Goal: Information Seeking & Learning: Learn about a topic

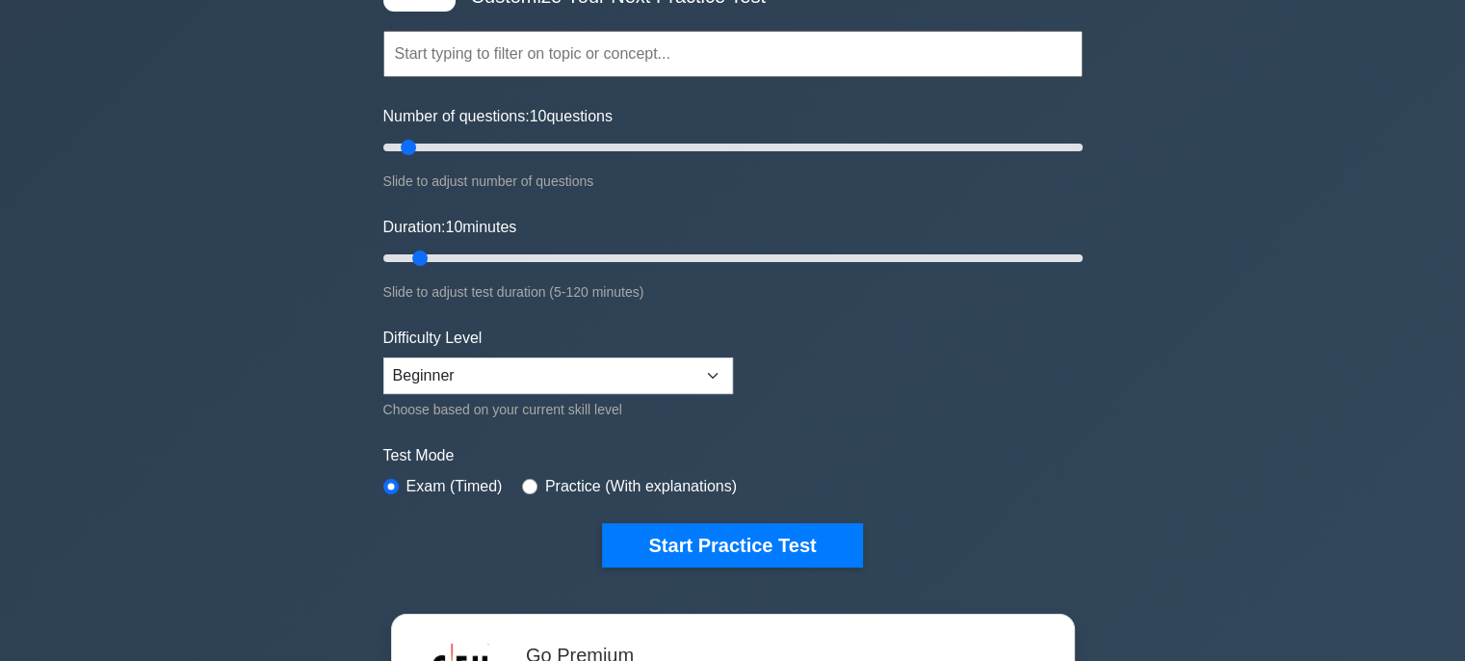
scroll to position [193, 0]
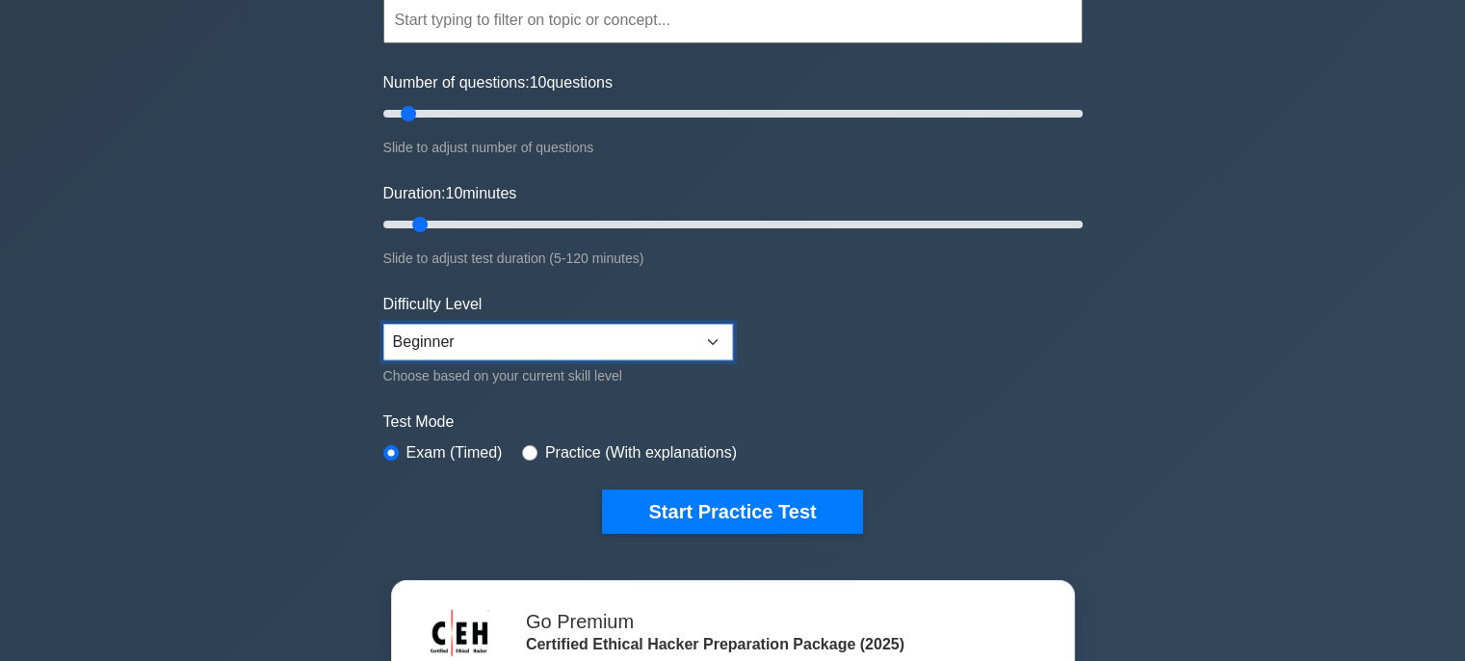
click at [710, 338] on select "Beginner Intermediate Expert" at bounding box center [558, 342] width 350 height 37
click at [862, 371] on form "Topics Introduction to Ethical Hacking Footprinting and Reconnaissance Scanning…" at bounding box center [732, 235] width 699 height 595
click at [522, 449] on input "radio" at bounding box center [529, 452] width 15 height 15
radio input "true"
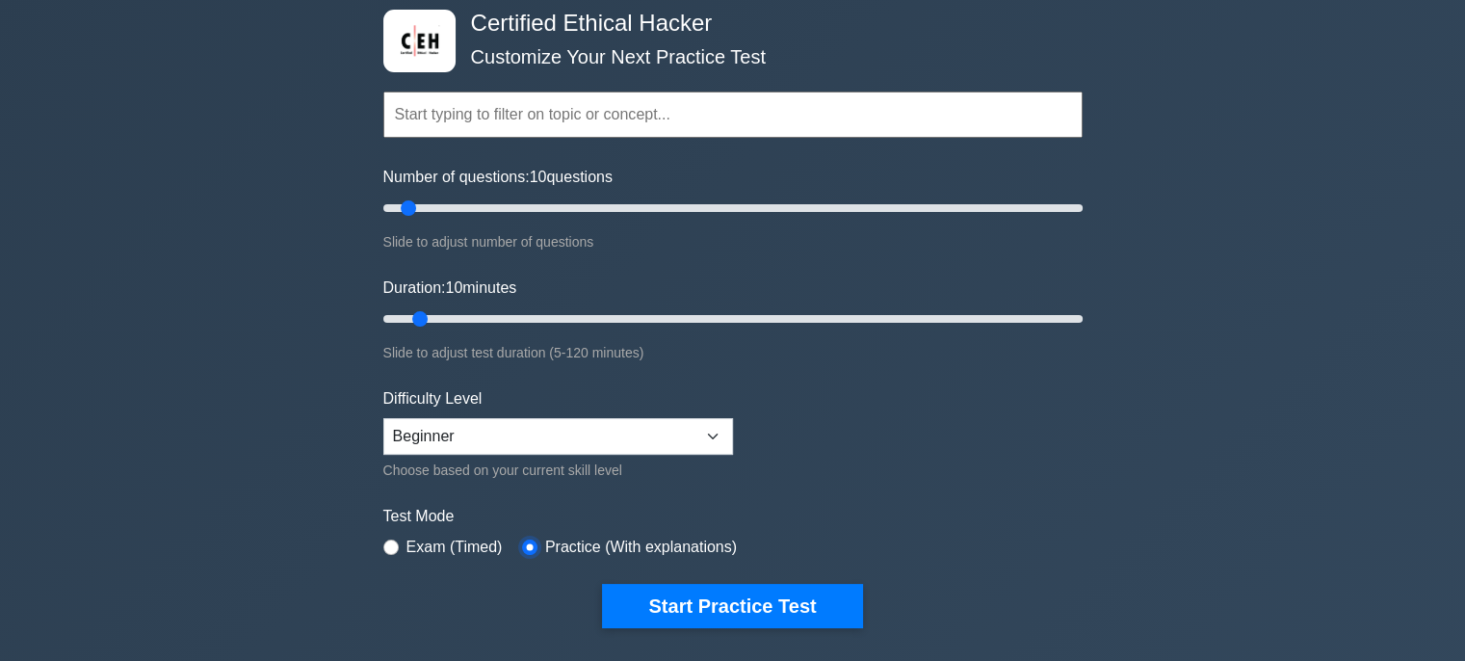
scroll to position [0, 0]
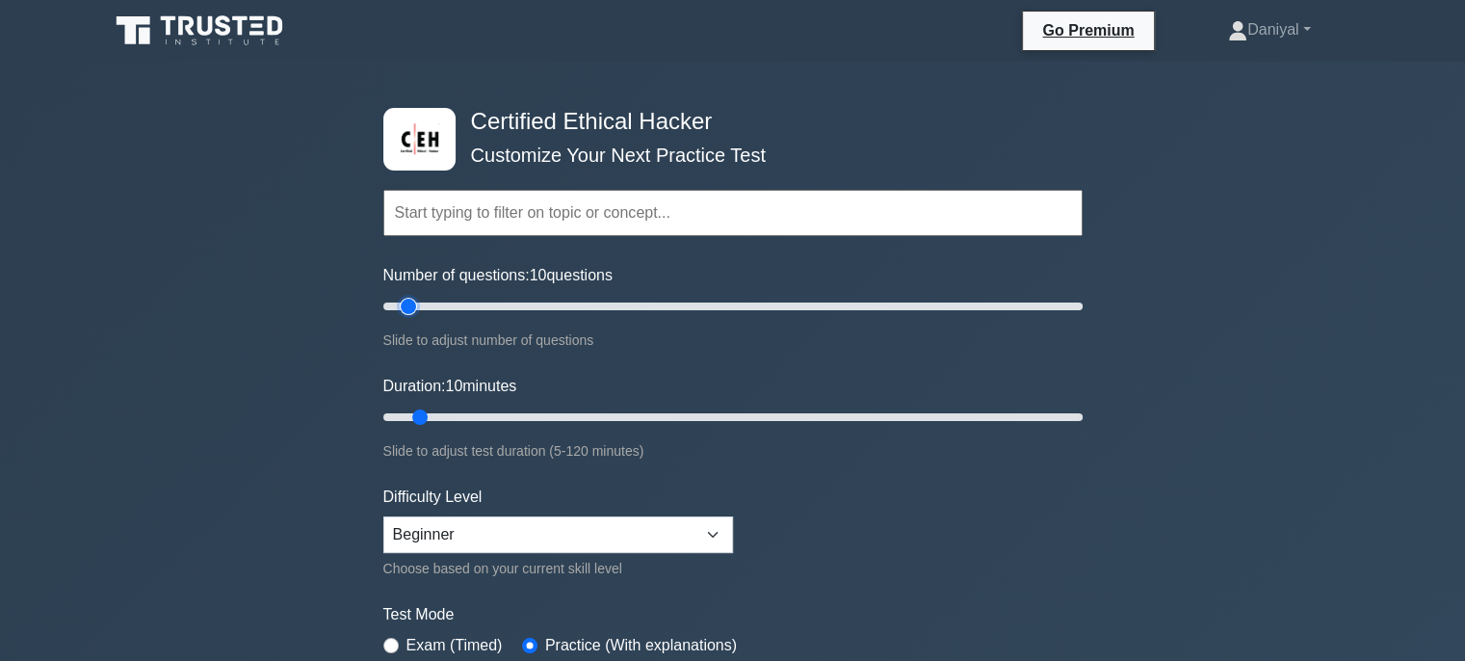
click at [404, 308] on input "Number of questions: 10 questions" at bounding box center [732, 306] width 699 height 23
type input "40"
click at [422, 414] on input "Duration: 10 minutes" at bounding box center [732, 416] width 699 height 23
type input "40"
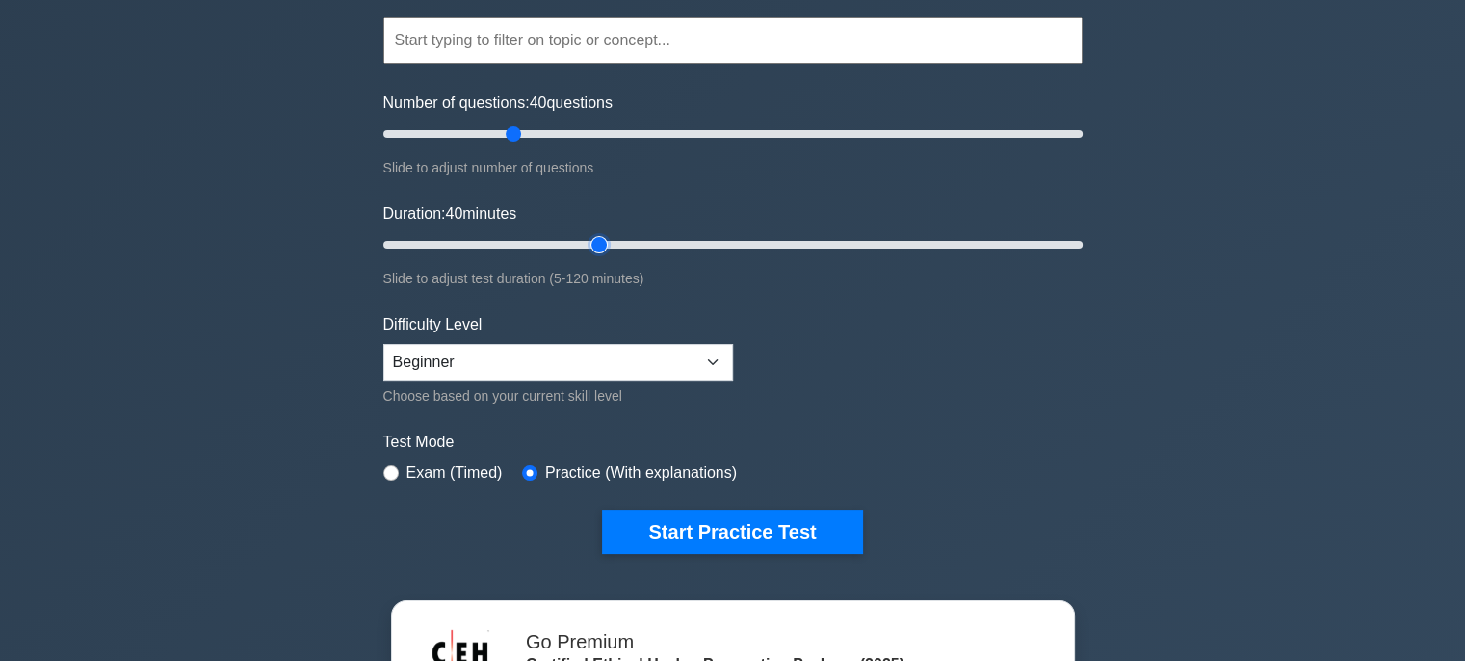
scroll to position [385, 0]
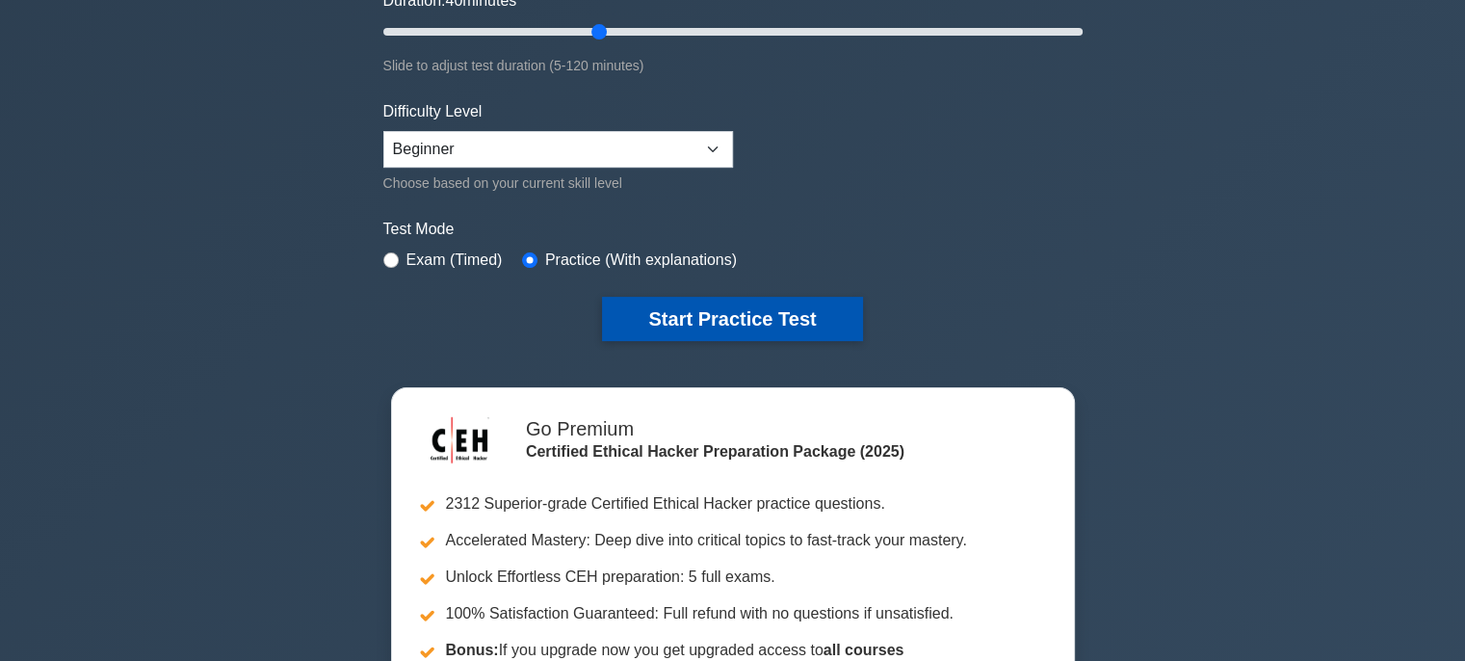
click at [824, 330] on button "Start Practice Test" at bounding box center [732, 319] width 260 height 44
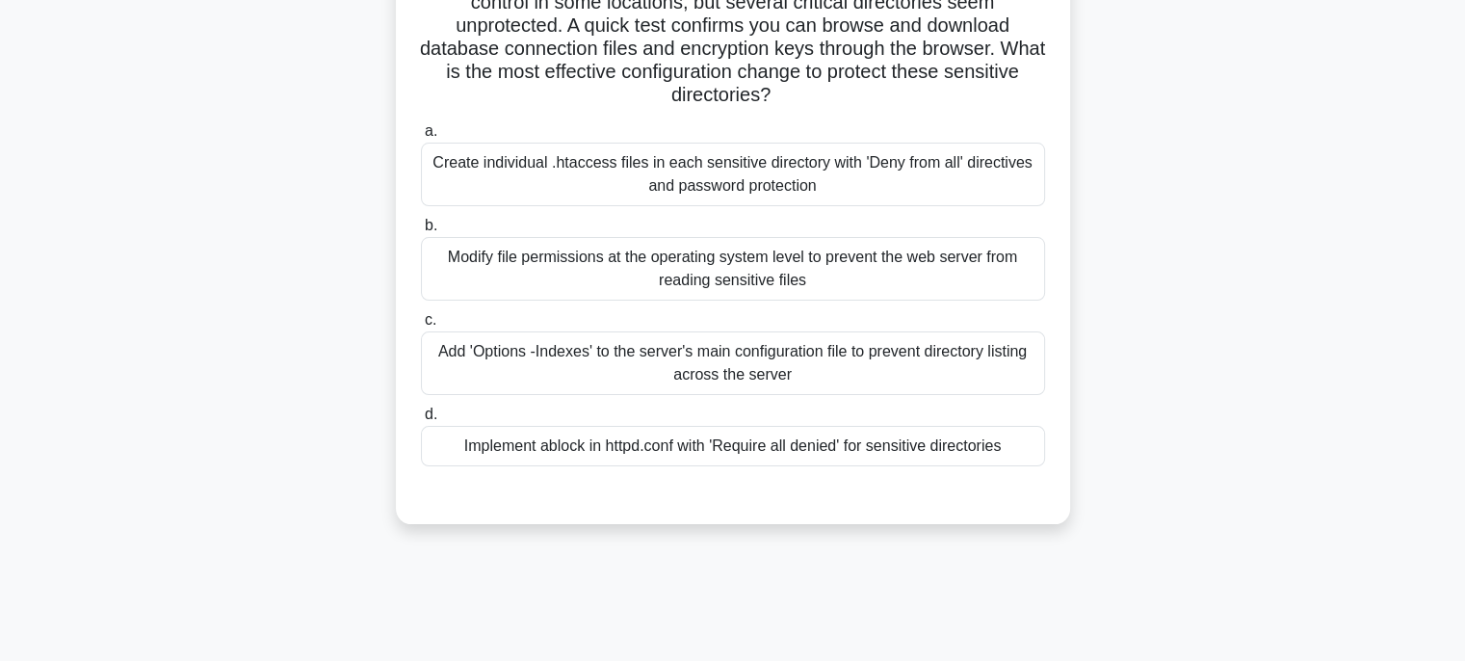
scroll to position [289, 0]
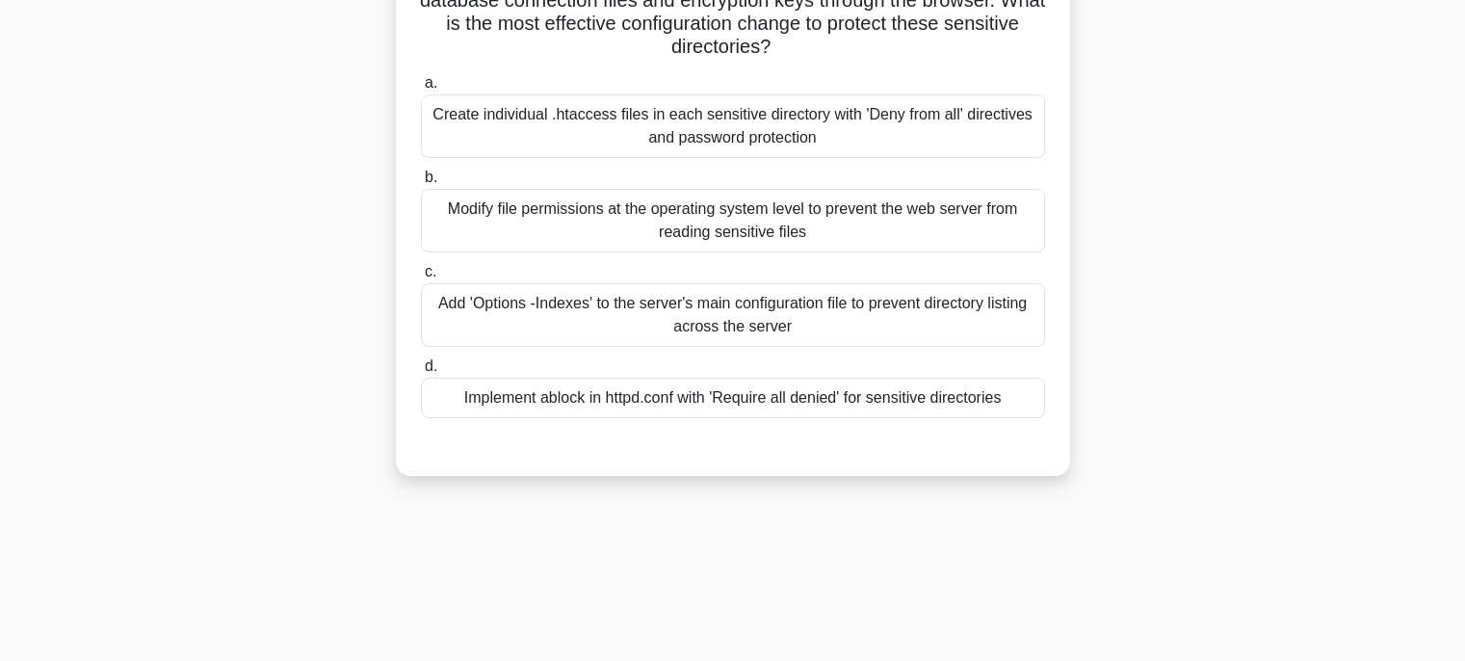
click at [824, 124] on div "Create individual .htaccess files in each sensitive directory with 'Deny from a…" at bounding box center [733, 126] width 624 height 64
click at [421, 90] on input "a. Create individual .htaccess files in each sensitive directory with 'Deny fro…" at bounding box center [421, 83] width 0 height 13
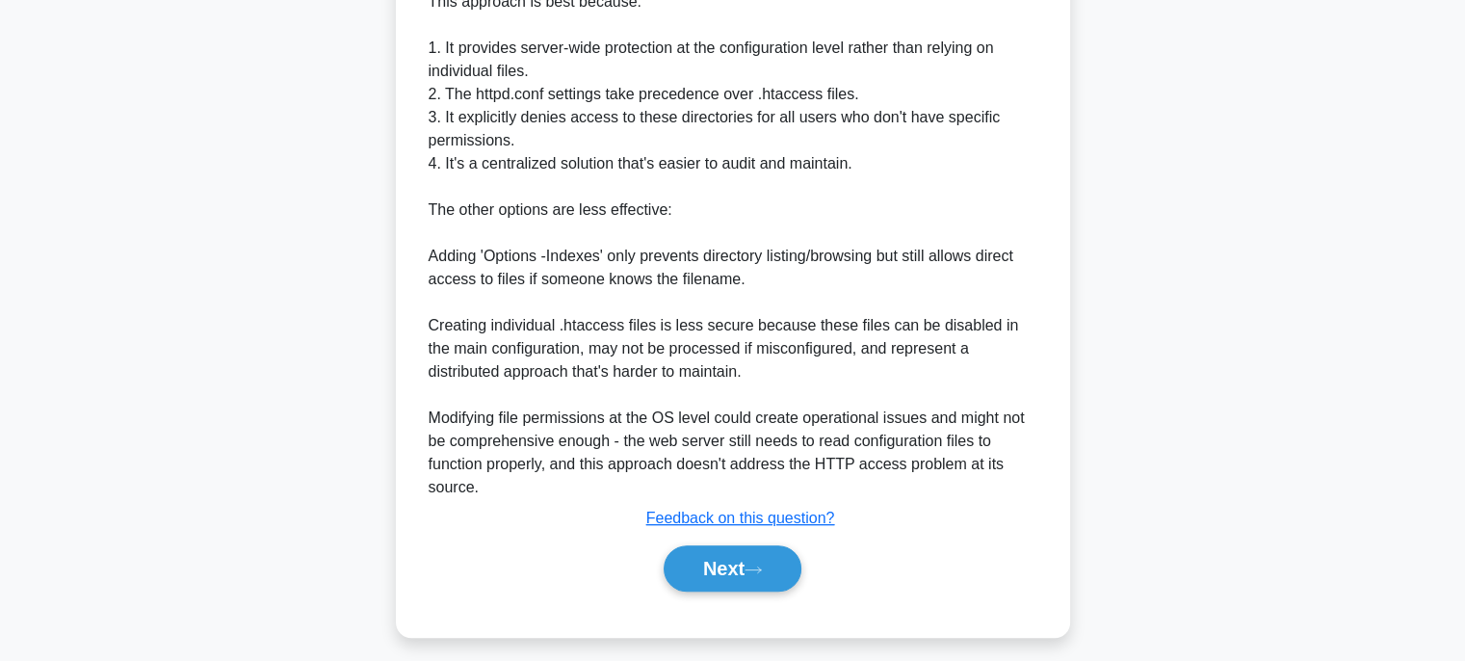
scroll to position [897, 0]
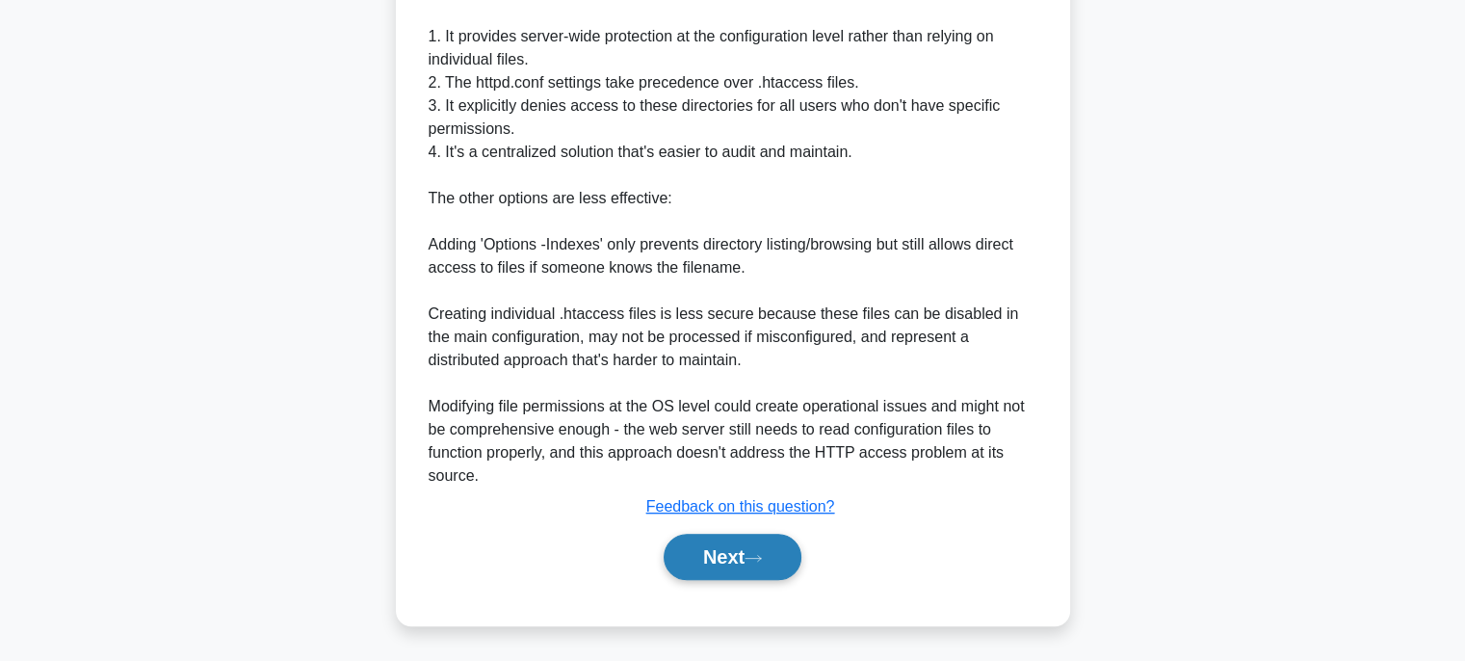
click at [754, 548] on button "Next" at bounding box center [732, 556] width 138 height 46
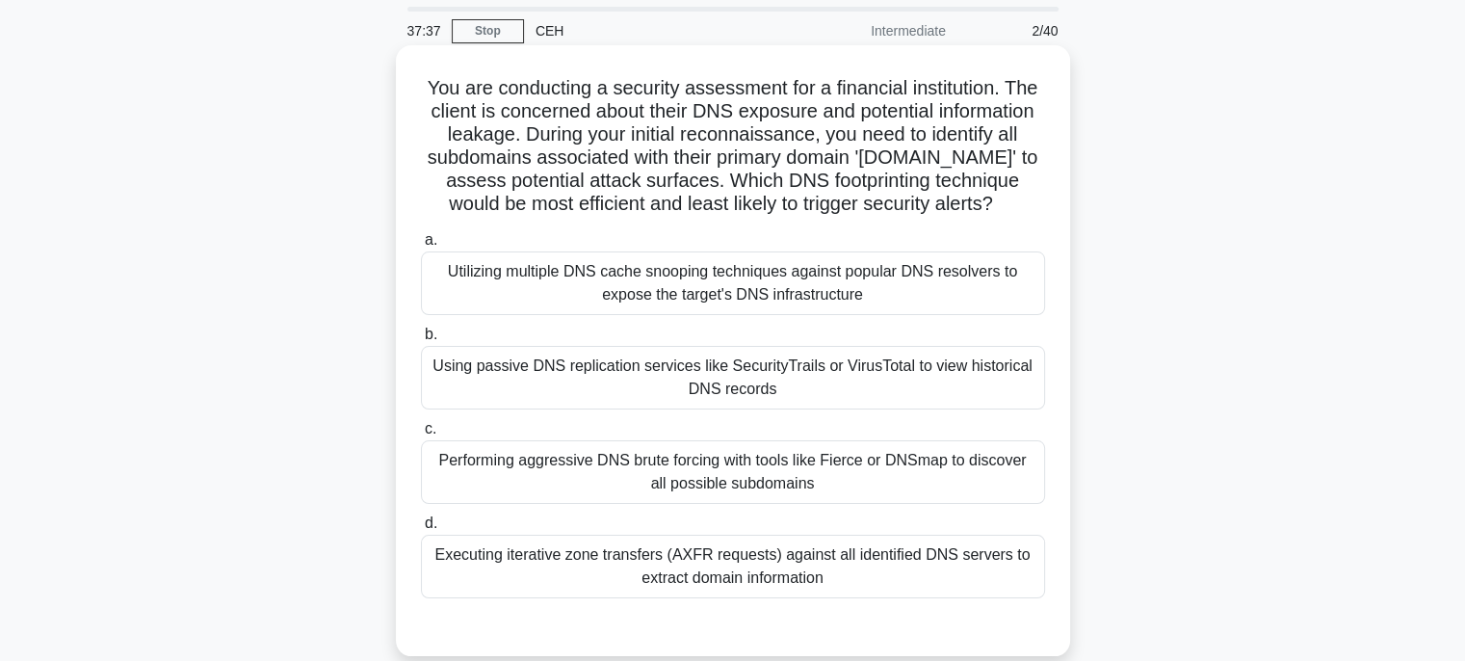
scroll to position [96, 0]
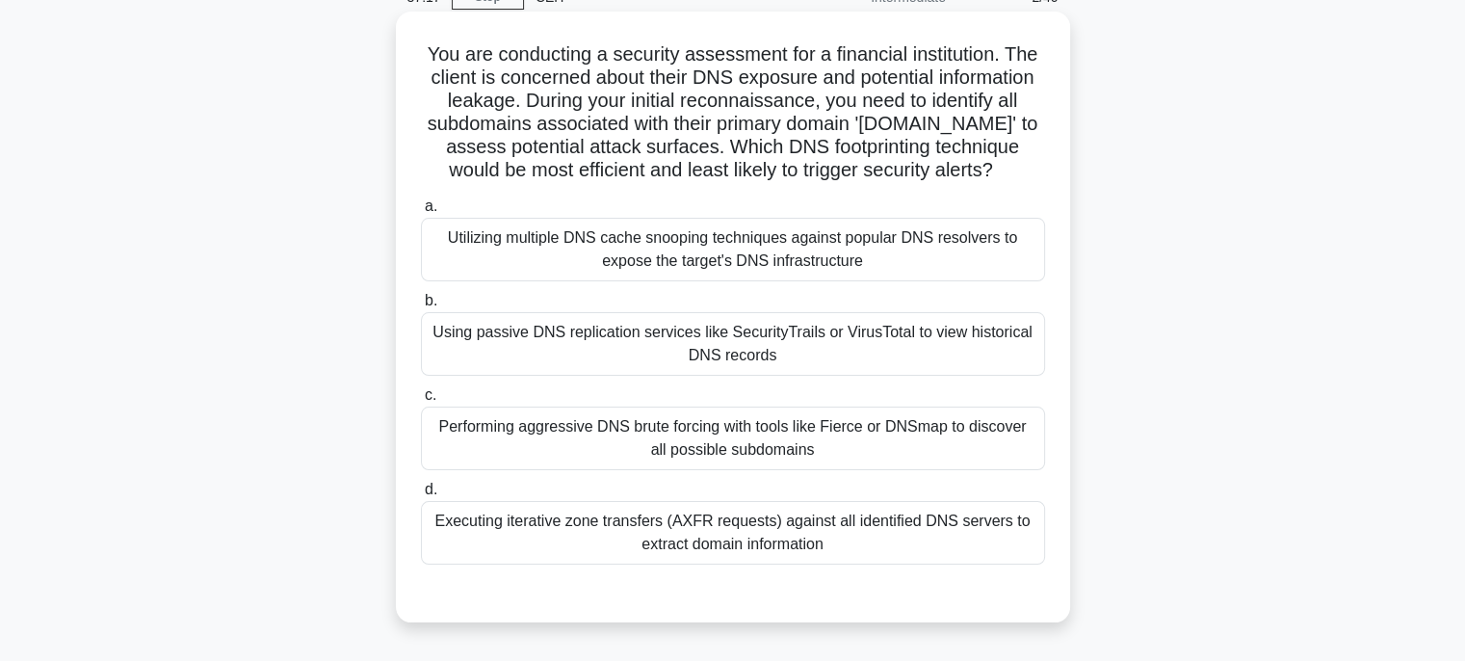
click at [834, 349] on div "Using passive DNS replication services like SecurityTrails or VirusTotal to vie…" at bounding box center [733, 344] width 624 height 64
click at [421, 307] on input "b. Using passive DNS replication services like SecurityTrails or VirusTotal to …" at bounding box center [421, 301] width 0 height 13
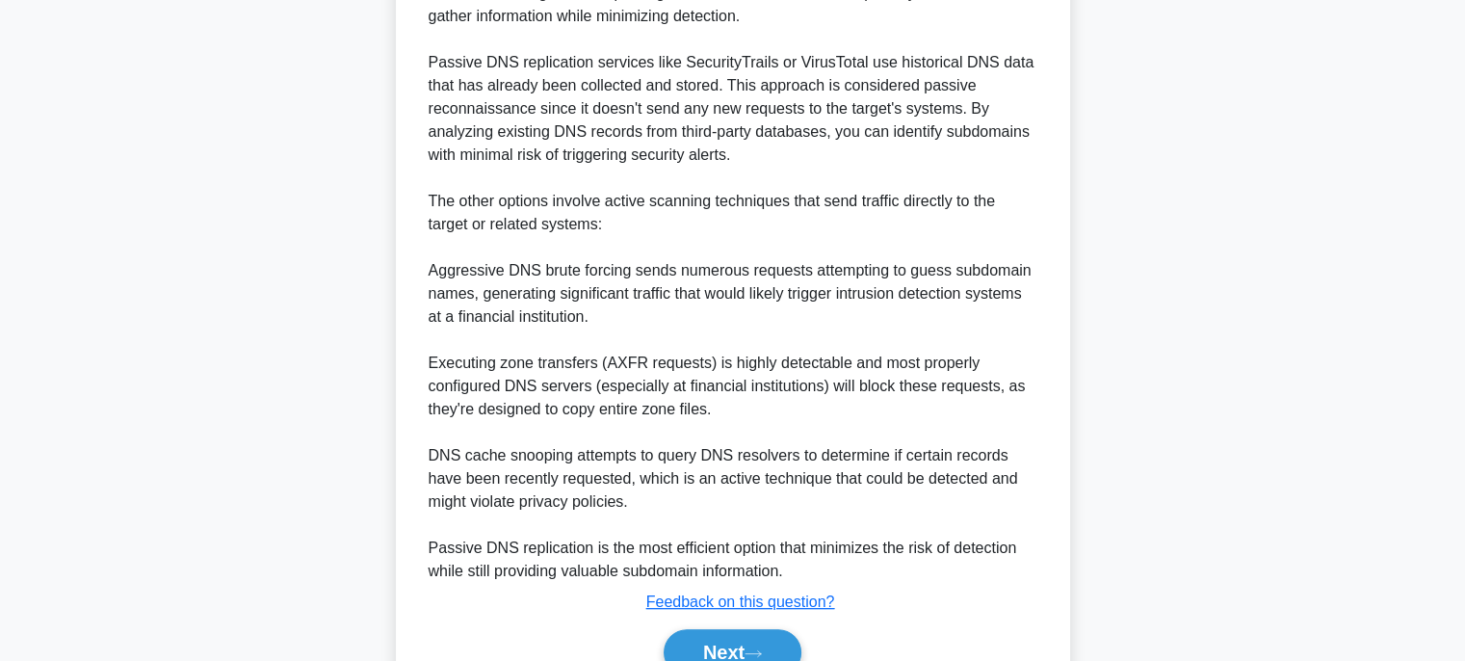
scroll to position [849, 0]
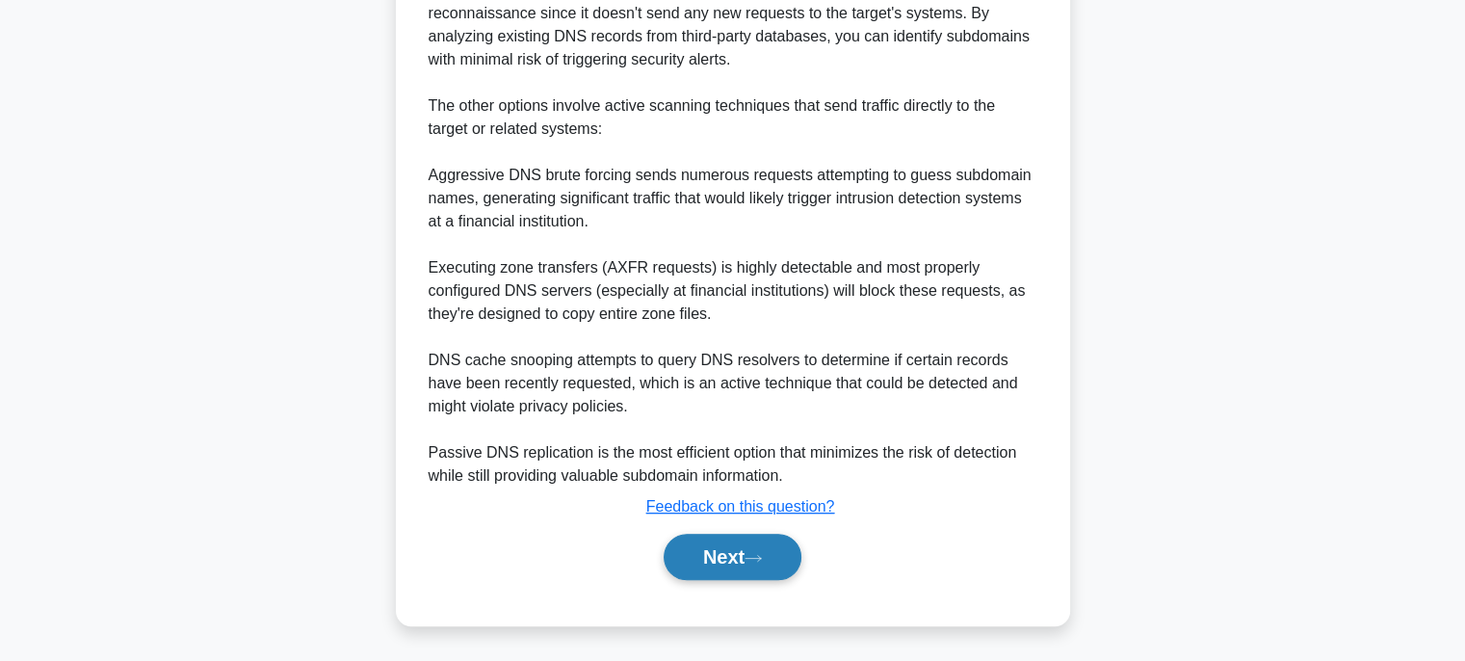
click at [756, 550] on button "Next" at bounding box center [732, 556] width 138 height 46
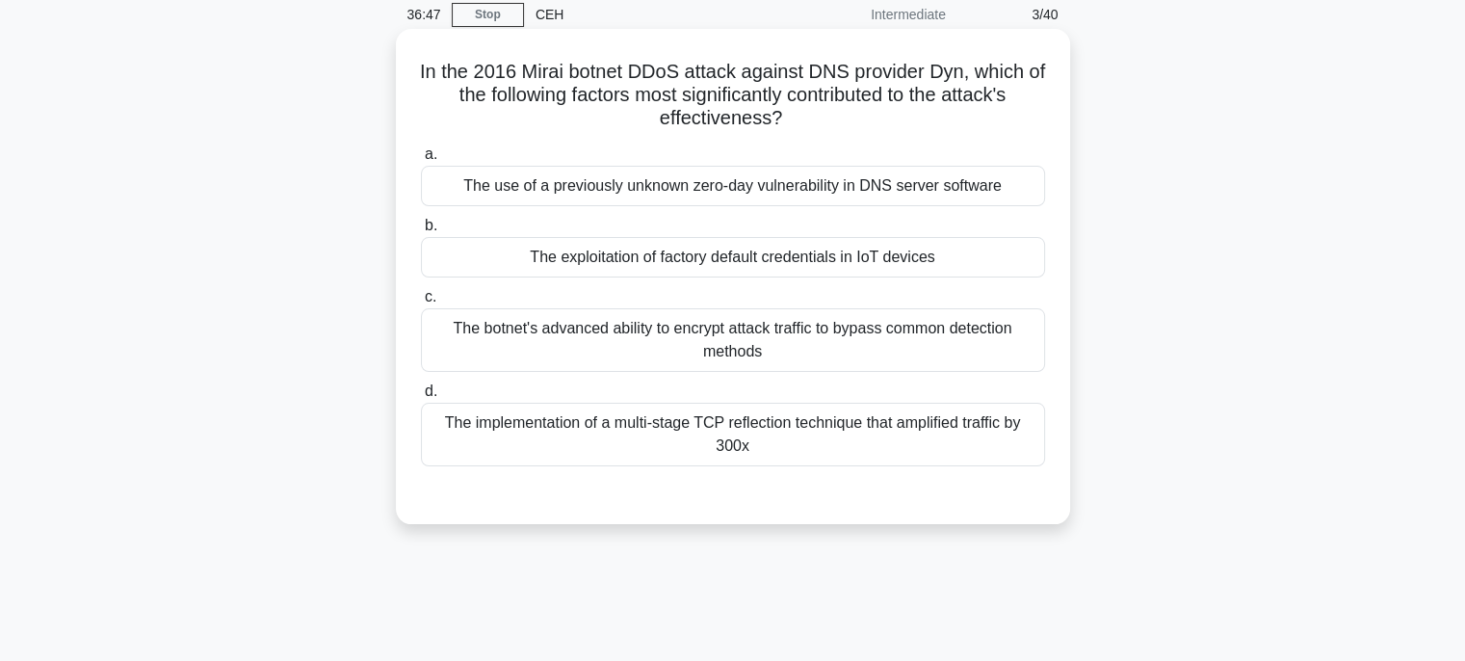
scroll to position [0, 0]
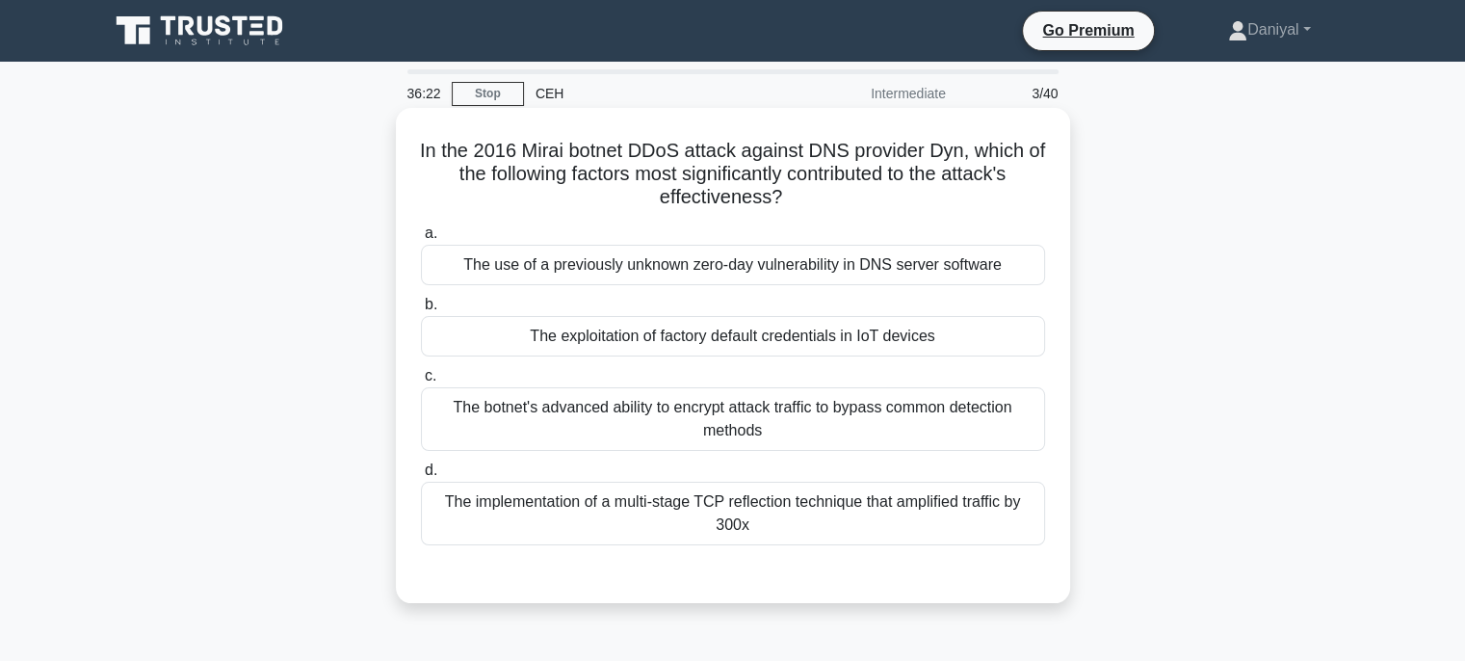
click at [817, 351] on div "The exploitation of factory default credentials in IoT devices" at bounding box center [733, 336] width 624 height 40
click at [421, 311] on input "b. The exploitation of factory default credentials in IoT devices" at bounding box center [421, 305] width 0 height 13
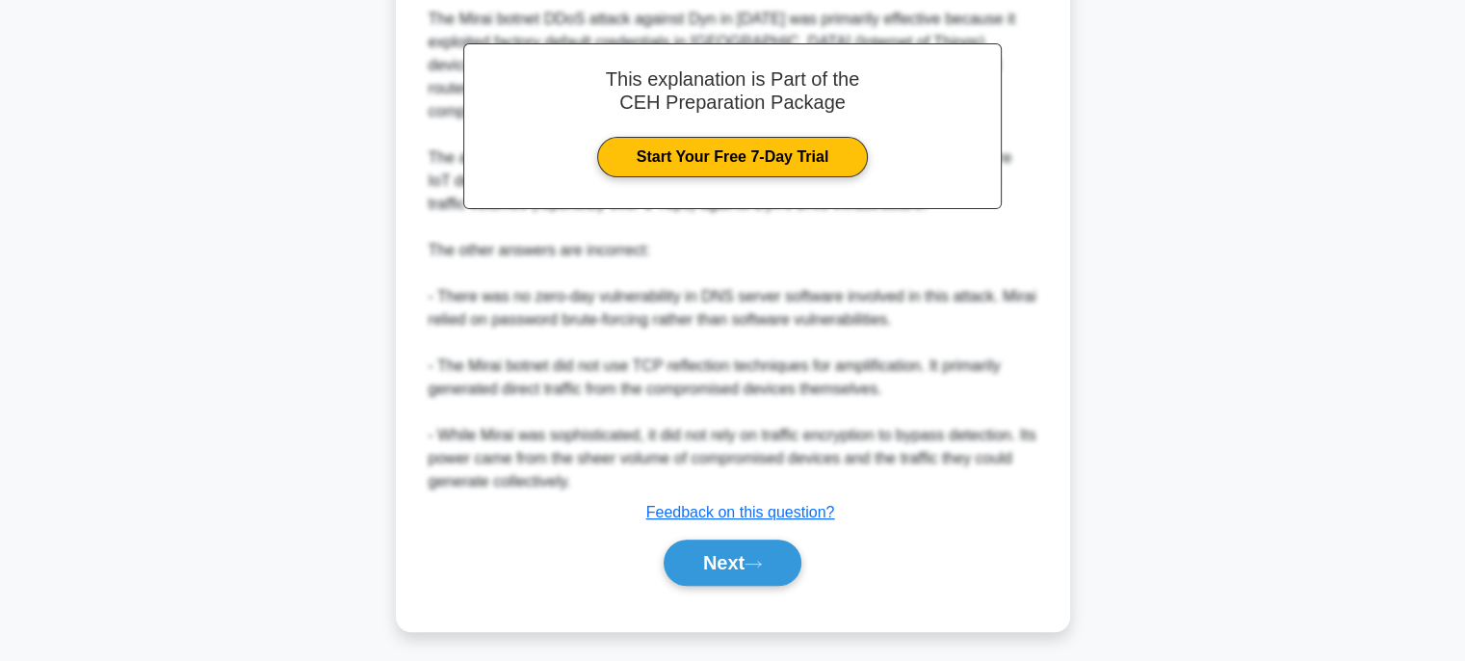
scroll to position [618, 0]
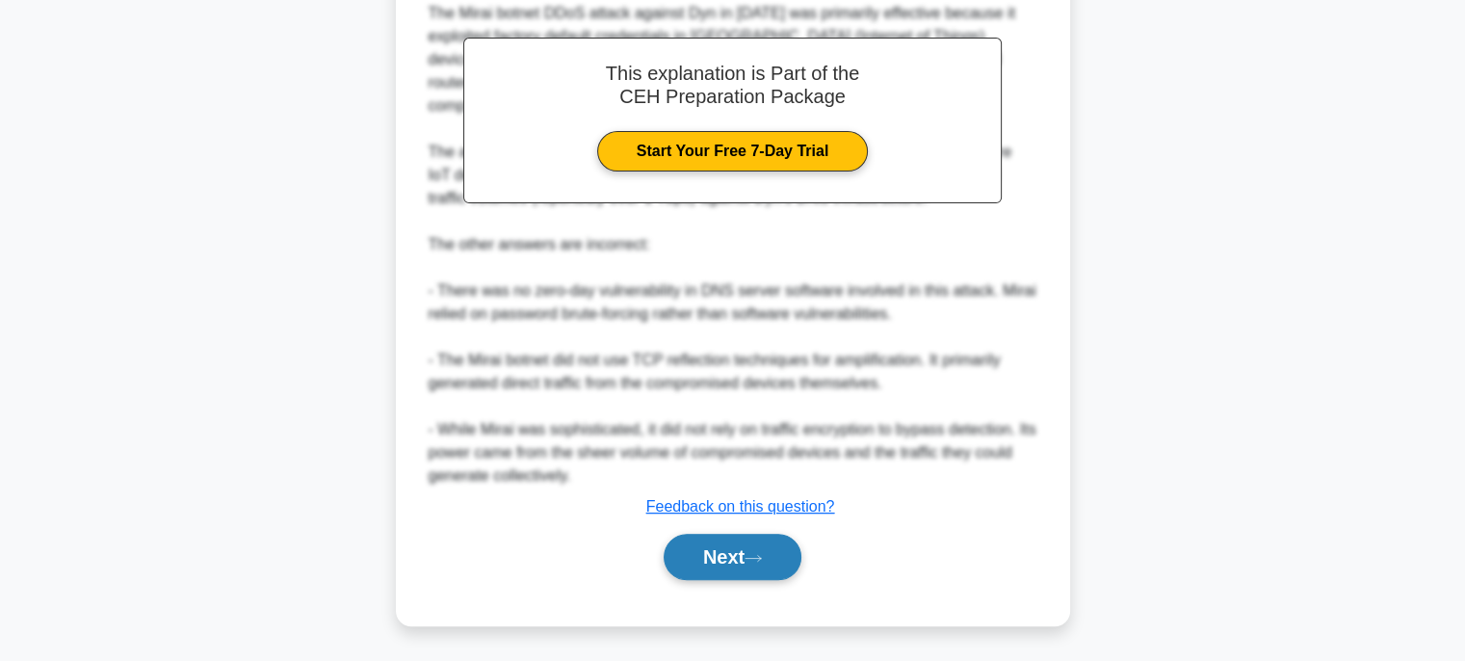
click at [770, 569] on button "Next" at bounding box center [732, 556] width 138 height 46
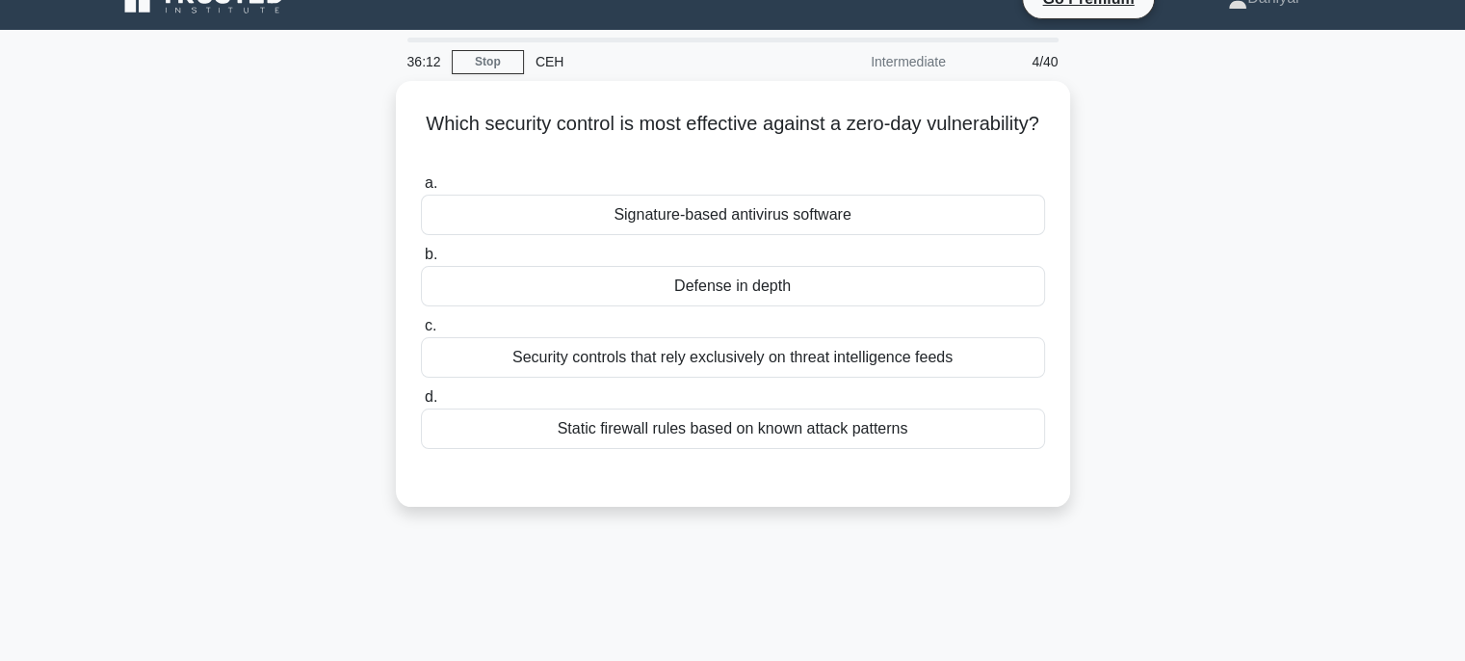
scroll to position [0, 0]
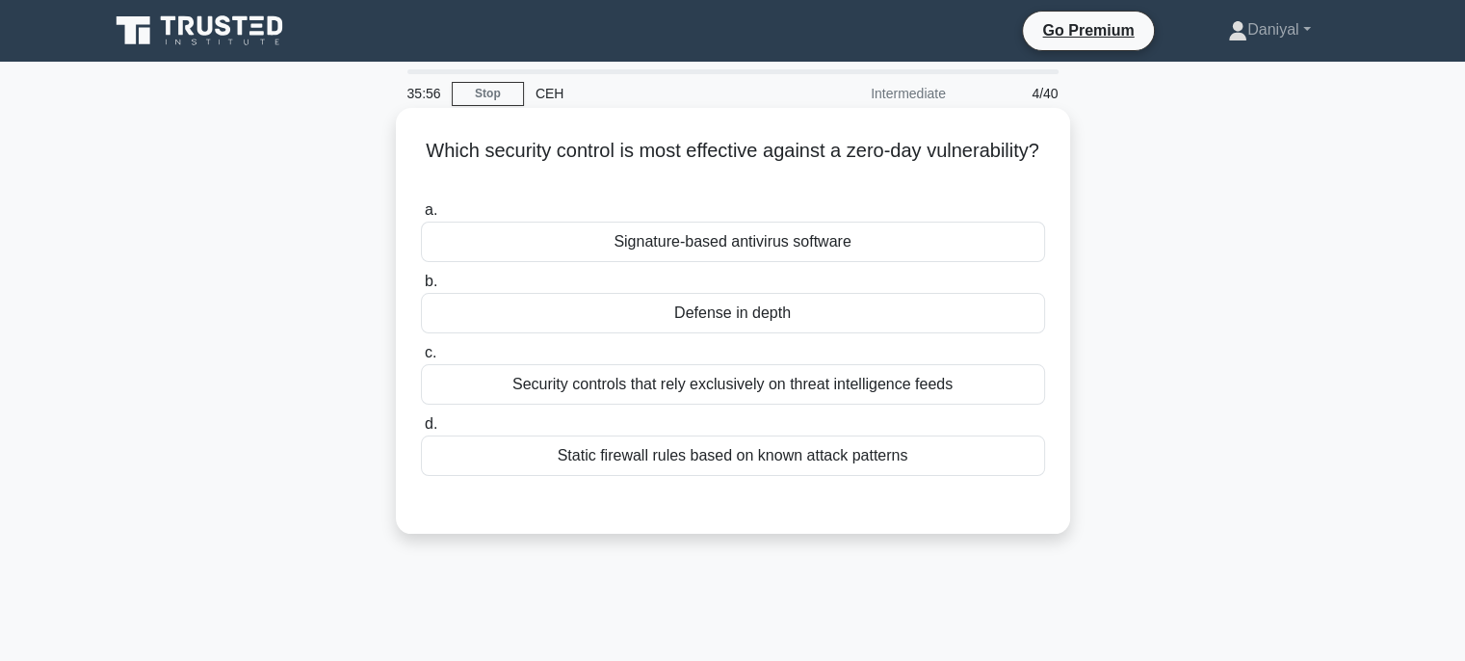
click at [959, 382] on div "Security controls that rely exclusively on threat intelligence feeds" at bounding box center [733, 384] width 624 height 40
click at [421, 359] on input "c. Security controls that rely exclusively on threat intelligence feeds" at bounding box center [421, 353] width 0 height 13
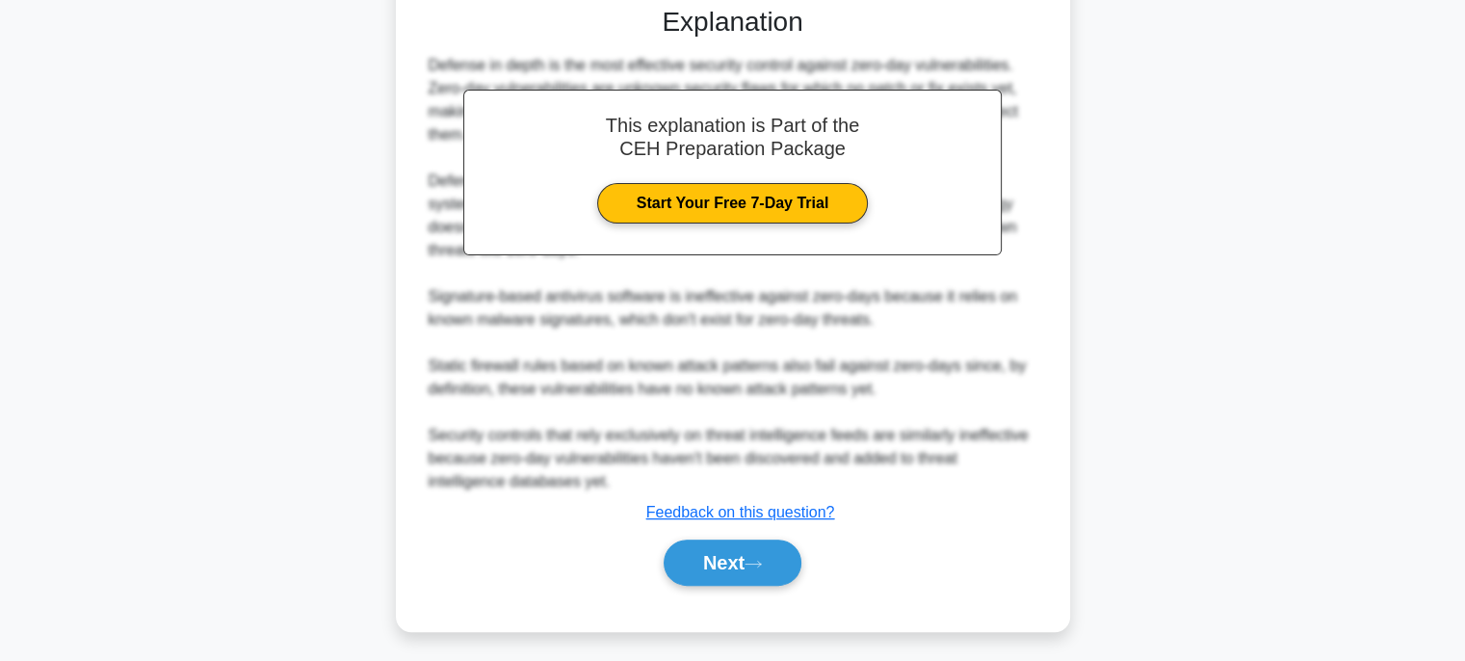
scroll to position [505, 0]
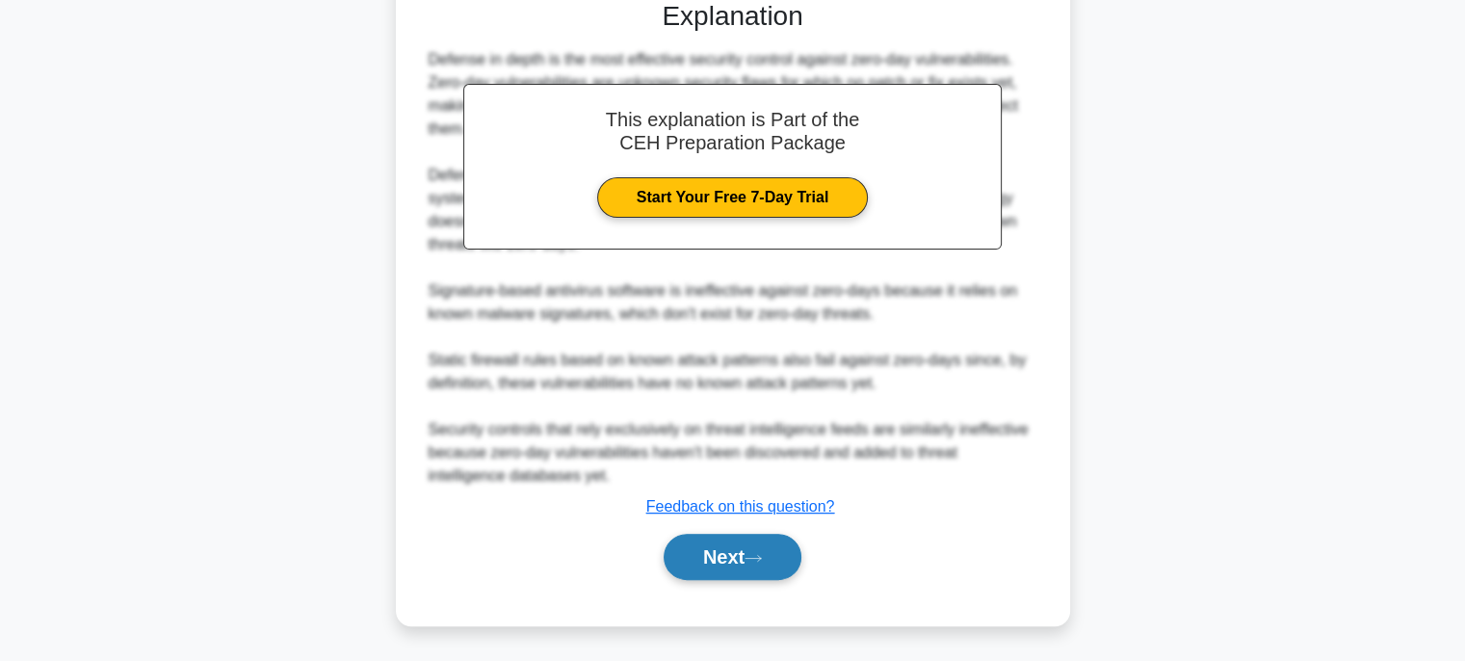
click at [741, 578] on button "Next" at bounding box center [732, 556] width 138 height 46
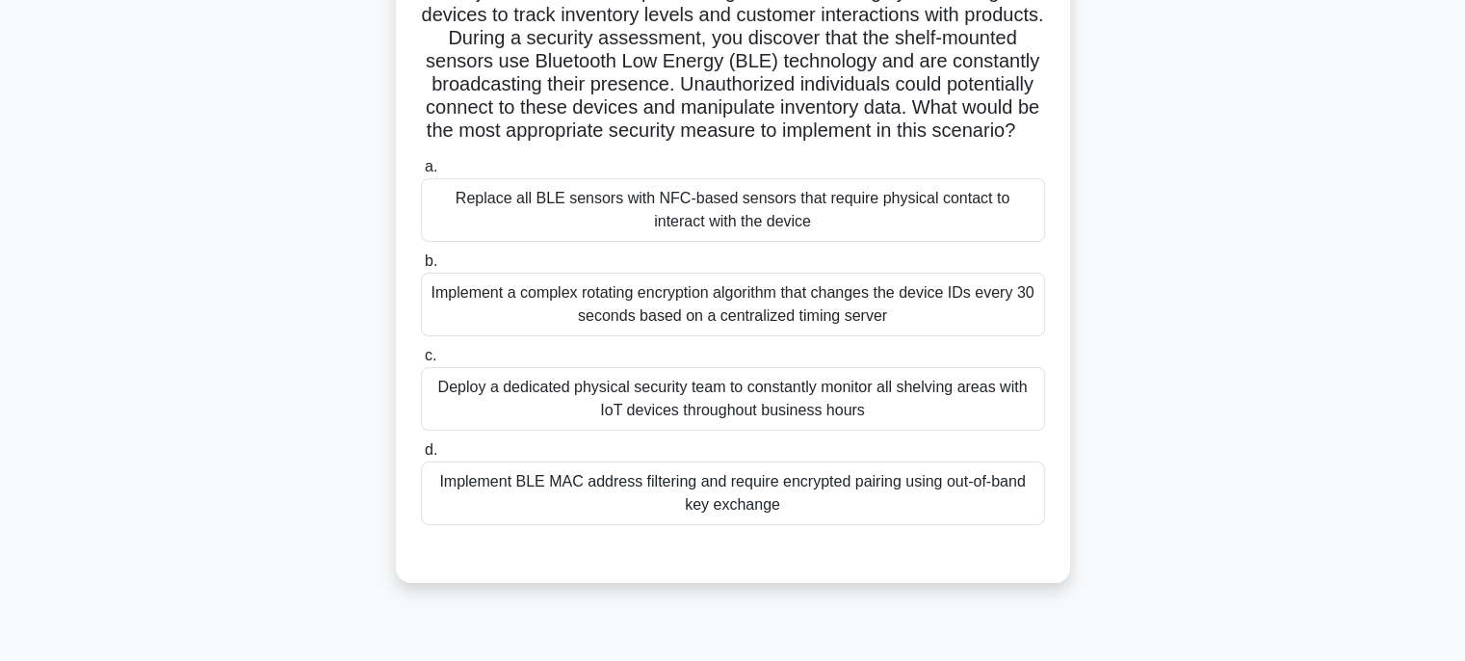
scroll to position [193, 0]
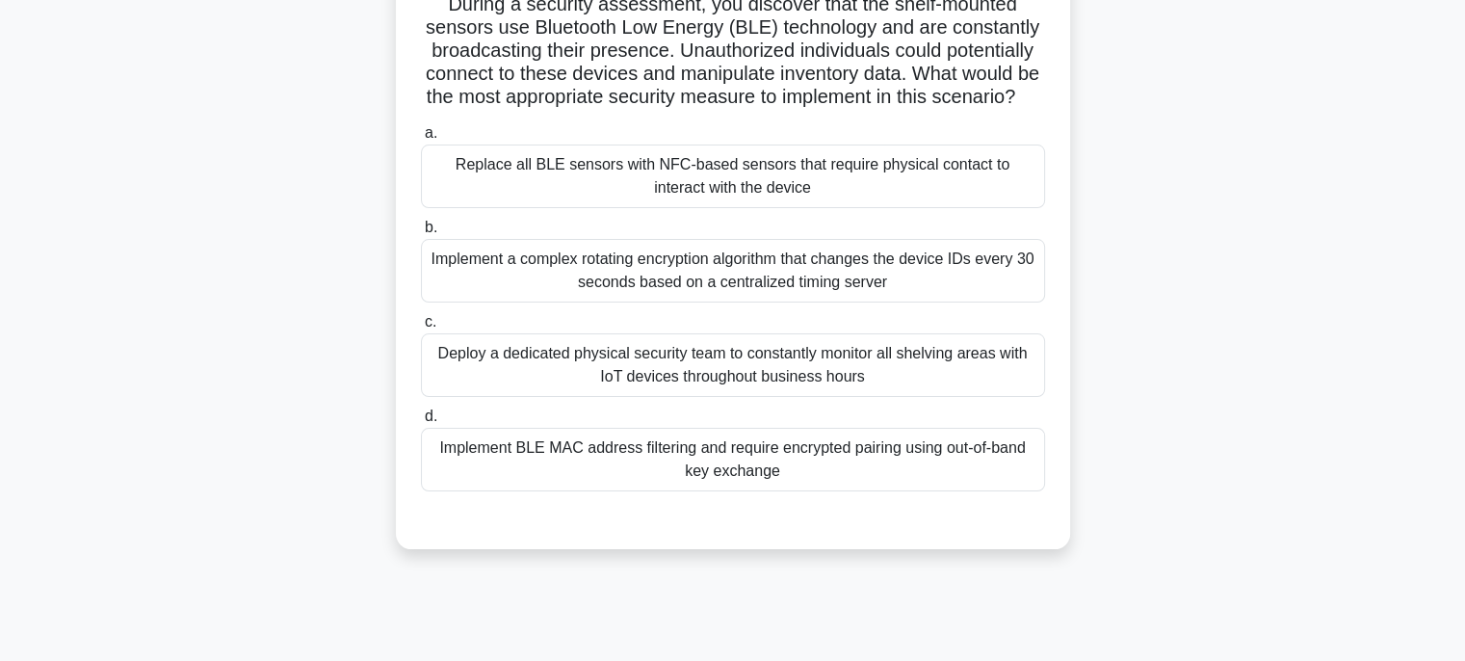
click at [947, 302] on div "Implement a complex rotating encryption algorithm that changes the device IDs e…" at bounding box center [733, 271] width 624 height 64
click at [421, 234] on input "b. Implement a complex rotating encryption algorithm that changes the device ID…" at bounding box center [421, 227] width 0 height 13
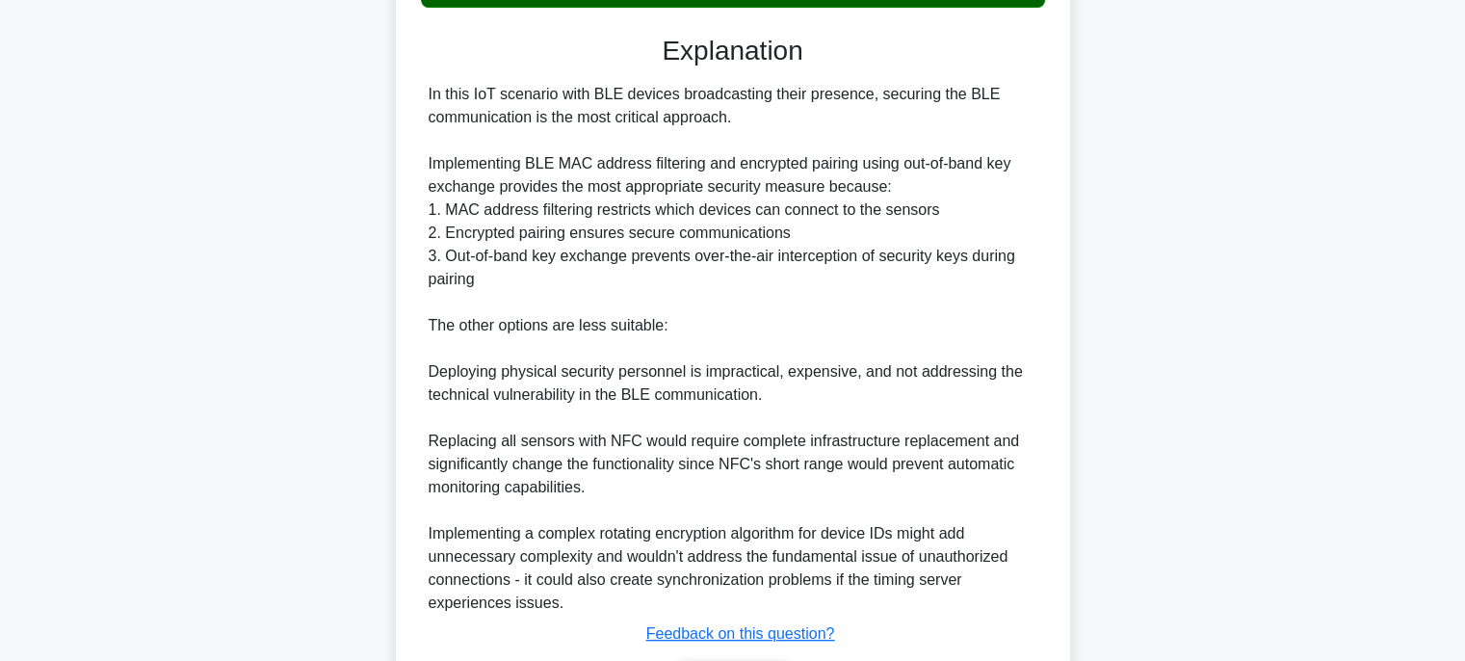
scroll to position [828, 0]
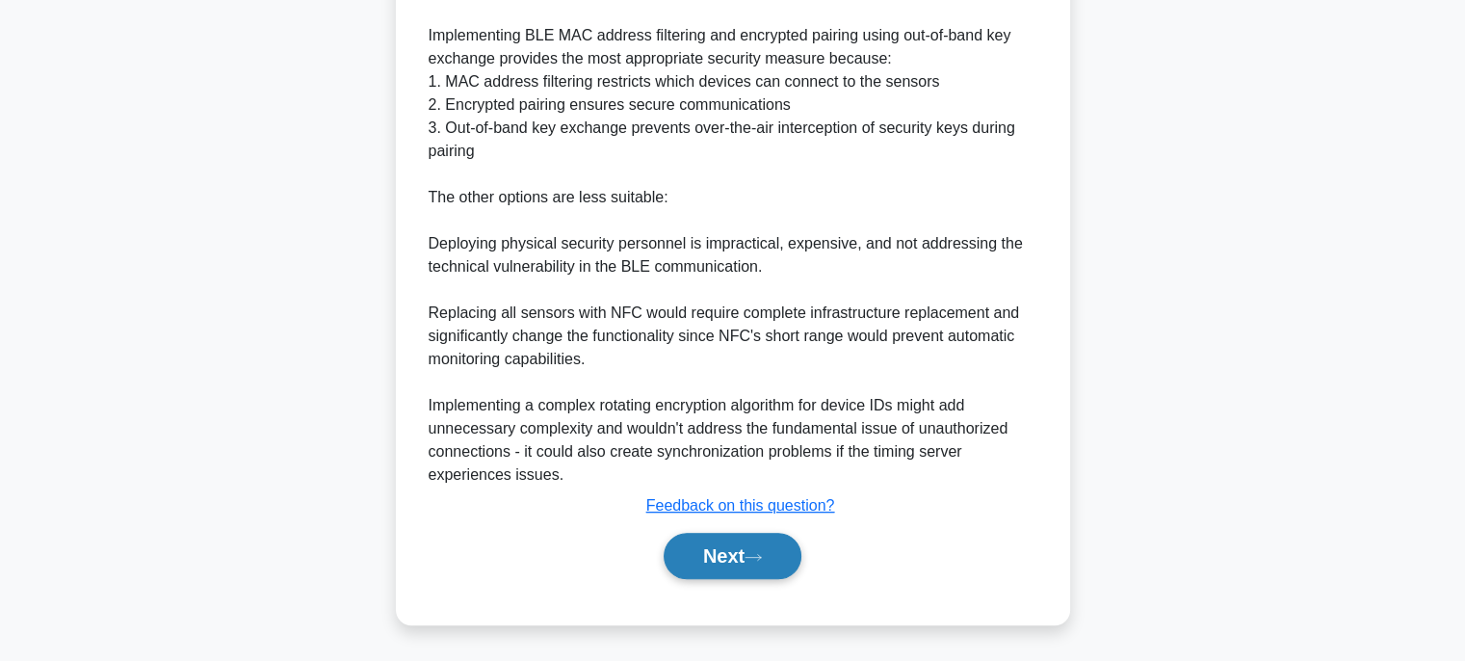
click at [762, 552] on icon at bounding box center [752, 557] width 17 height 11
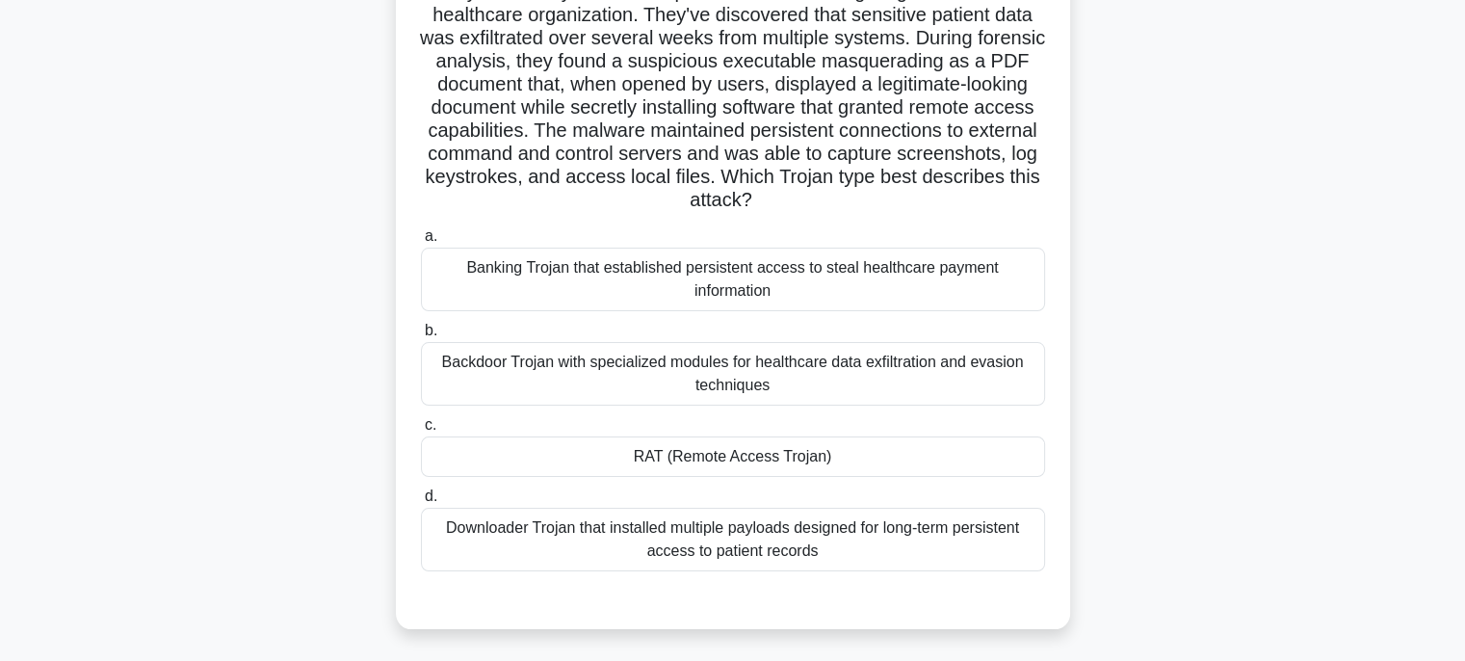
scroll to position [193, 0]
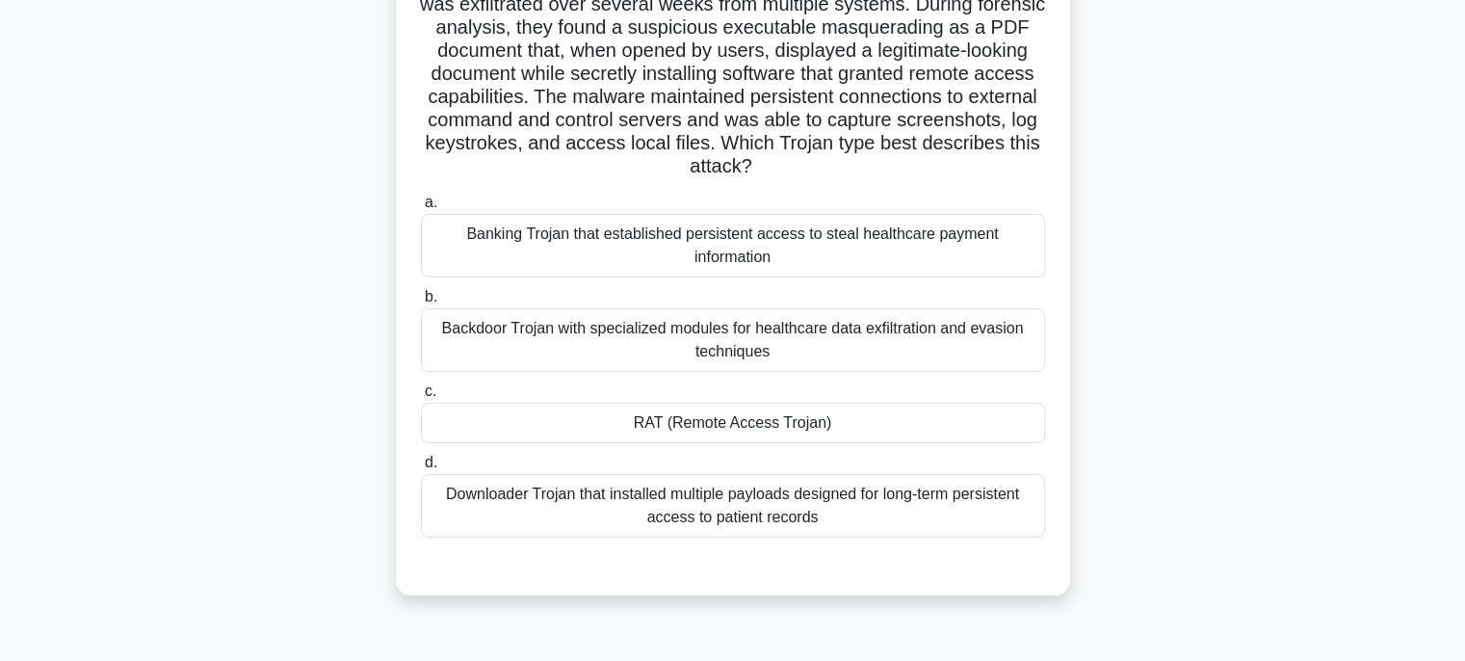
click at [903, 310] on div "Backdoor Trojan with specialized modules for healthcare data exfiltration and e…" at bounding box center [733, 340] width 624 height 64
click at [421, 303] on input "b. Backdoor Trojan with specialized modules for healthcare data exfiltration an…" at bounding box center [421, 297] width 0 height 13
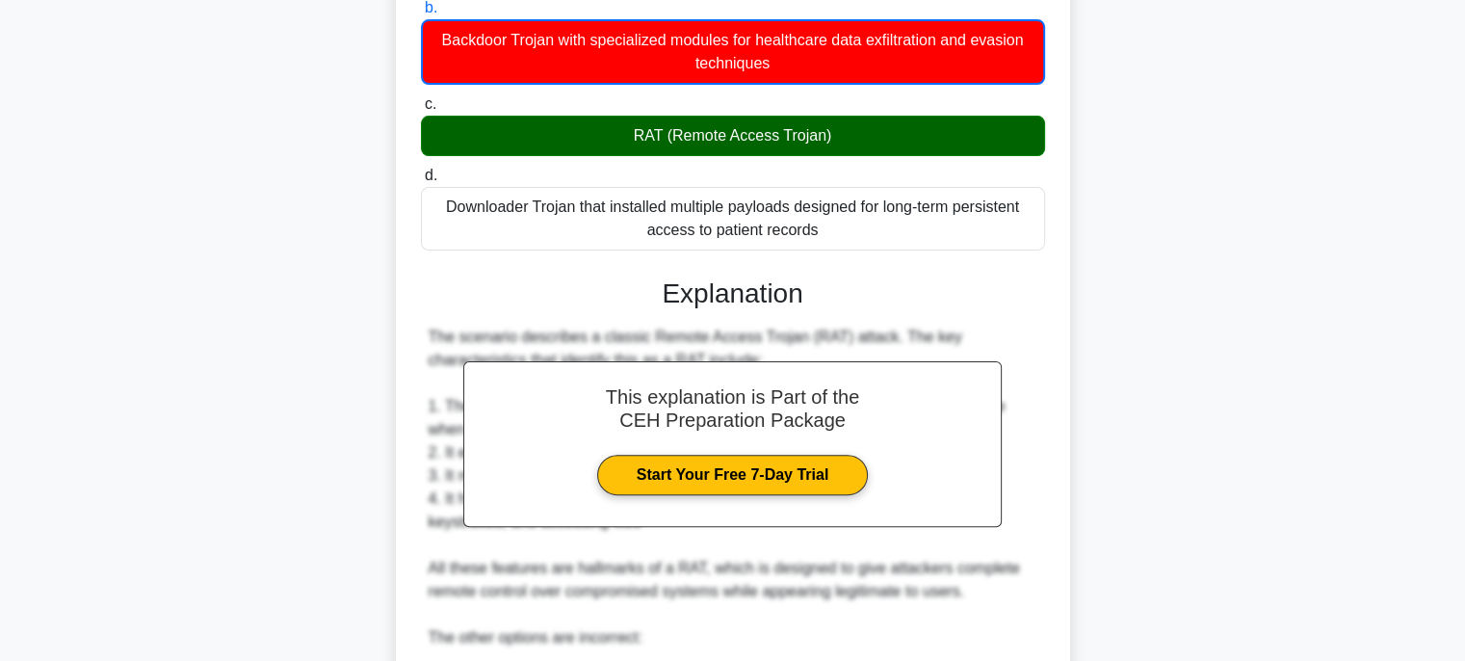
scroll to position [874, 0]
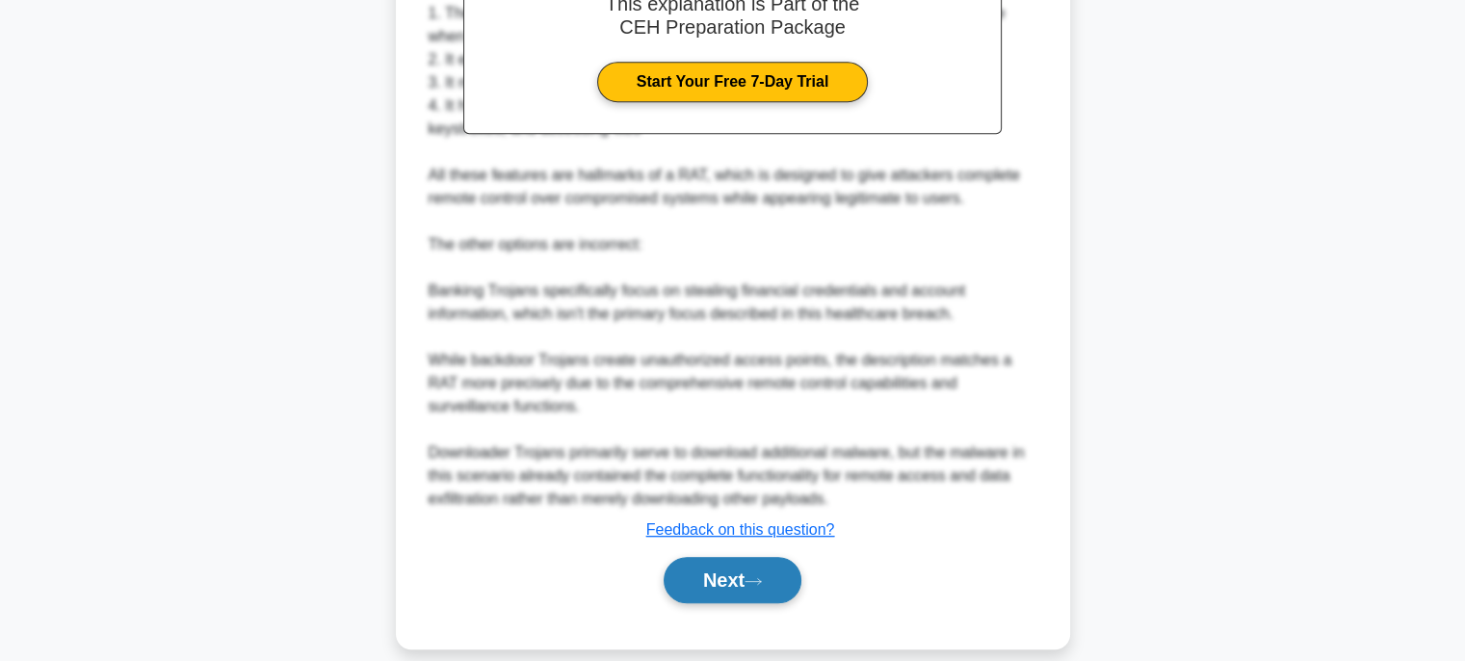
click at [721, 557] on button "Next" at bounding box center [732, 580] width 138 height 46
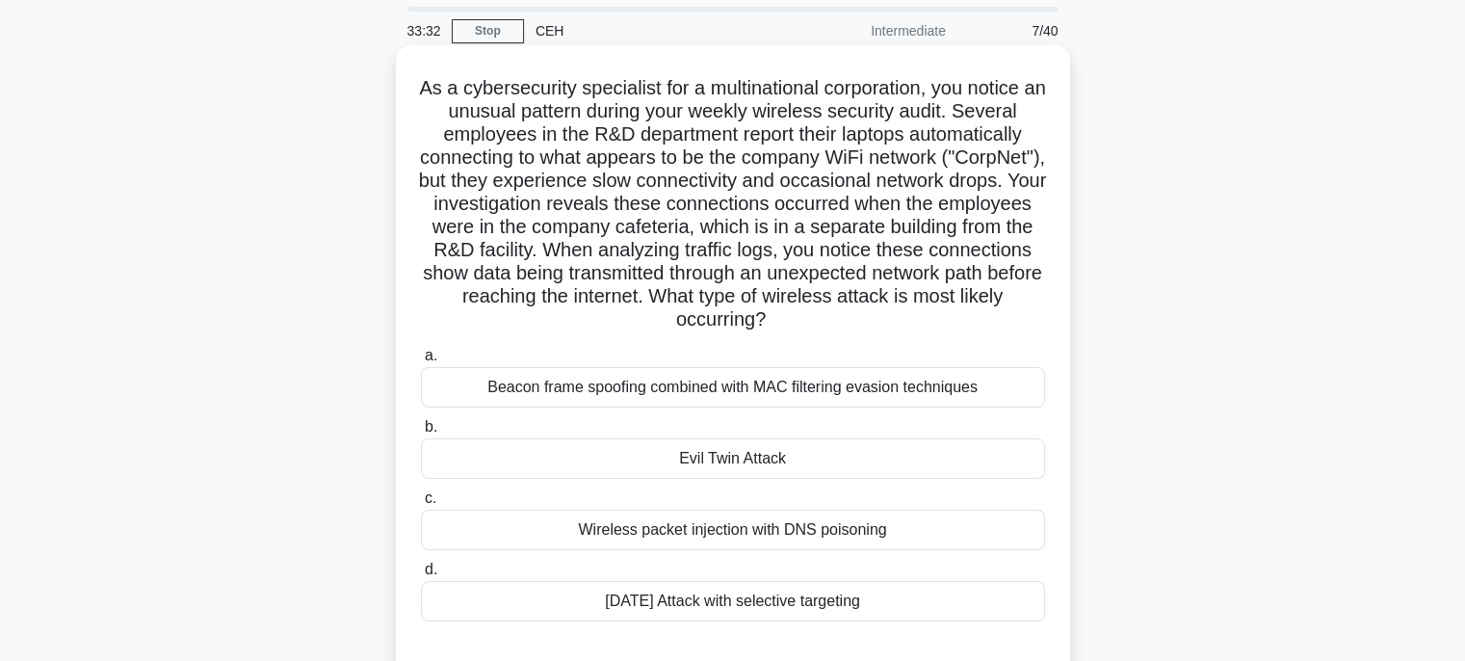
scroll to position [96, 0]
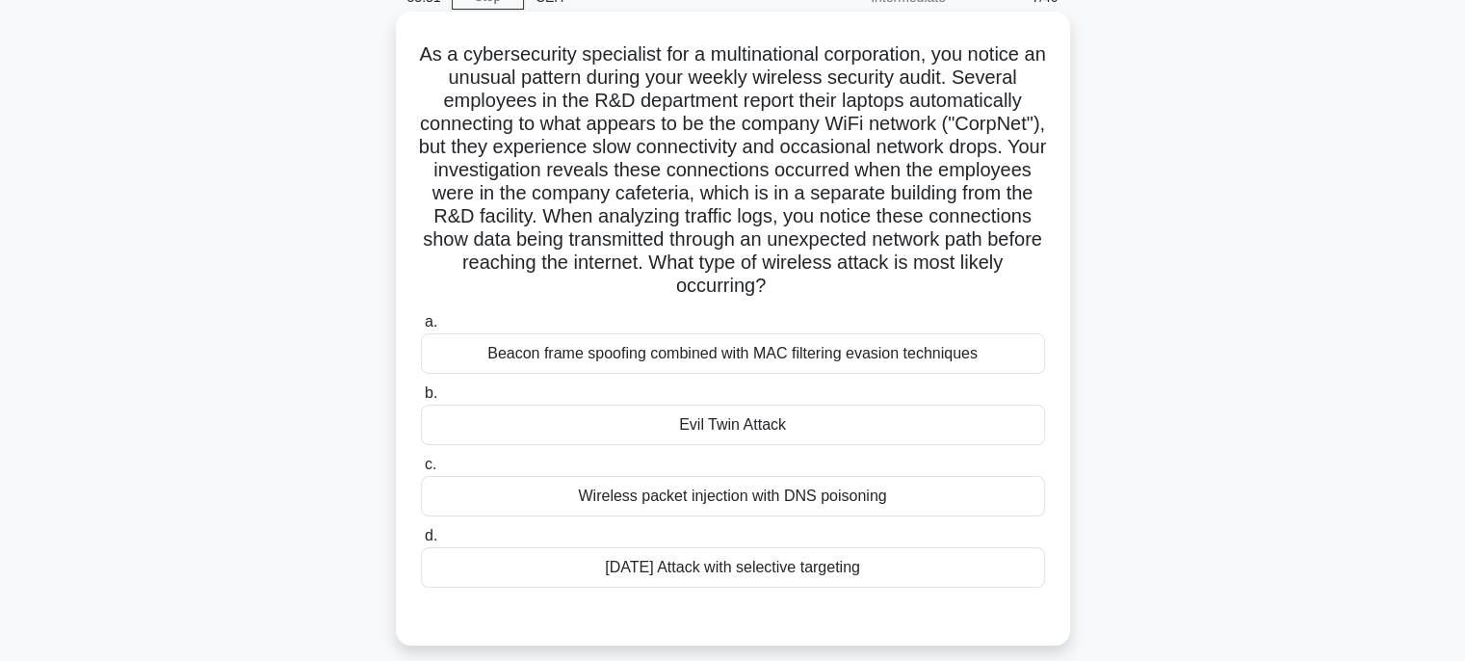
click at [911, 406] on div "Evil Twin Attack" at bounding box center [733, 424] width 624 height 40
click at [421, 400] on input "b. Evil Twin Attack" at bounding box center [421, 393] width 0 height 13
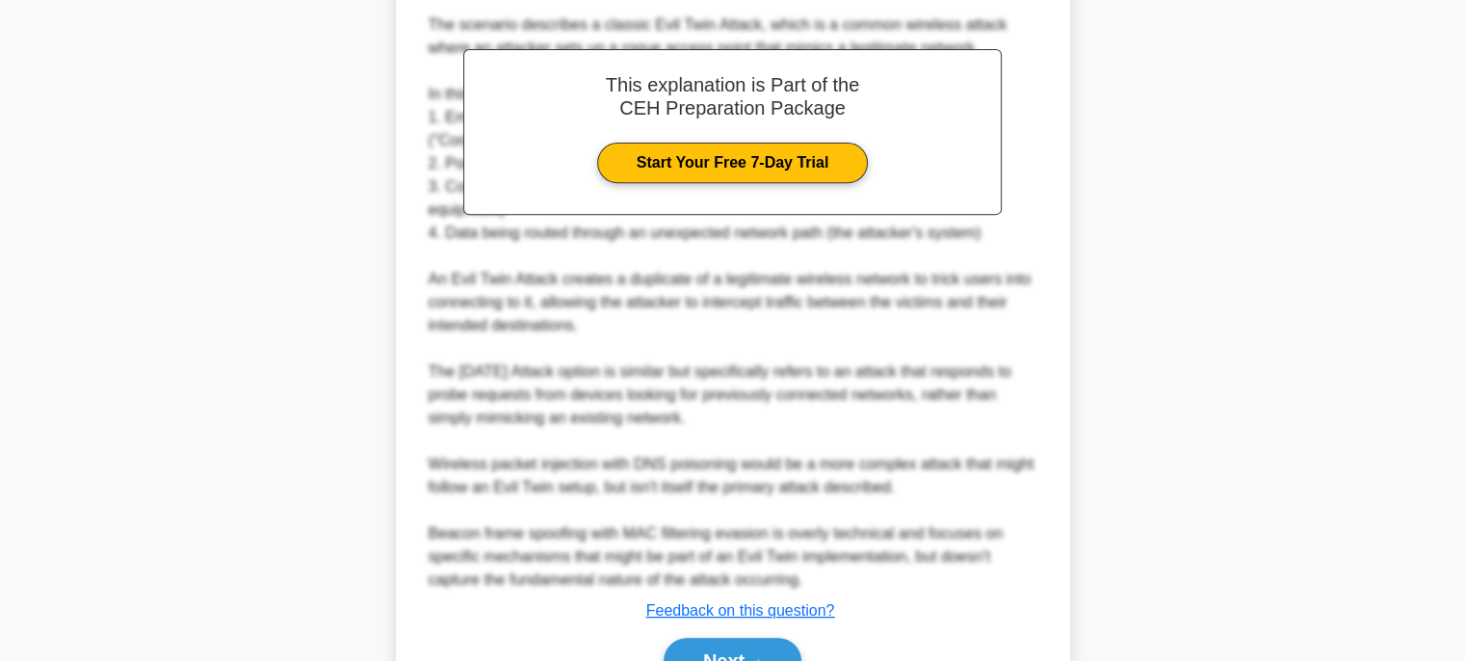
scroll to position [849, 0]
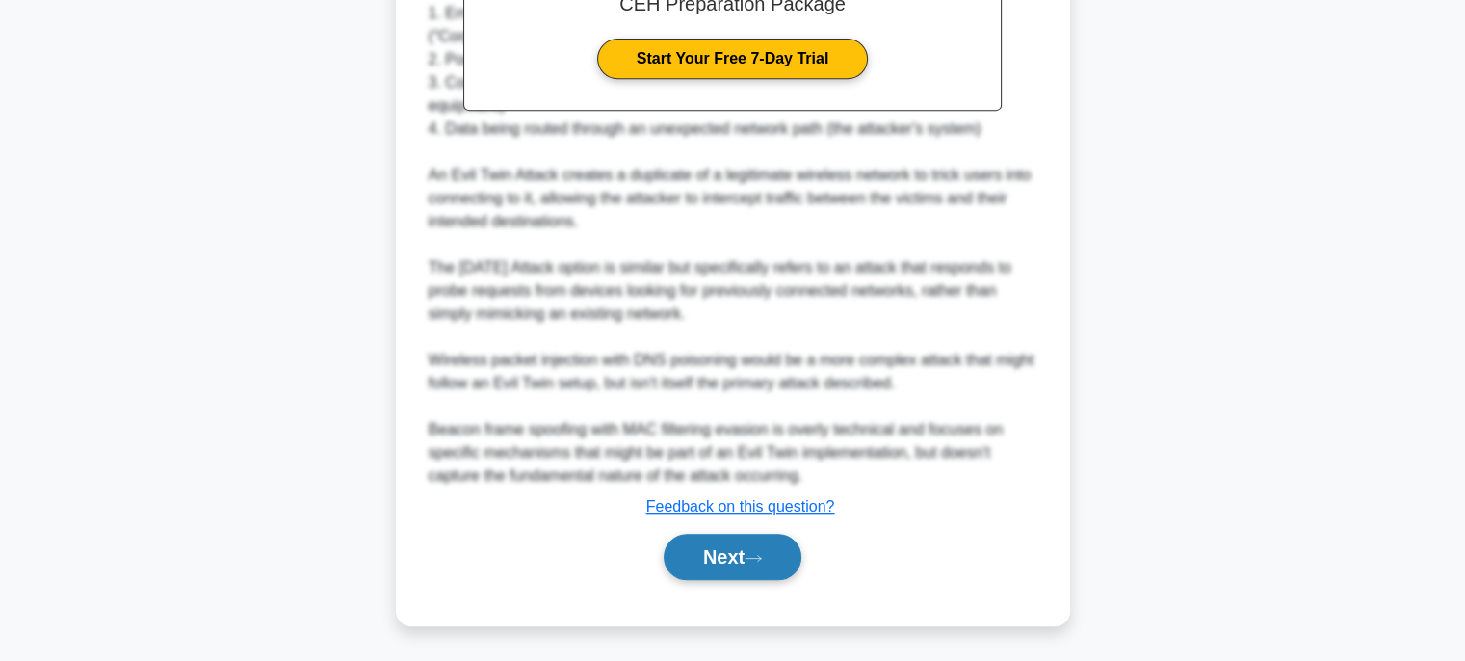
click at [759, 563] on button "Next" at bounding box center [732, 556] width 138 height 46
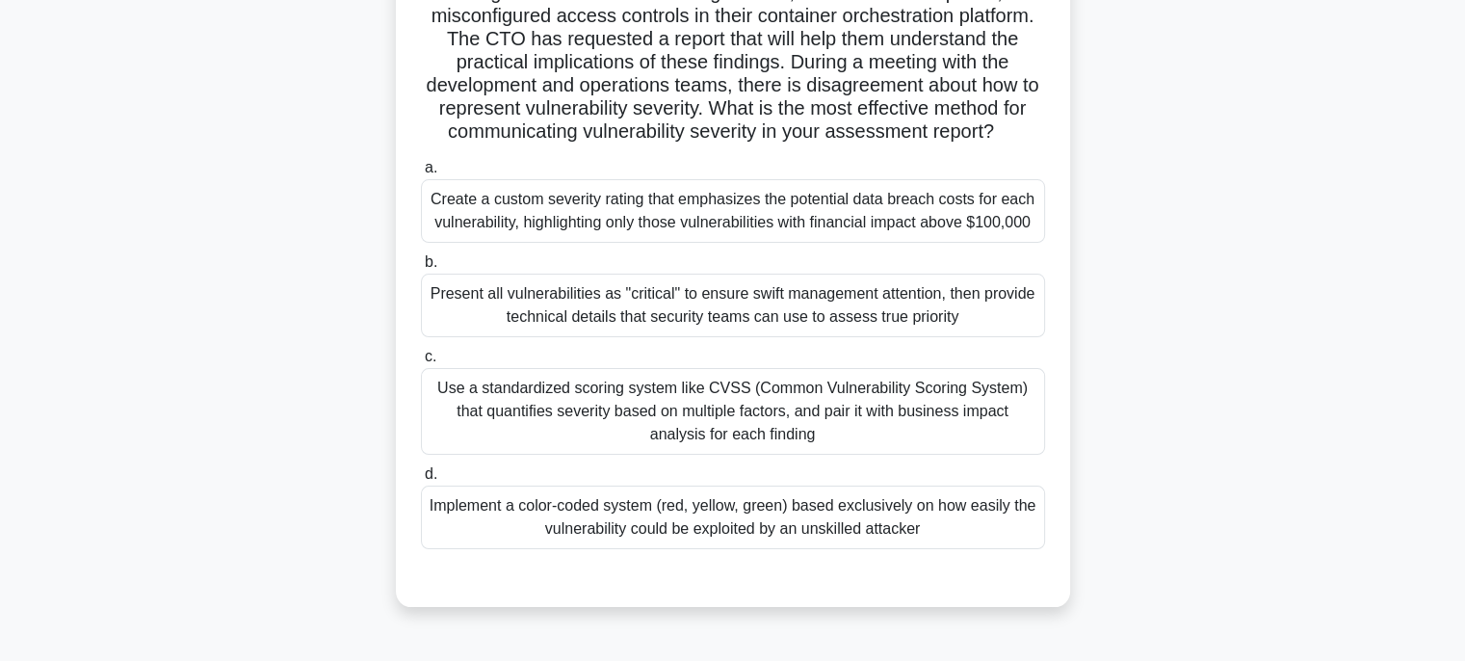
scroll to position [284, 0]
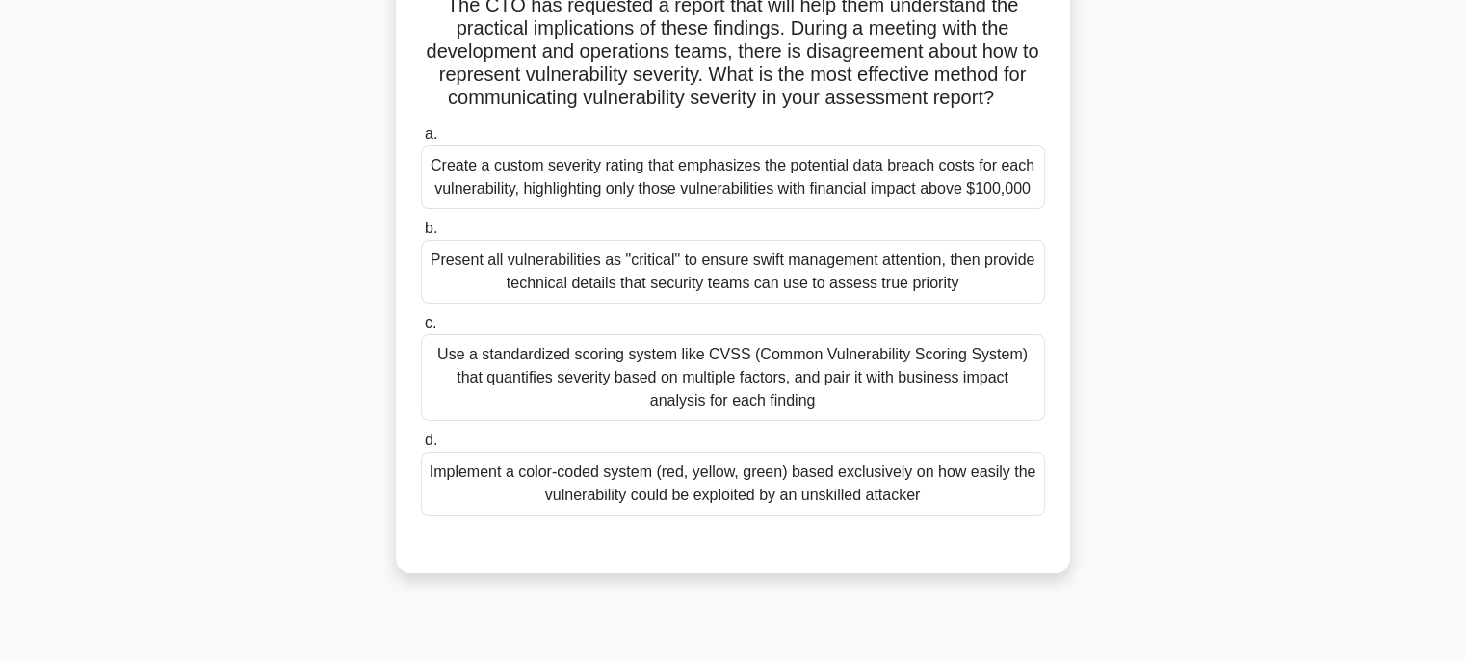
click at [888, 382] on div "Use a standardized scoring system like CVSS (Common Vulnerability Scoring Syste…" at bounding box center [733, 377] width 624 height 87
click at [421, 329] on input "c. Use a standardized scoring system like CVSS (Common Vulnerability Scoring Sy…" at bounding box center [421, 323] width 0 height 13
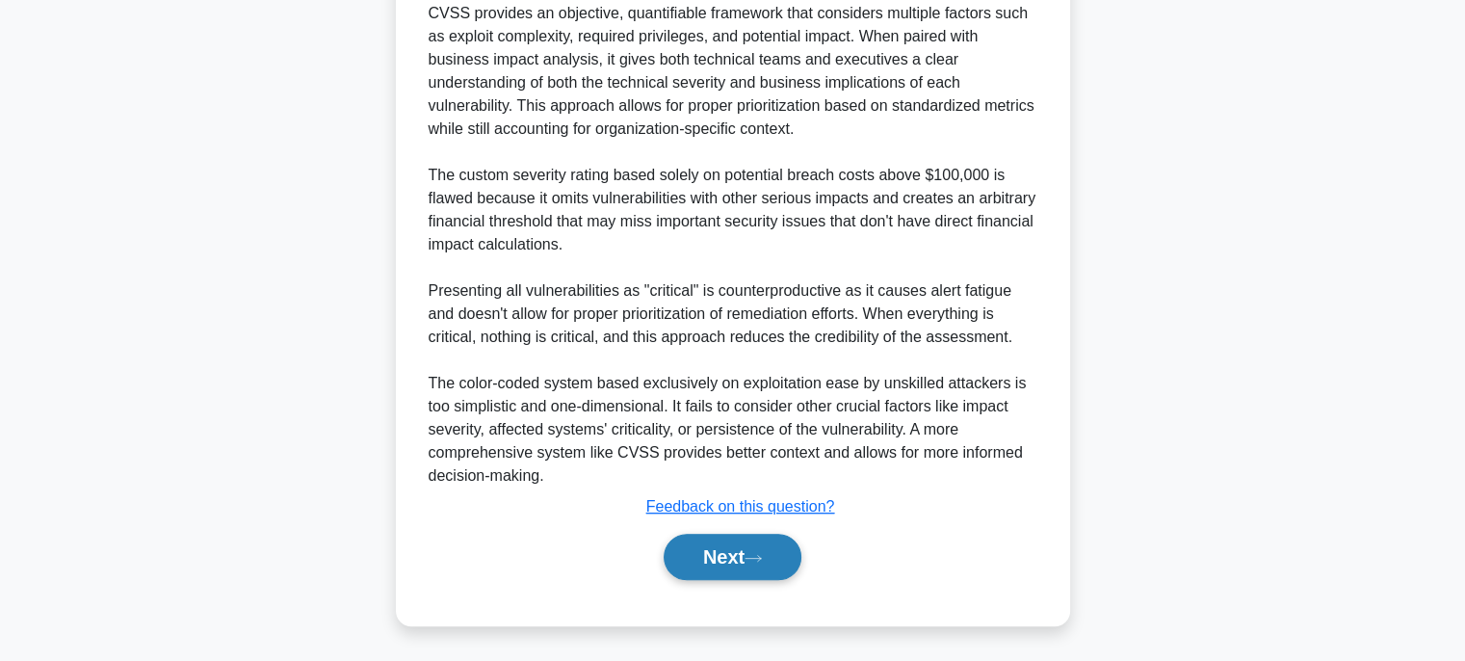
click at [759, 553] on icon at bounding box center [752, 558] width 17 height 11
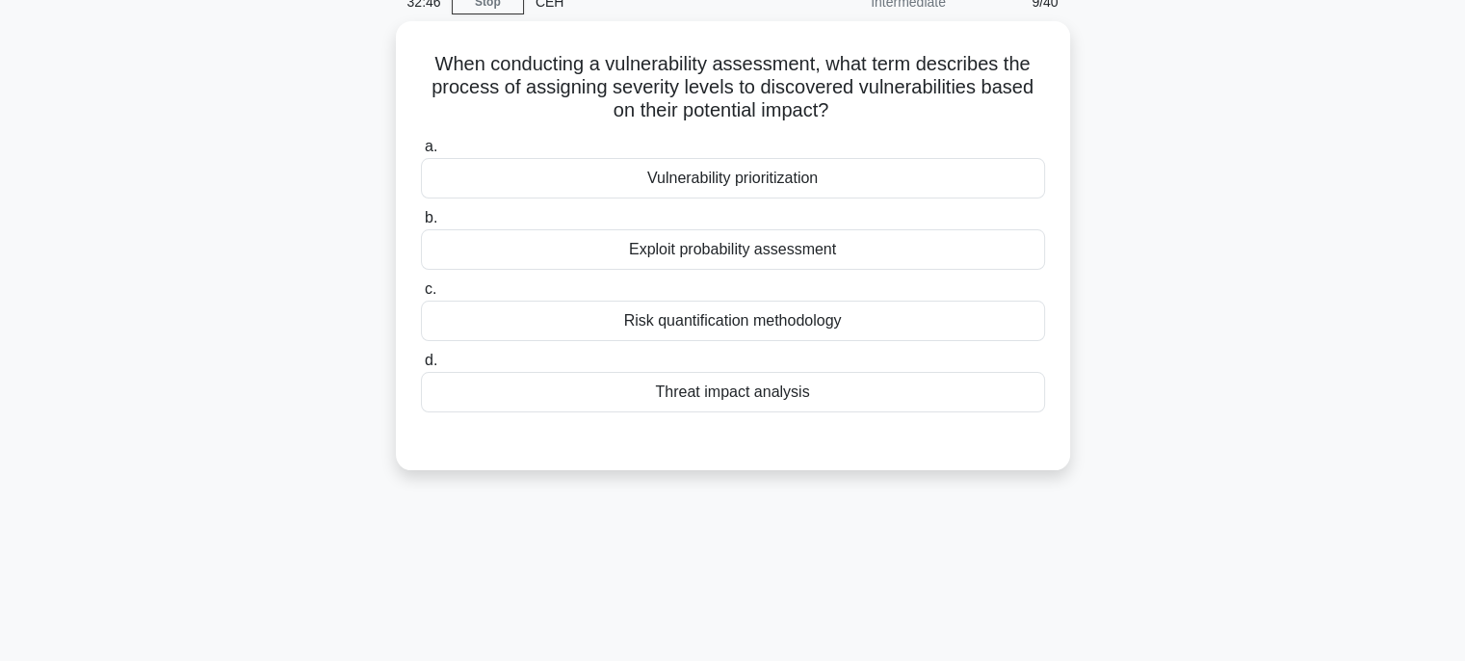
scroll to position [0, 0]
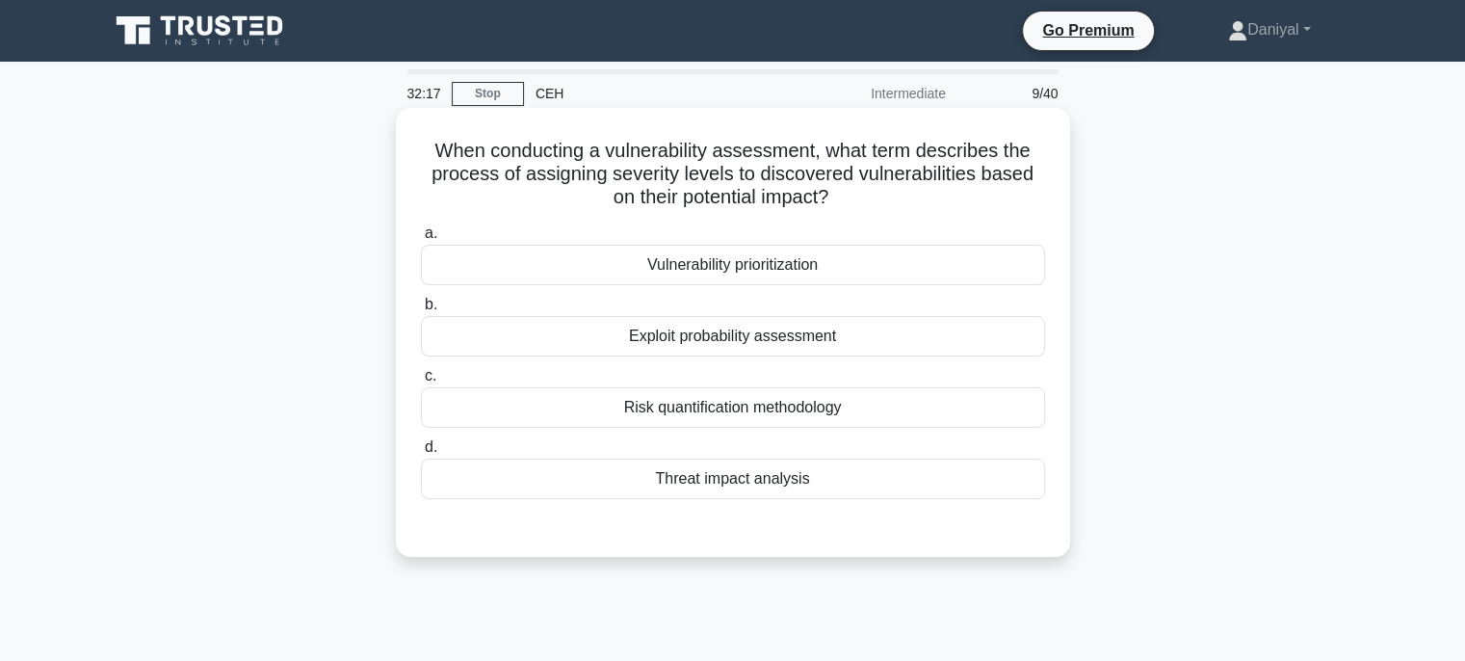
click at [839, 484] on div "Threat impact analysis" at bounding box center [733, 478] width 624 height 40
click at [421, 454] on input "d. Threat impact analysis" at bounding box center [421, 447] width 0 height 13
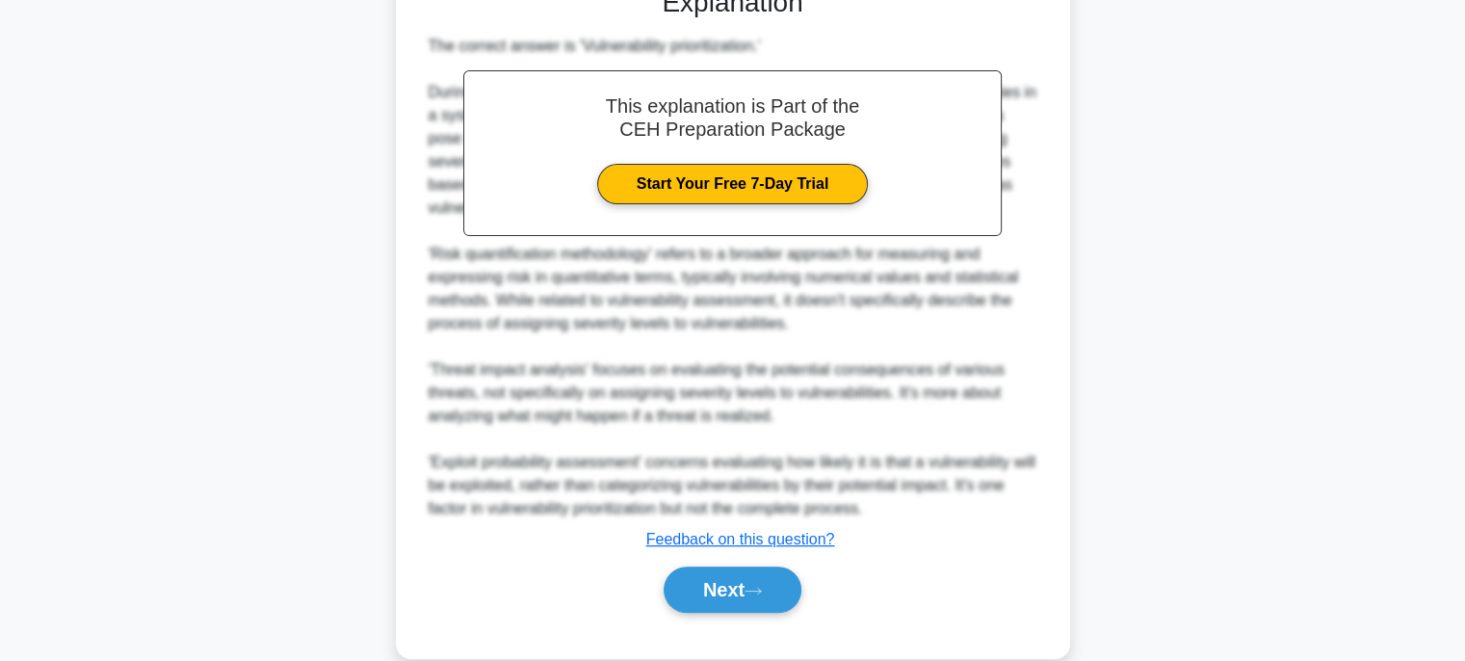
scroll to position [574, 0]
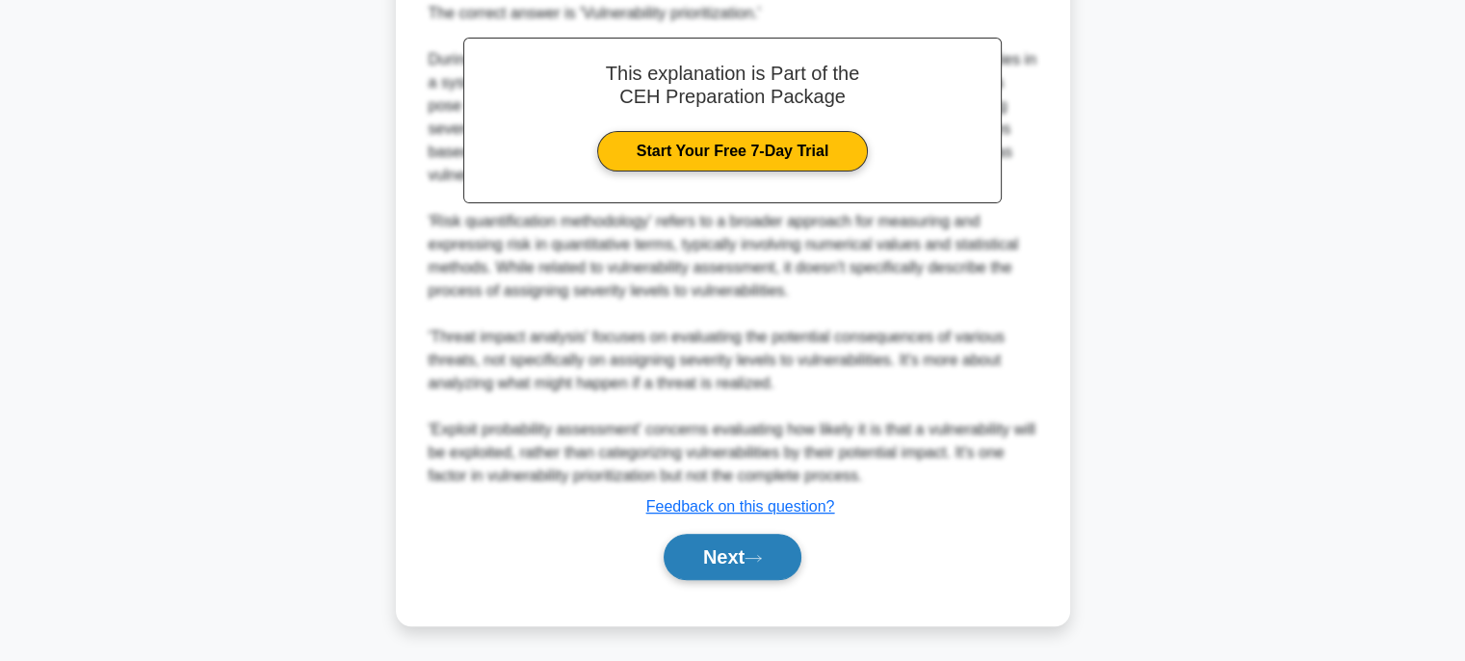
click at [749, 578] on button "Next" at bounding box center [732, 556] width 138 height 46
click at [755, 563] on button "Next" at bounding box center [732, 556] width 138 height 46
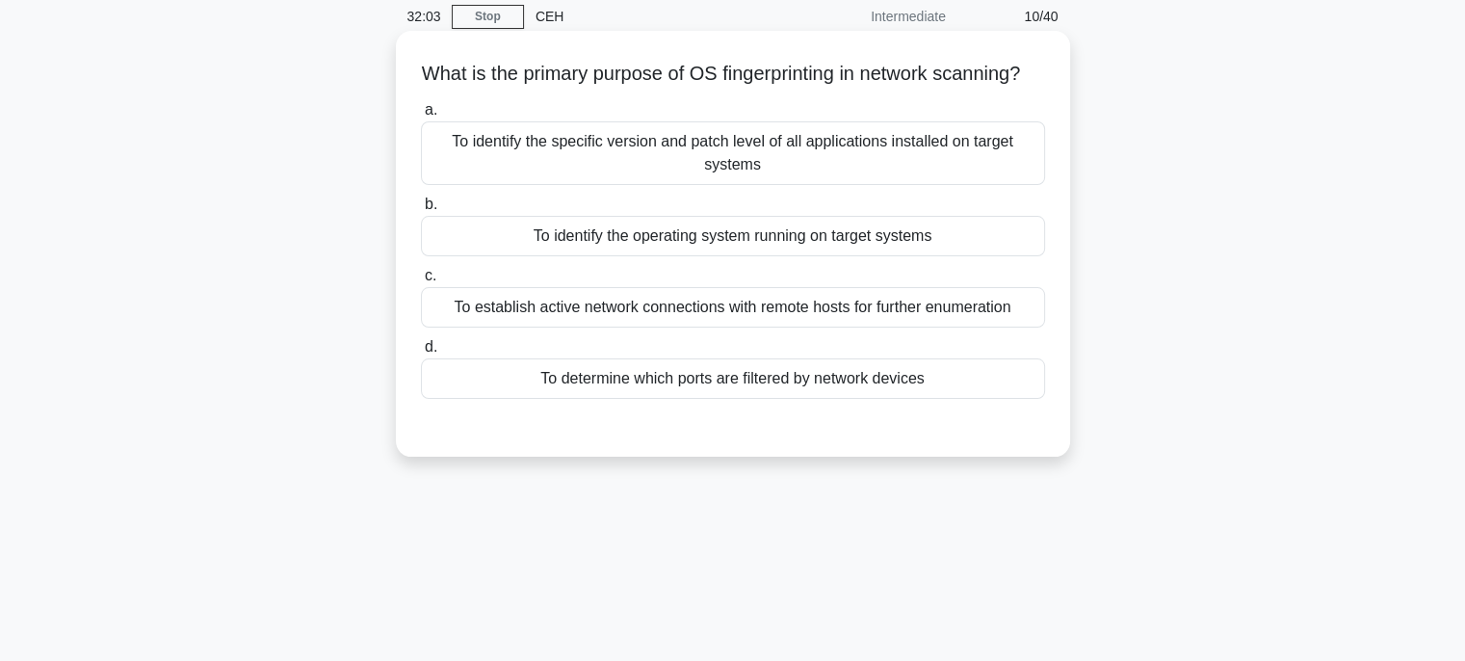
scroll to position [0, 0]
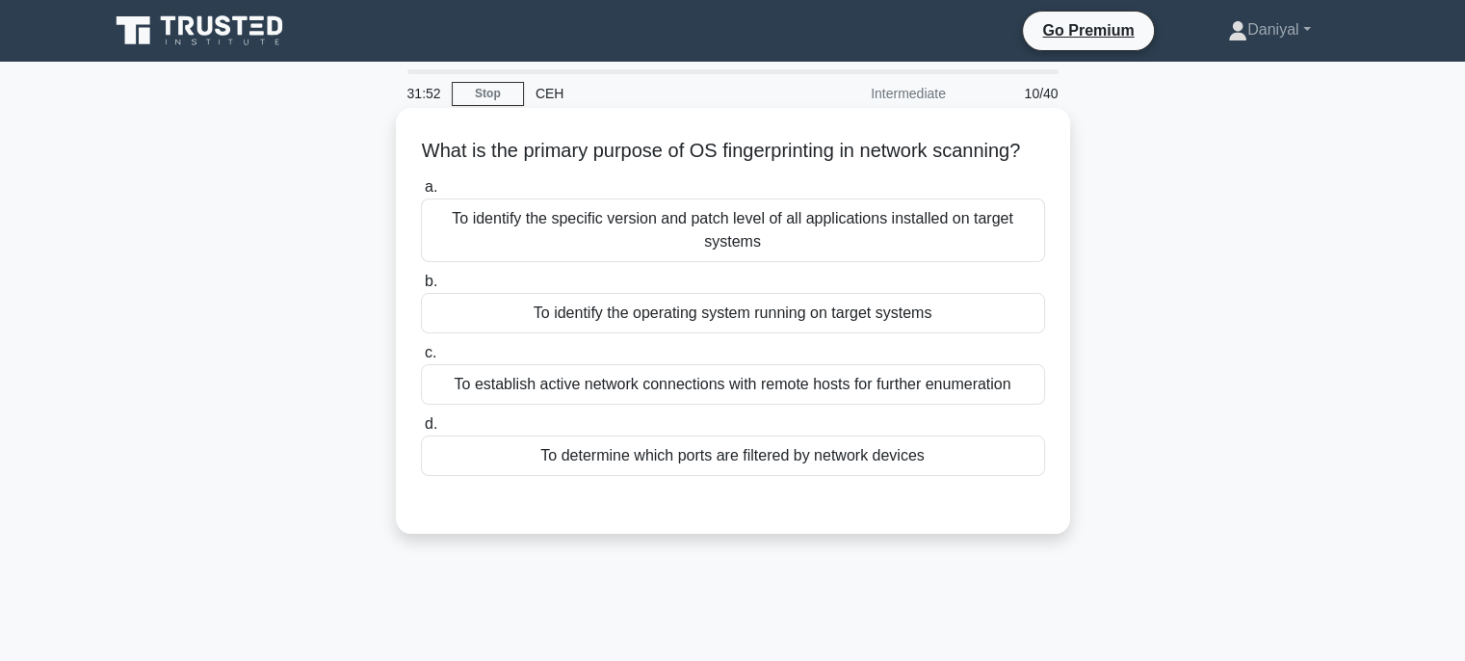
click at [940, 333] on div "To identify the operating system running on target systems" at bounding box center [733, 313] width 624 height 40
click at [421, 288] on input "b. To identify the operating system running on target systems" at bounding box center [421, 281] width 0 height 13
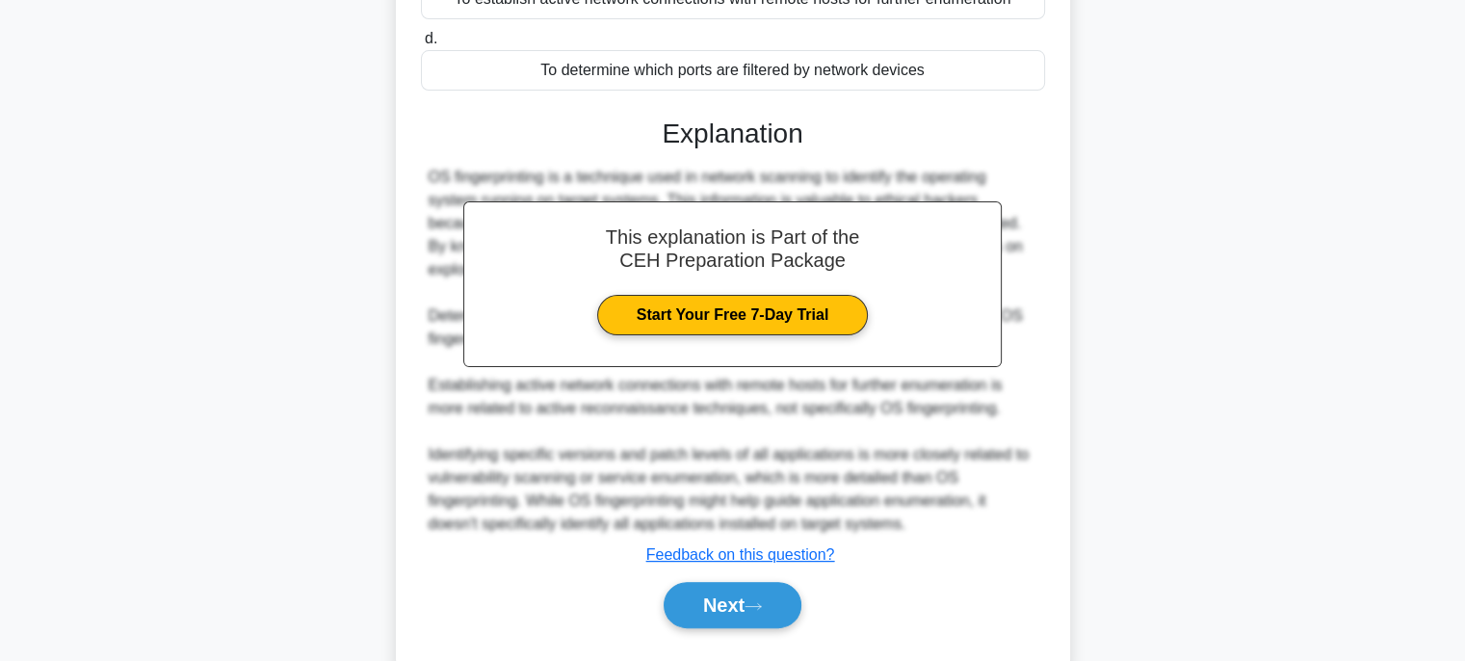
scroll to position [456, 0]
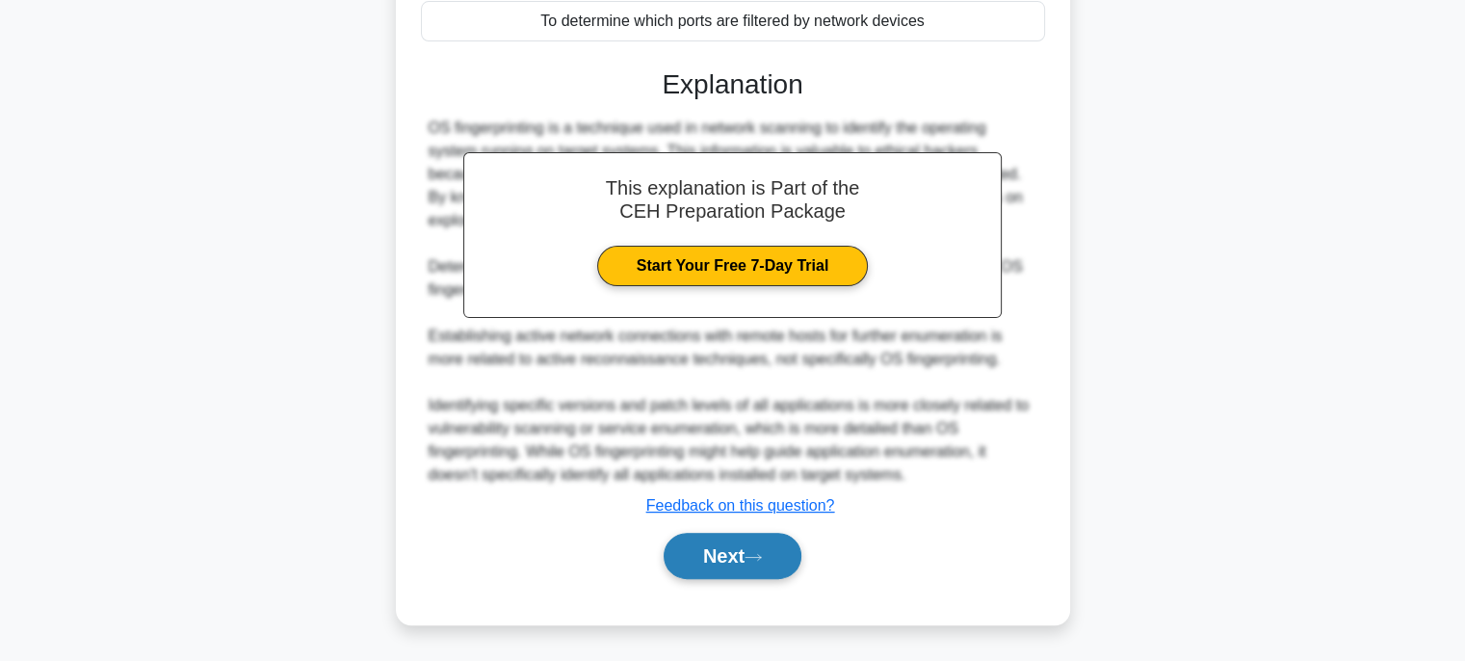
click at [751, 548] on button "Next" at bounding box center [732, 555] width 138 height 46
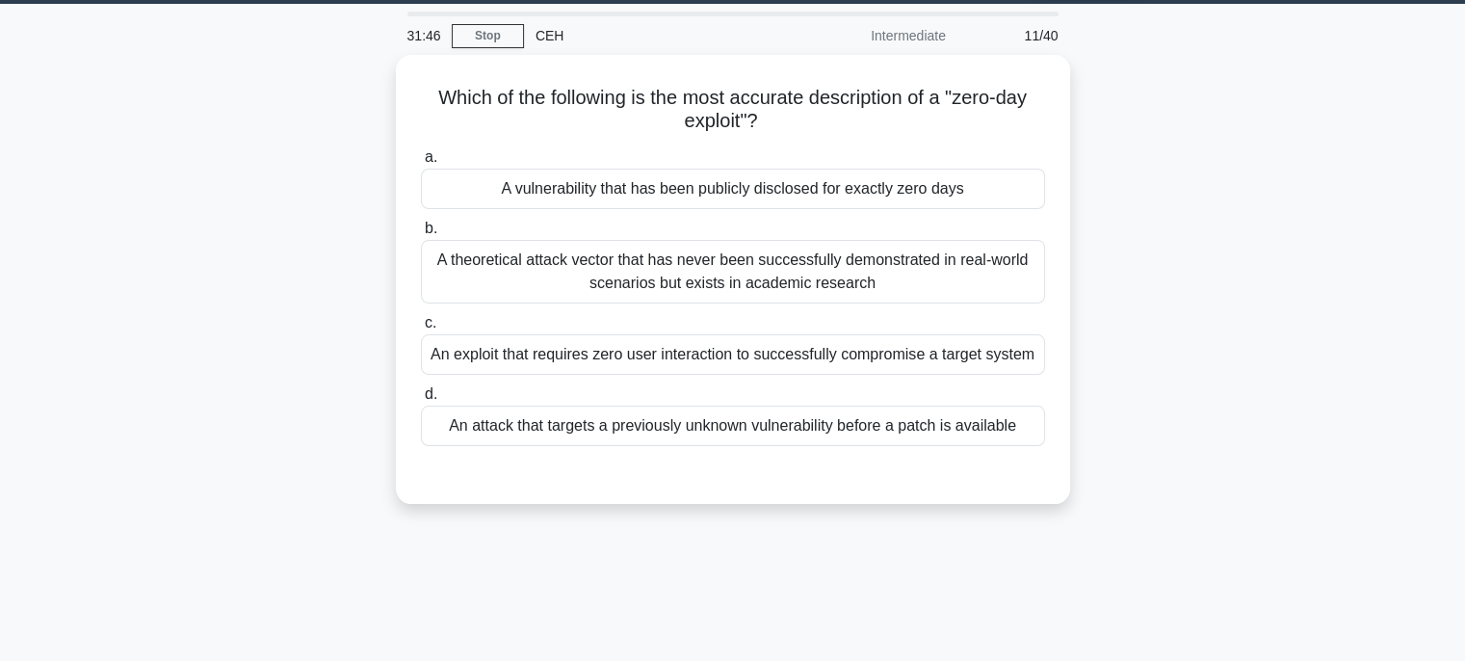
scroll to position [0, 0]
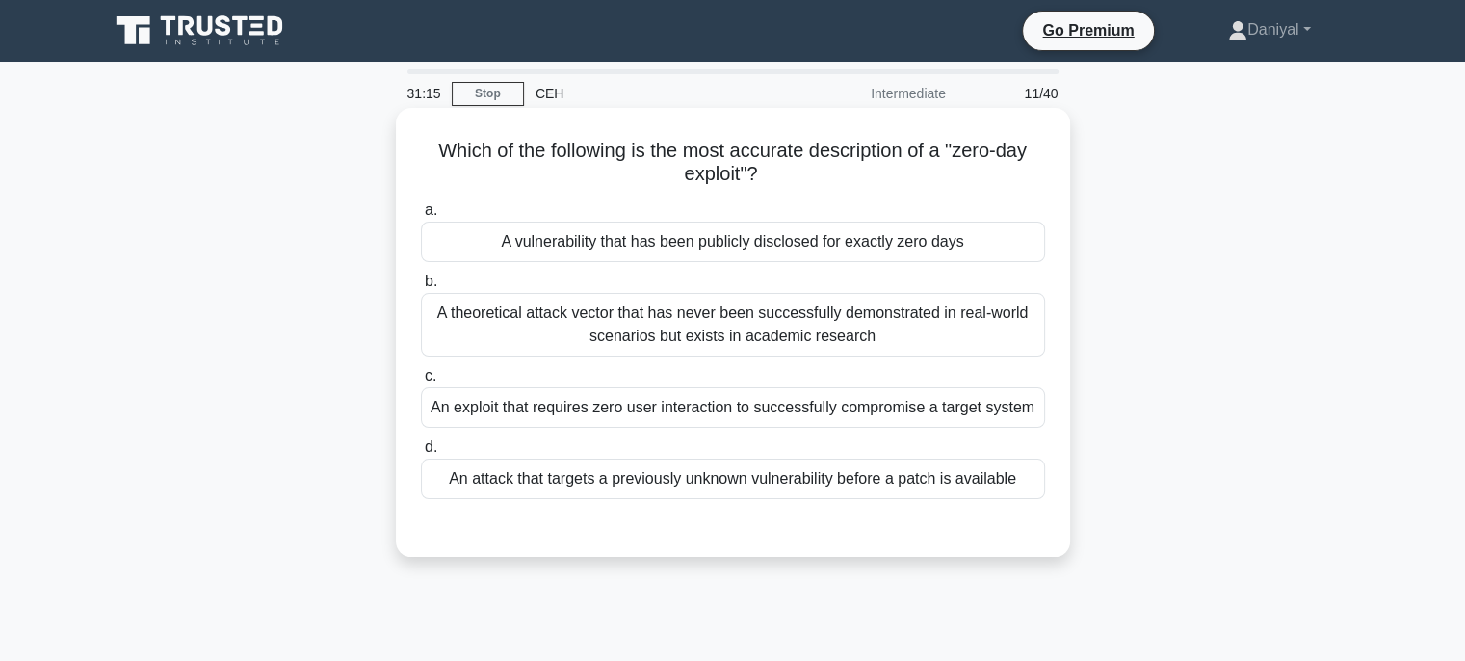
click at [953, 482] on div "An attack that targets a previously unknown vulnerability before a patch is ava…" at bounding box center [733, 478] width 624 height 40
click at [421, 454] on input "d. An attack that targets a previously unknown vulnerability before a patch is …" at bounding box center [421, 447] width 0 height 13
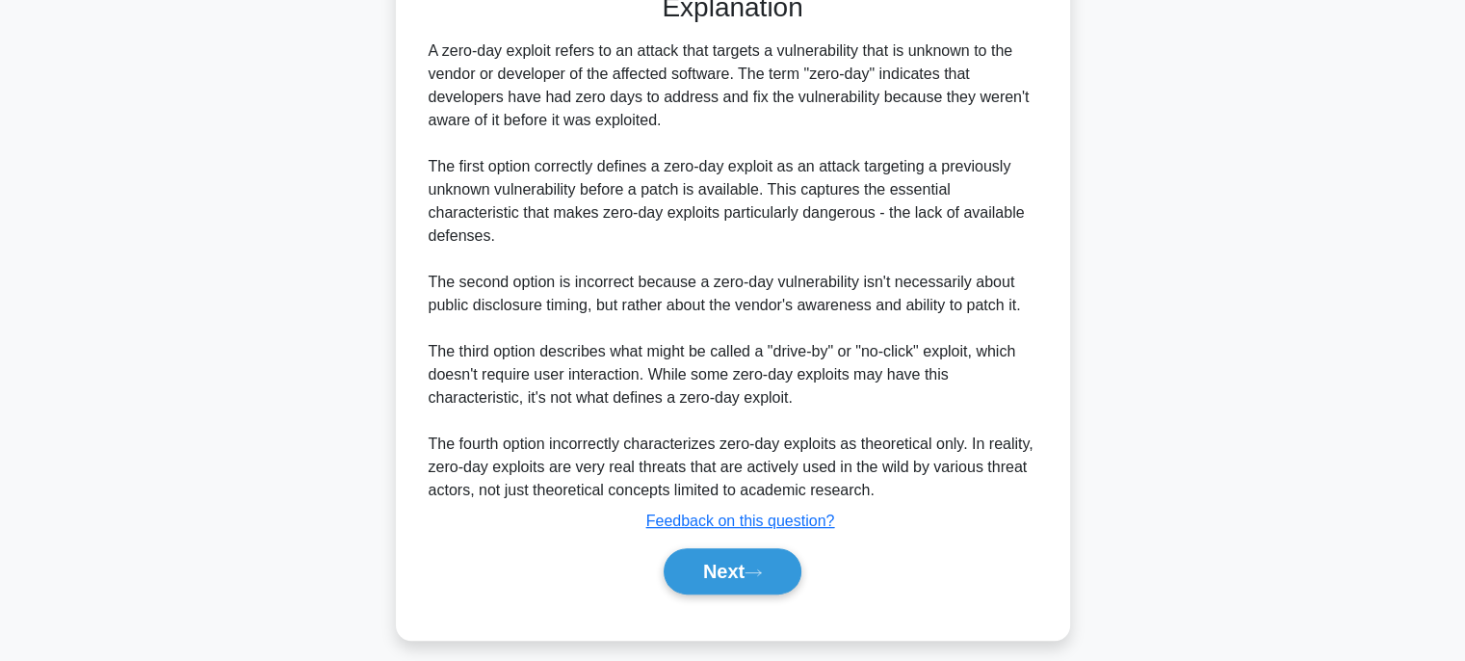
scroll to position [549, 0]
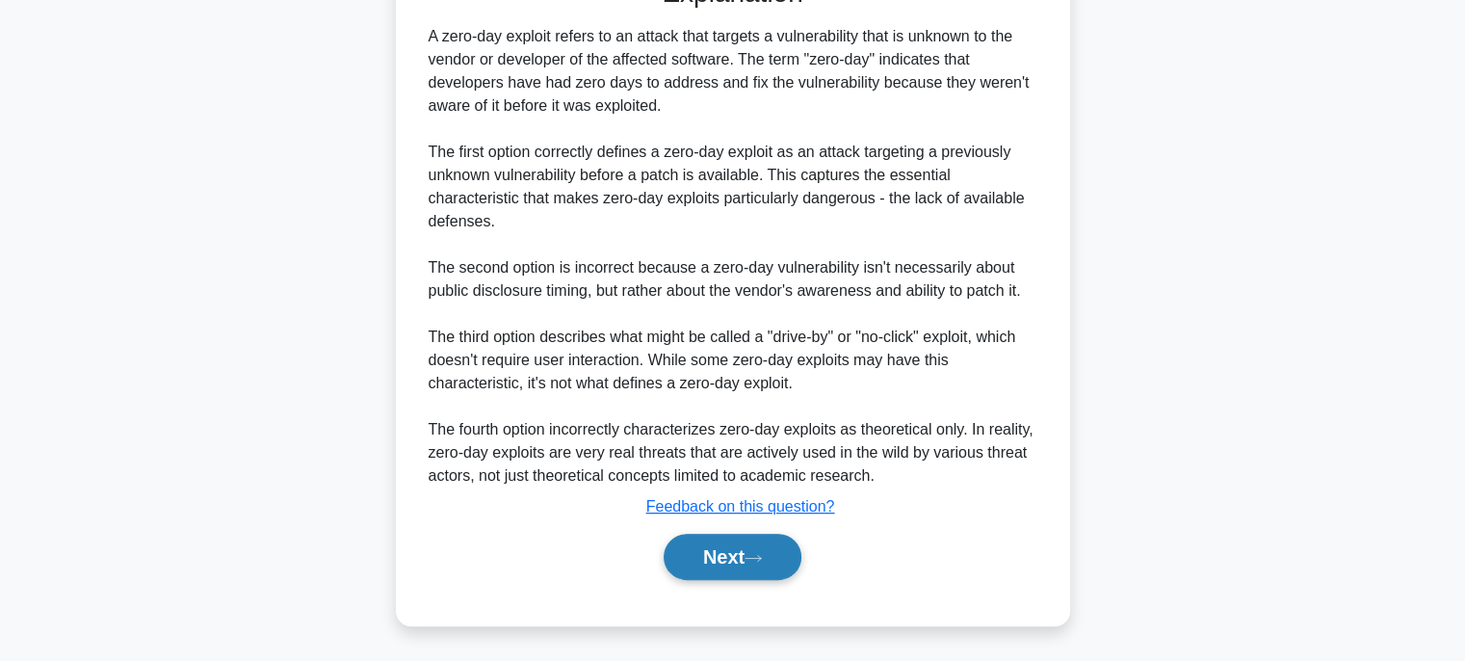
click at [739, 544] on button "Next" at bounding box center [732, 556] width 138 height 46
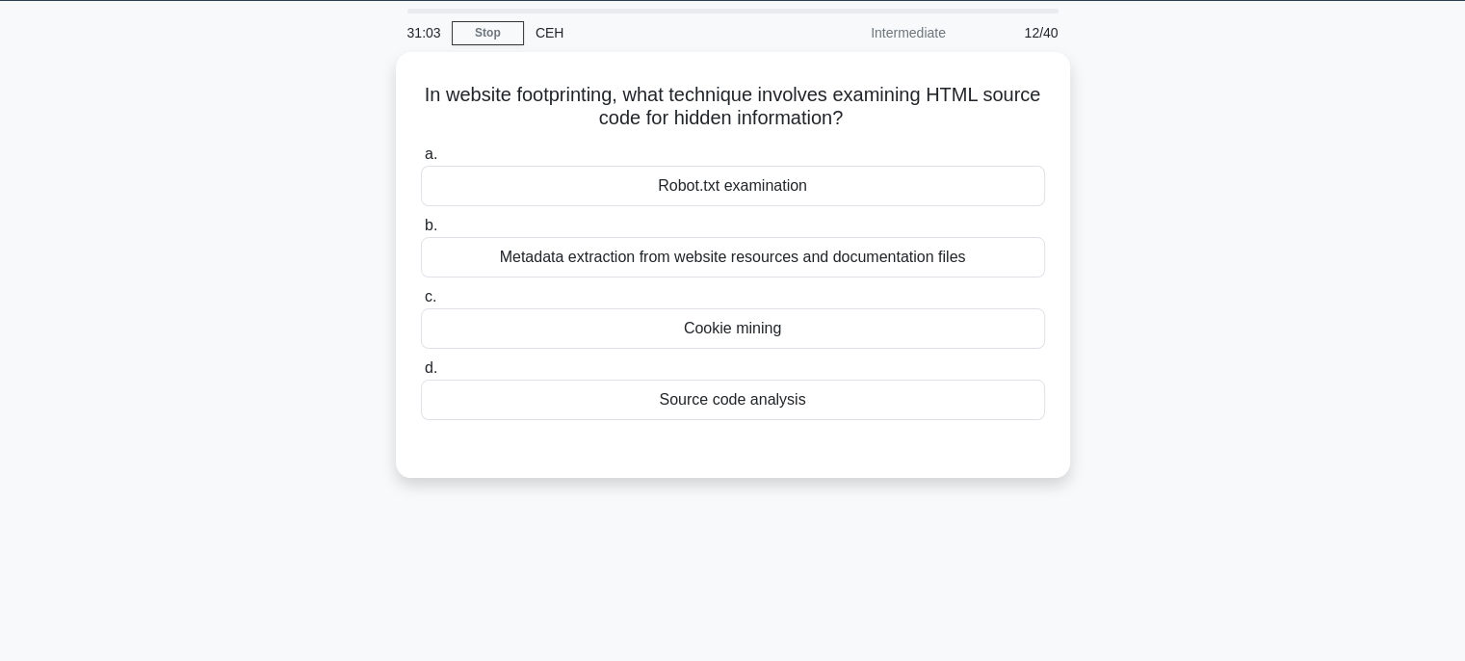
scroll to position [0, 0]
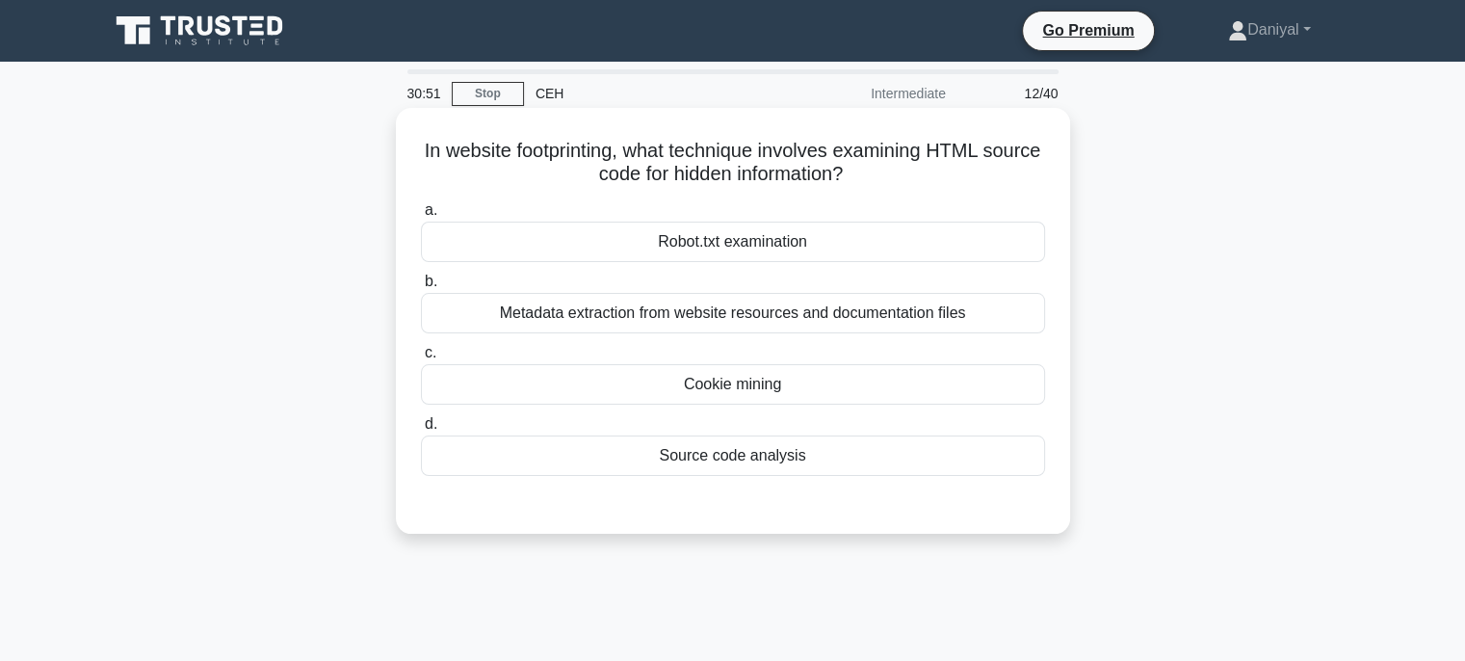
click at [843, 459] on div "Source code analysis" at bounding box center [733, 455] width 624 height 40
click at [421, 430] on input "d. Source code analysis" at bounding box center [421, 424] width 0 height 13
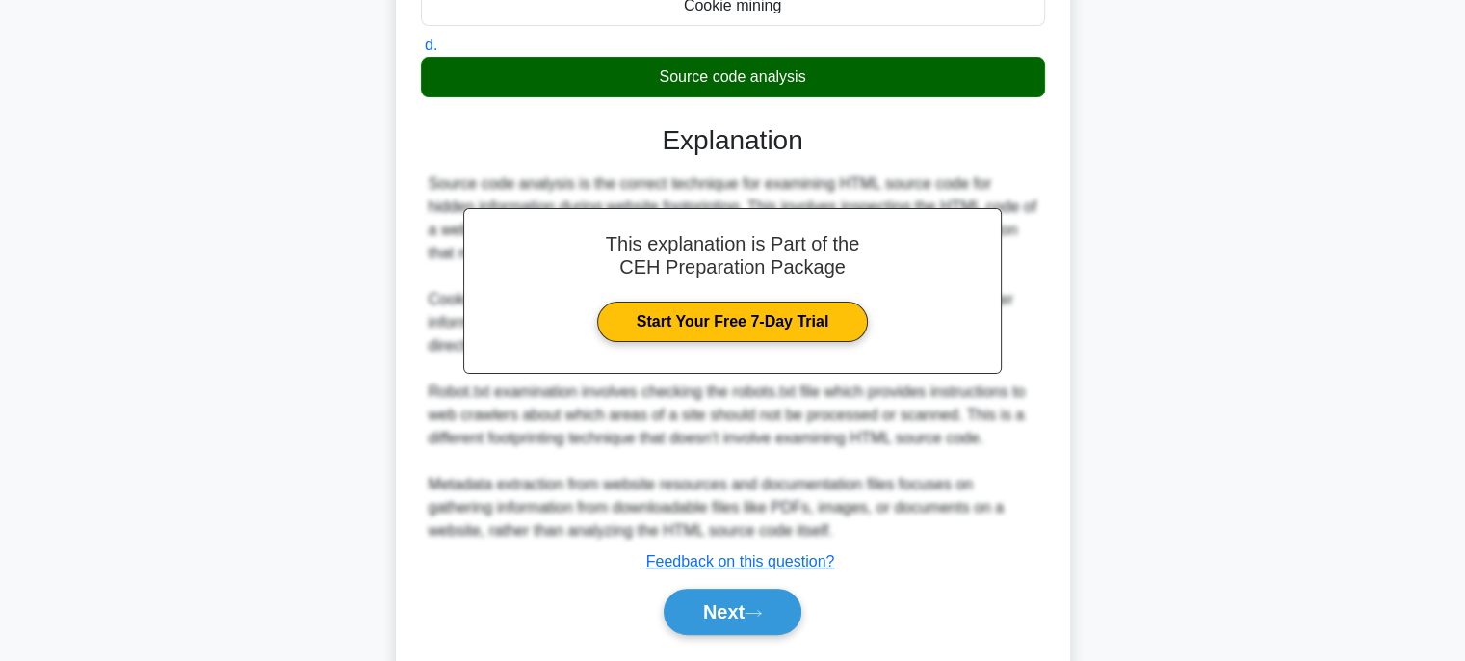
scroll to position [433, 0]
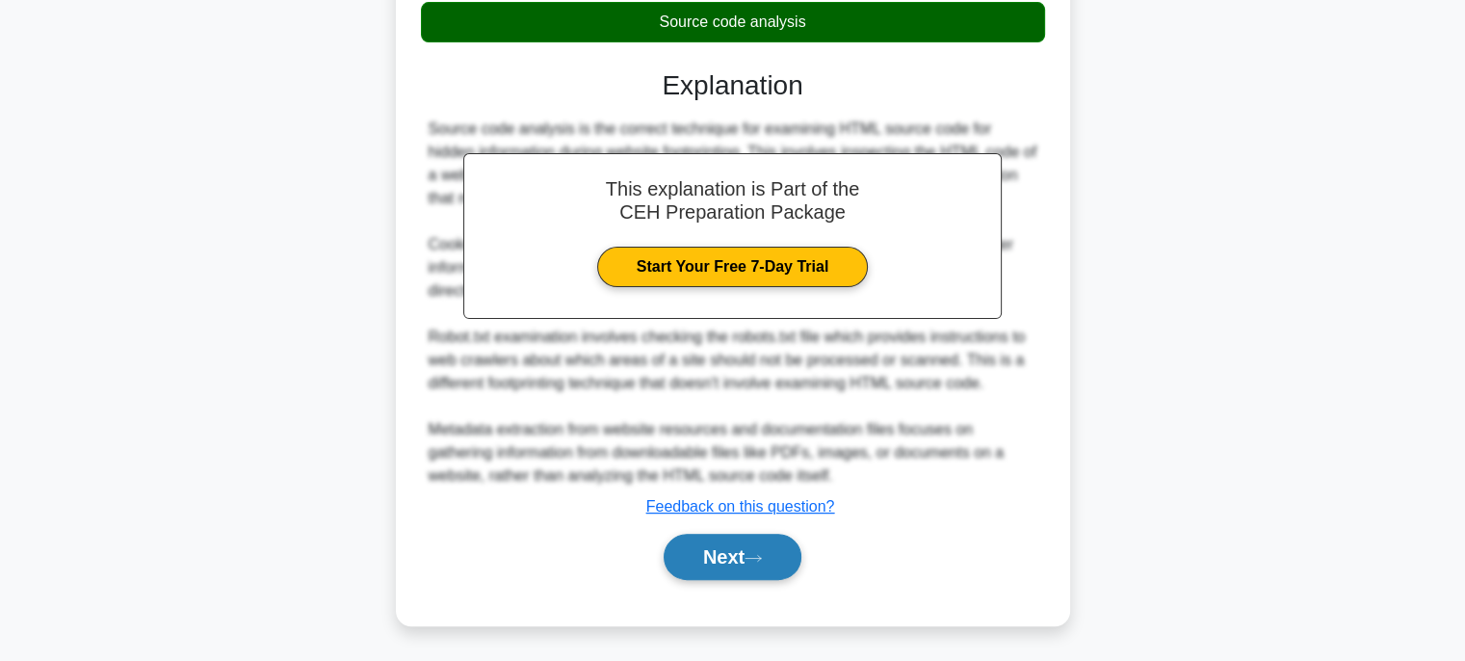
click at [772, 571] on button "Next" at bounding box center [732, 556] width 138 height 46
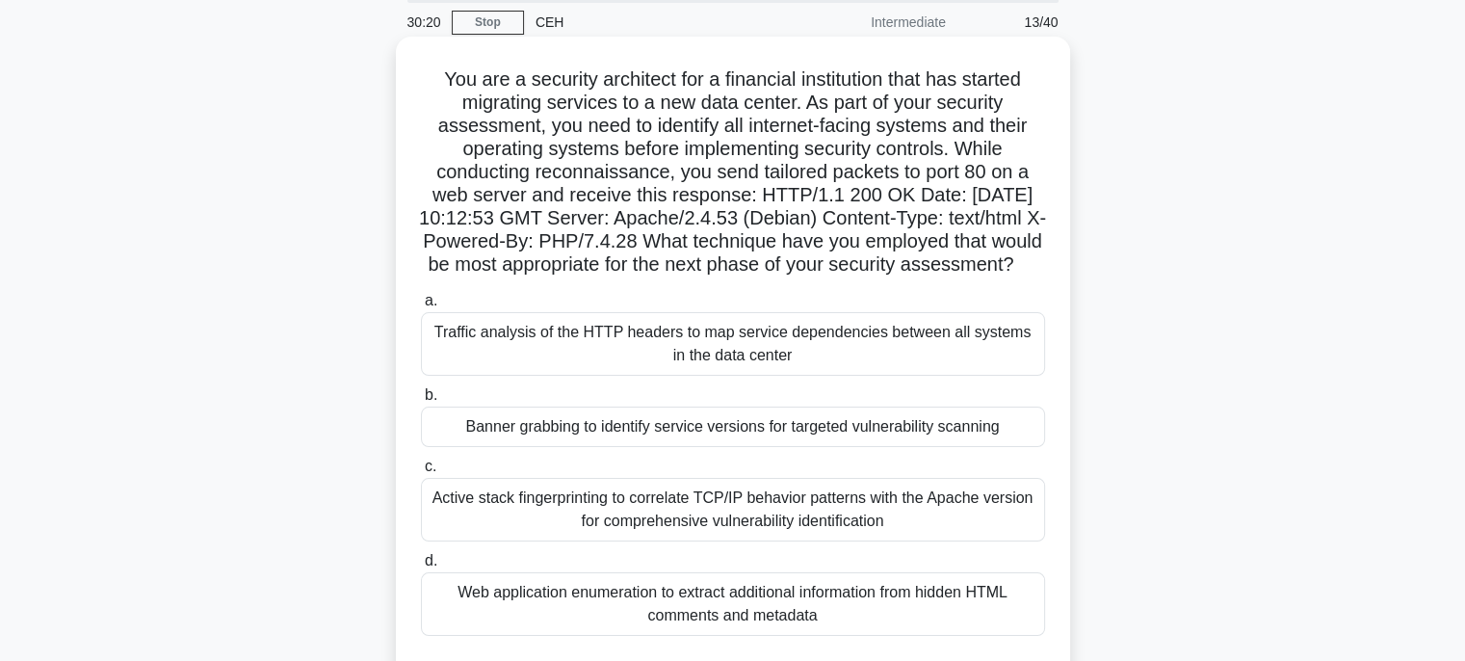
scroll to position [193, 0]
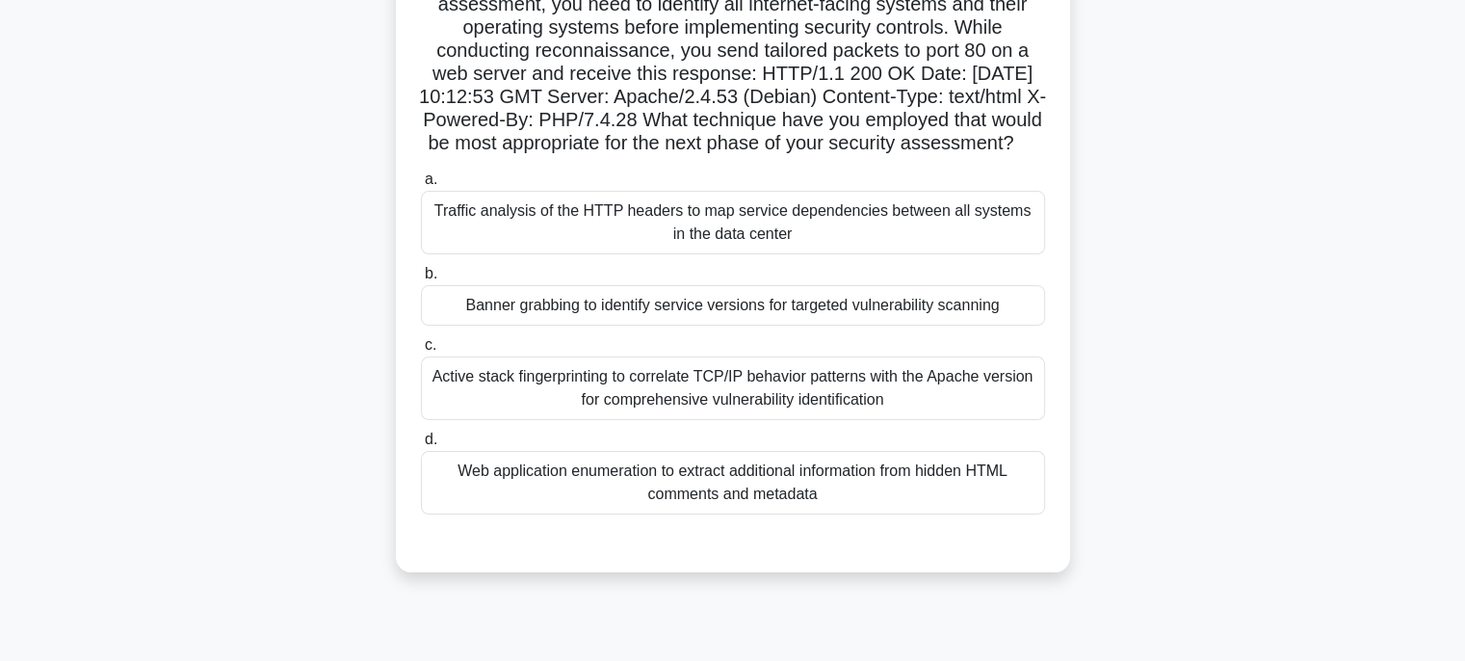
click at [864, 325] on div "Banner grabbing to identify service versions for targeted vulnerability scanning" at bounding box center [733, 305] width 624 height 40
click at [421, 280] on input "b. Banner grabbing to identify service versions for targeted vulnerability scan…" at bounding box center [421, 274] width 0 height 13
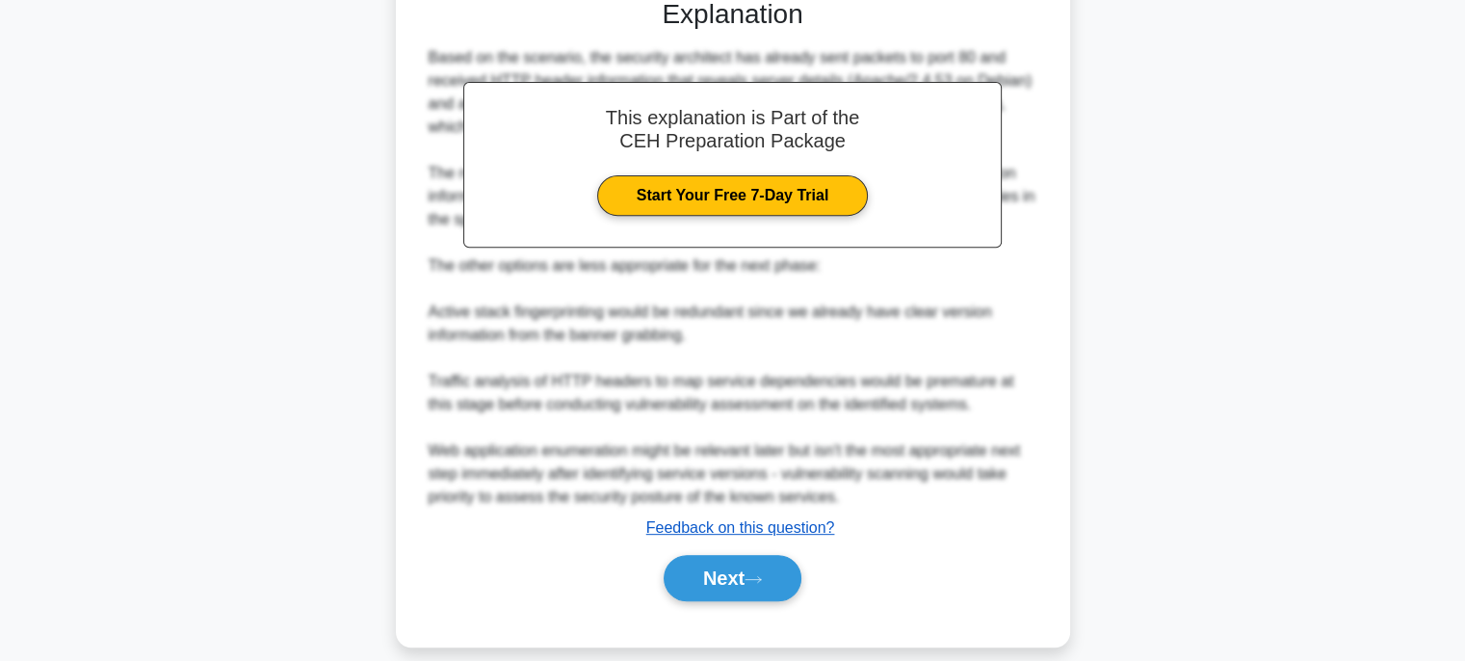
scroll to position [780, 0]
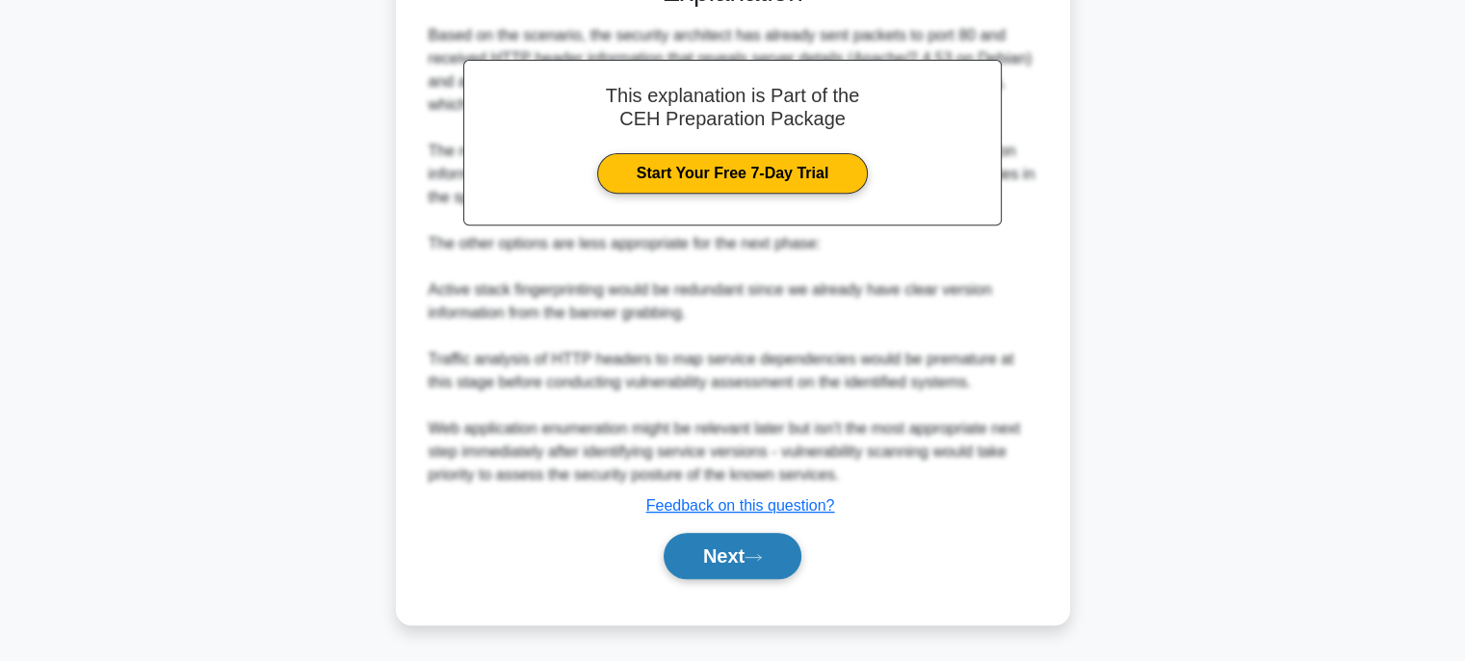
click at [766, 549] on button "Next" at bounding box center [732, 555] width 138 height 46
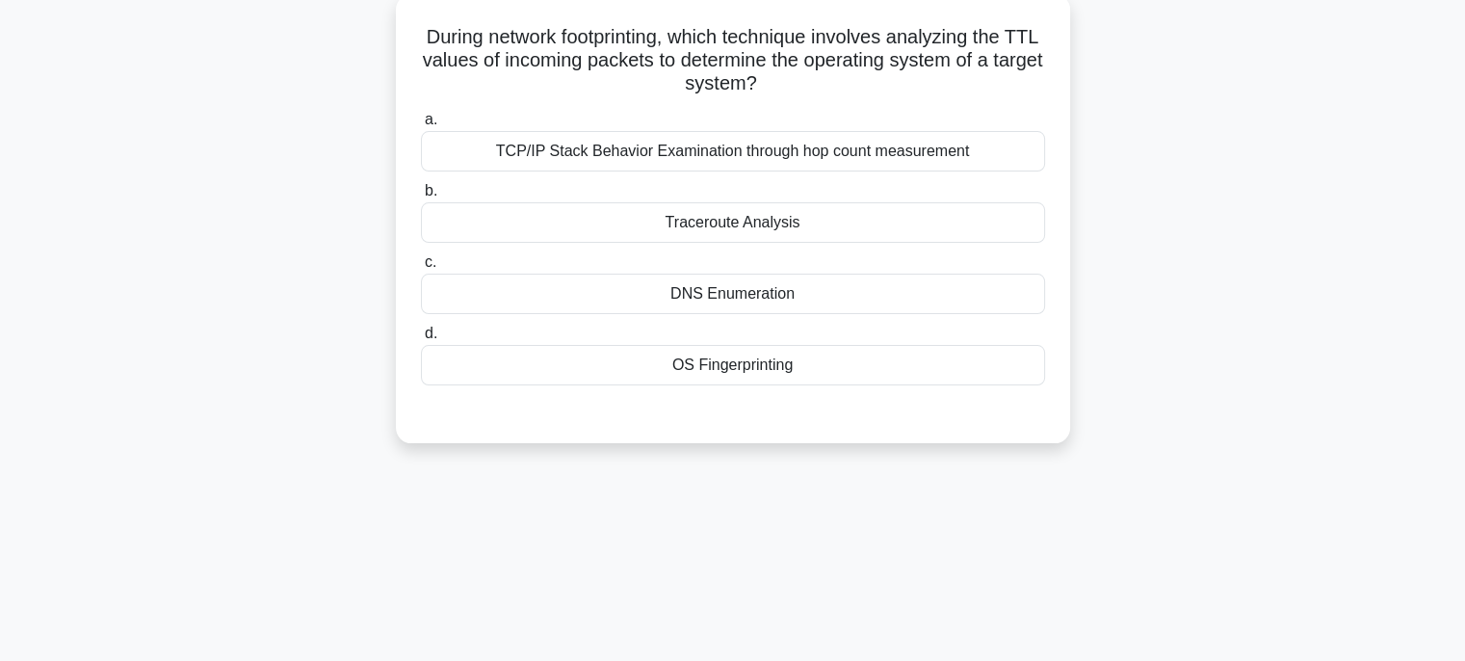
scroll to position [0, 0]
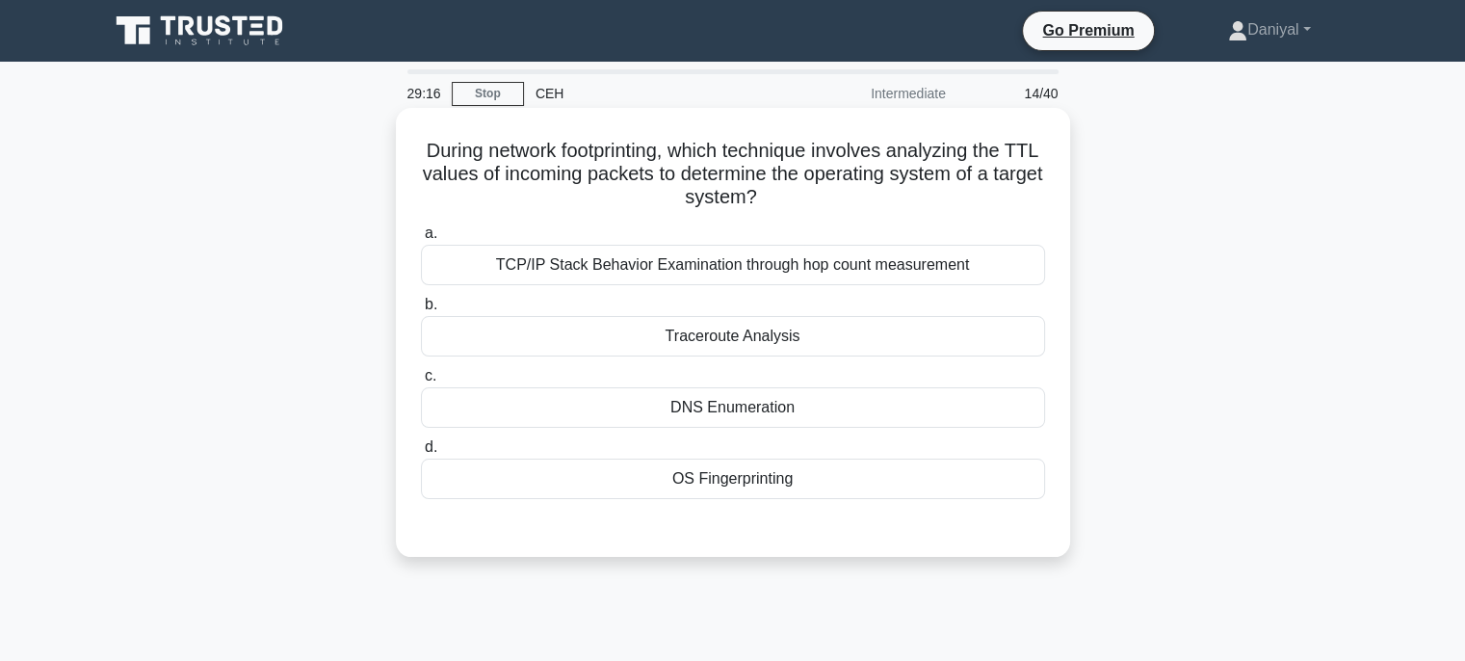
click at [774, 479] on div "OS Fingerprinting" at bounding box center [733, 478] width 624 height 40
click at [421, 454] on input "d. OS Fingerprinting" at bounding box center [421, 447] width 0 height 13
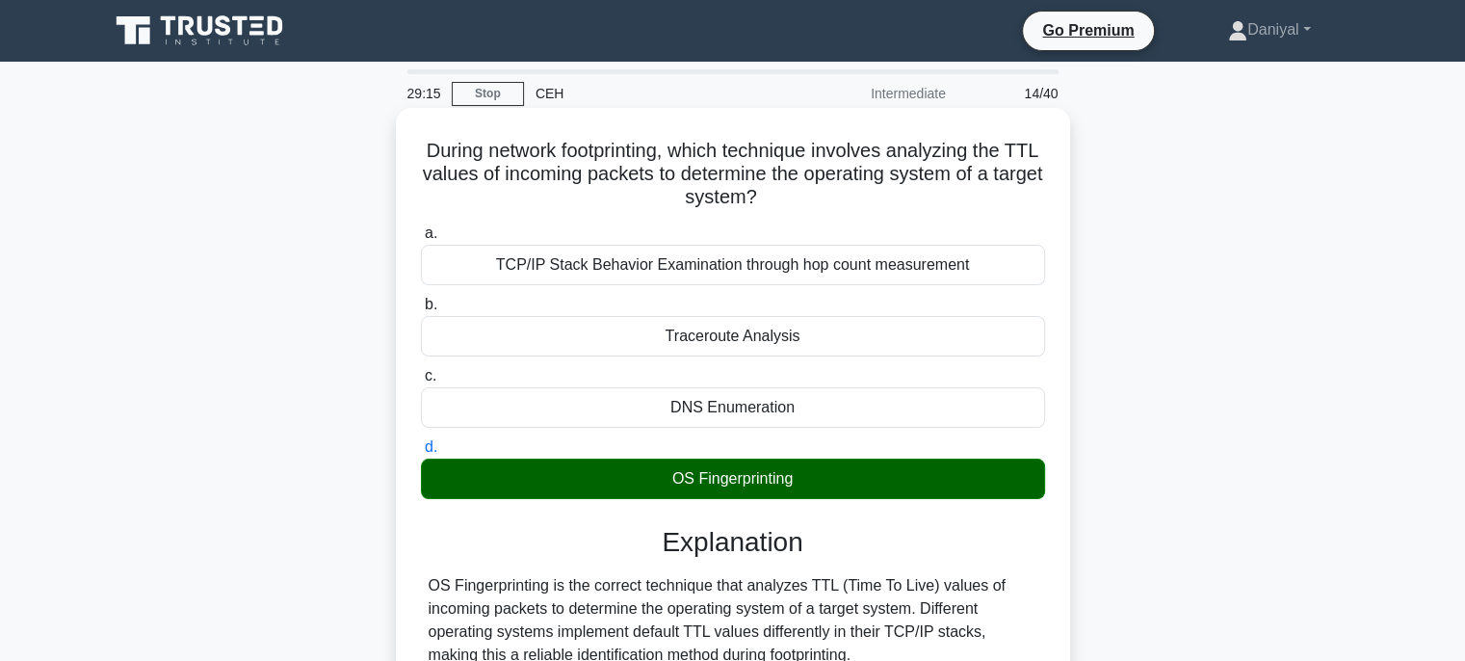
scroll to position [456, 0]
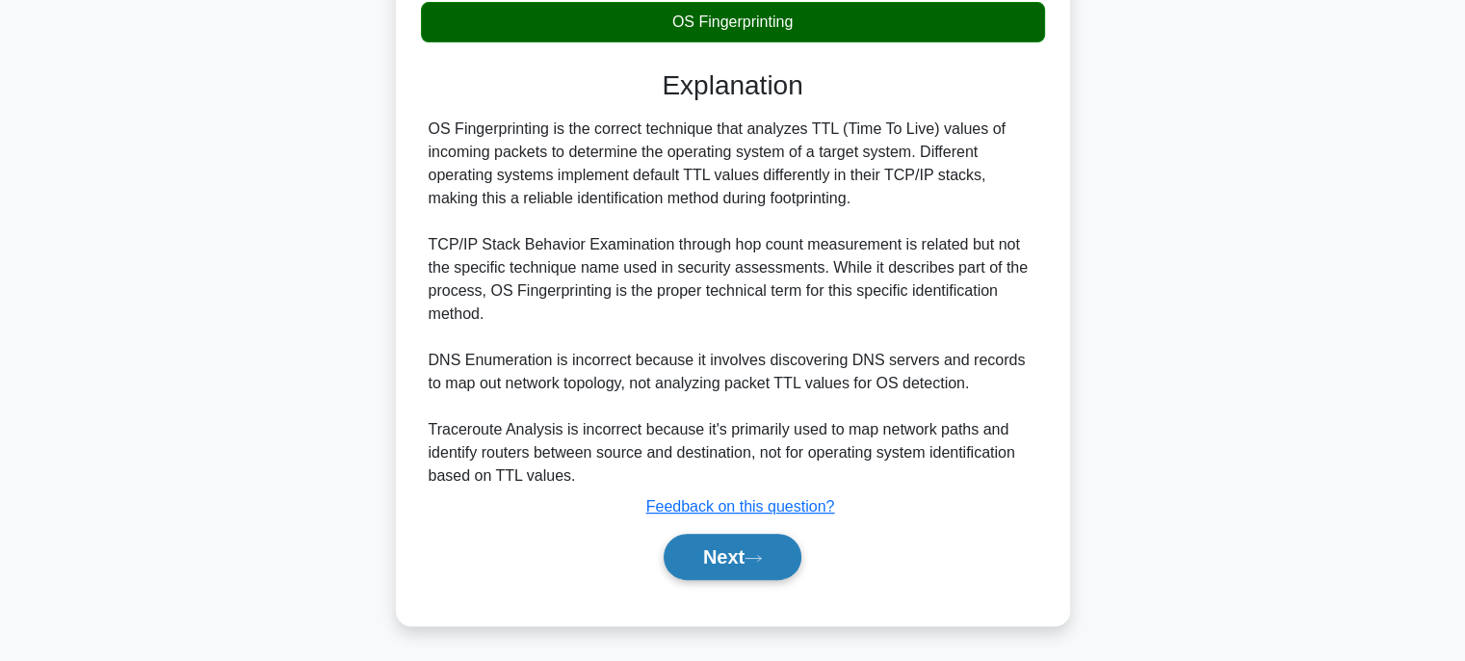
click at [757, 553] on icon at bounding box center [752, 558] width 17 height 11
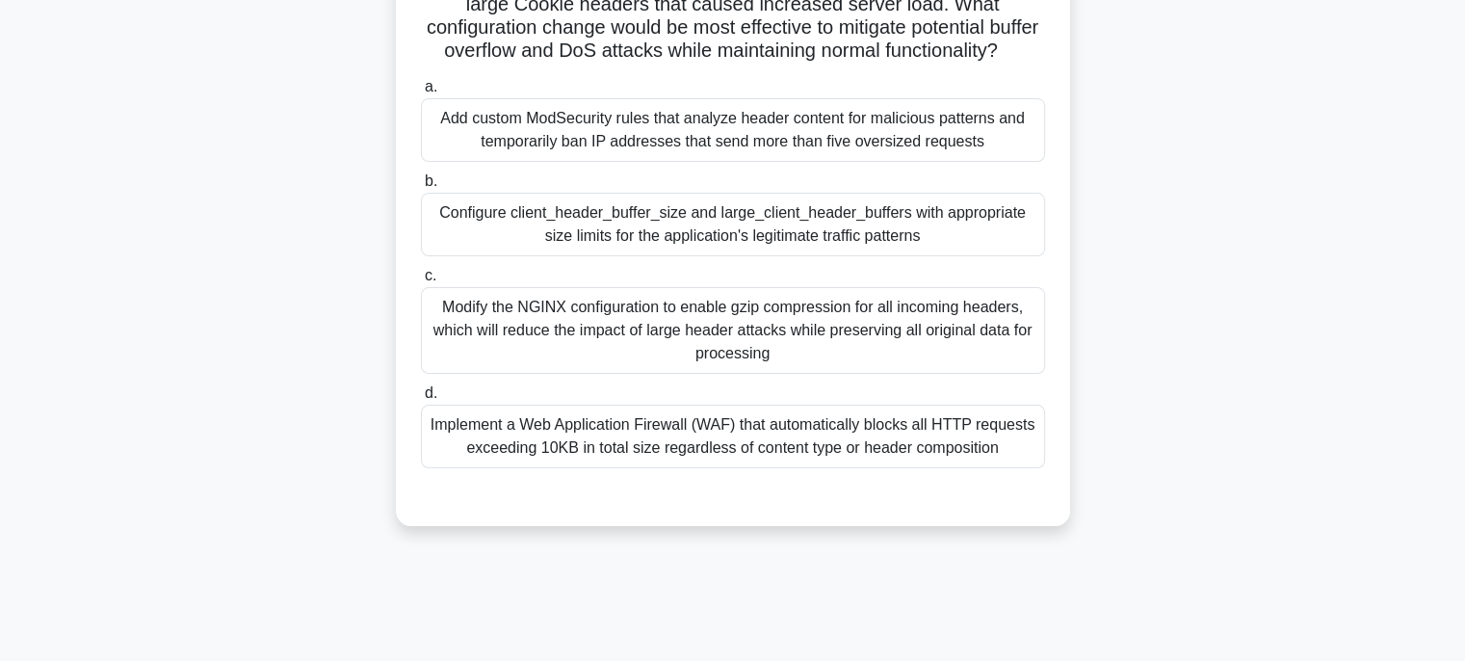
scroll to position [289, 0]
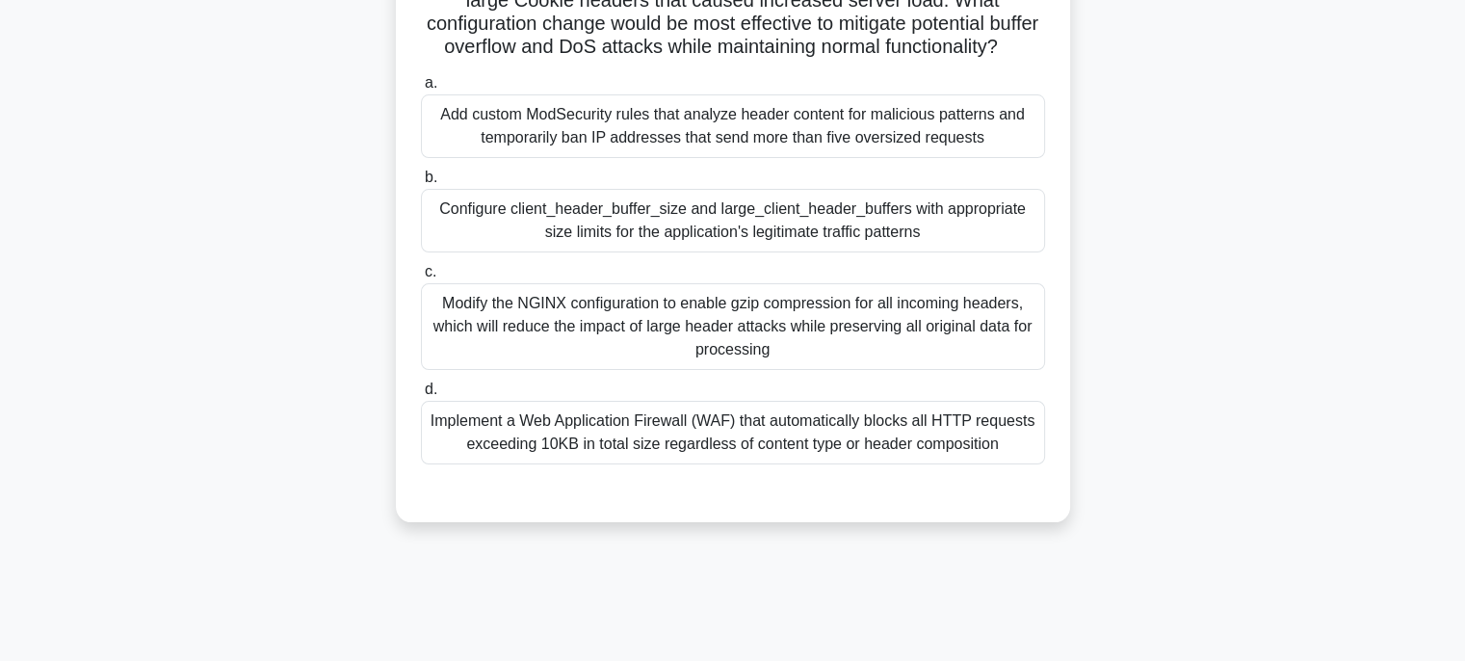
click at [870, 464] on div "Implement a Web Application Firewall (WAF) that automatically blocks all HTTP r…" at bounding box center [733, 433] width 624 height 64
click at [421, 396] on input "d. Implement a Web Application Firewall (WAF) that automatically blocks all HTT…" at bounding box center [421, 389] width 0 height 13
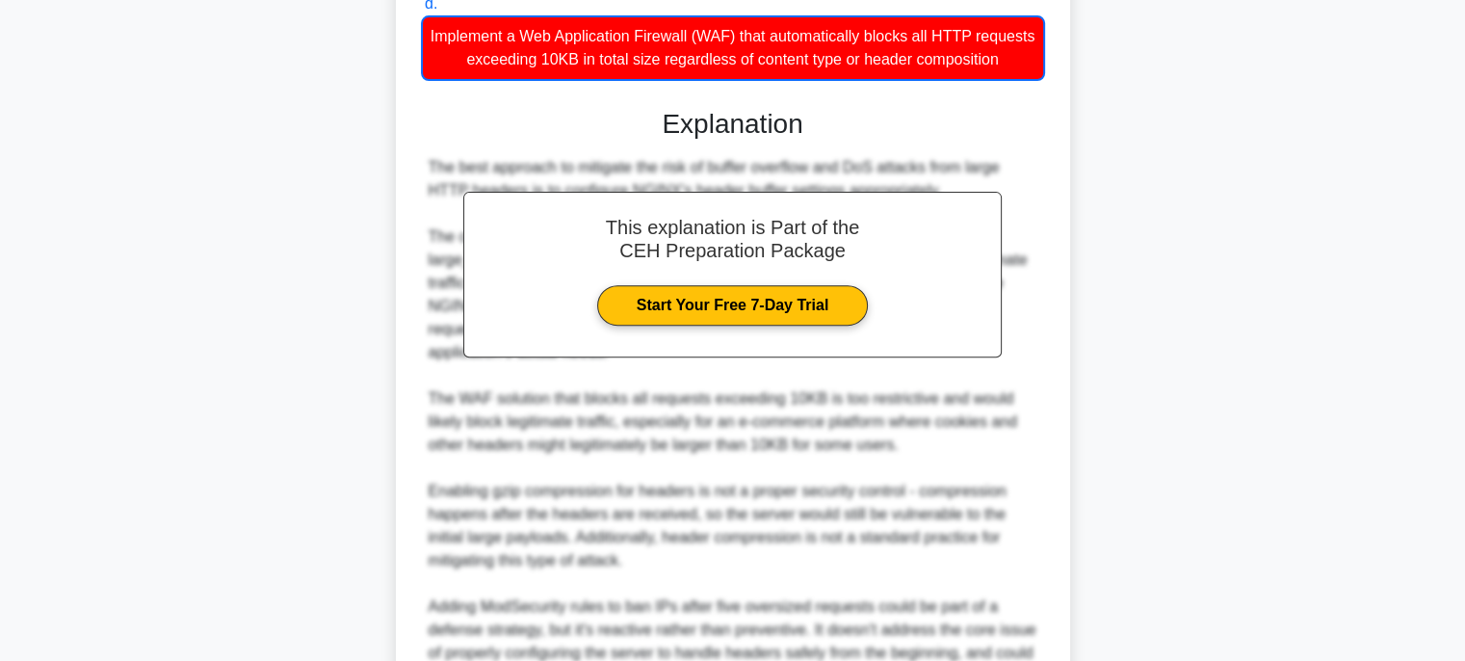
scroll to position [921, 0]
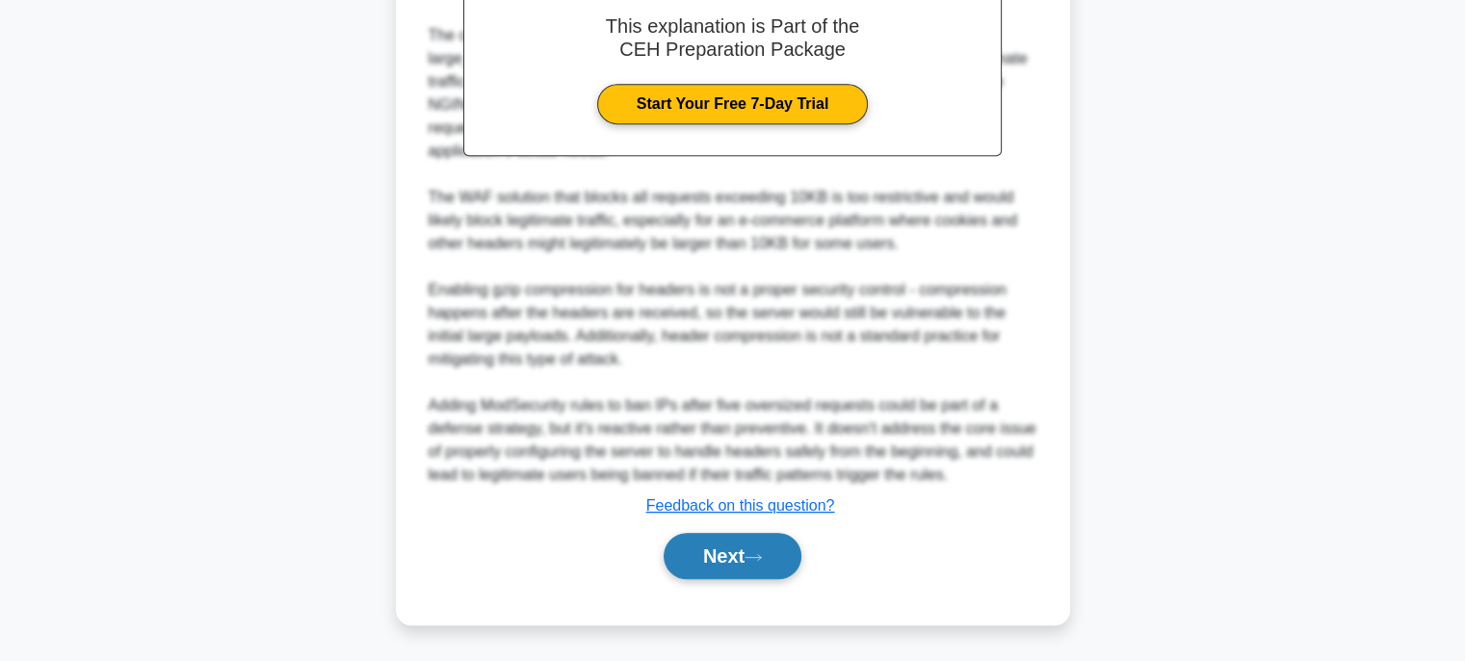
click at [728, 564] on button "Next" at bounding box center [732, 555] width 138 height 46
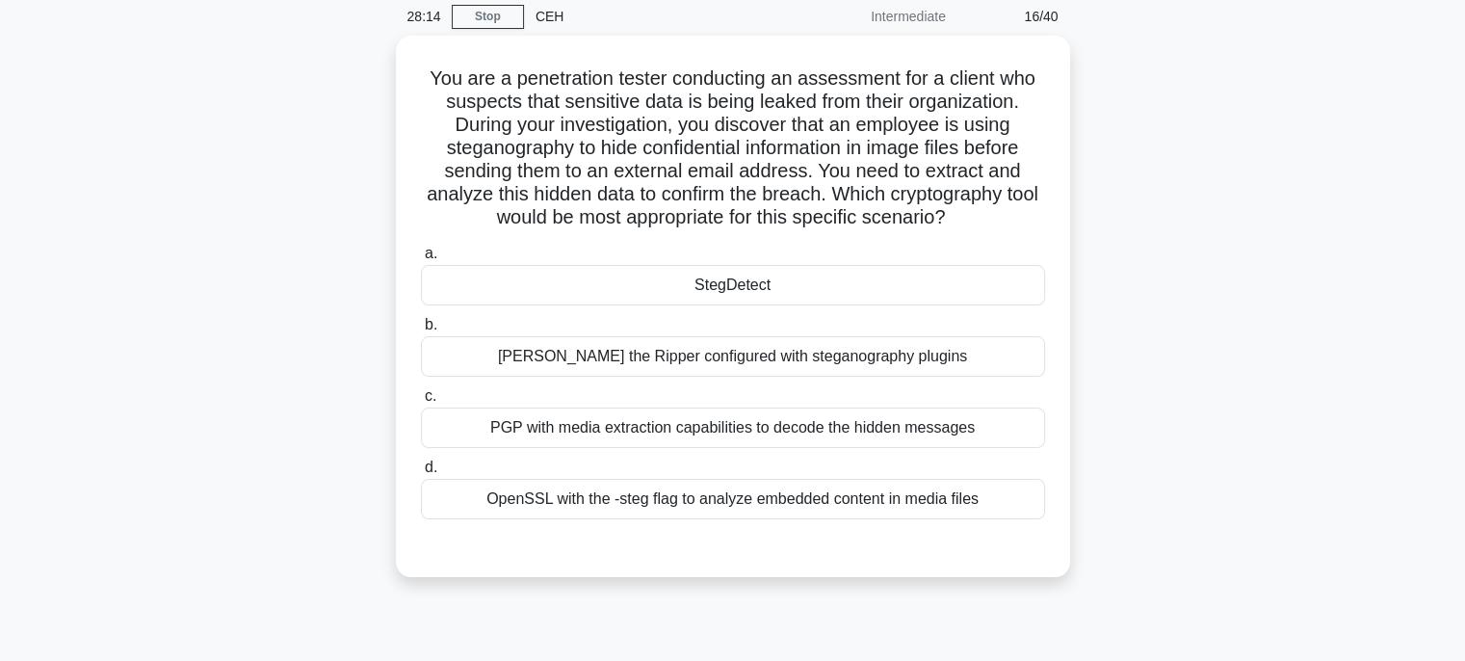
scroll to position [0, 0]
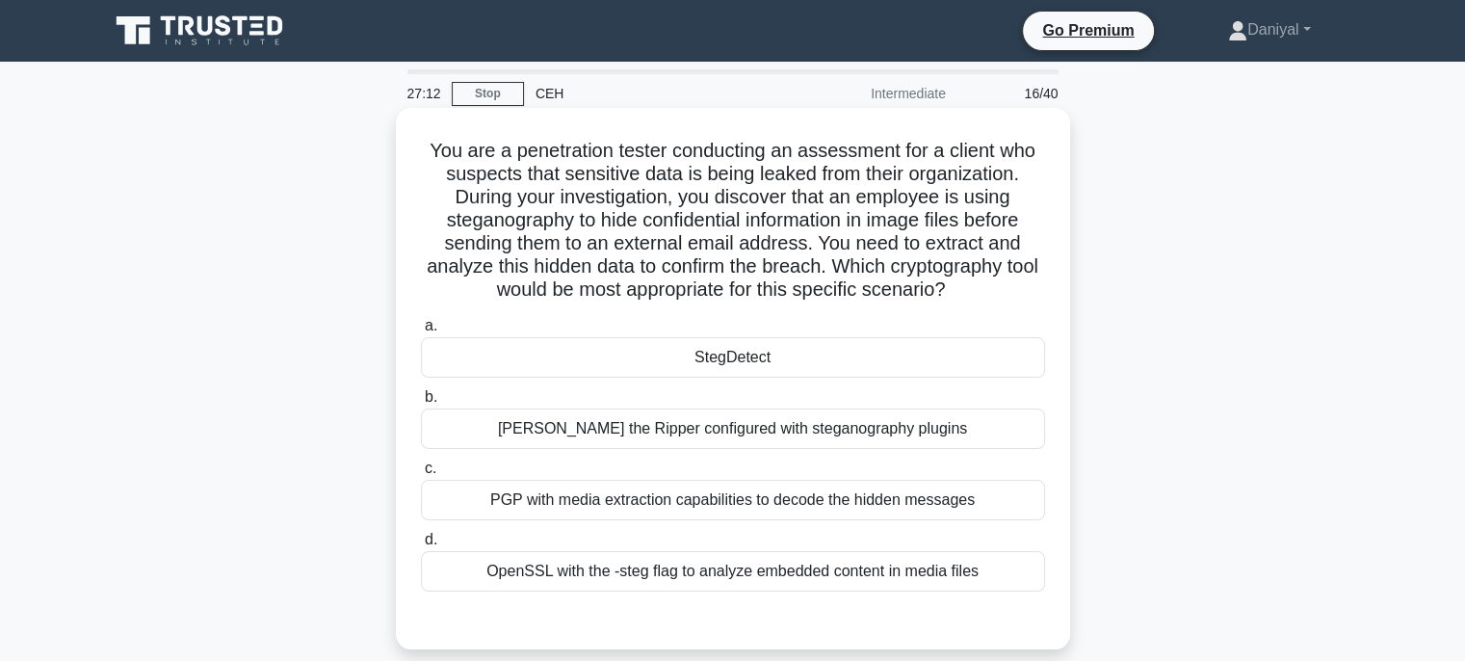
click at [833, 363] on div "StegDetect" at bounding box center [733, 357] width 624 height 40
click at [421, 332] on input "a. StegDetect" at bounding box center [421, 326] width 0 height 13
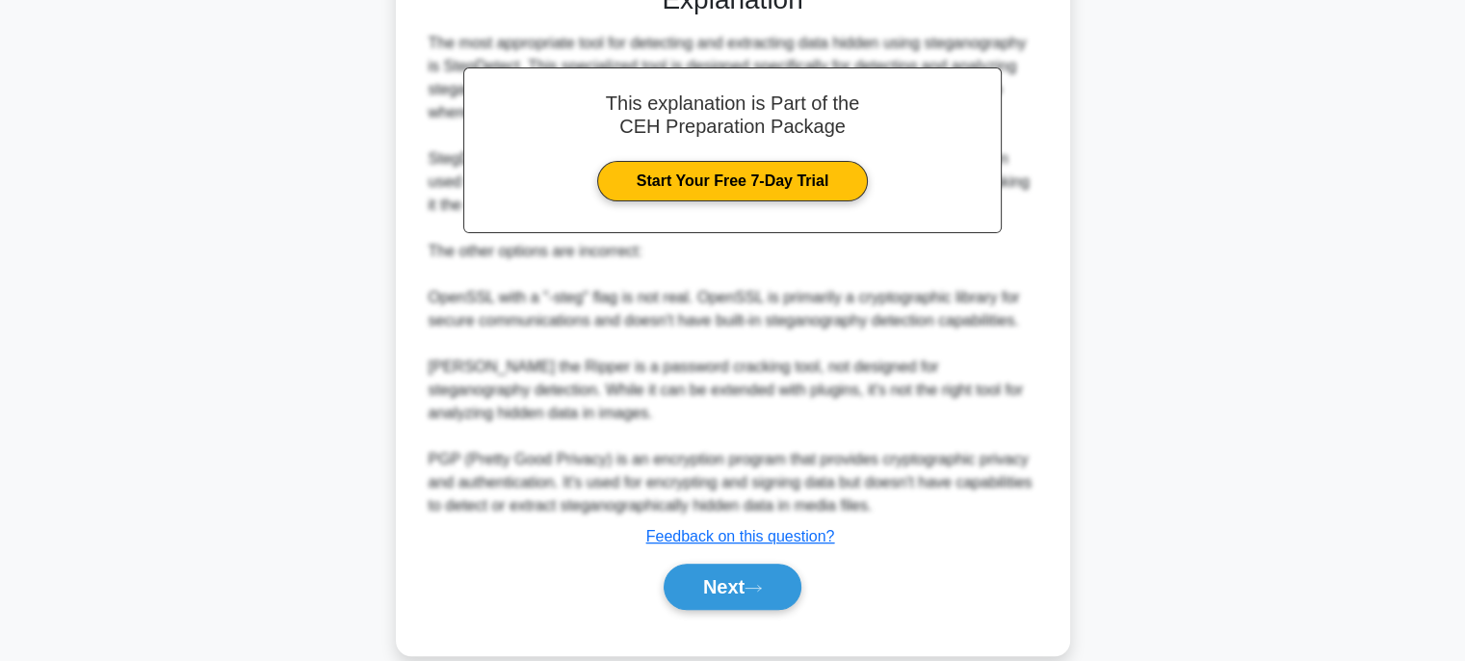
scroll to position [664, 0]
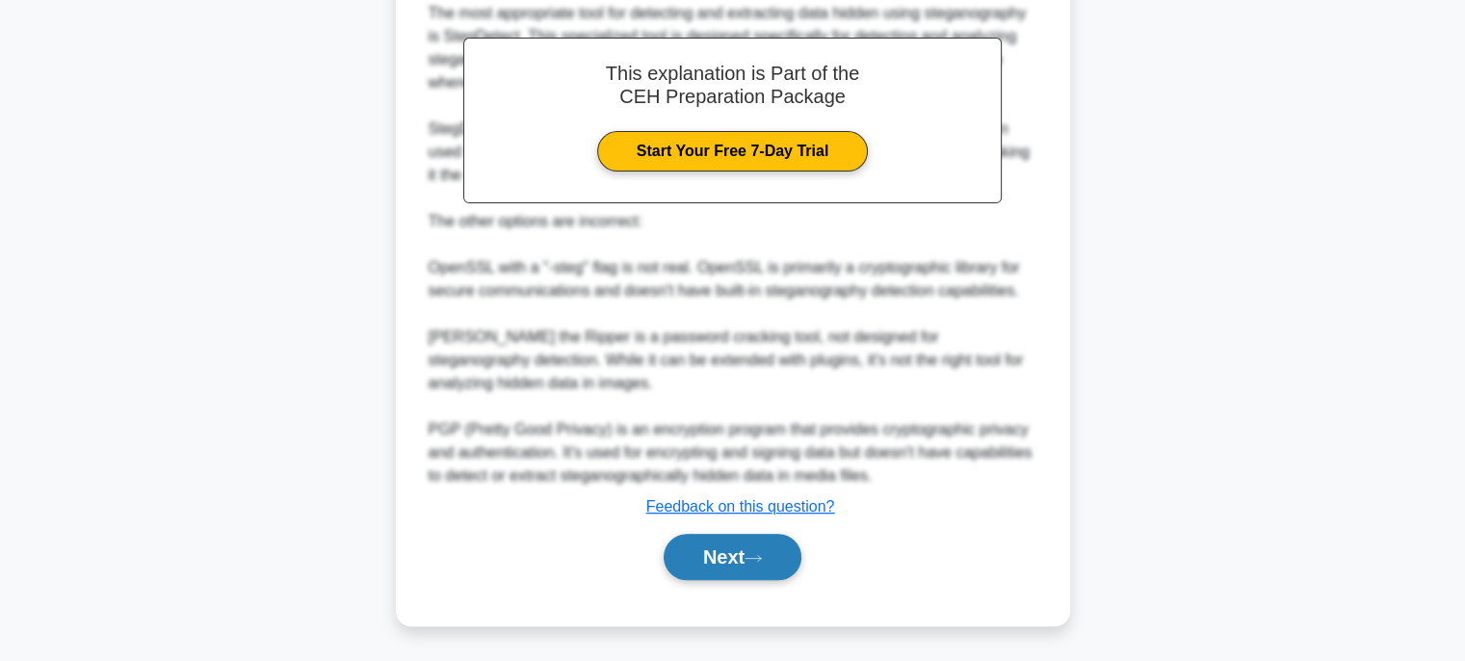
click at [790, 555] on button "Next" at bounding box center [732, 556] width 138 height 46
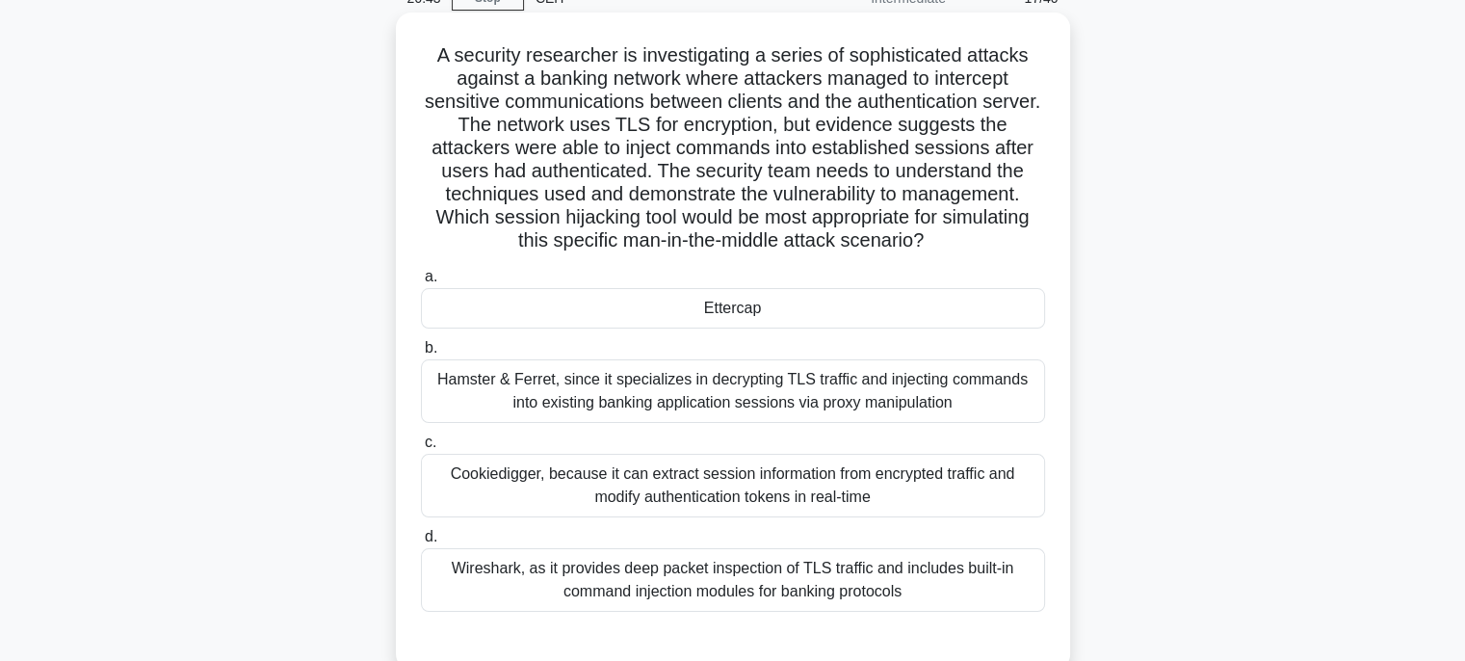
scroll to position [96, 0]
click at [860, 319] on div "Ettercap" at bounding box center [733, 307] width 624 height 40
click at [421, 282] on input "a. Ettercap" at bounding box center [421, 276] width 0 height 13
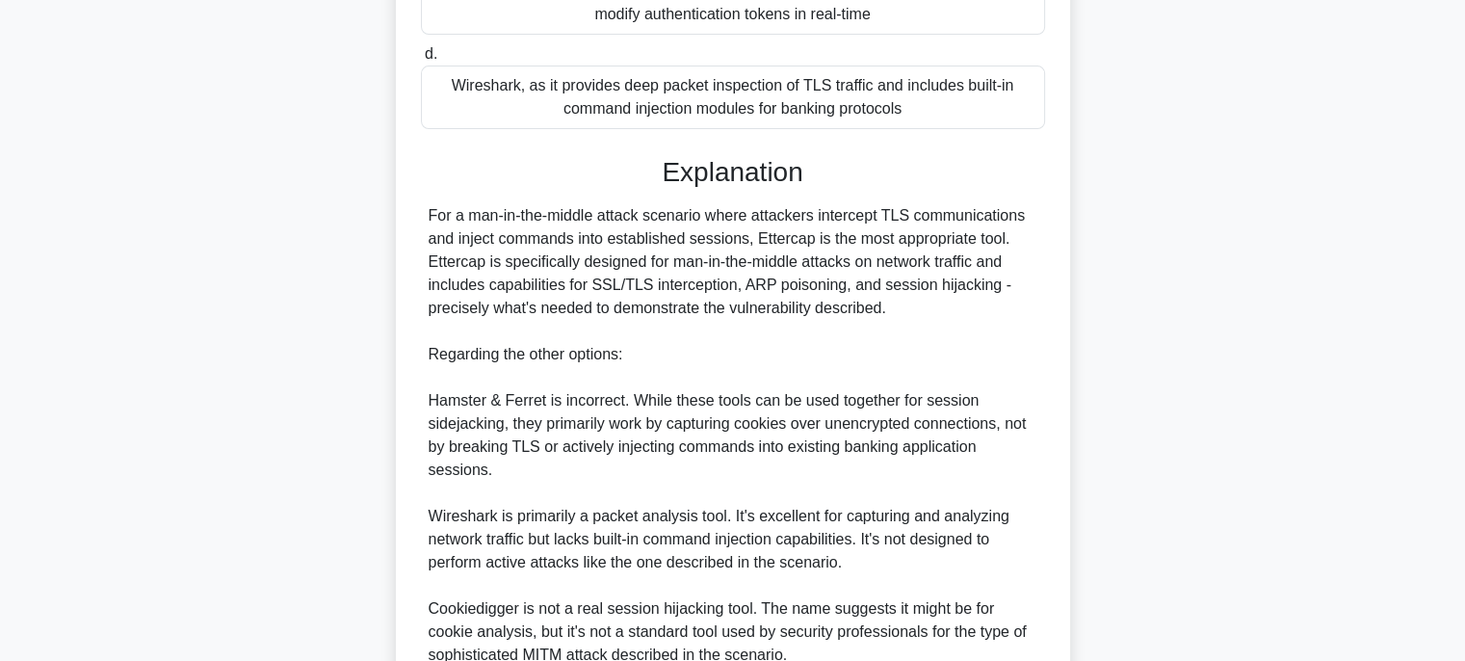
scroll to position [826, 0]
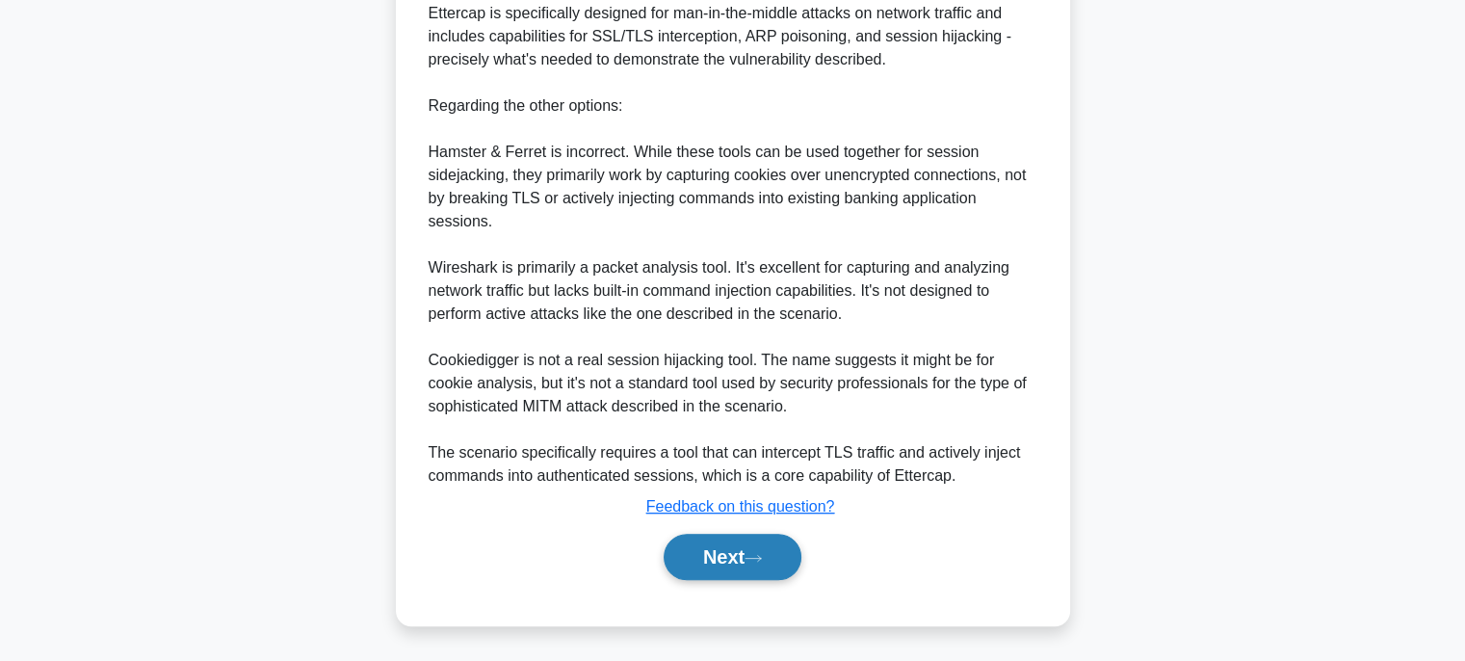
click at [762, 557] on icon at bounding box center [752, 558] width 17 height 11
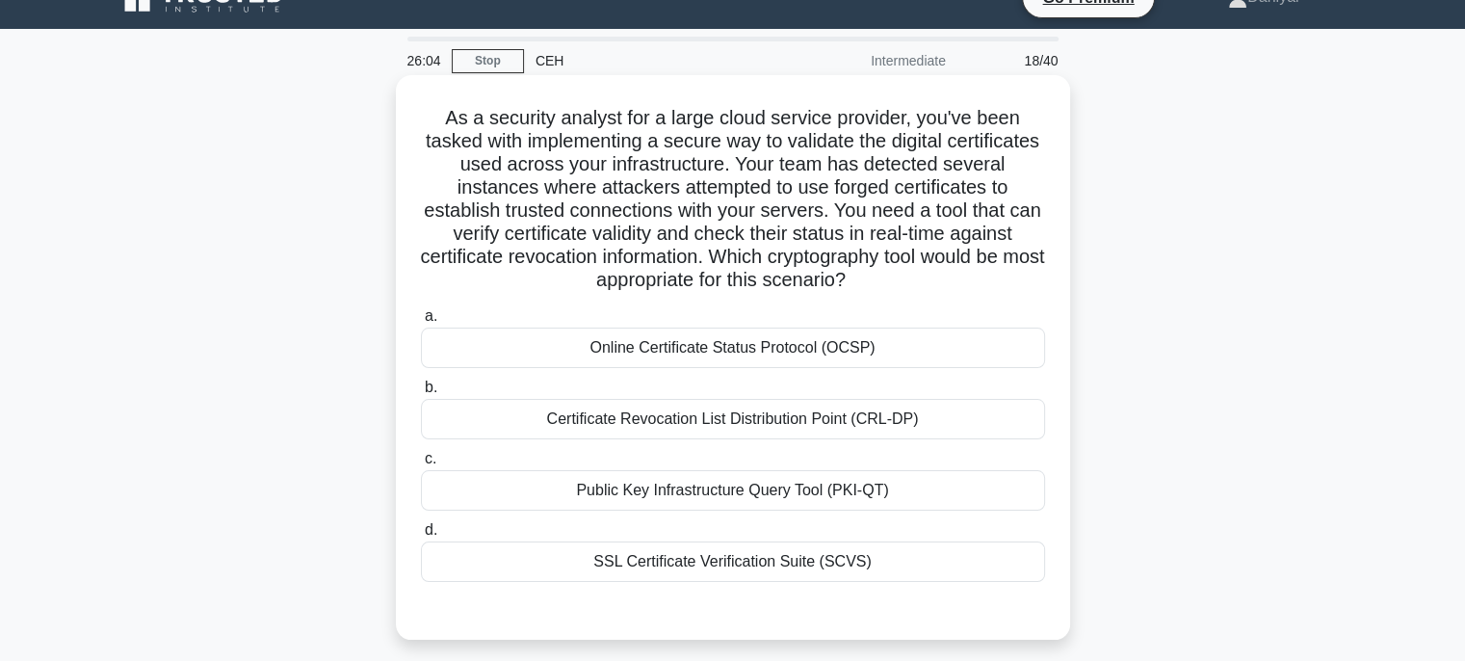
scroll to position [0, 0]
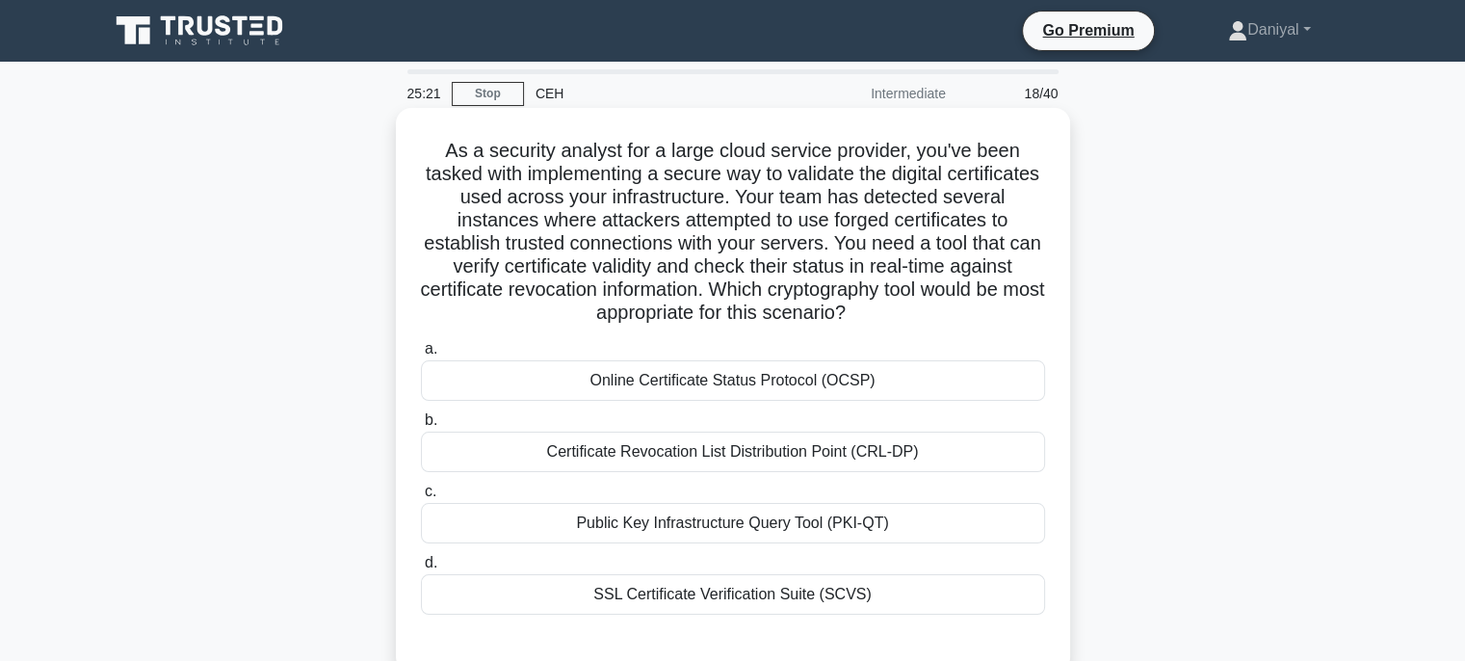
click at [911, 378] on div "Online Certificate Status Protocol (OCSP)" at bounding box center [733, 380] width 624 height 40
click at [421, 355] on input "a. Online Certificate Status Protocol (OCSP)" at bounding box center [421, 349] width 0 height 13
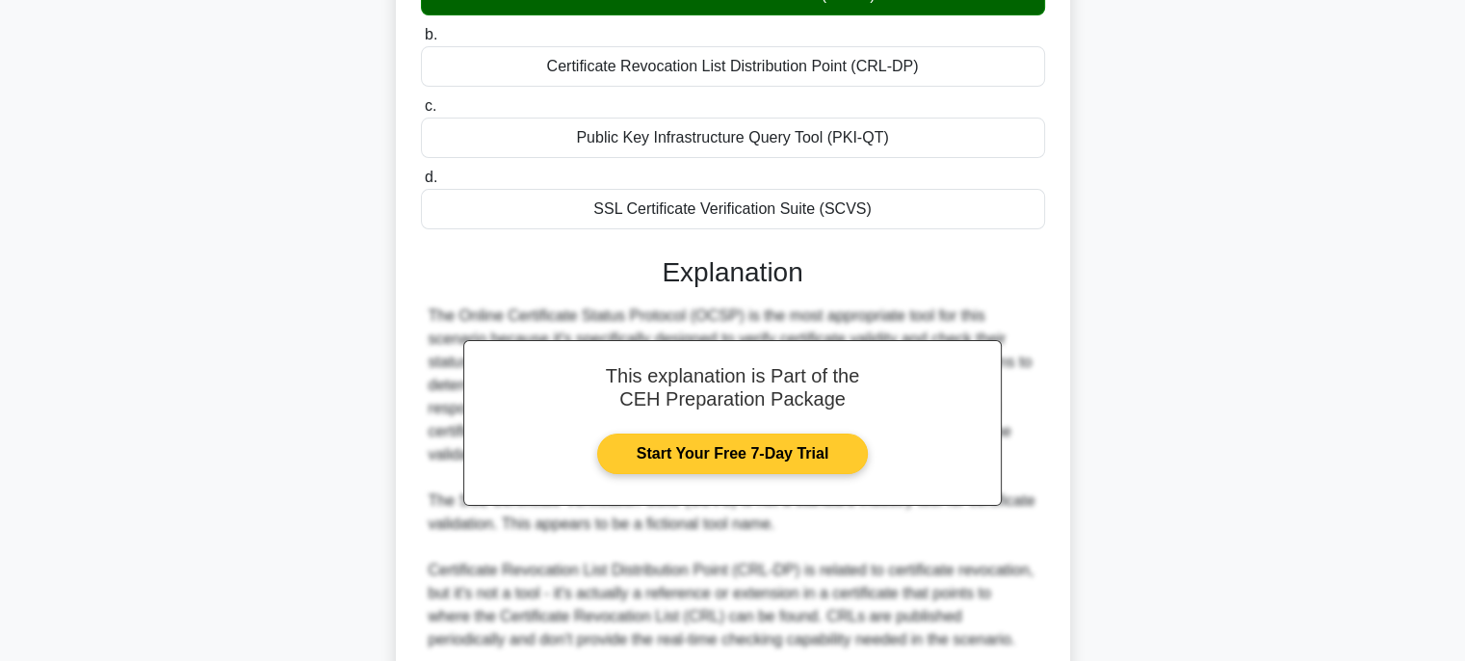
scroll to position [641, 0]
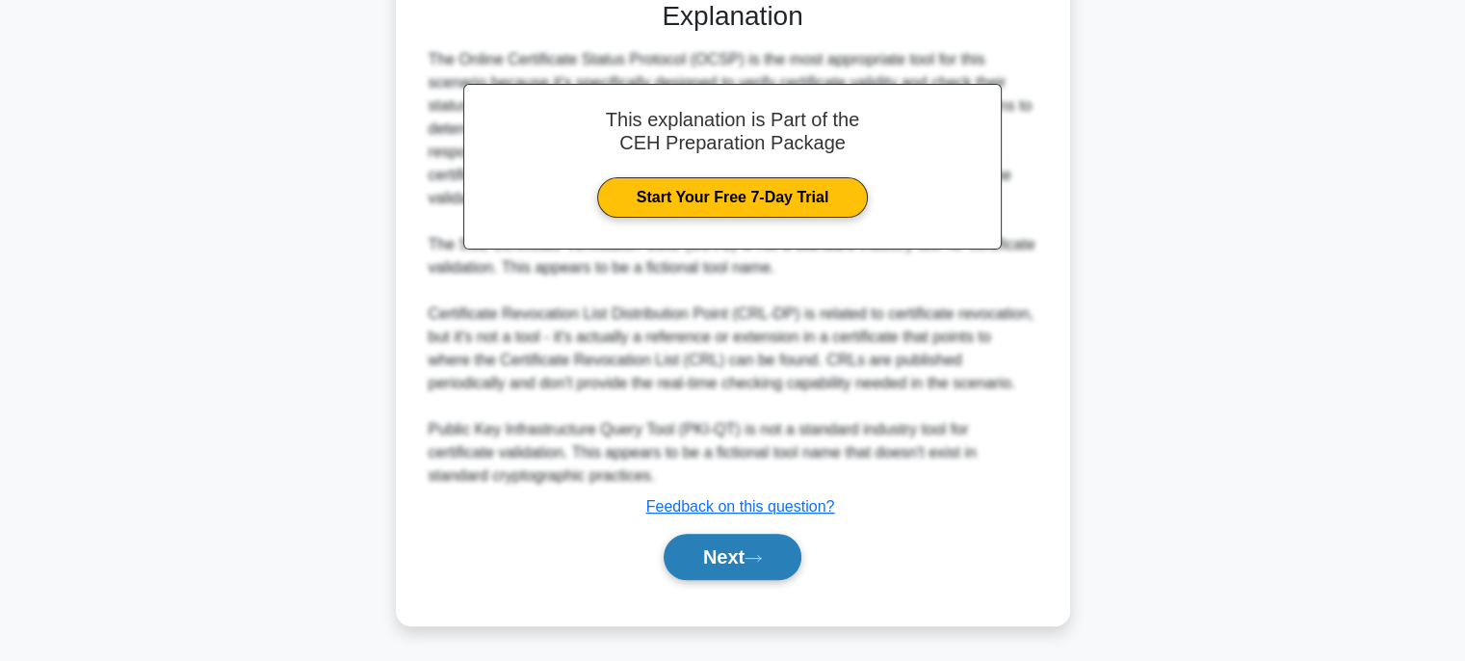
click at [738, 569] on button "Next" at bounding box center [732, 556] width 138 height 46
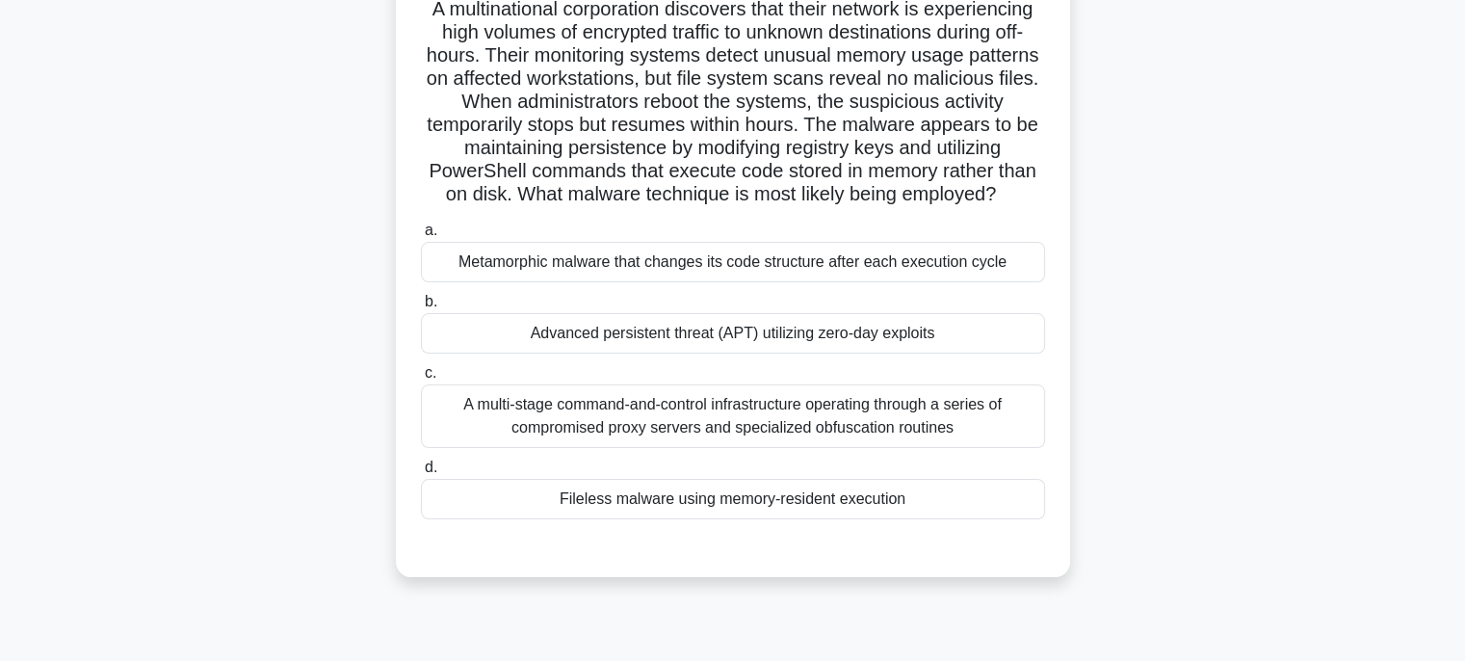
scroll to position [193, 0]
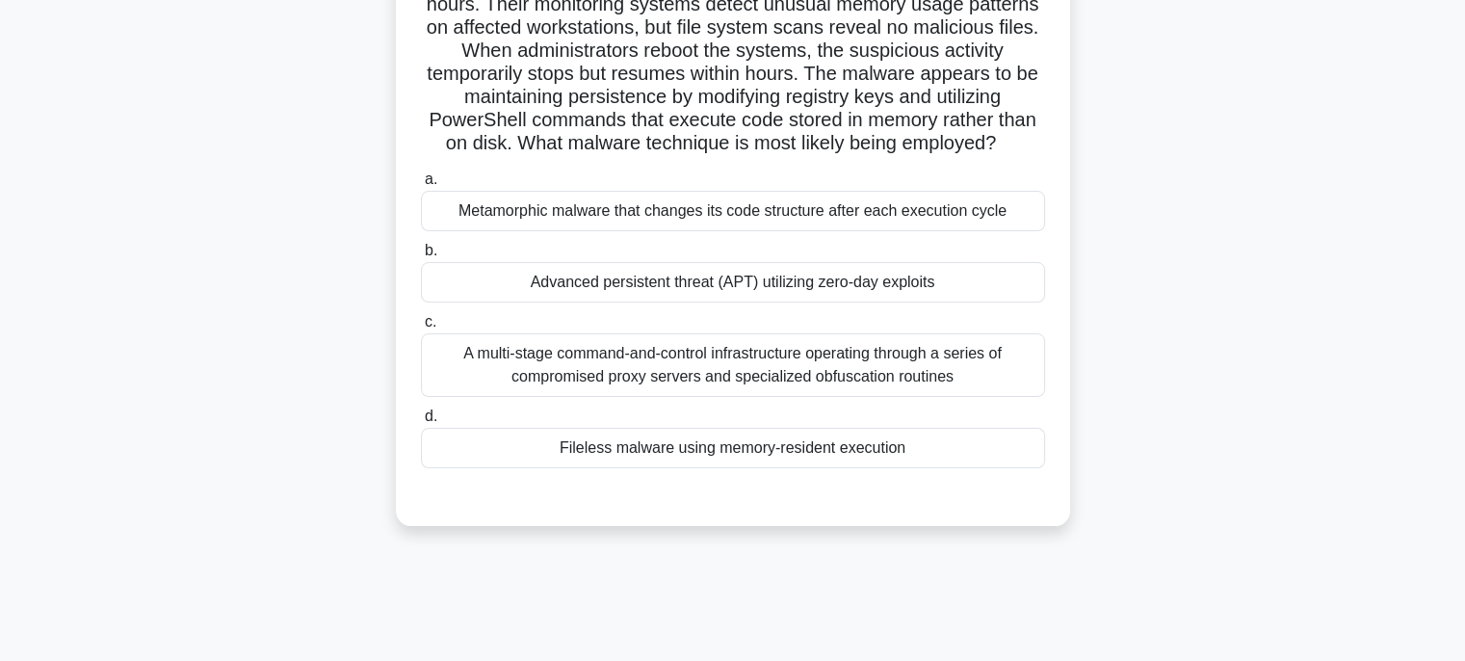
click at [927, 391] on div "A multi-stage command-and-control infrastructure operating through a series of …" at bounding box center [733, 365] width 624 height 64
click at [421, 328] on input "c. A multi-stage command-and-control infrastructure operating through a series …" at bounding box center [421, 322] width 0 height 13
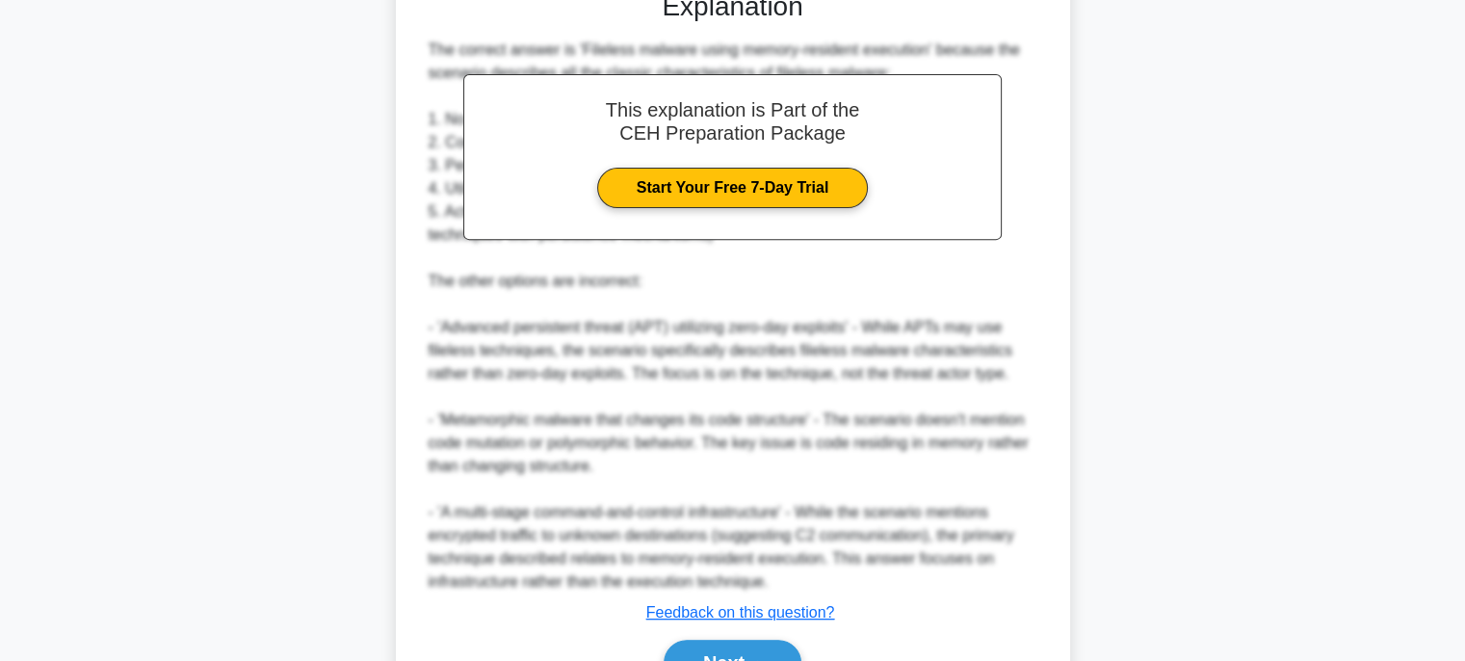
scroll to position [828, 0]
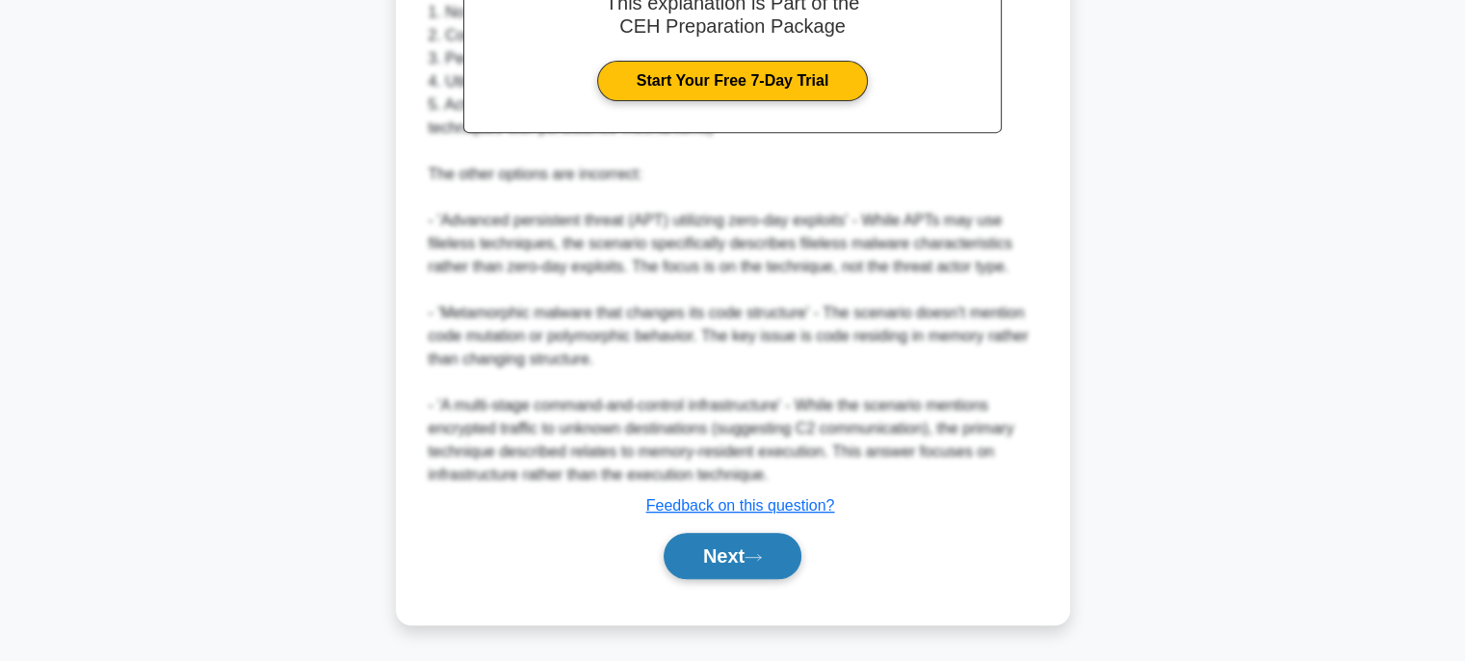
click at [766, 563] on button "Next" at bounding box center [732, 555] width 138 height 46
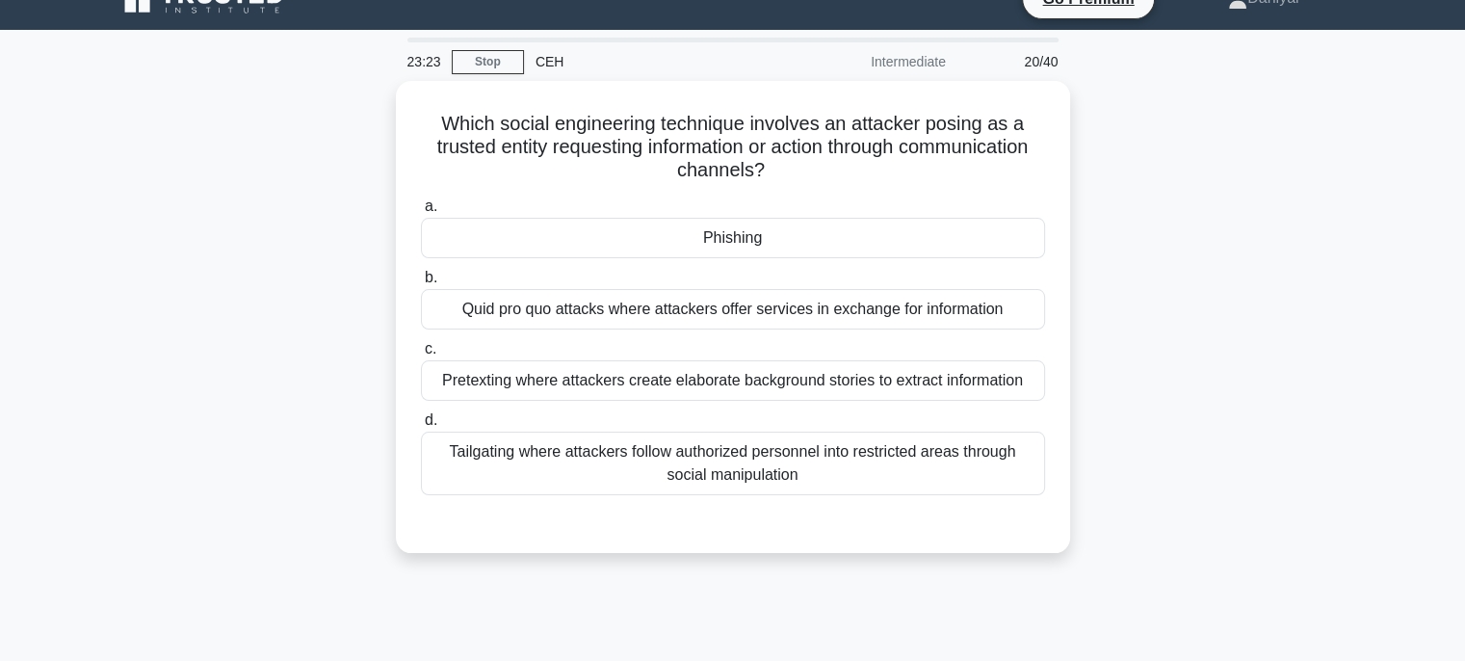
scroll to position [0, 0]
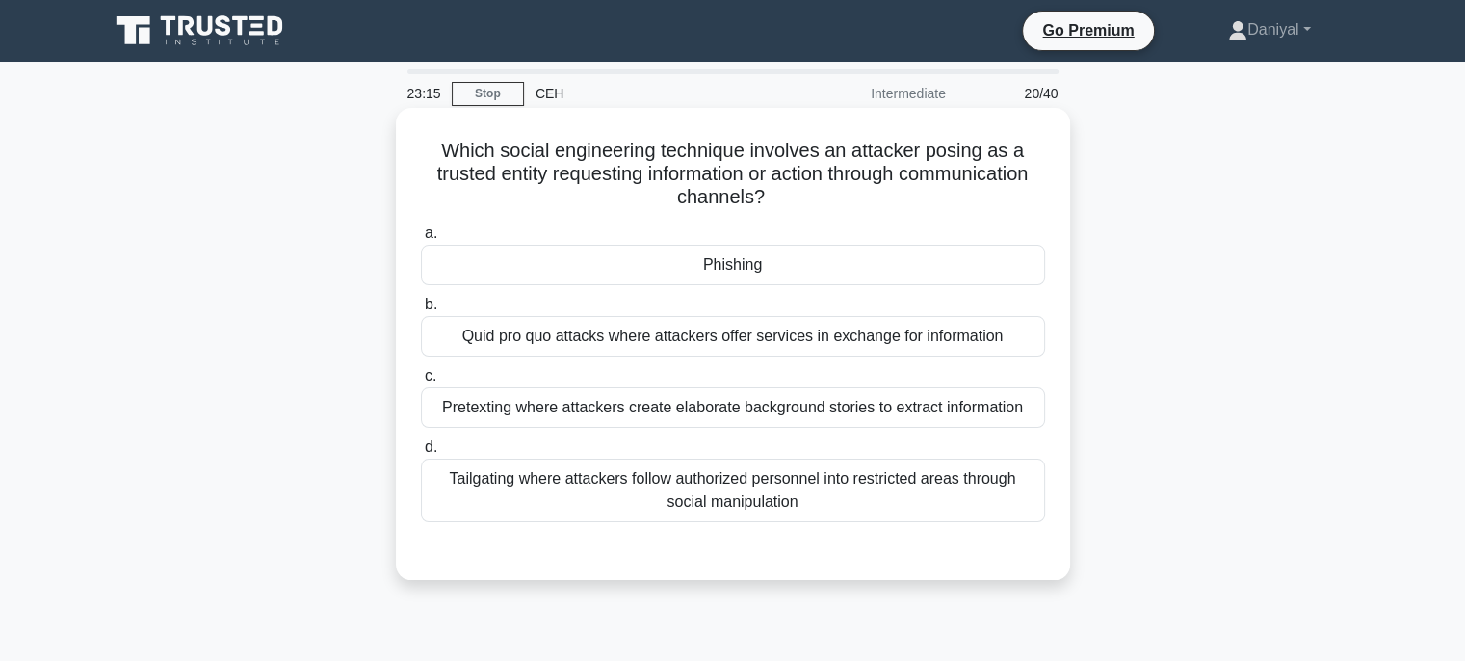
click at [849, 257] on div "Phishing" at bounding box center [733, 265] width 624 height 40
click at [421, 240] on input "a. [GEOGRAPHIC_DATA]" at bounding box center [421, 233] width 0 height 13
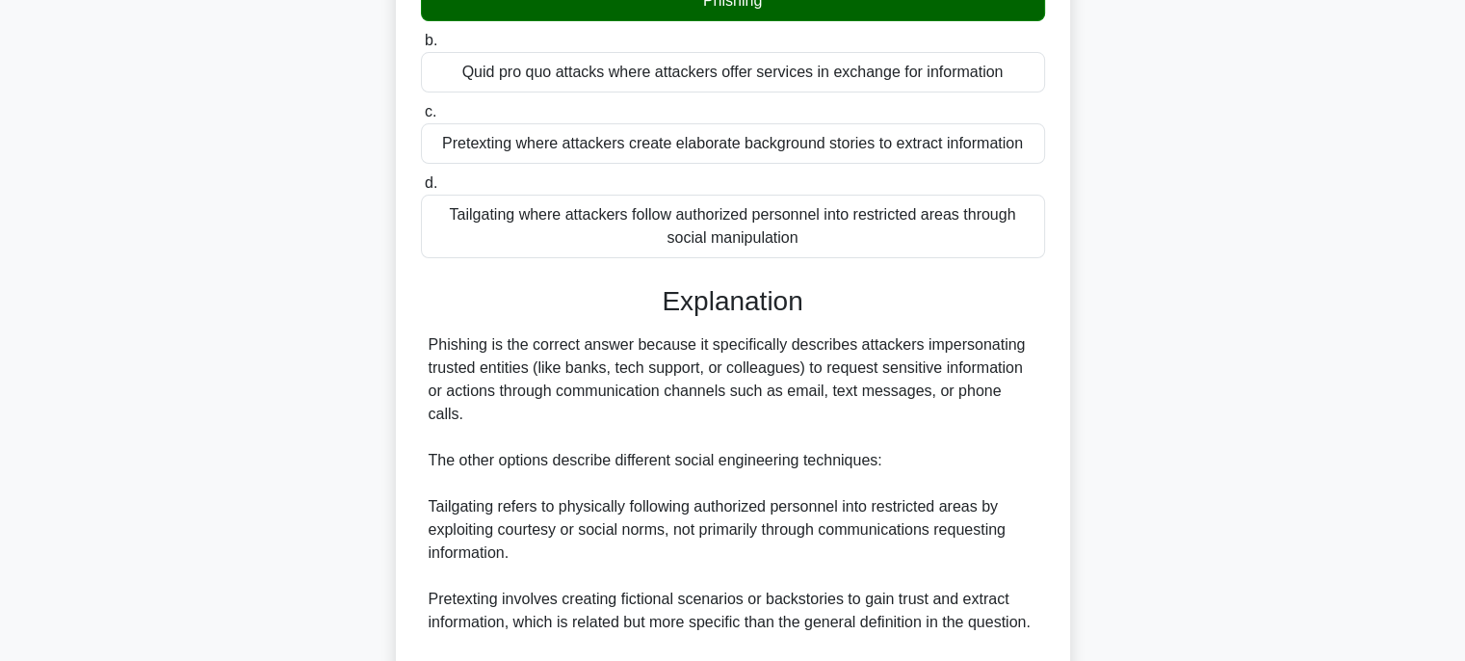
scroll to position [503, 0]
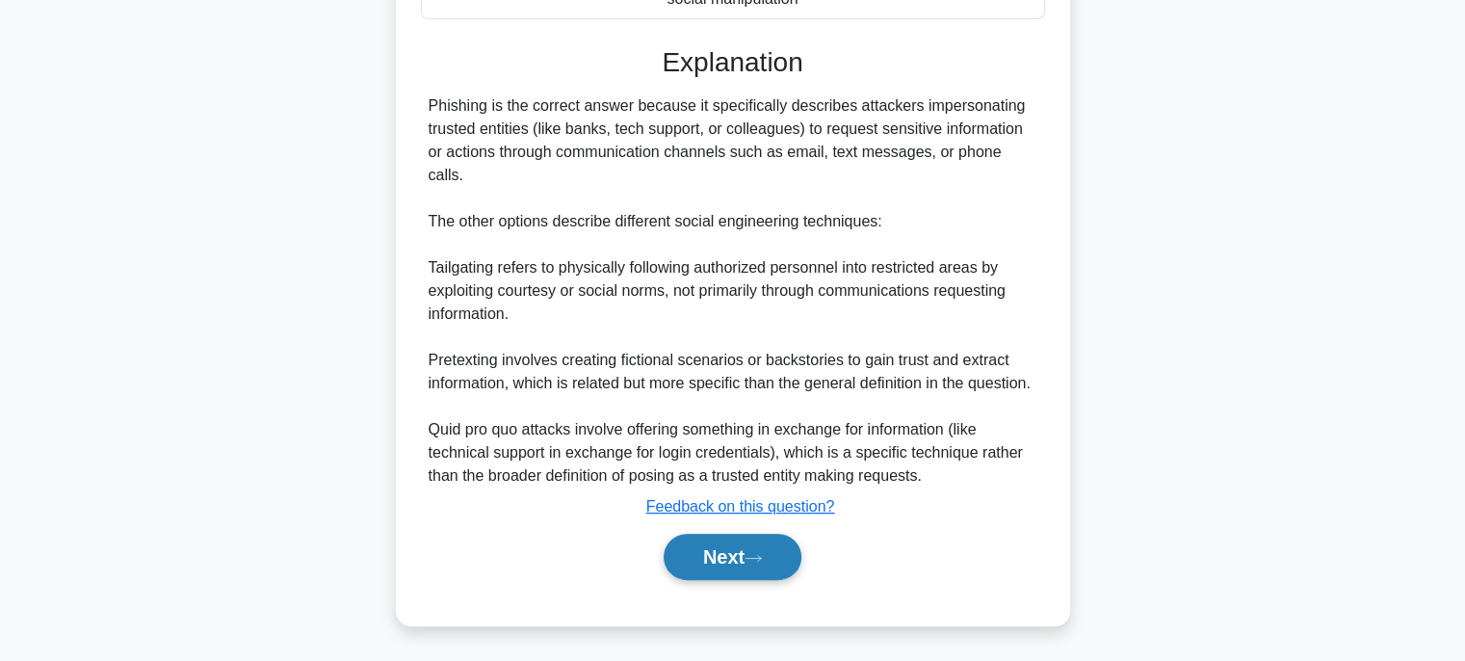
click at [770, 566] on button "Next" at bounding box center [732, 556] width 138 height 46
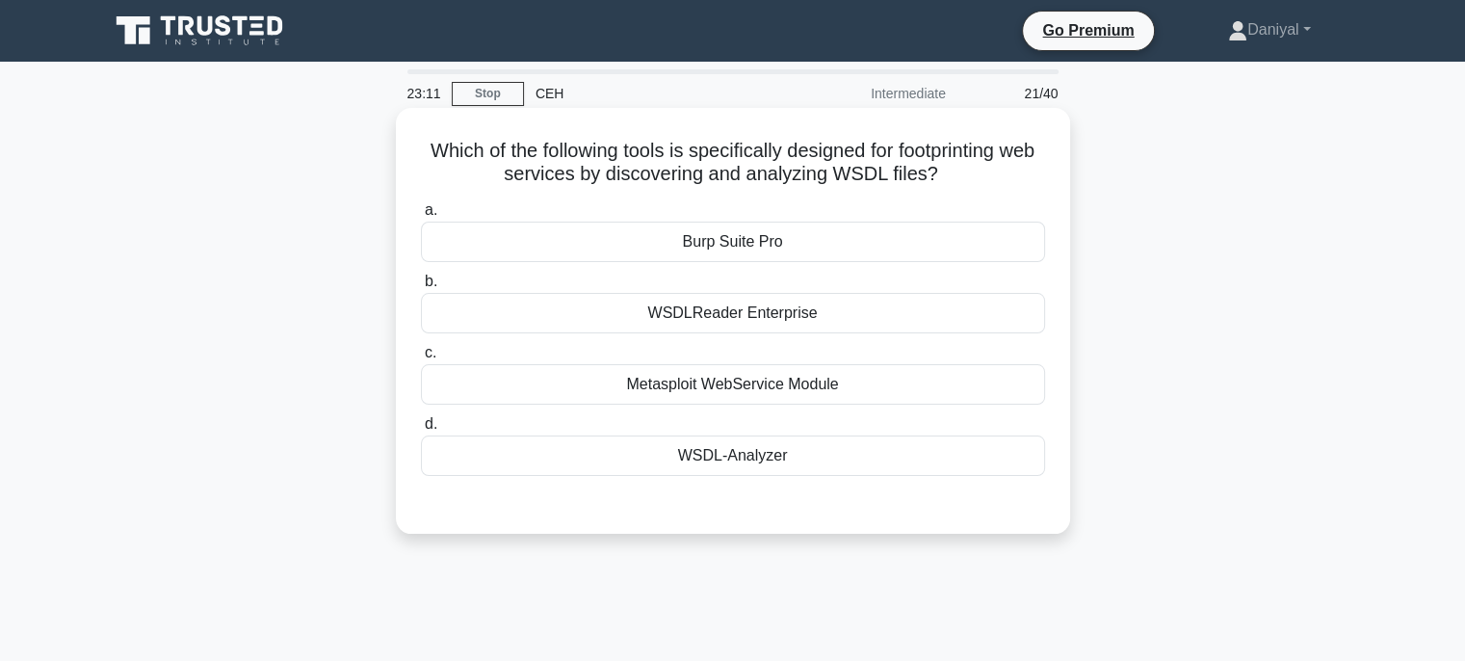
scroll to position [0, 0]
click at [875, 446] on div "WSDL-Analyzer" at bounding box center [733, 455] width 624 height 40
click at [421, 430] on input "d. WSDL-Analyzer" at bounding box center [421, 424] width 0 height 13
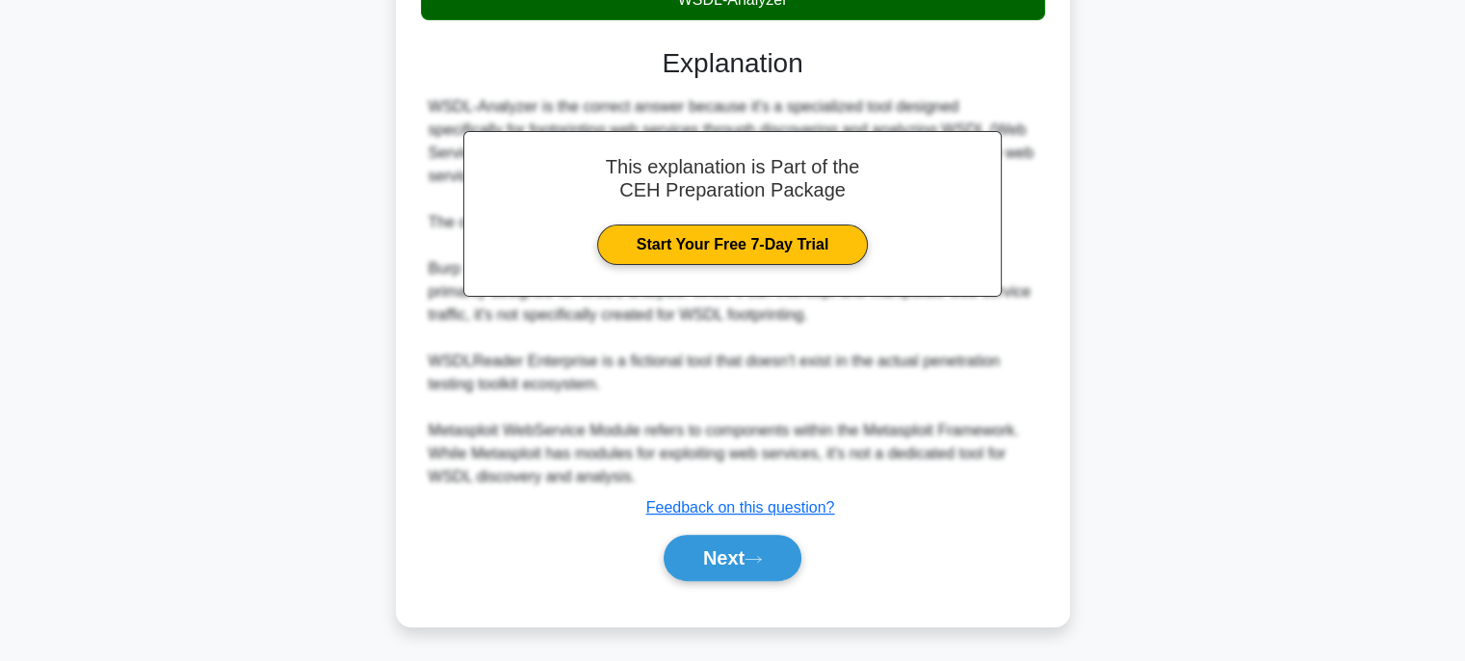
scroll to position [456, 0]
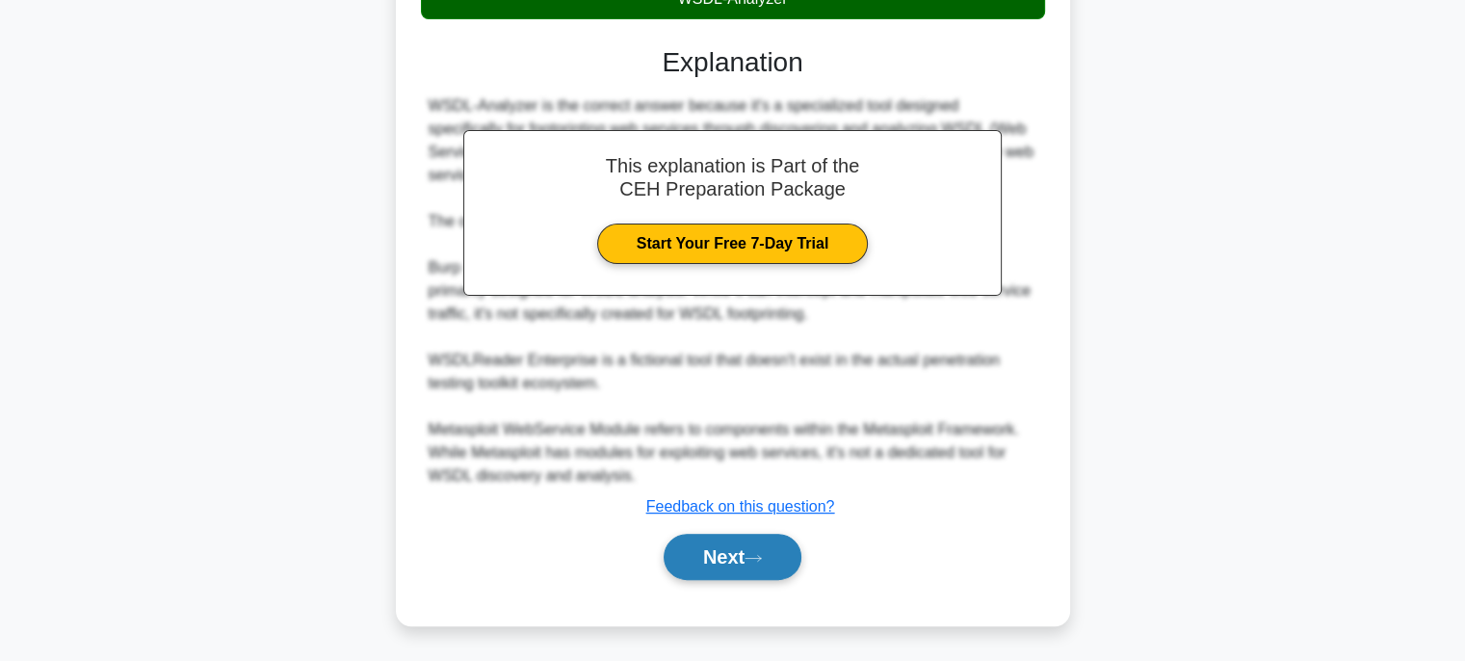
click at [718, 576] on button "Next" at bounding box center [732, 556] width 138 height 46
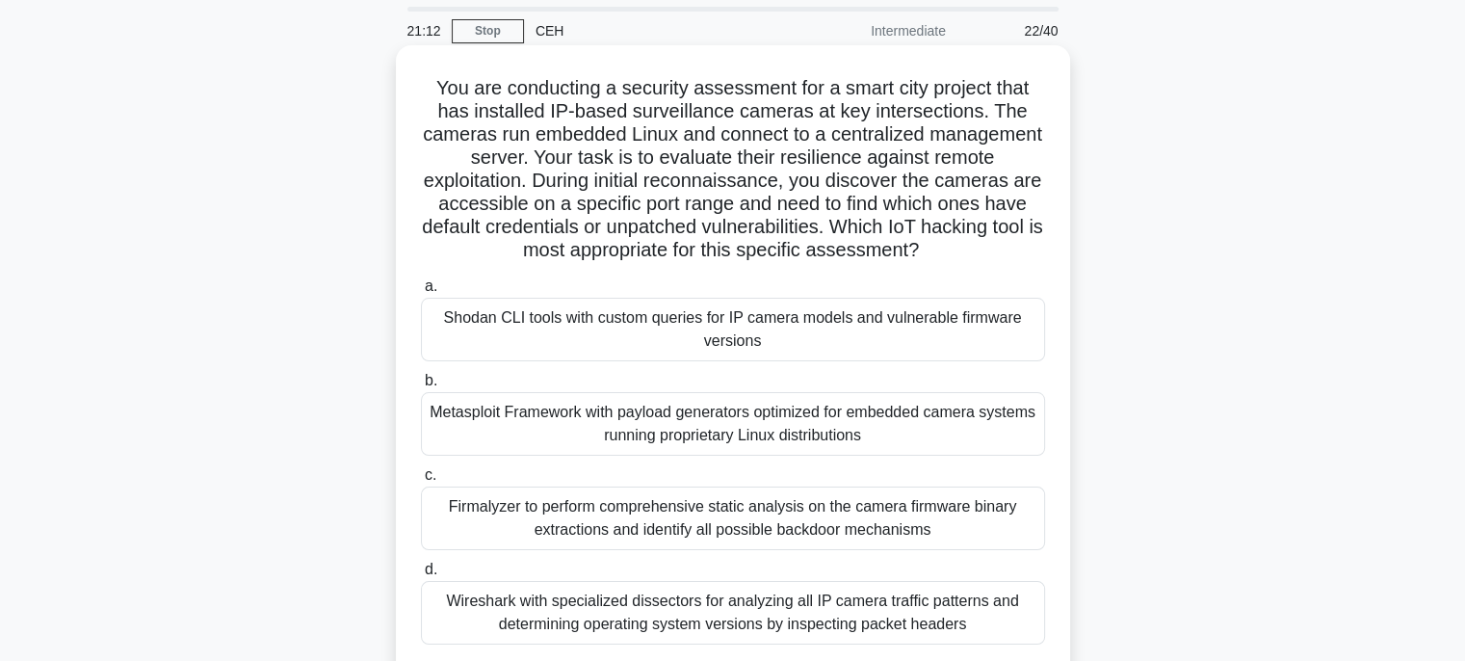
scroll to position [96, 0]
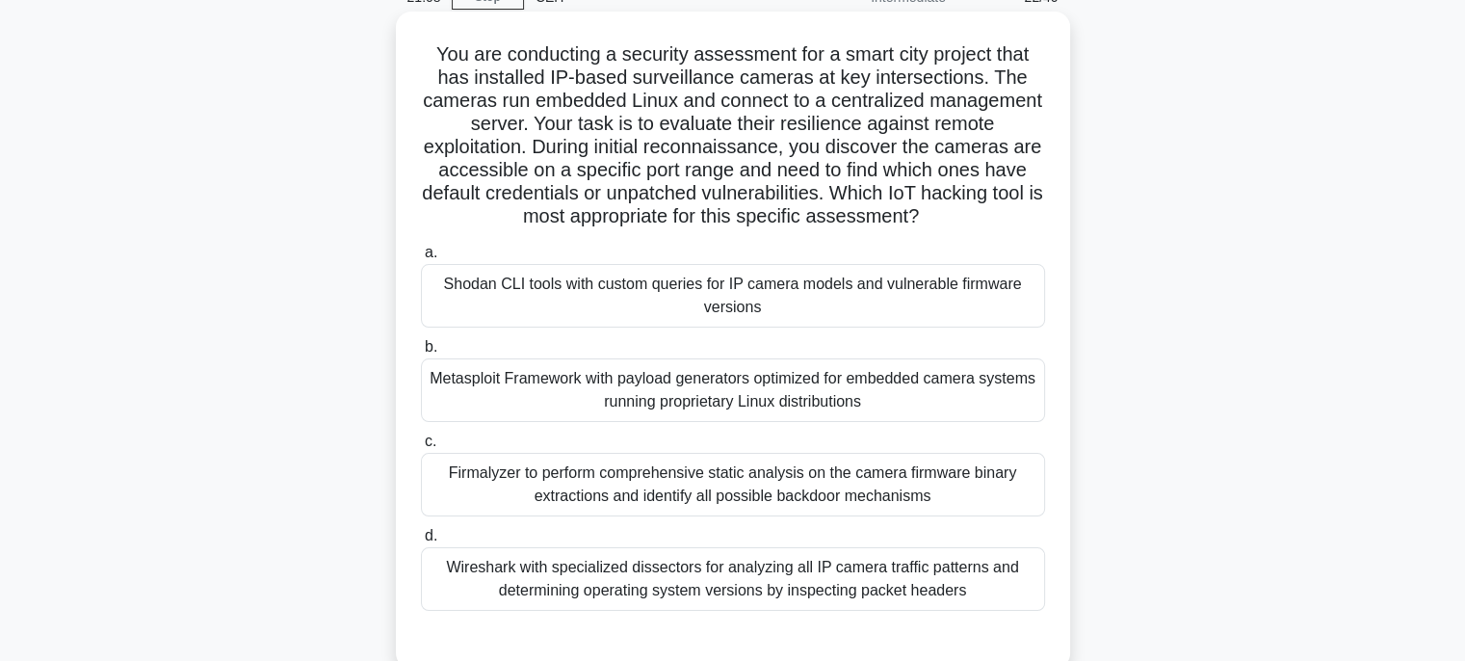
click at [877, 390] on div "Metasploit Framework with payload generators optimized for embedded camera syst…" at bounding box center [733, 390] width 624 height 64
click at [421, 353] on input "b. Metasploit Framework with payload generators optimized for embedded camera s…" at bounding box center [421, 347] width 0 height 13
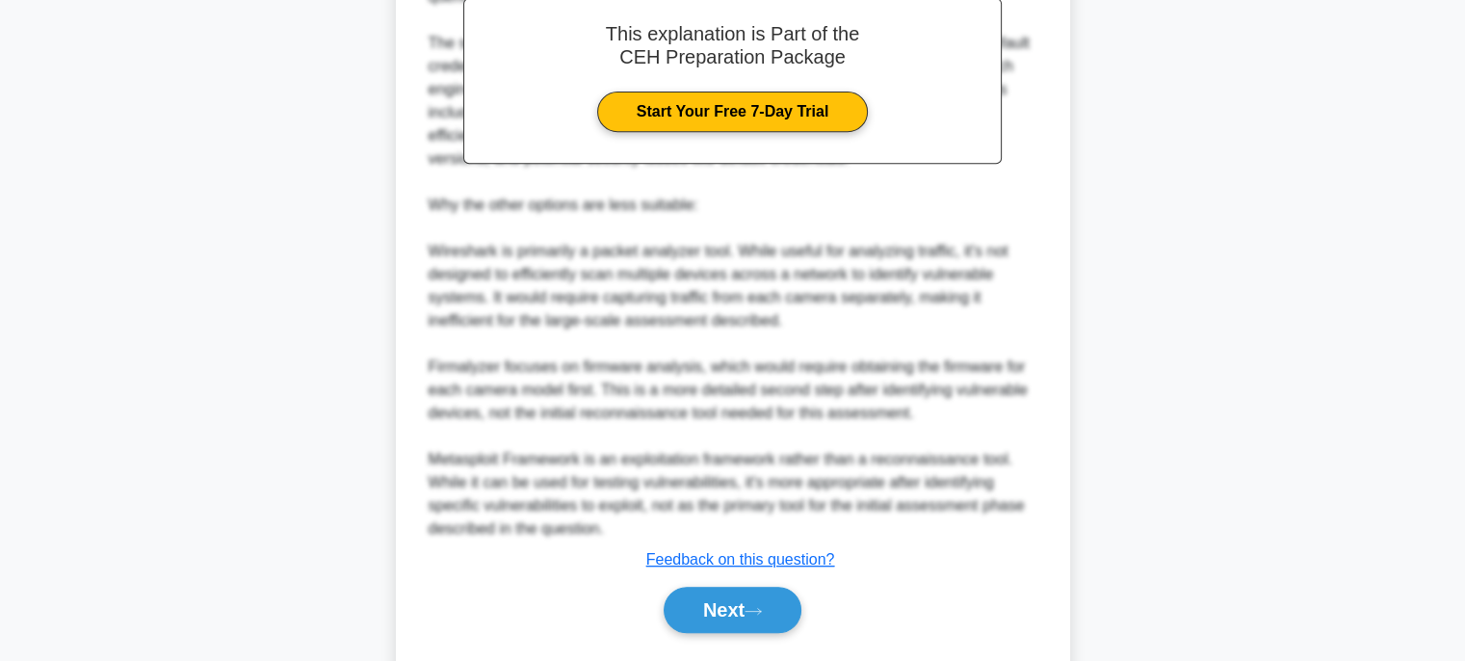
scroll to position [874, 0]
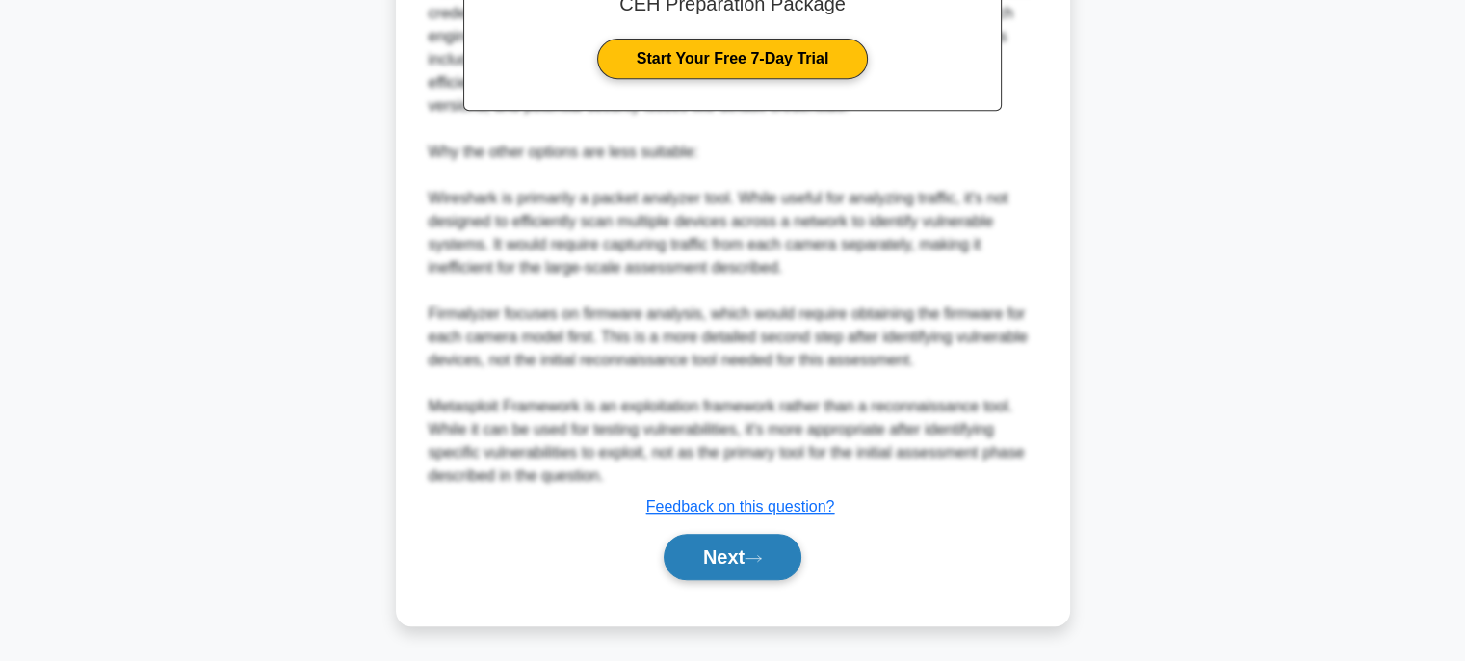
click at [755, 559] on icon at bounding box center [752, 558] width 17 height 11
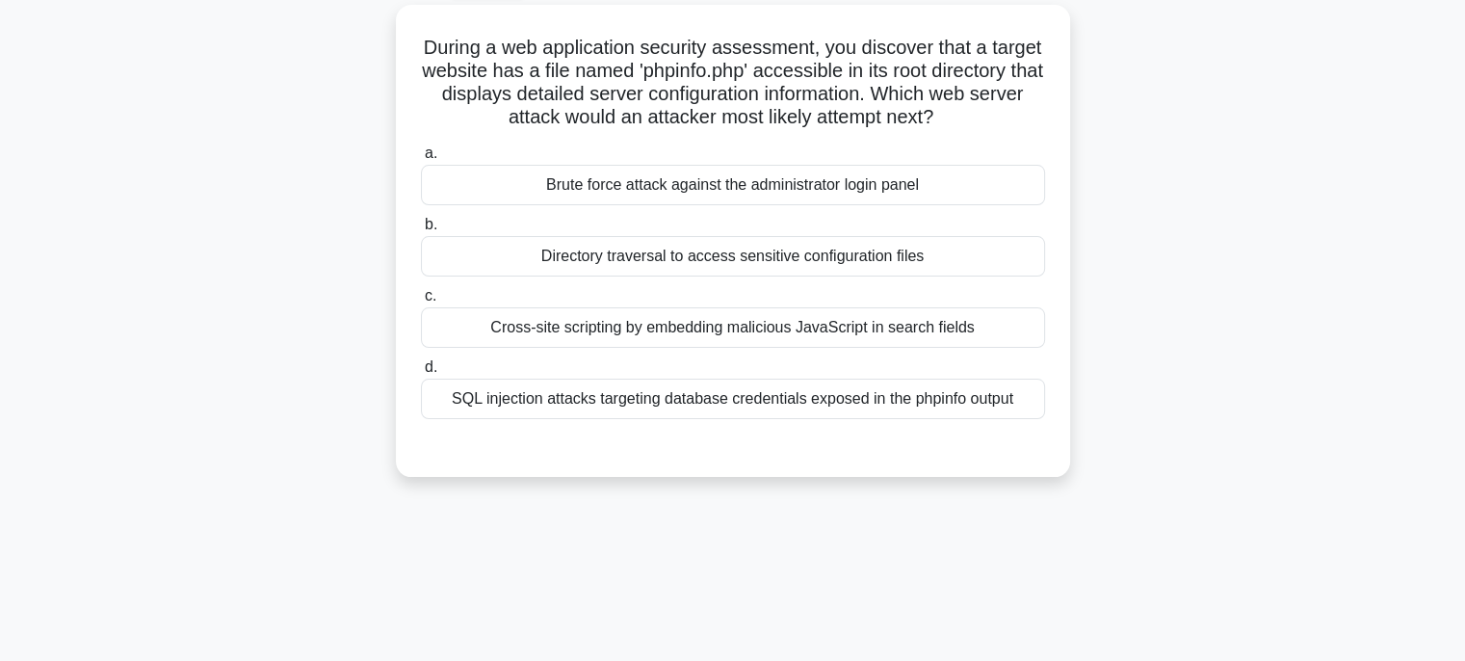
scroll to position [0, 0]
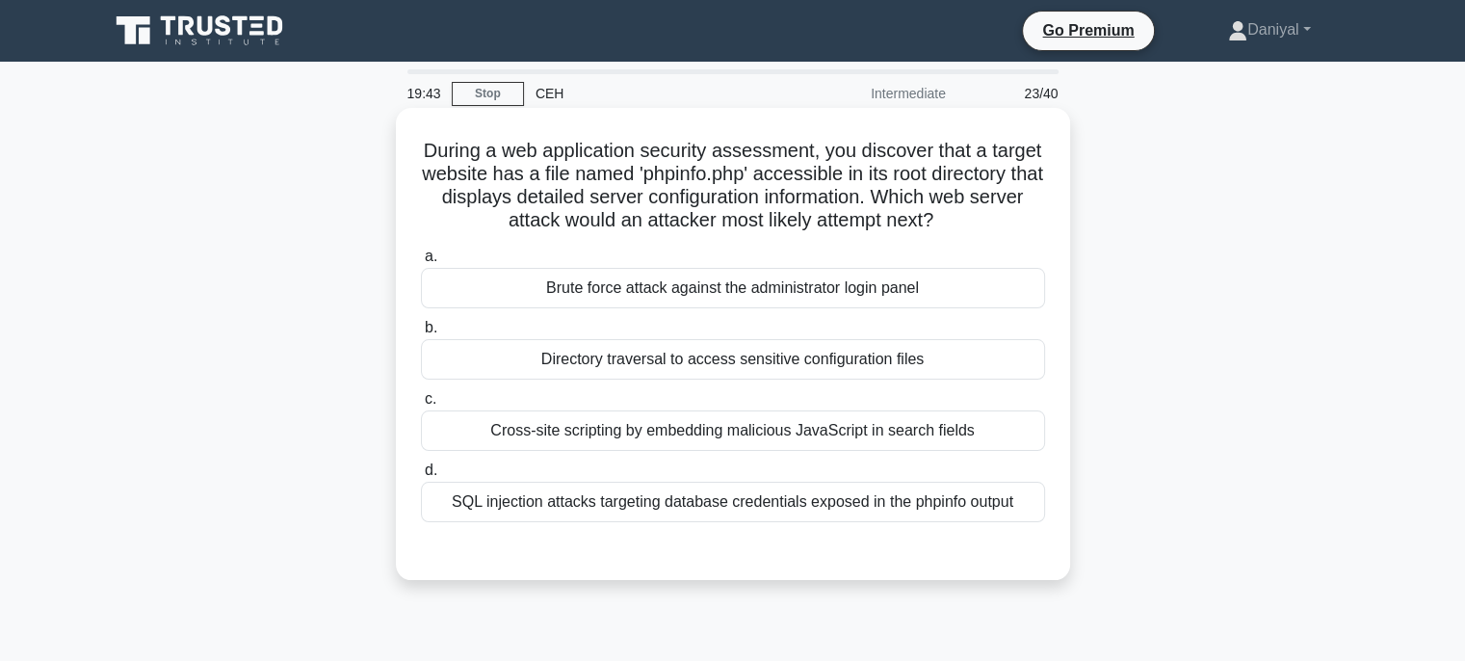
click at [819, 287] on div "Brute force attack against the administrator login panel" at bounding box center [733, 288] width 624 height 40
click at [421, 263] on input "a. Brute force attack against the administrator login panel" at bounding box center [421, 256] width 0 height 13
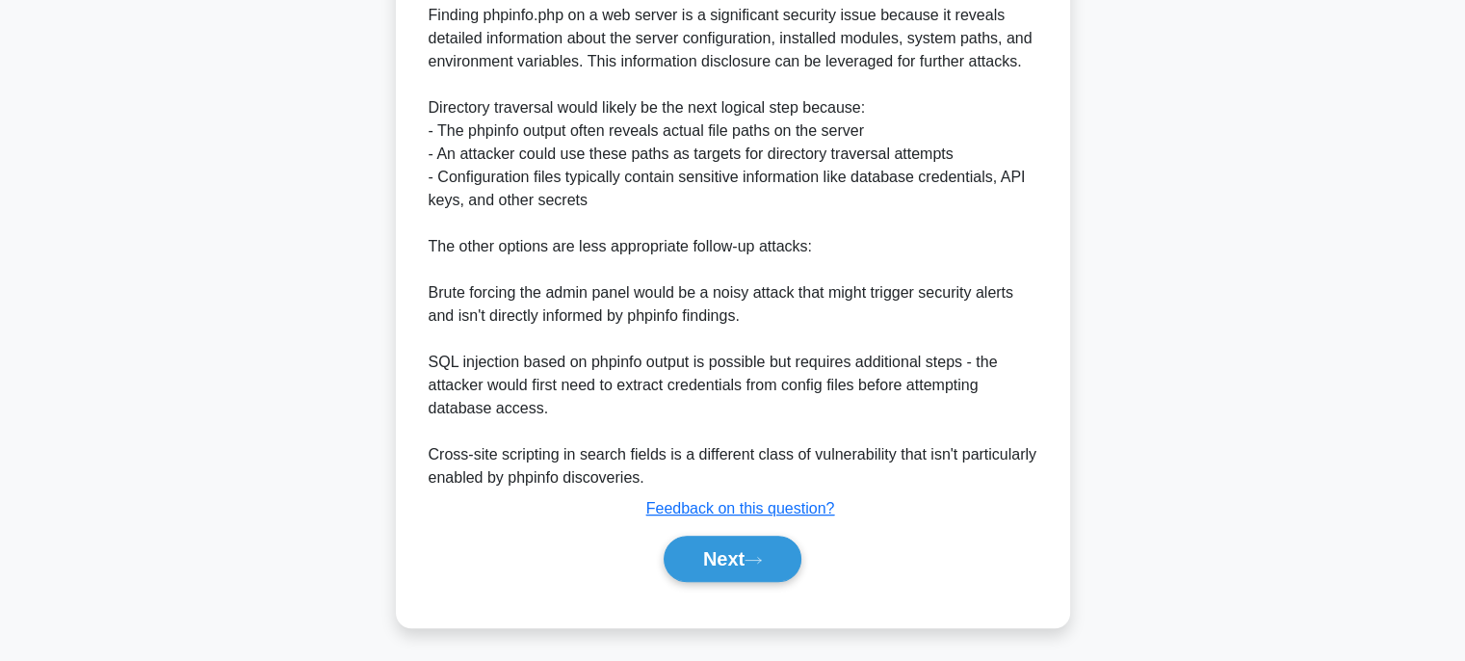
scroll to position [597, 0]
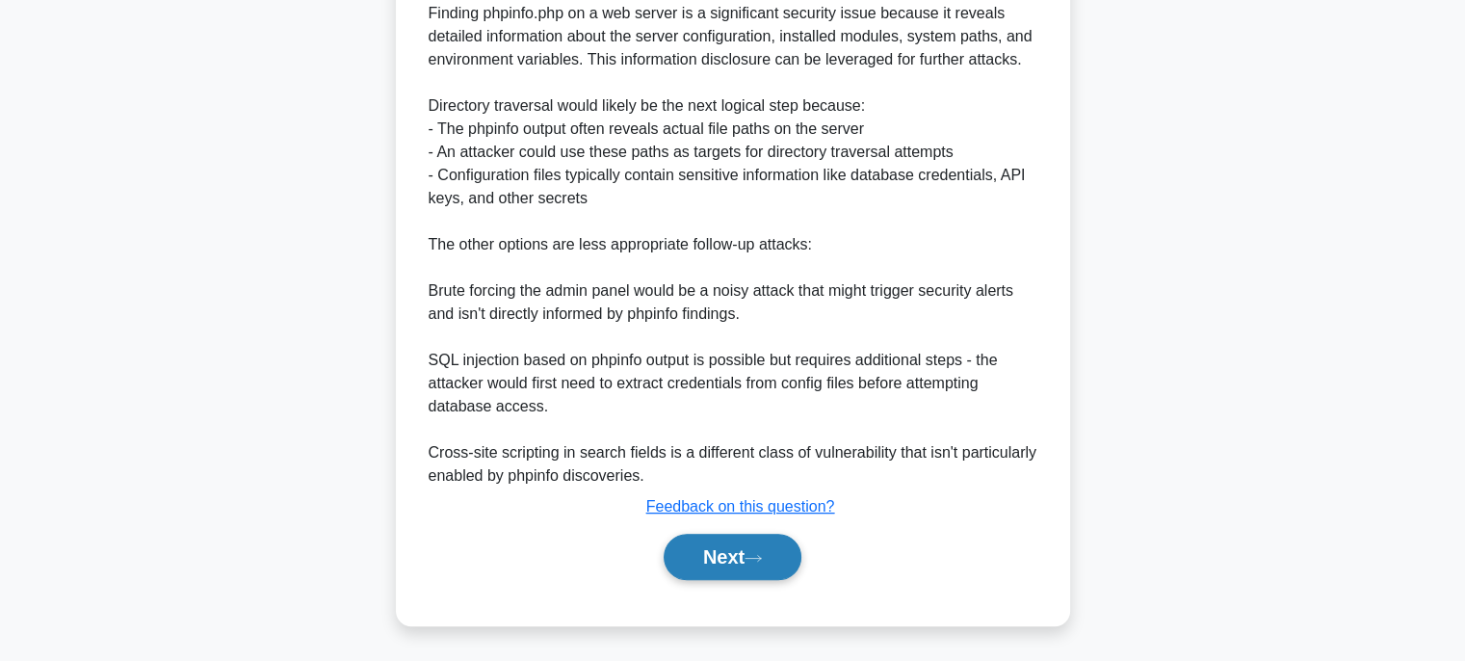
click at [740, 558] on button "Next" at bounding box center [732, 556] width 138 height 46
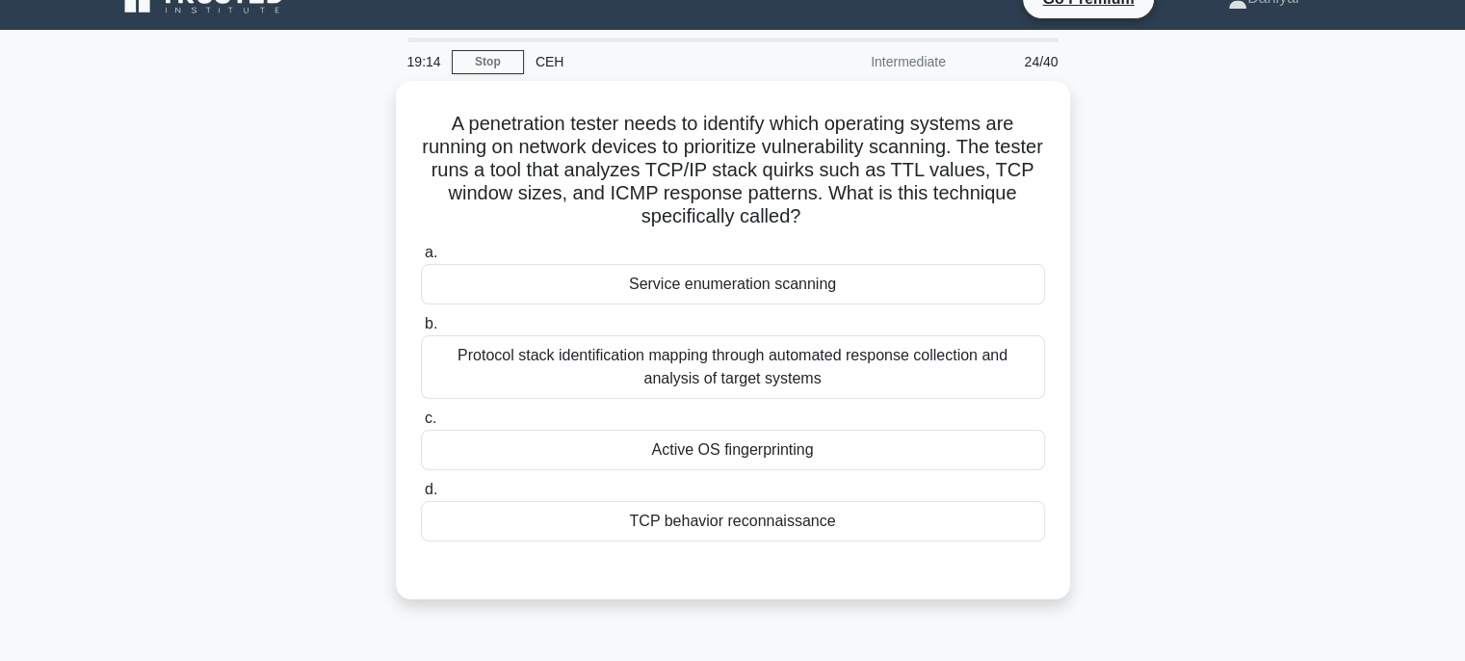
scroll to position [0, 0]
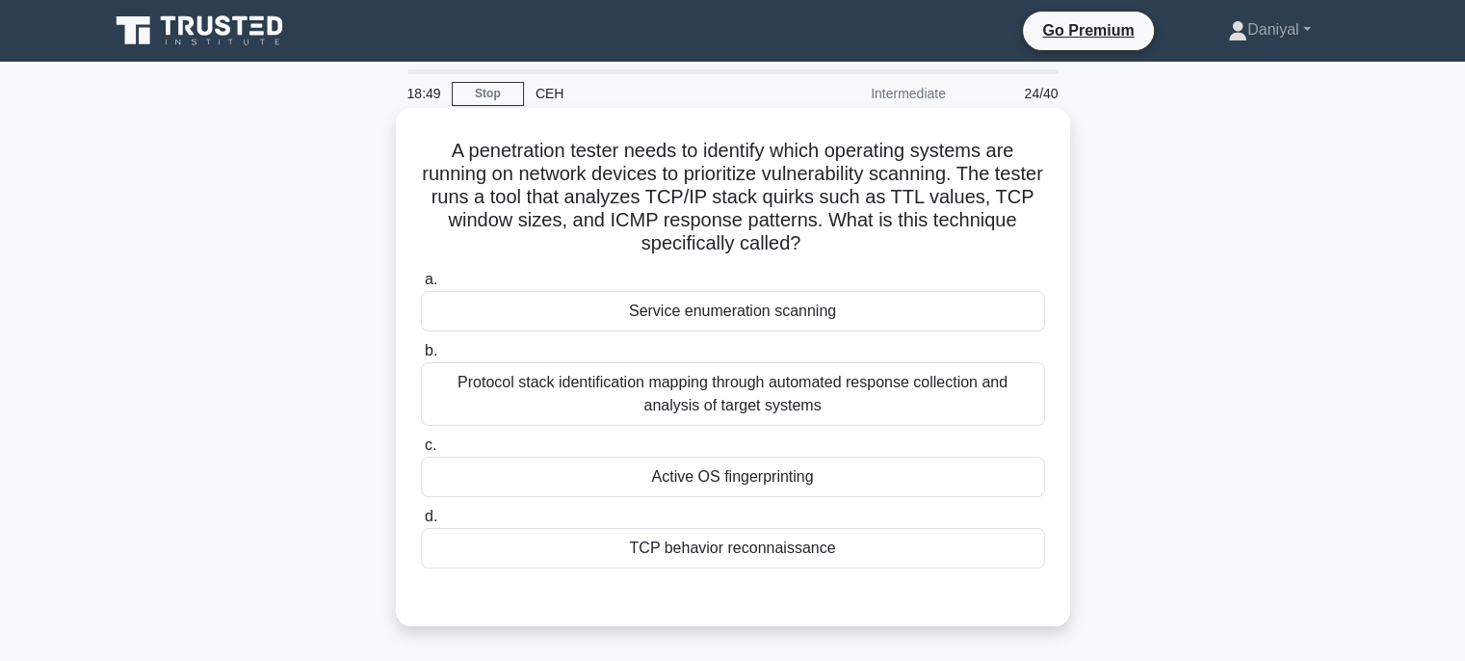
click at [855, 475] on div "Active OS fingerprinting" at bounding box center [733, 476] width 624 height 40
click at [421, 452] on input "c. Active OS fingerprinting" at bounding box center [421, 445] width 0 height 13
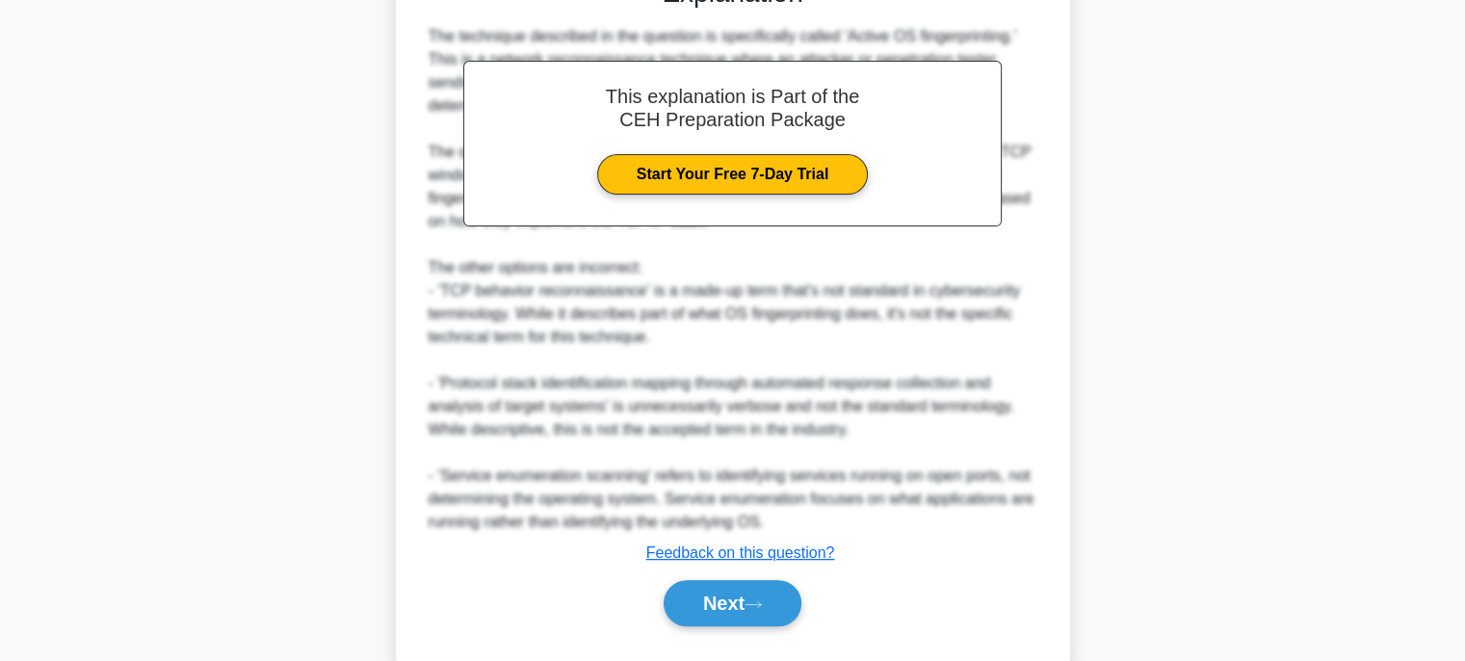
scroll to position [664, 0]
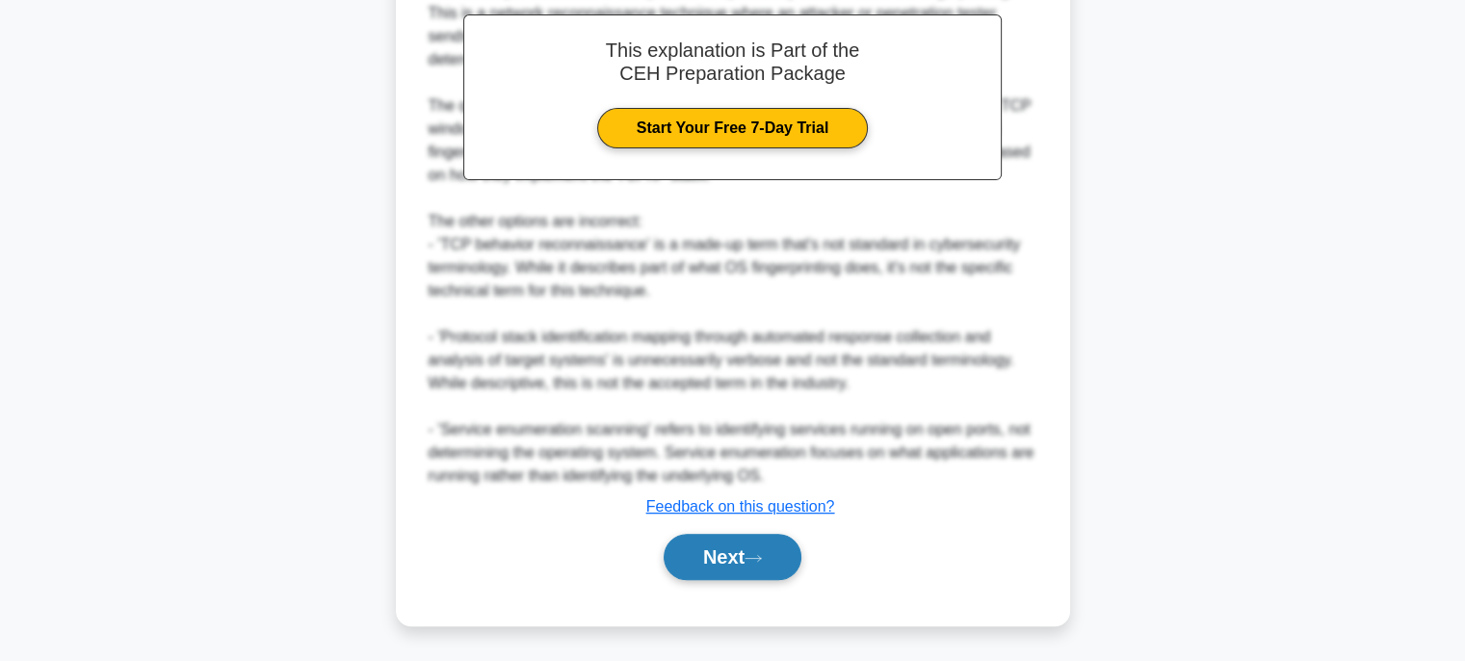
click at [708, 567] on button "Next" at bounding box center [732, 556] width 138 height 46
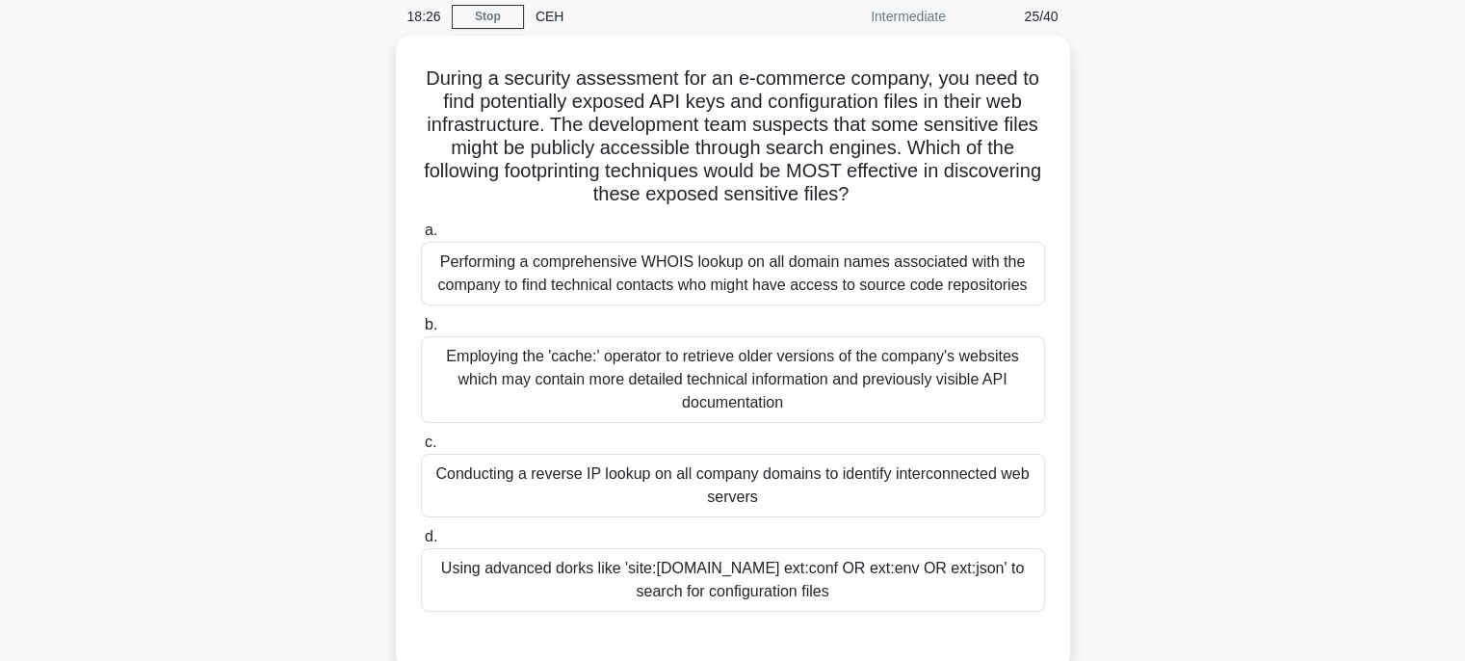
scroll to position [193, 0]
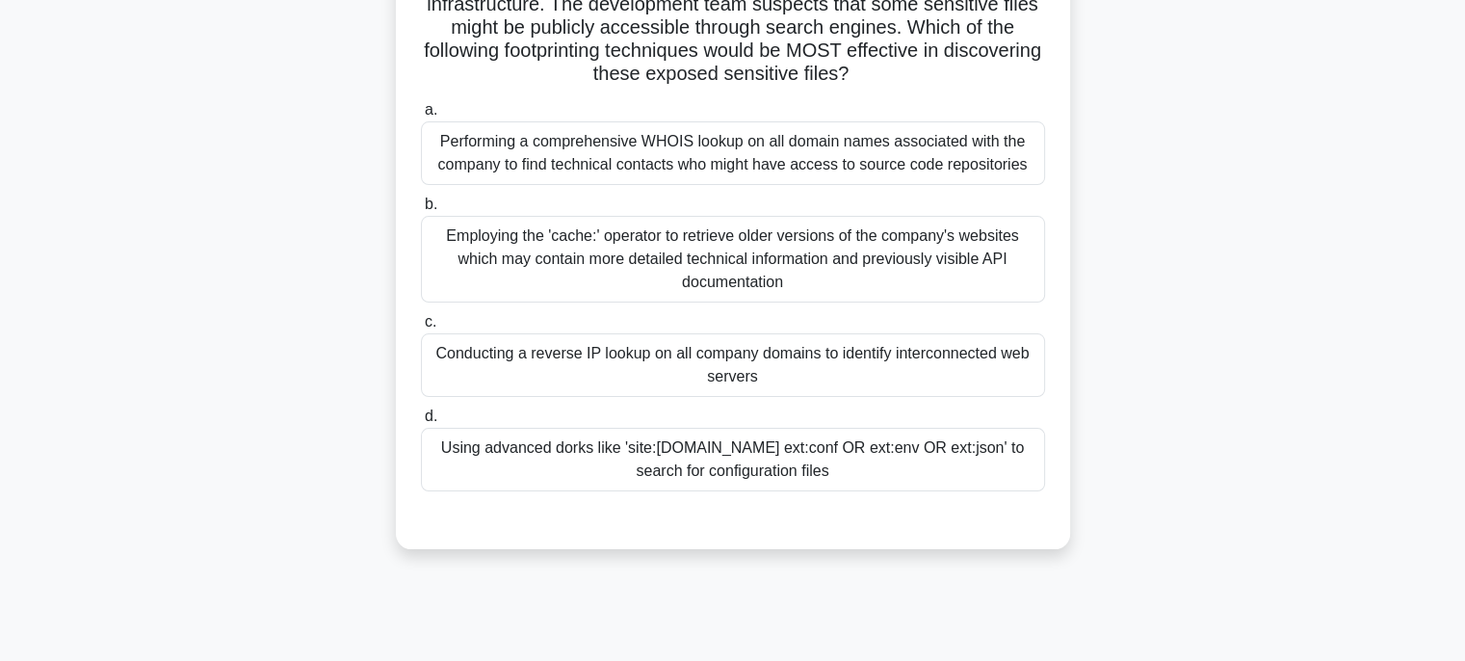
click at [956, 457] on div "Using advanced dorks like 'site:[DOMAIN_NAME] ext:conf OR ext:env OR ext:json' …" at bounding box center [733, 460] width 624 height 64
click at [421, 423] on input "d. Using advanced dorks like 'site:[DOMAIN_NAME] ext:conf OR ext:env OR ext:jso…" at bounding box center [421, 416] width 0 height 13
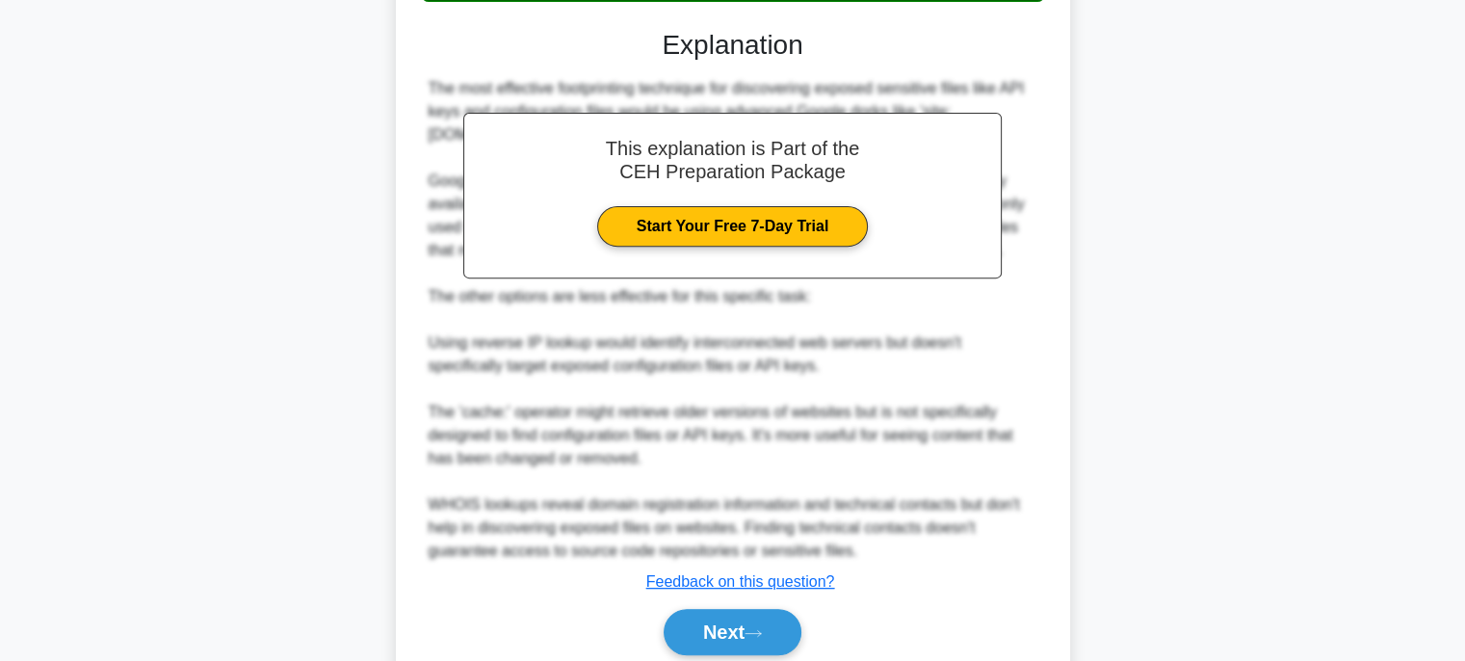
scroll to position [757, 0]
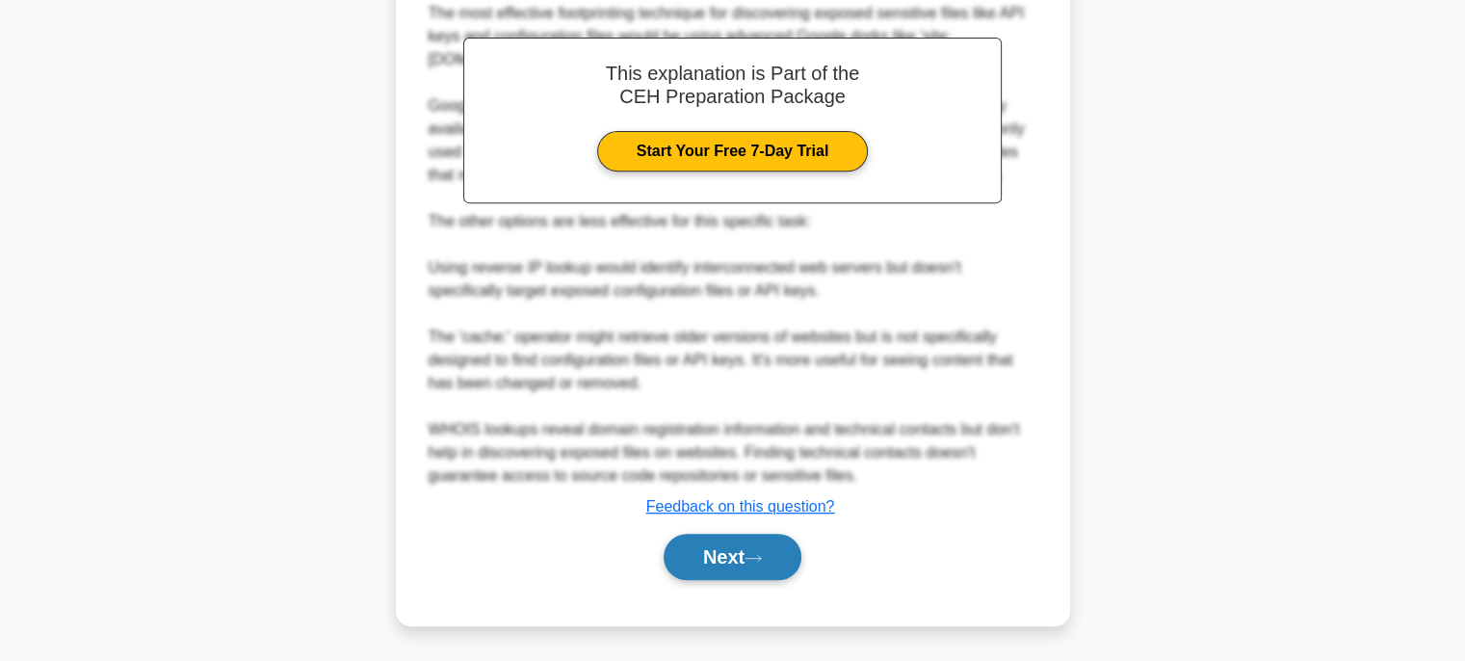
click at [774, 571] on button "Next" at bounding box center [732, 556] width 138 height 46
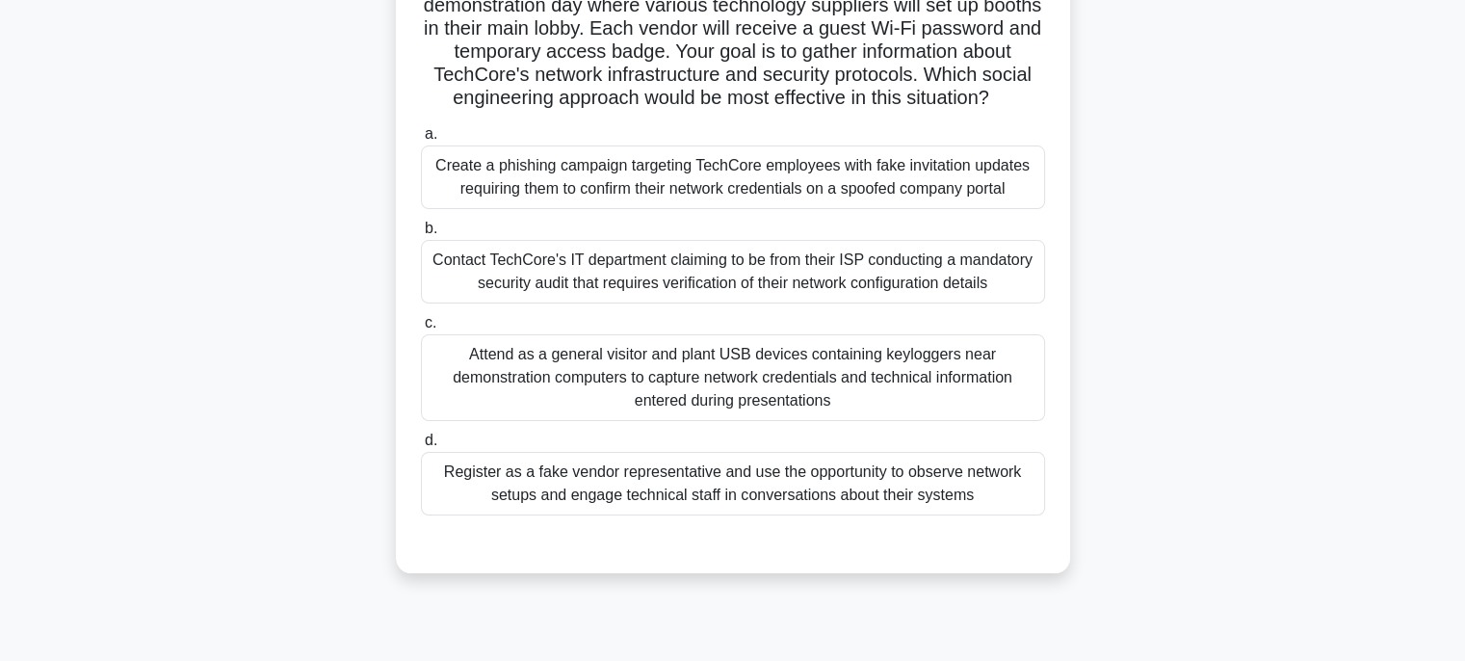
scroll to position [193, 0]
click at [898, 208] on div "Create a phishing campaign targeting TechCore employees with fake invitation up…" at bounding box center [733, 176] width 624 height 64
click at [421, 140] on input "a. Create a phishing campaign targeting TechCore employees with fake invitation…" at bounding box center [421, 133] width 0 height 13
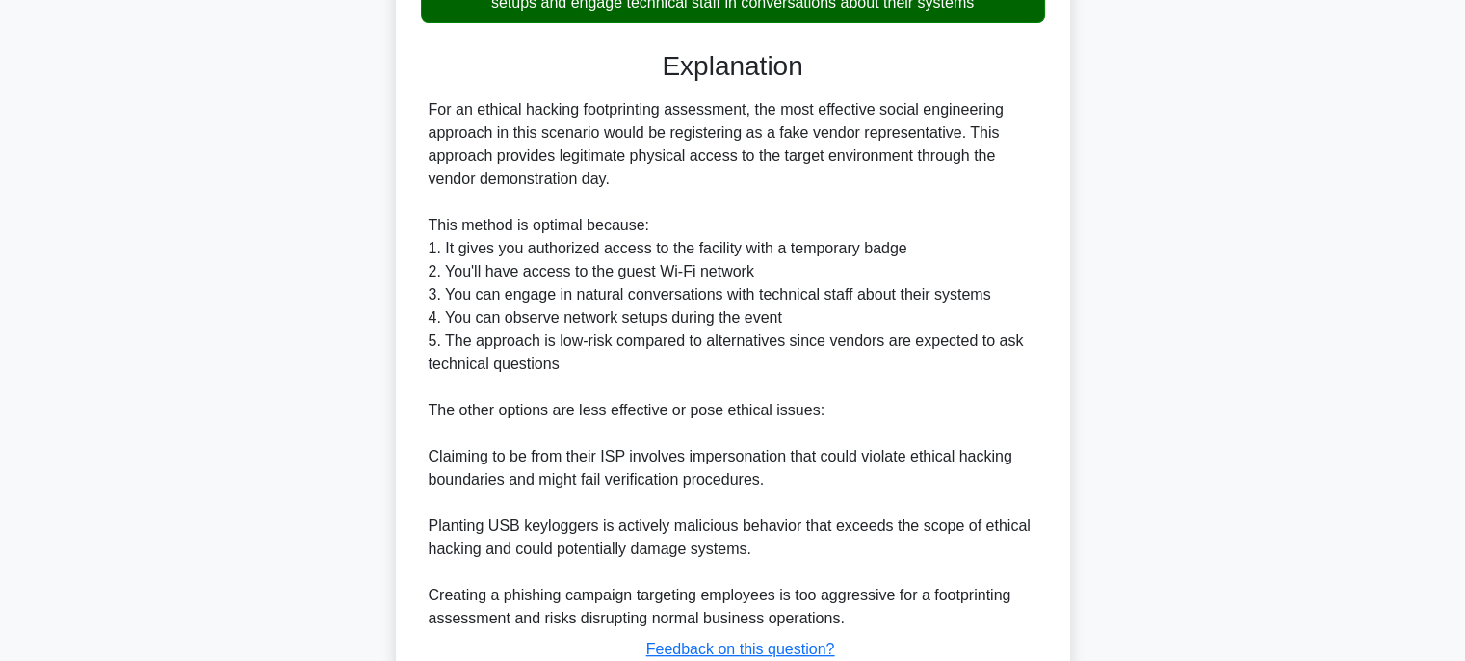
scroll to position [874, 0]
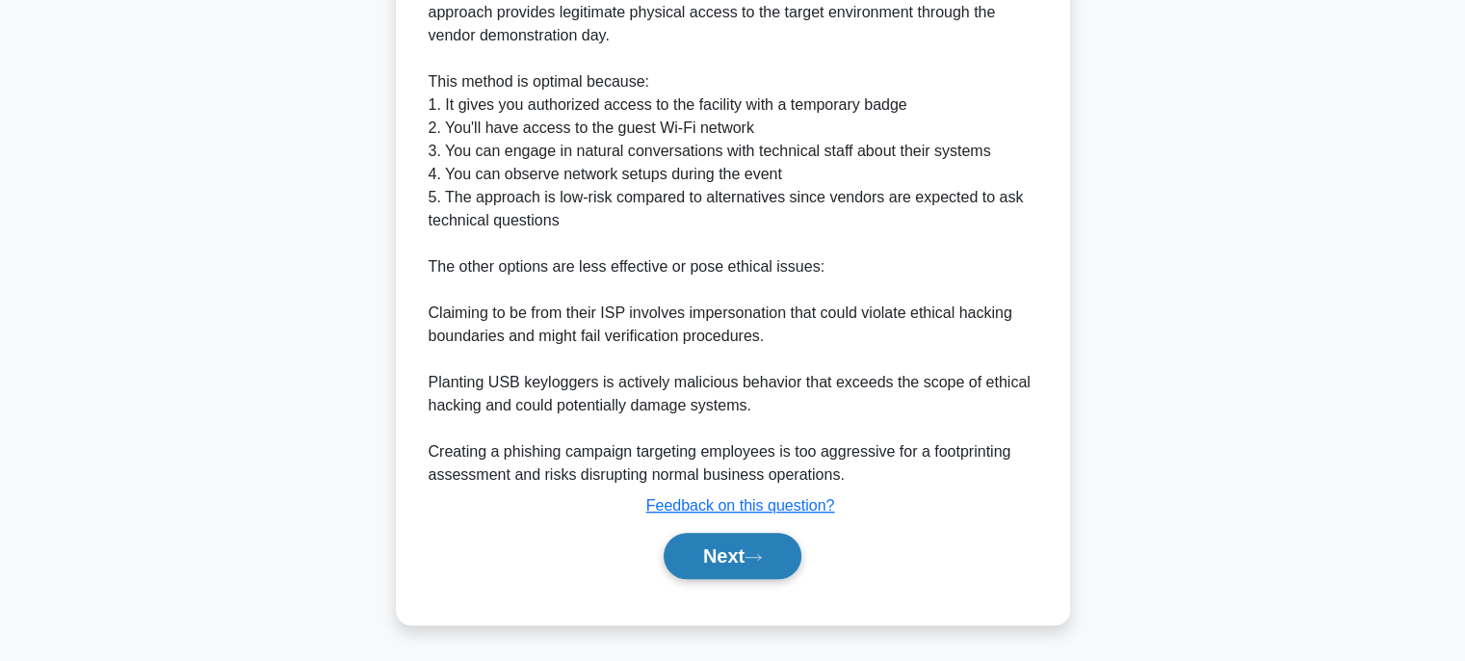
click at [754, 575] on button "Next" at bounding box center [732, 555] width 138 height 46
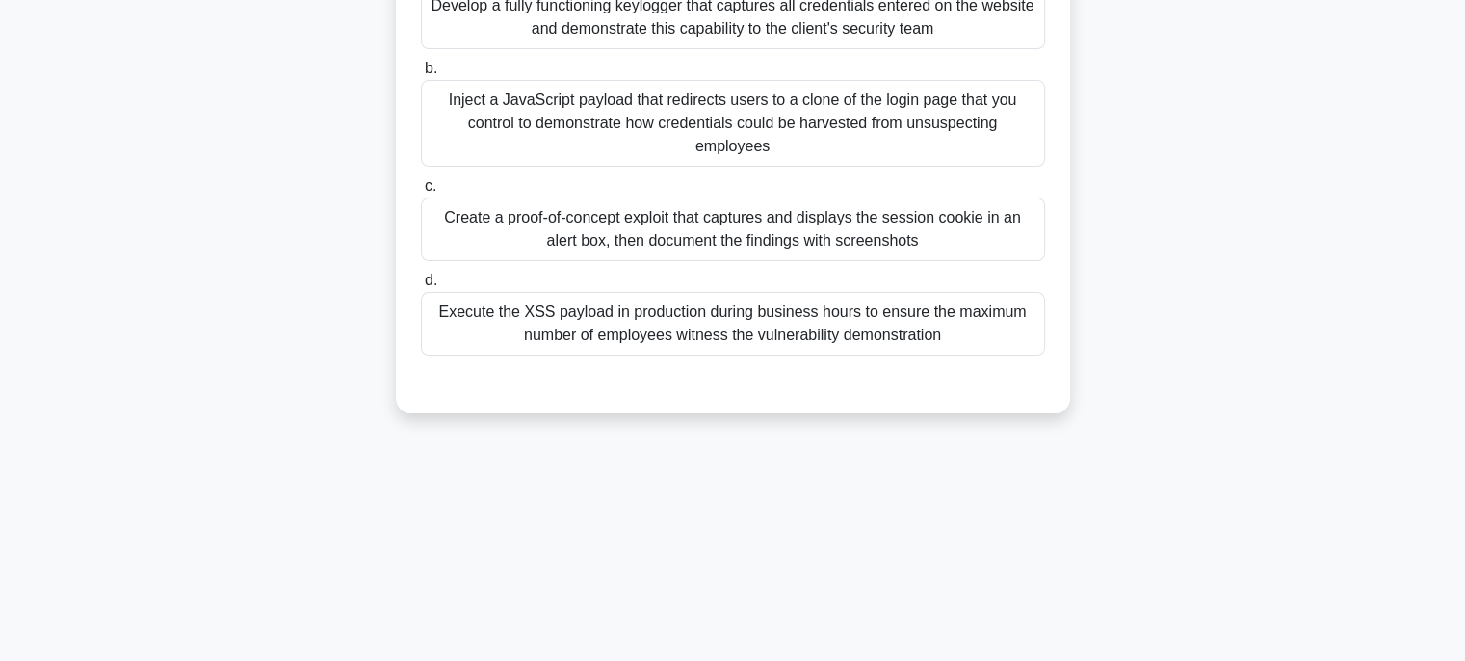
click at [772, 544] on div "16:54 Stop CEH Intermediate 27/40 You are conducting a red team assessment for …" at bounding box center [732, 171] width 1271 height 963
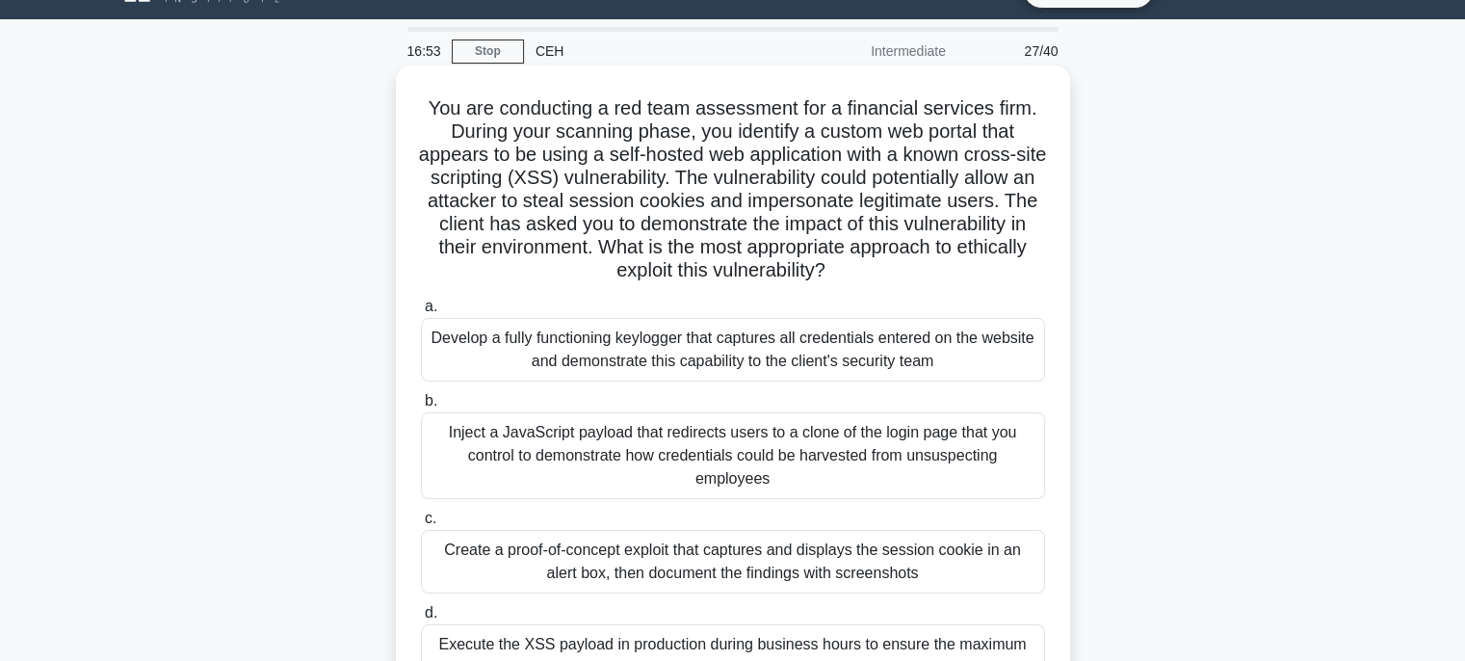
scroll to position [0, 0]
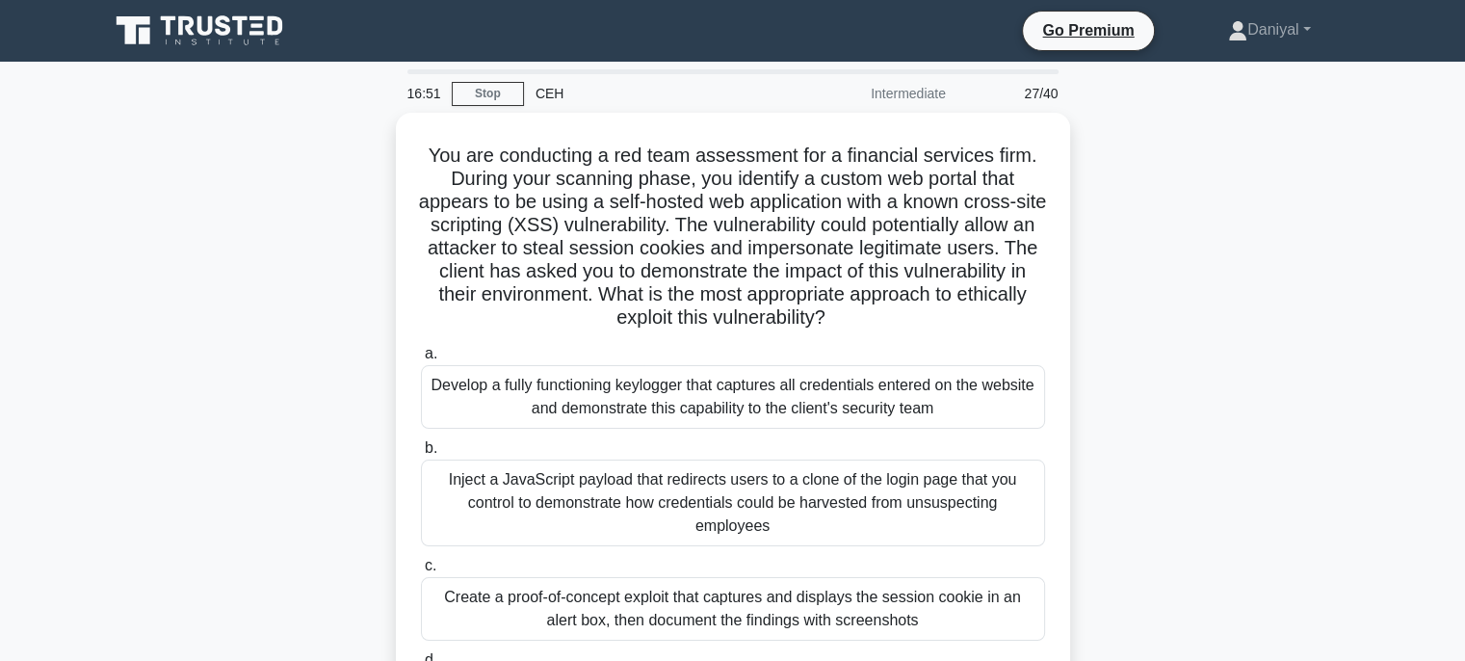
drag, startPoint x: 1095, startPoint y: 239, endPoint x: 1171, endPoint y: 150, distance: 116.8
click at [1153, 155] on div "You are conducting a red team assessment for a financial services firm. During …" at bounding box center [732, 464] width 1271 height 703
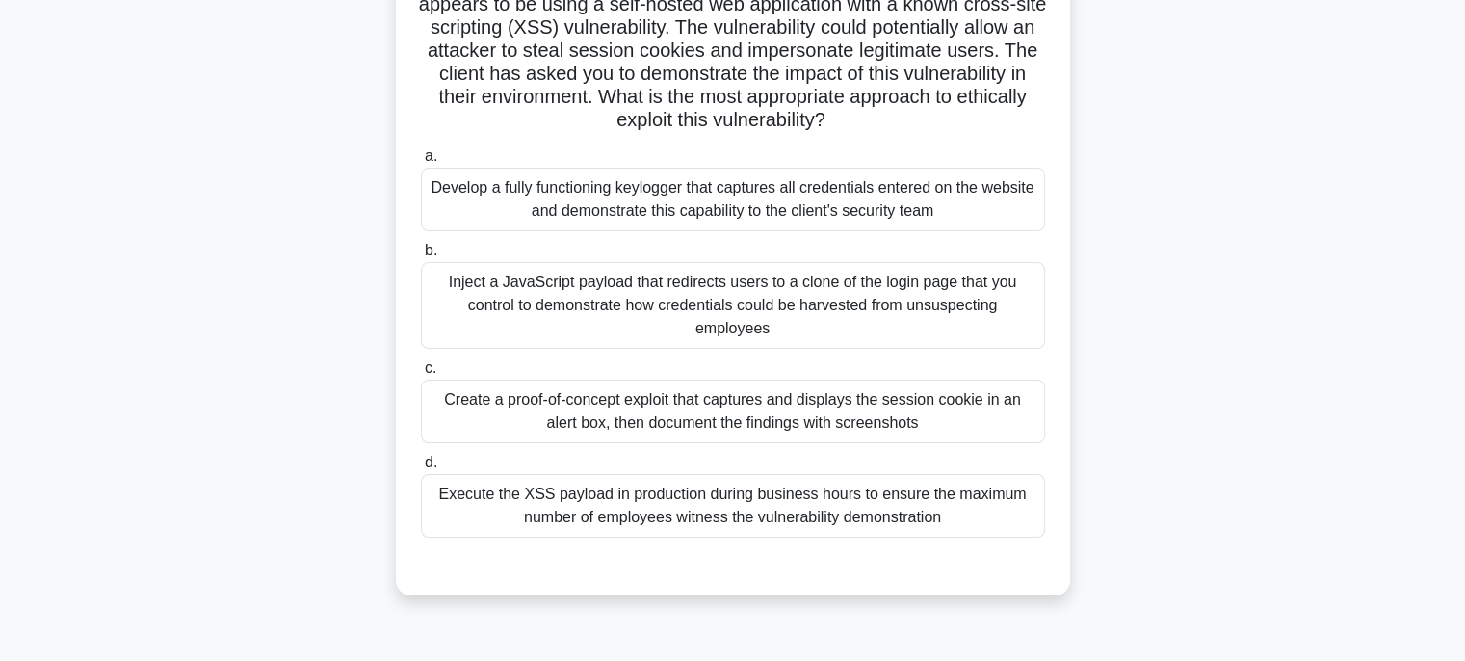
click at [897, 417] on div "Create a proof-of-concept exploit that captures and displays the session cookie…" at bounding box center [733, 411] width 624 height 64
click at [421, 375] on input "c. Create a proof-of-concept exploit that captures and displays the session coo…" at bounding box center [421, 368] width 0 height 13
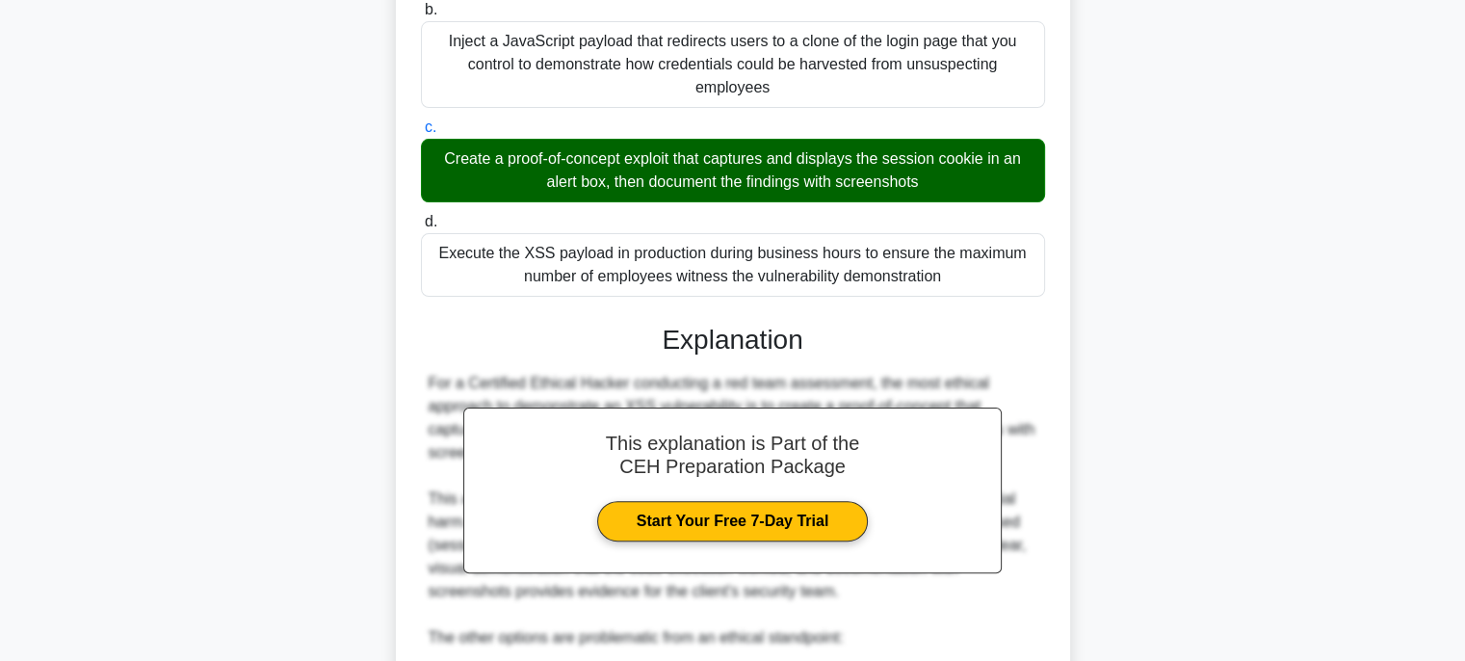
scroll to position [872, 0]
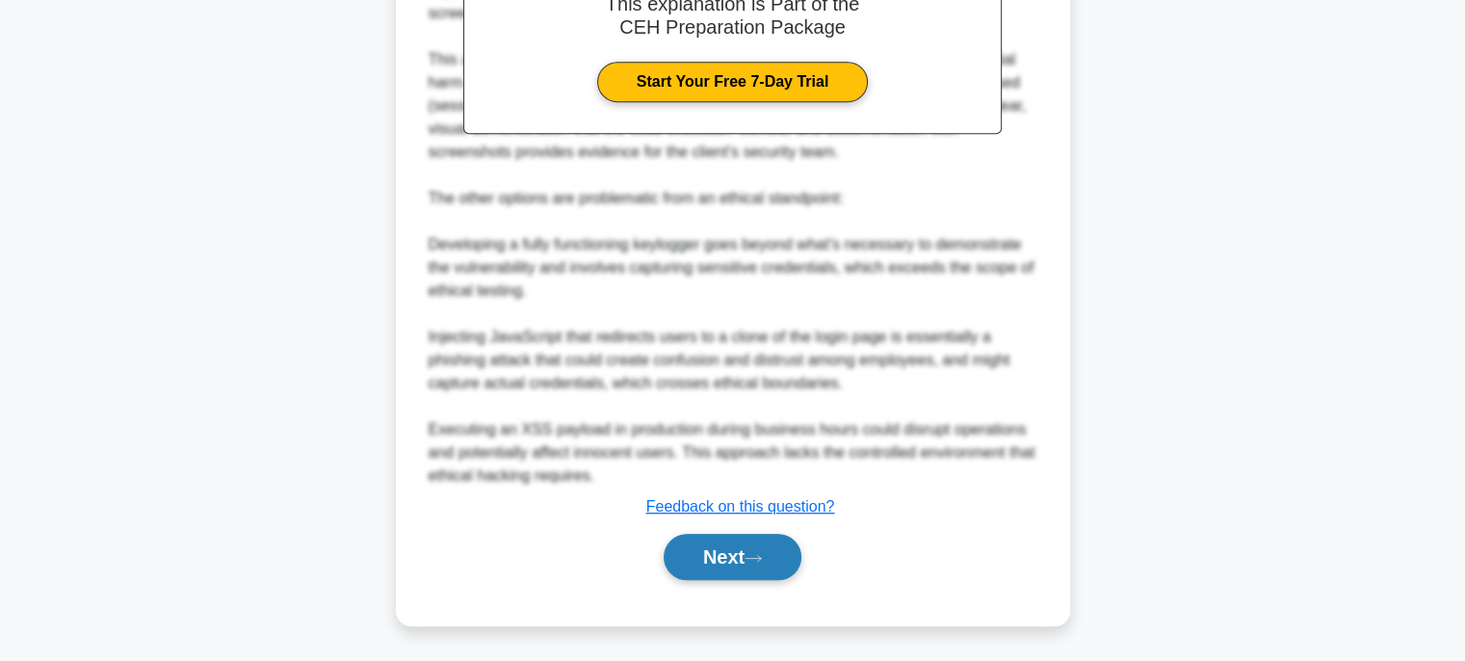
click at [772, 553] on button "Next" at bounding box center [732, 556] width 138 height 46
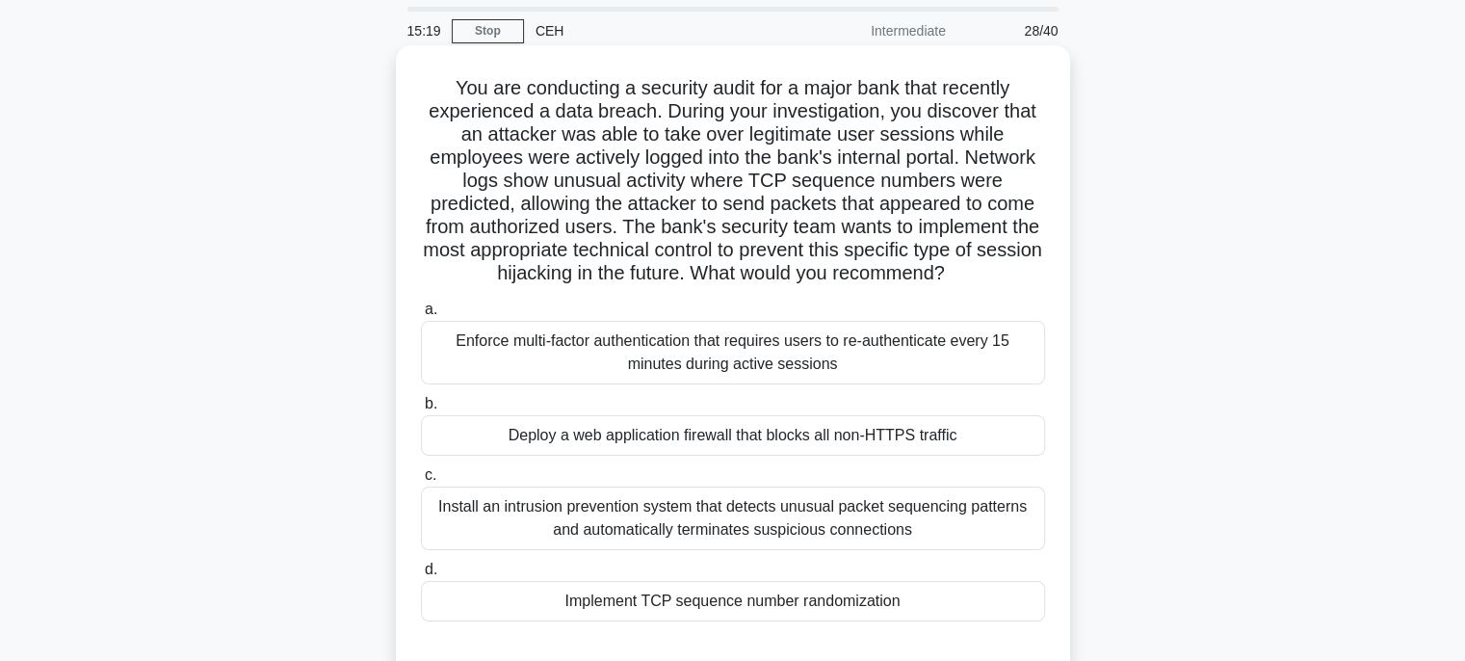
scroll to position [96, 0]
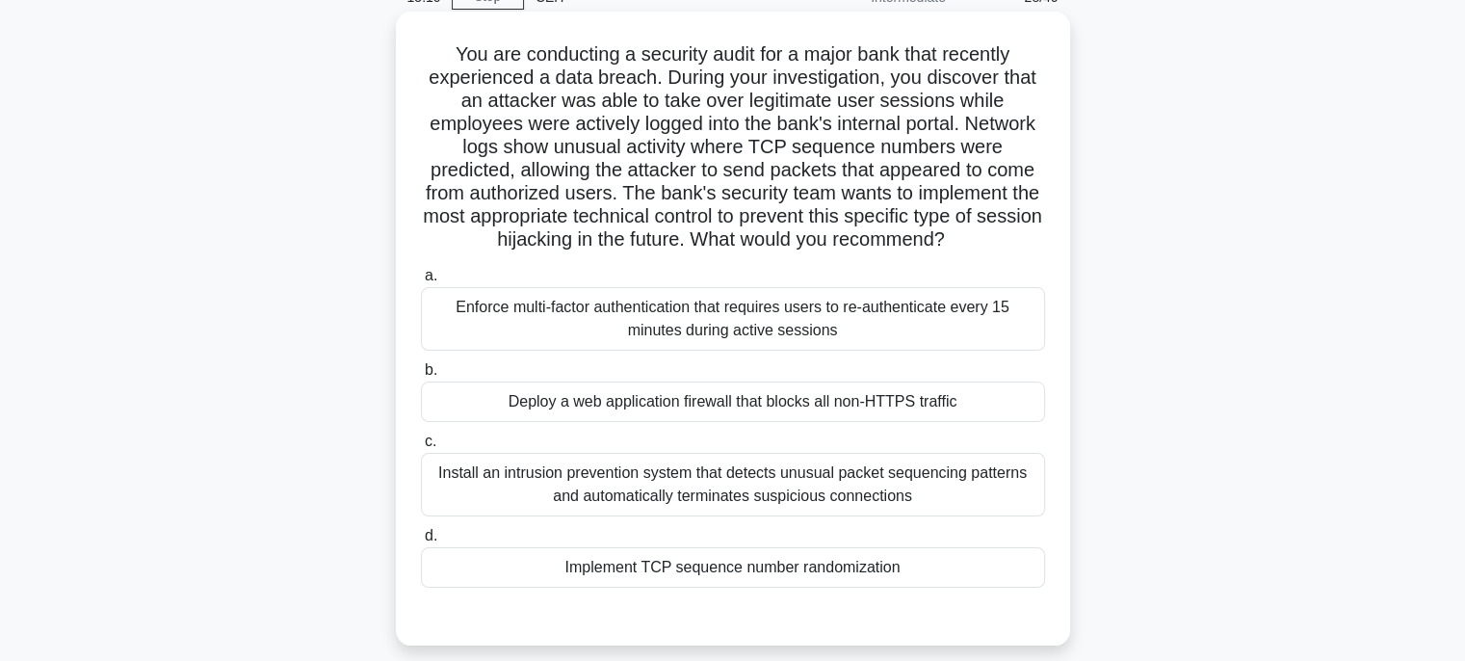
click at [926, 330] on div "Enforce multi-factor authentication that requires users to re-authenticate ever…" at bounding box center [733, 319] width 624 height 64
click at [421, 282] on input "a. Enforce multi-factor authentication that requires users to re-authenticate e…" at bounding box center [421, 276] width 0 height 13
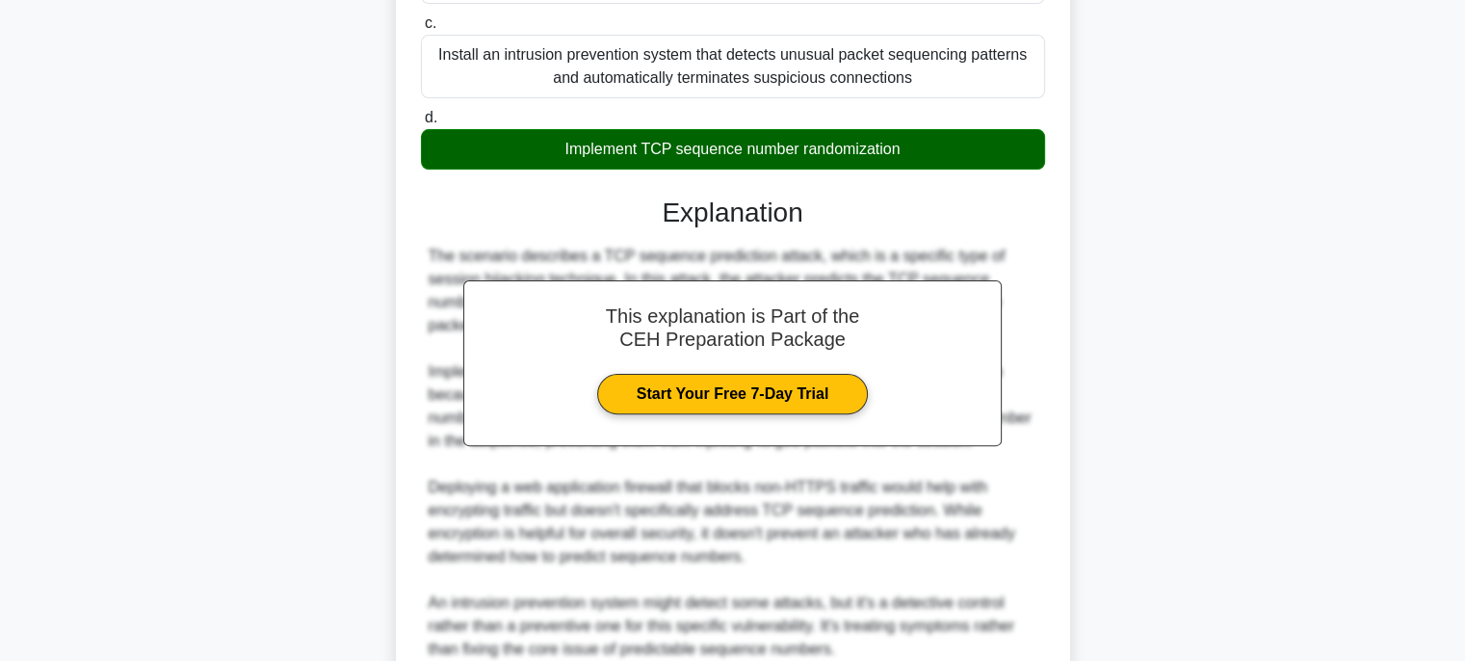
scroll to position [770, 0]
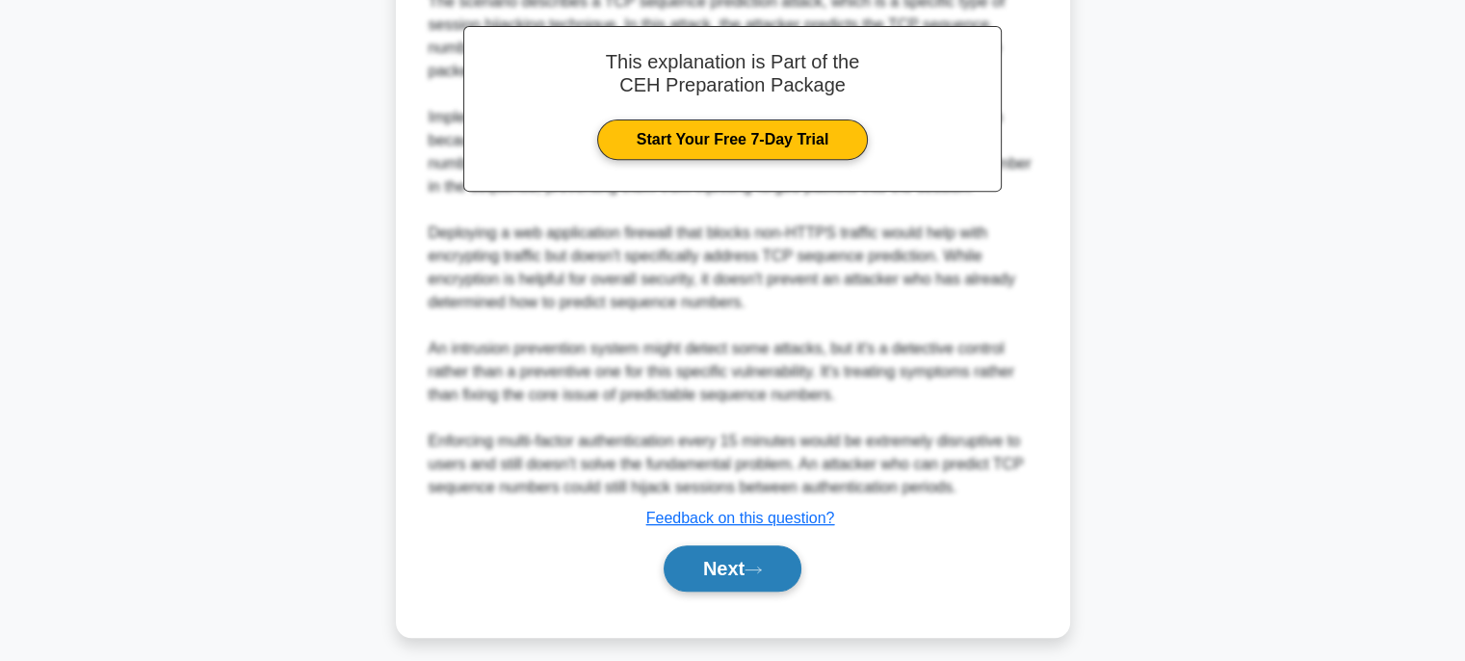
click at [776, 556] on button "Next" at bounding box center [732, 568] width 138 height 46
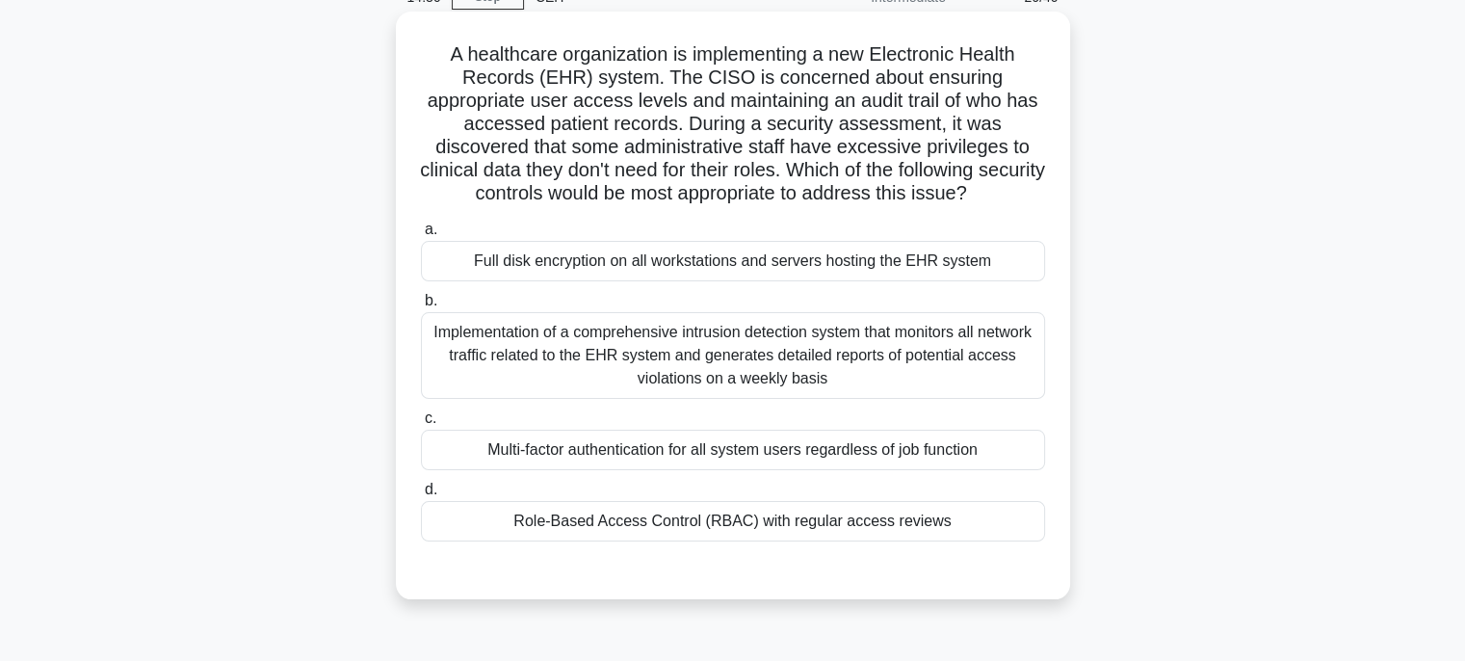
scroll to position [193, 0]
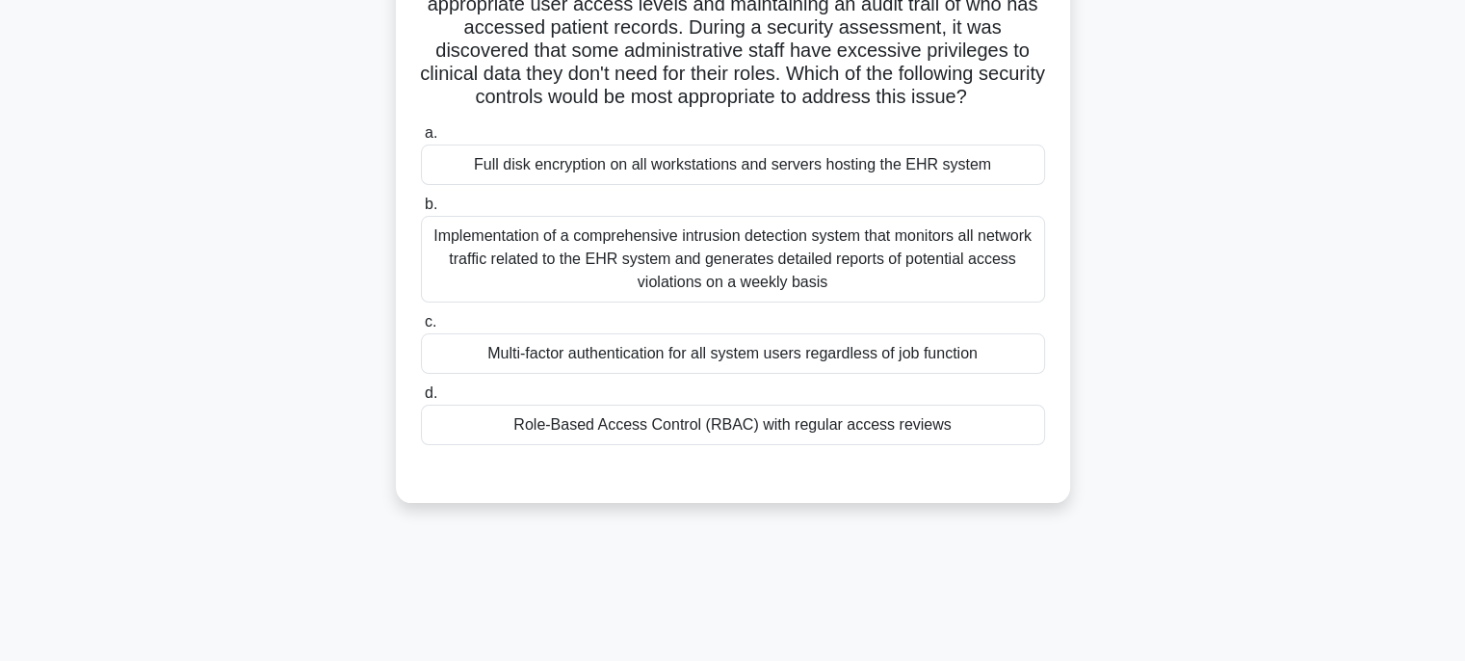
click at [922, 446] on div "a. Full disk encryption on all workstations and servers hosting the EHR system …" at bounding box center [732, 282] width 647 height 331
click at [922, 427] on div "Role-Based Access Control (RBAC) with regular access reviews" at bounding box center [733, 424] width 624 height 40
click at [421, 400] on input "d. Role-Based Access Control (RBAC) with regular access reviews" at bounding box center [421, 393] width 0 height 13
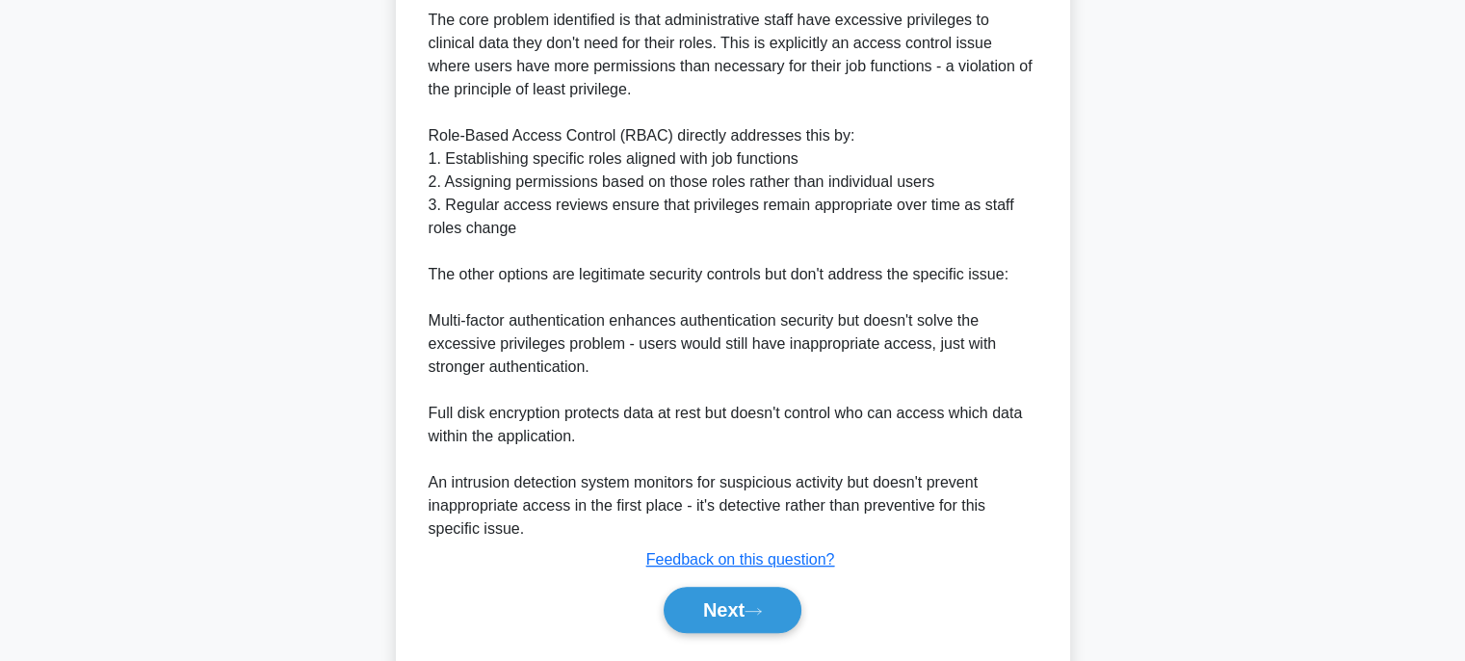
scroll to position [826, 0]
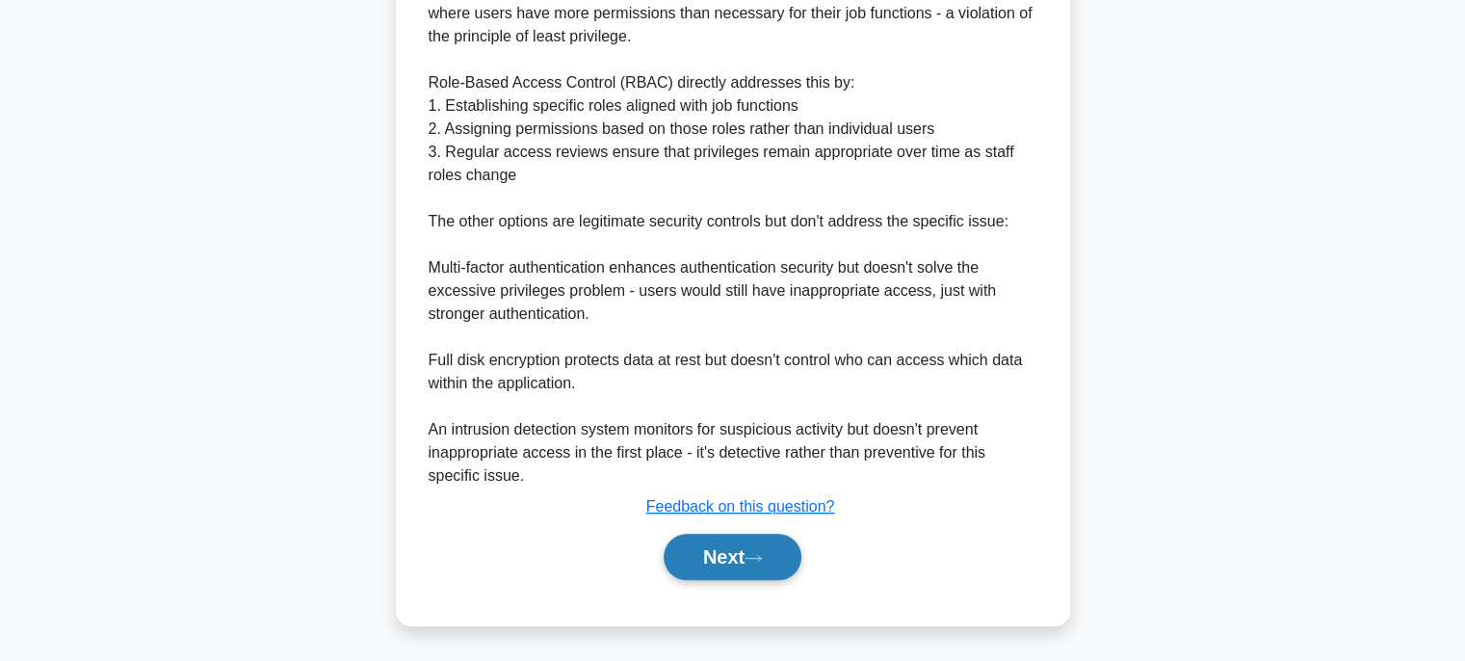
click at [749, 560] on button "Next" at bounding box center [732, 556] width 138 height 46
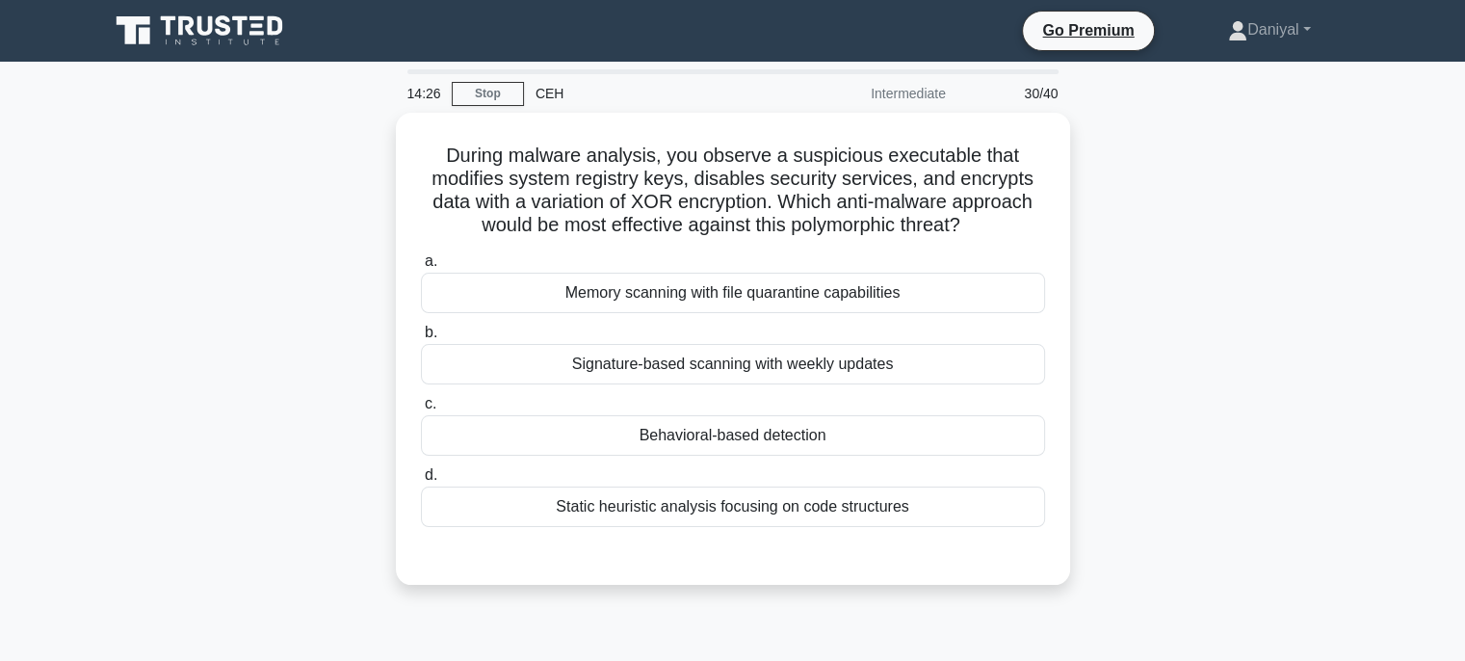
scroll to position [0, 0]
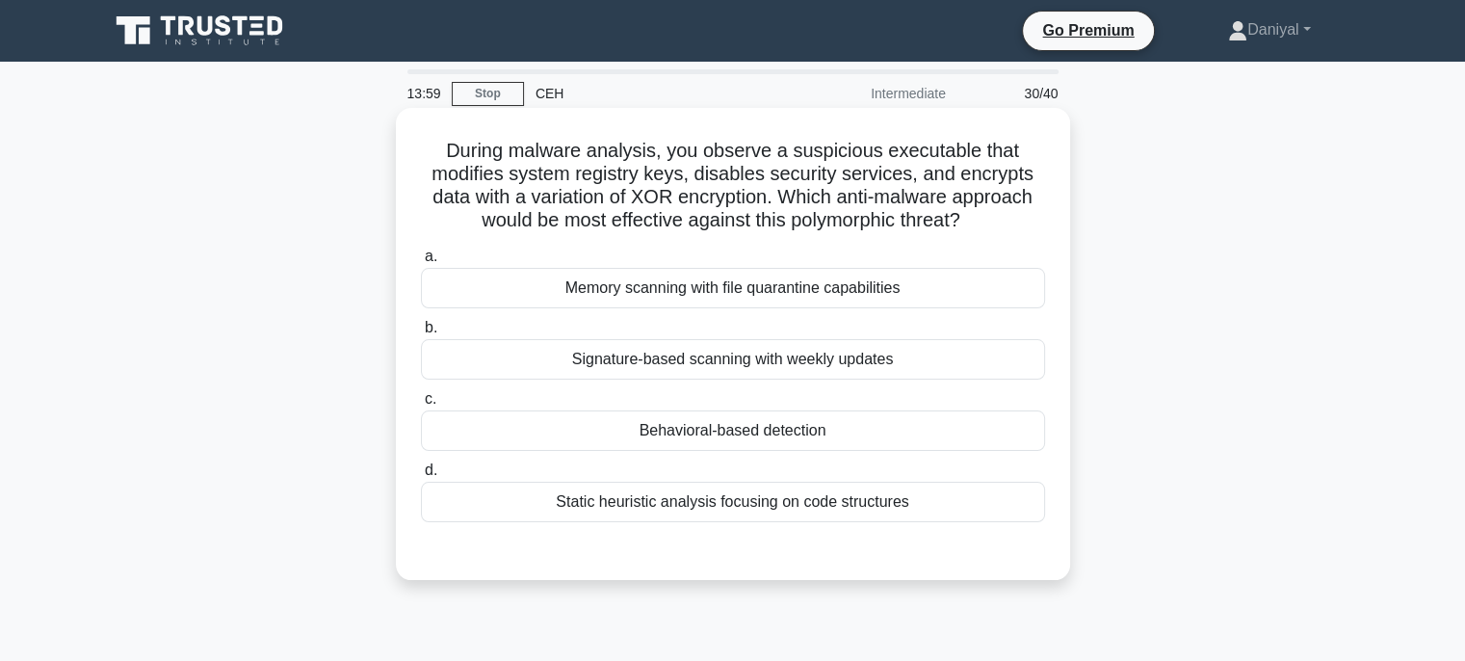
click at [949, 289] on div "Memory scanning with file quarantine capabilities" at bounding box center [733, 288] width 624 height 40
click at [421, 263] on input "a. Memory scanning with file quarantine capabilities" at bounding box center [421, 256] width 0 height 13
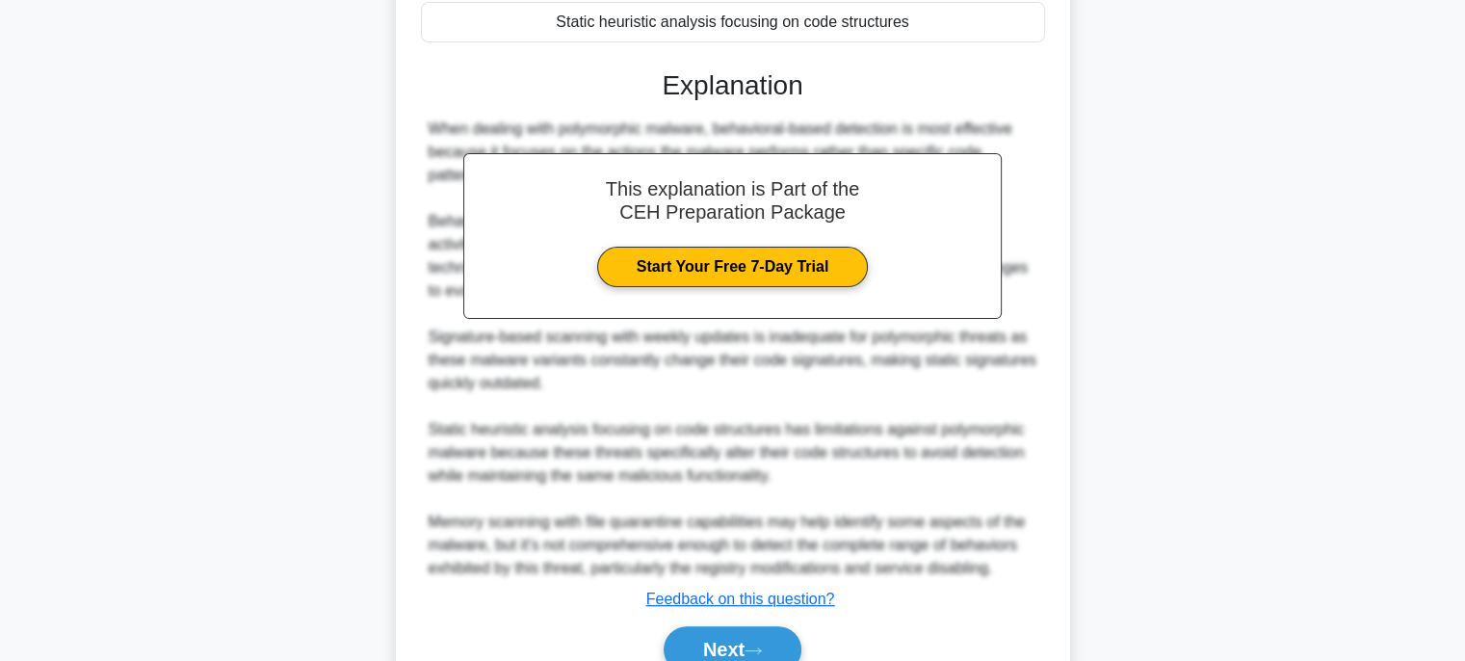
scroll to position [574, 0]
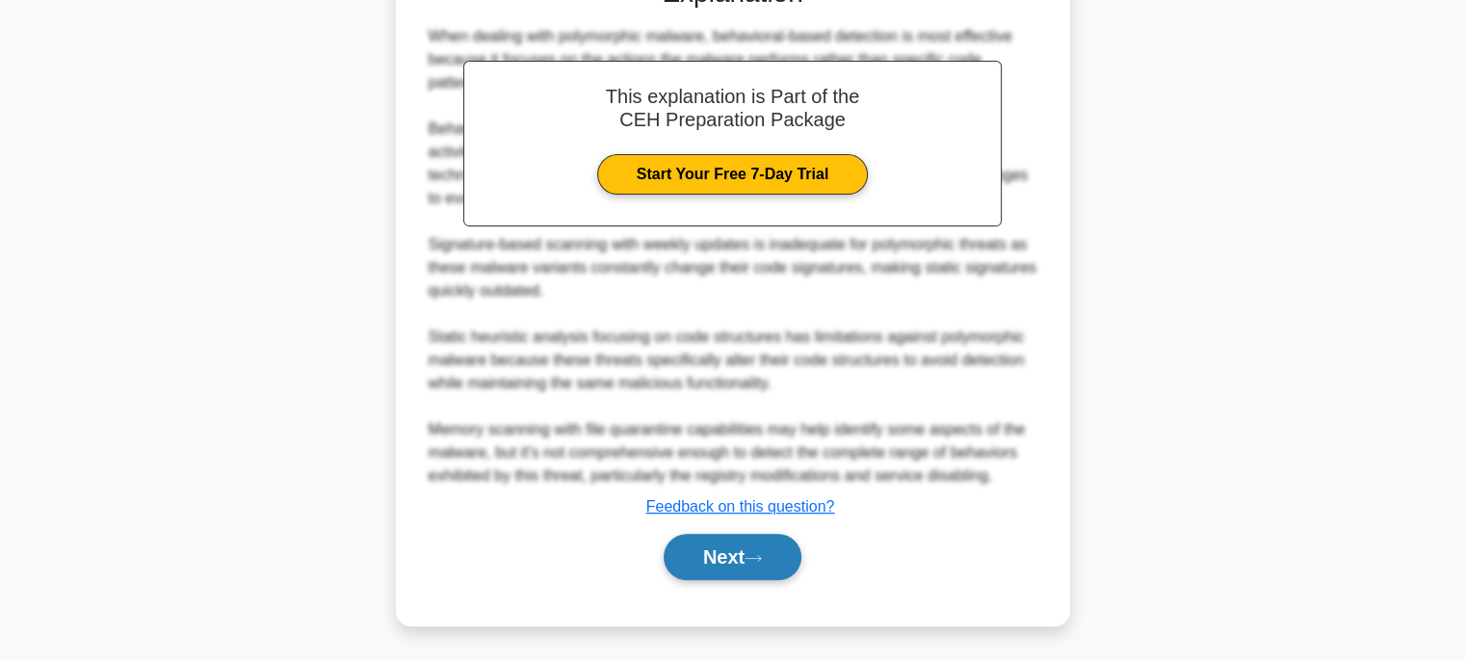
click at [747, 551] on button "Next" at bounding box center [732, 556] width 138 height 46
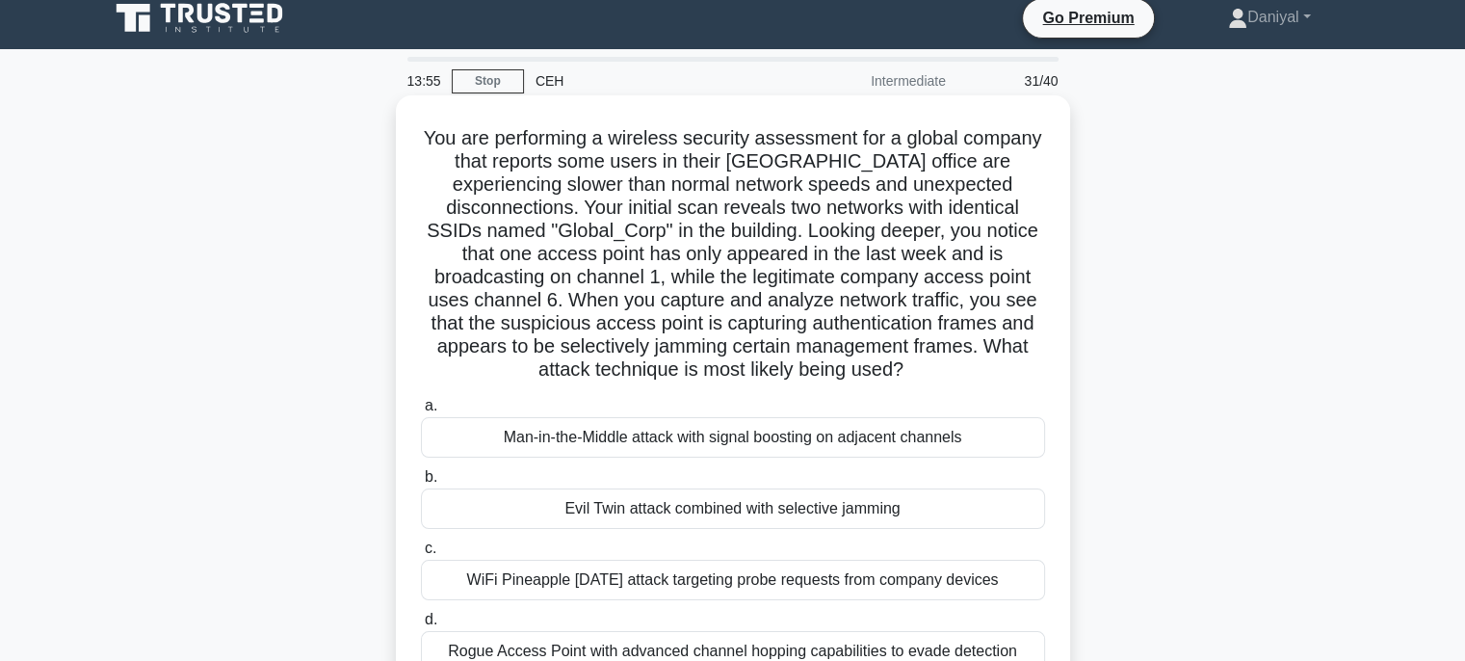
scroll to position [0, 0]
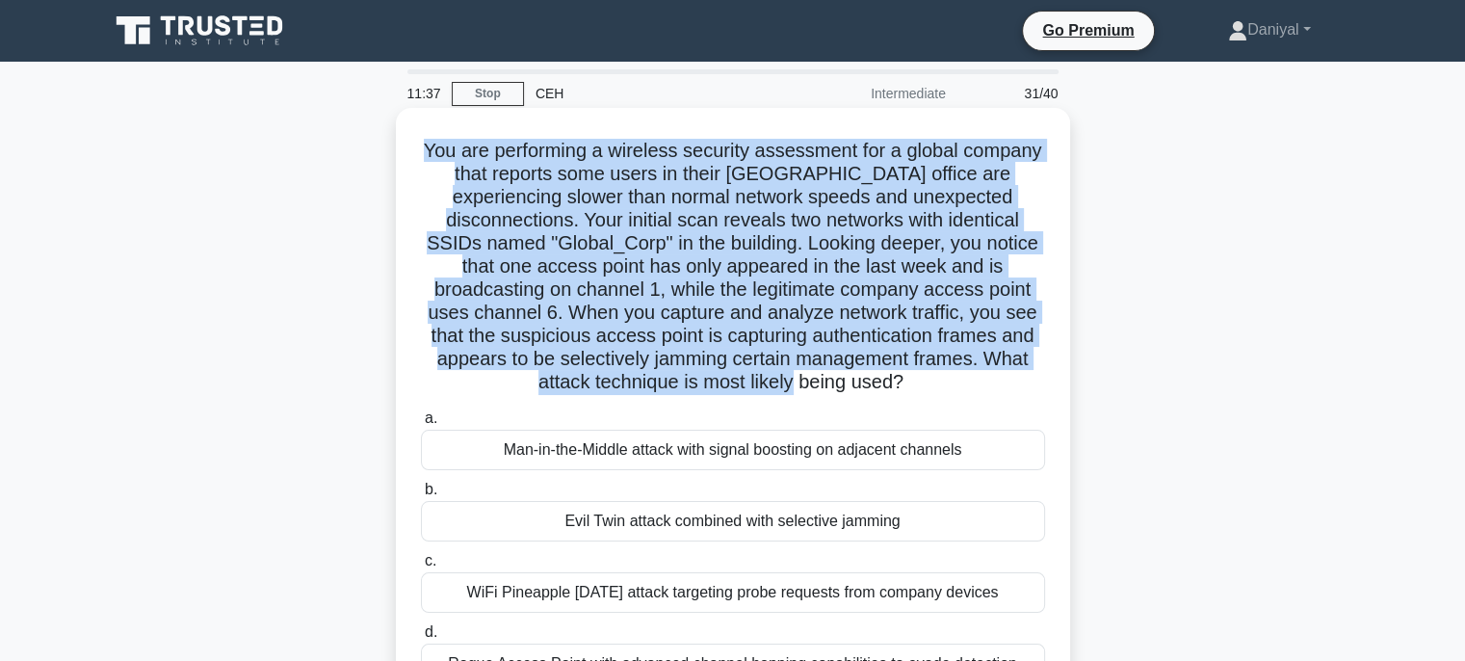
drag, startPoint x: 423, startPoint y: 148, endPoint x: 836, endPoint y: 383, distance: 475.2
click at [836, 383] on h5 "You are performing a wireless security assessment for a global company that rep…" at bounding box center [733, 267] width 628 height 256
drag, startPoint x: 740, startPoint y: 388, endPoint x: 406, endPoint y: 154, distance: 407.1
click at [406, 154] on div "You are performing a wireless security assessment for a global company that rep…" at bounding box center [732, 436] width 659 height 641
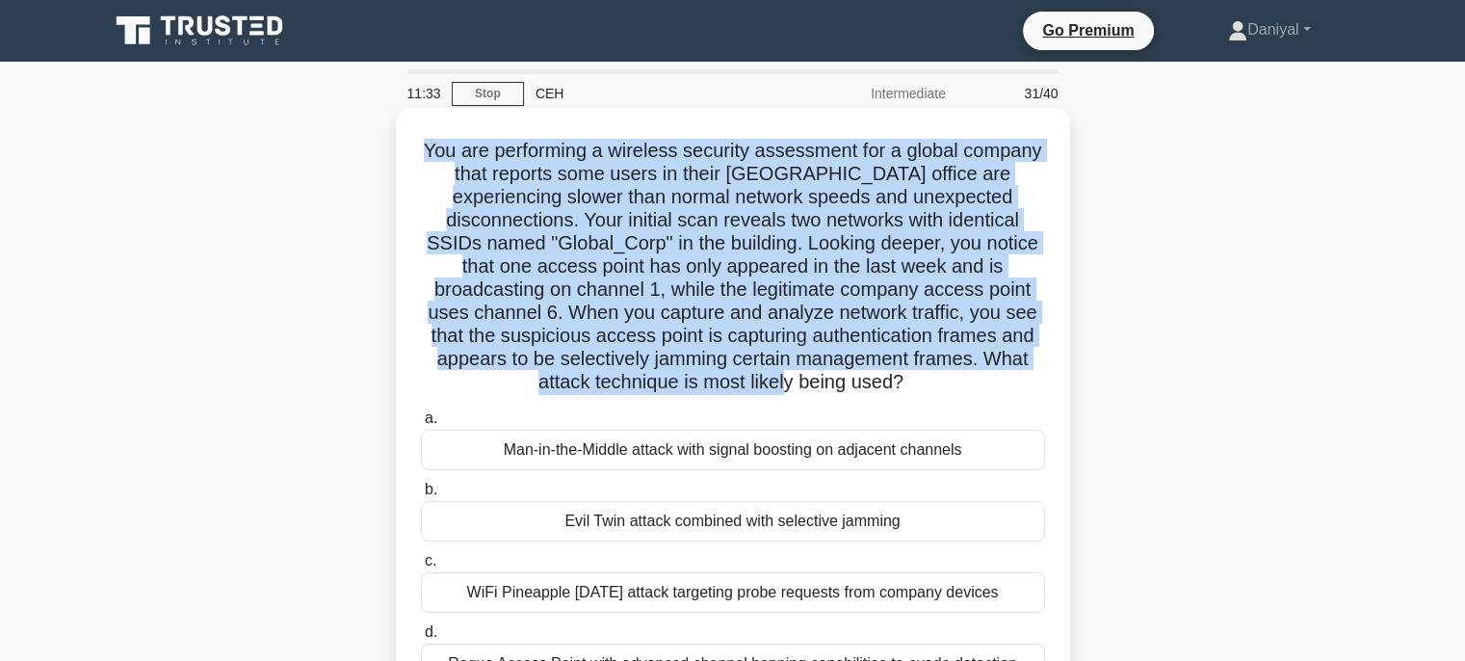
click at [890, 271] on h5 "You are performing a wireless security assessment for a global company that rep…" at bounding box center [733, 267] width 628 height 256
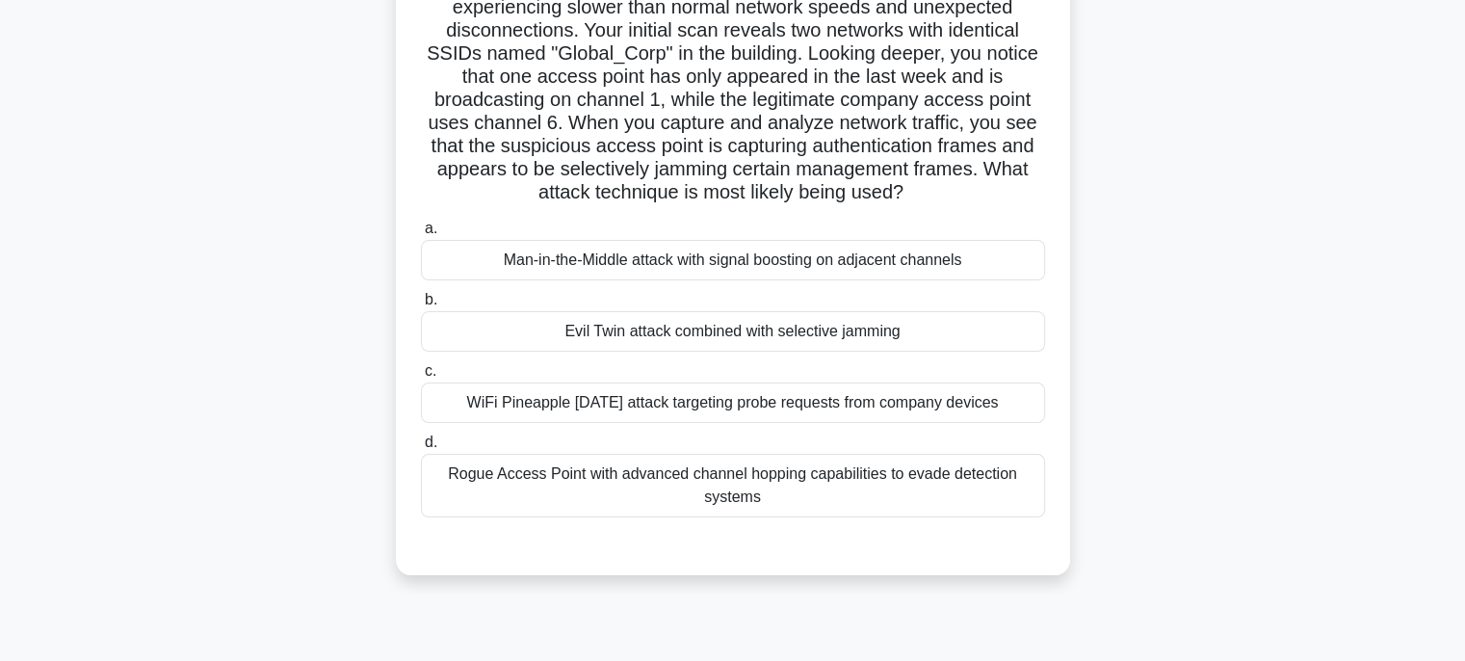
scroll to position [193, 0]
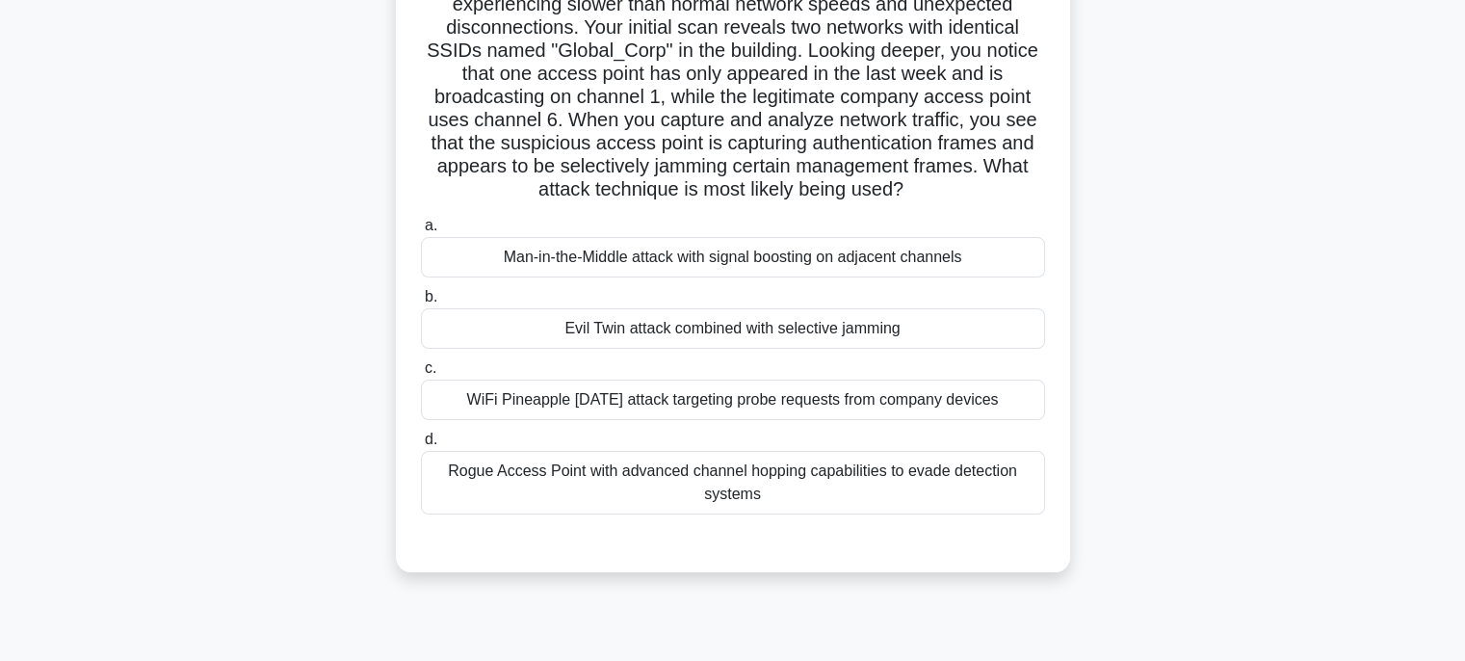
click at [995, 481] on div "Rogue Access Point with advanced channel hopping capabilities to evade detectio…" at bounding box center [733, 483] width 624 height 64
click at [421, 446] on input "d. Rogue Access Point with advanced channel hopping capabilities to evade detec…" at bounding box center [421, 439] width 0 height 13
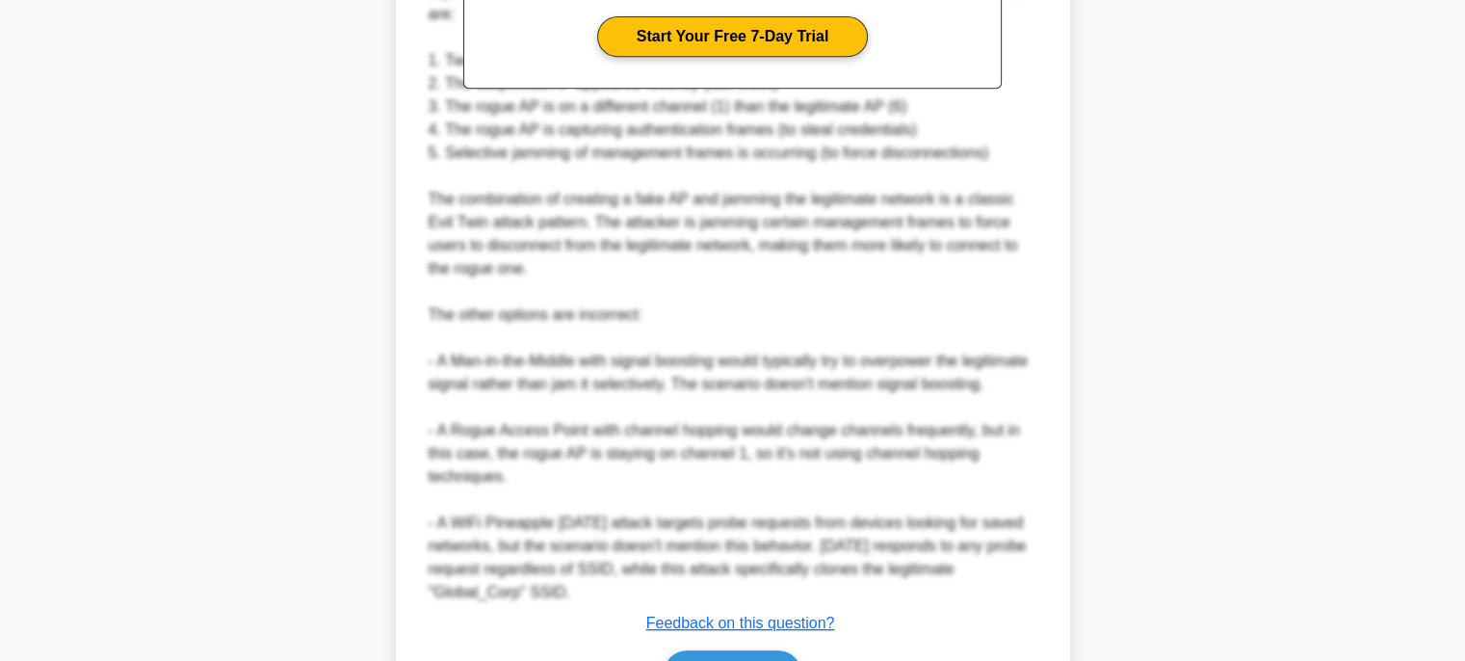
scroll to position [1036, 0]
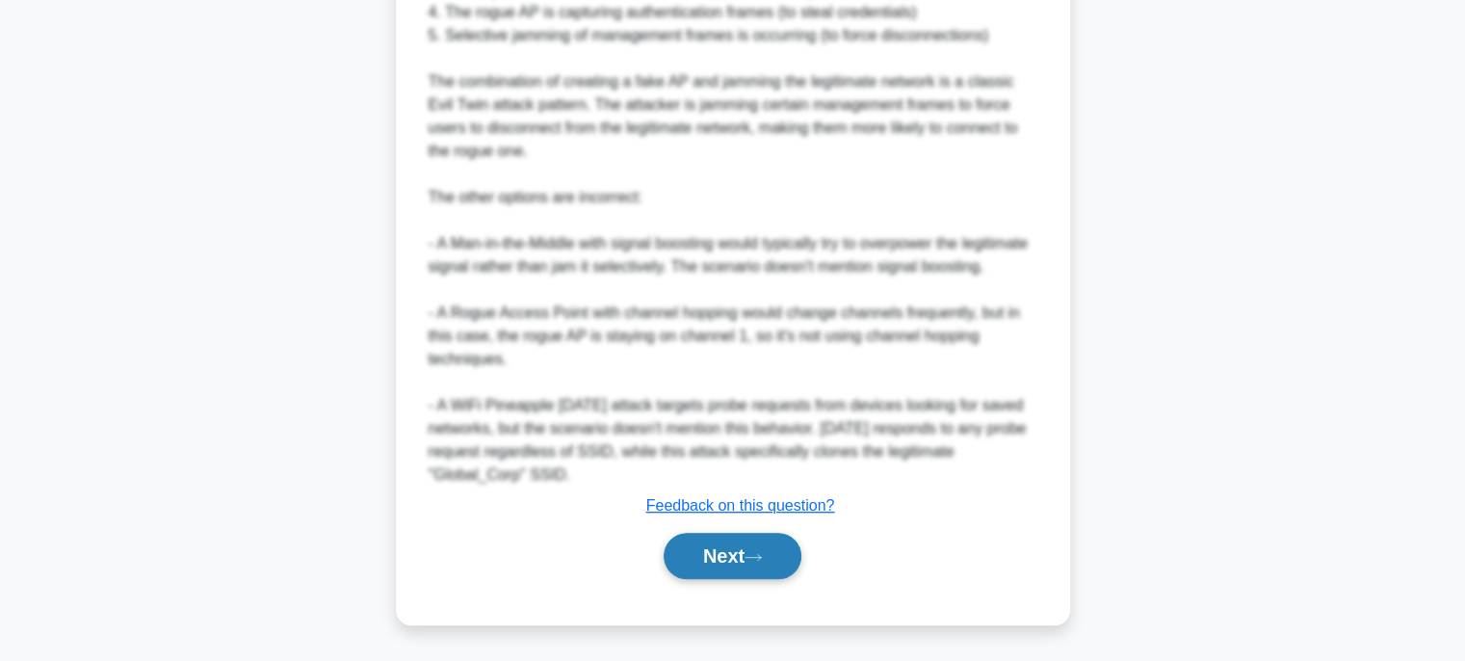
click at [775, 542] on button "Next" at bounding box center [732, 555] width 138 height 46
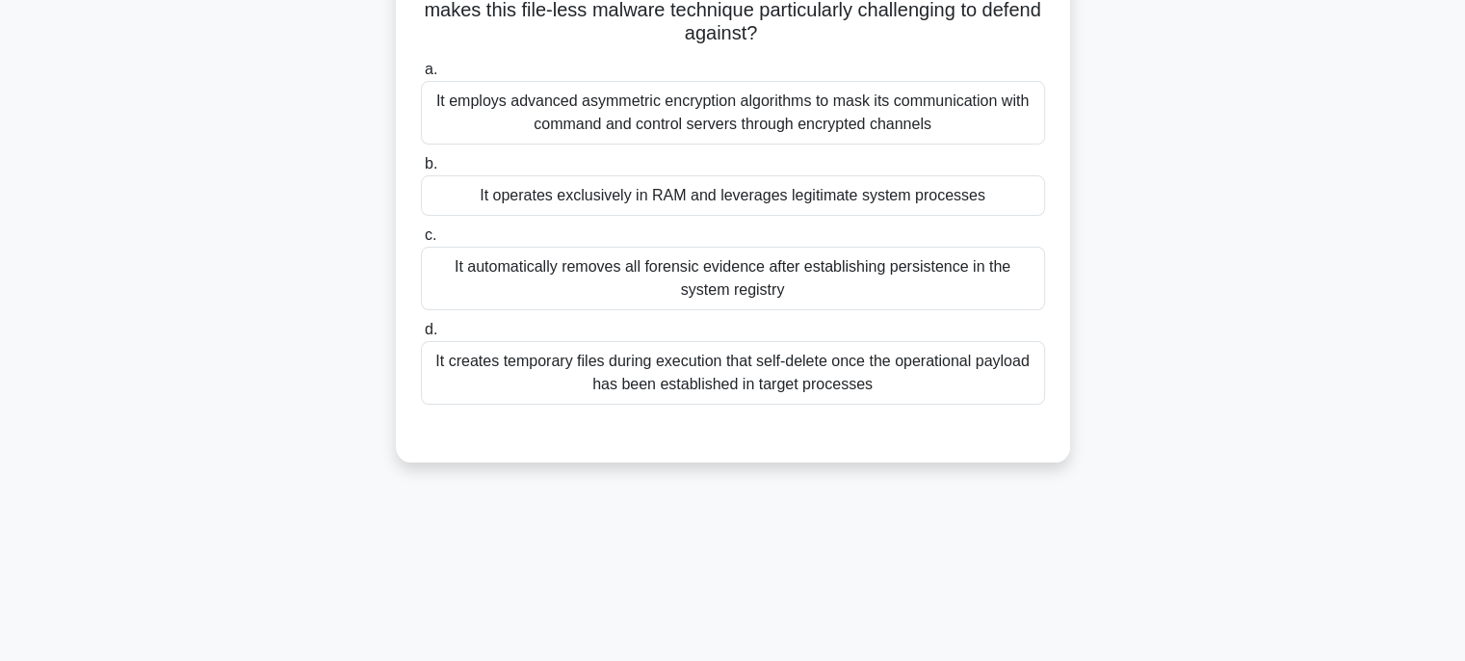
scroll to position [91, 0]
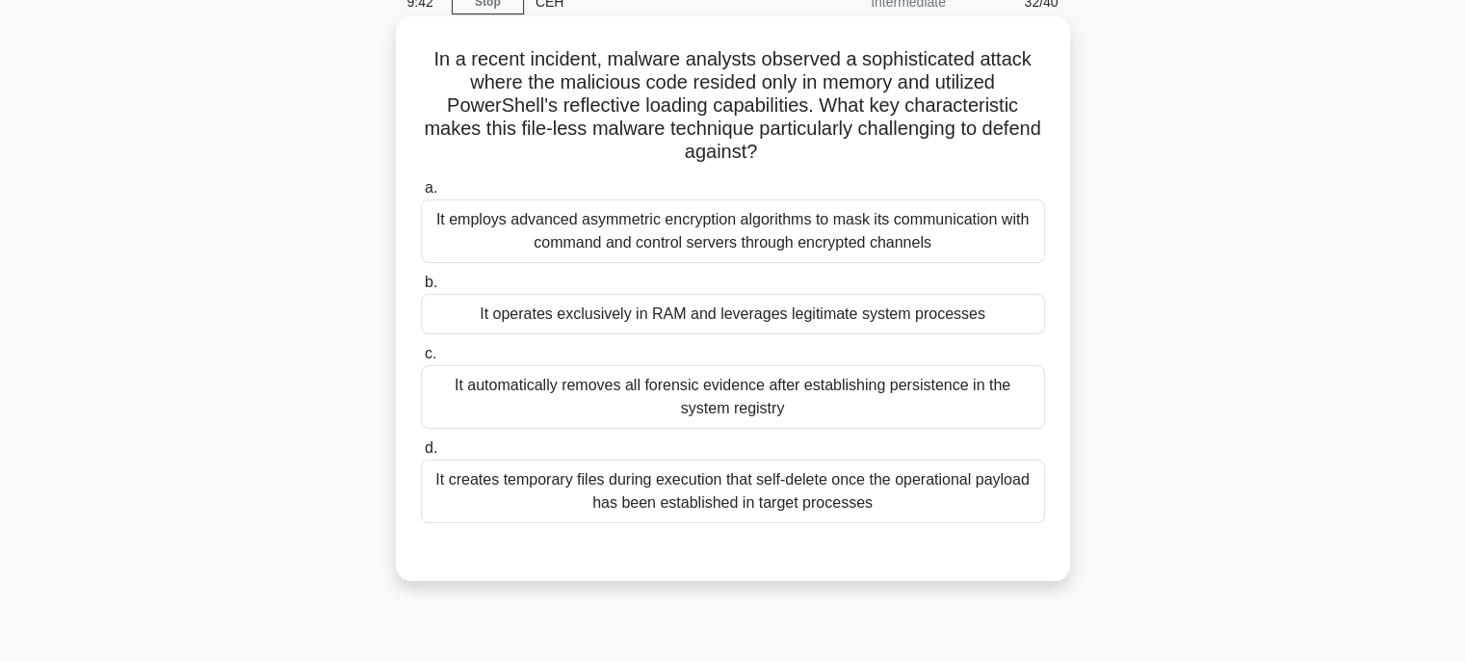
click at [986, 307] on div "It operates exclusively in RAM and leverages legitimate system processes" at bounding box center [733, 314] width 624 height 40
click at [421, 289] on input "b. It operates exclusively in RAM and leverages legitimate system processes" at bounding box center [421, 282] width 0 height 13
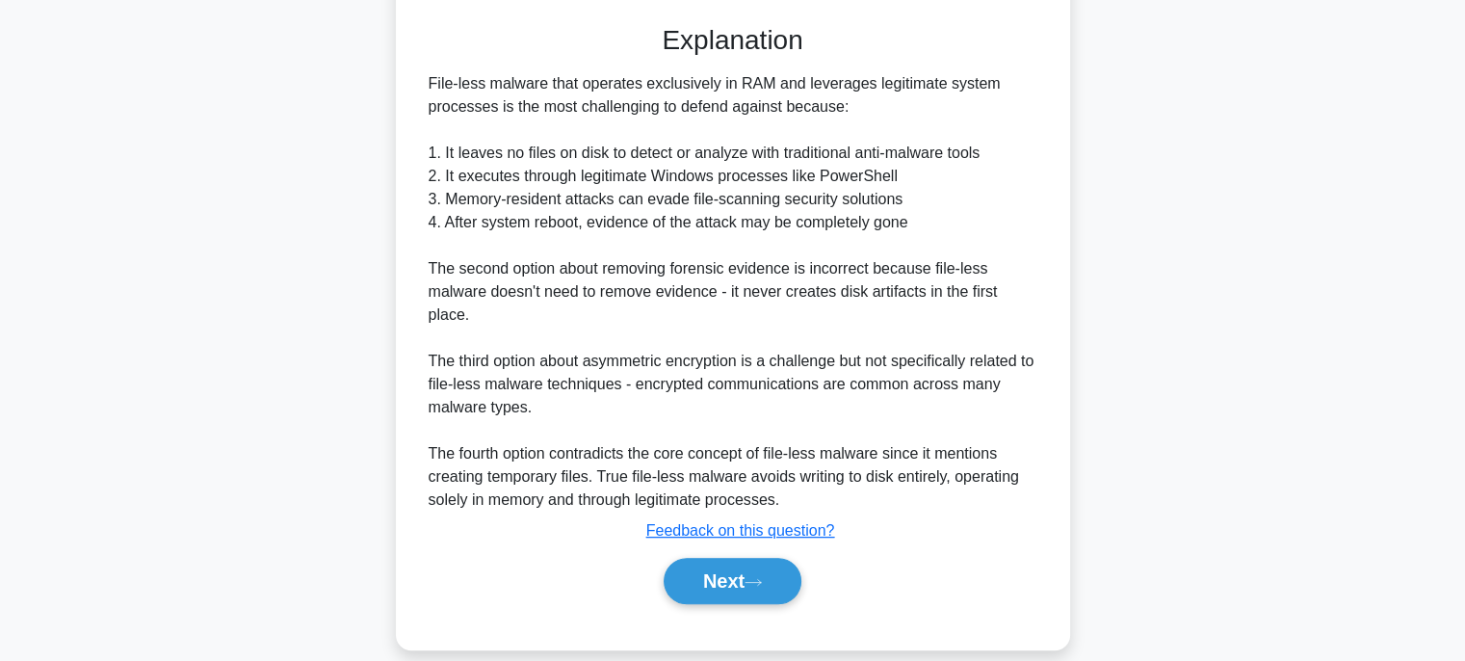
scroll to position [641, 0]
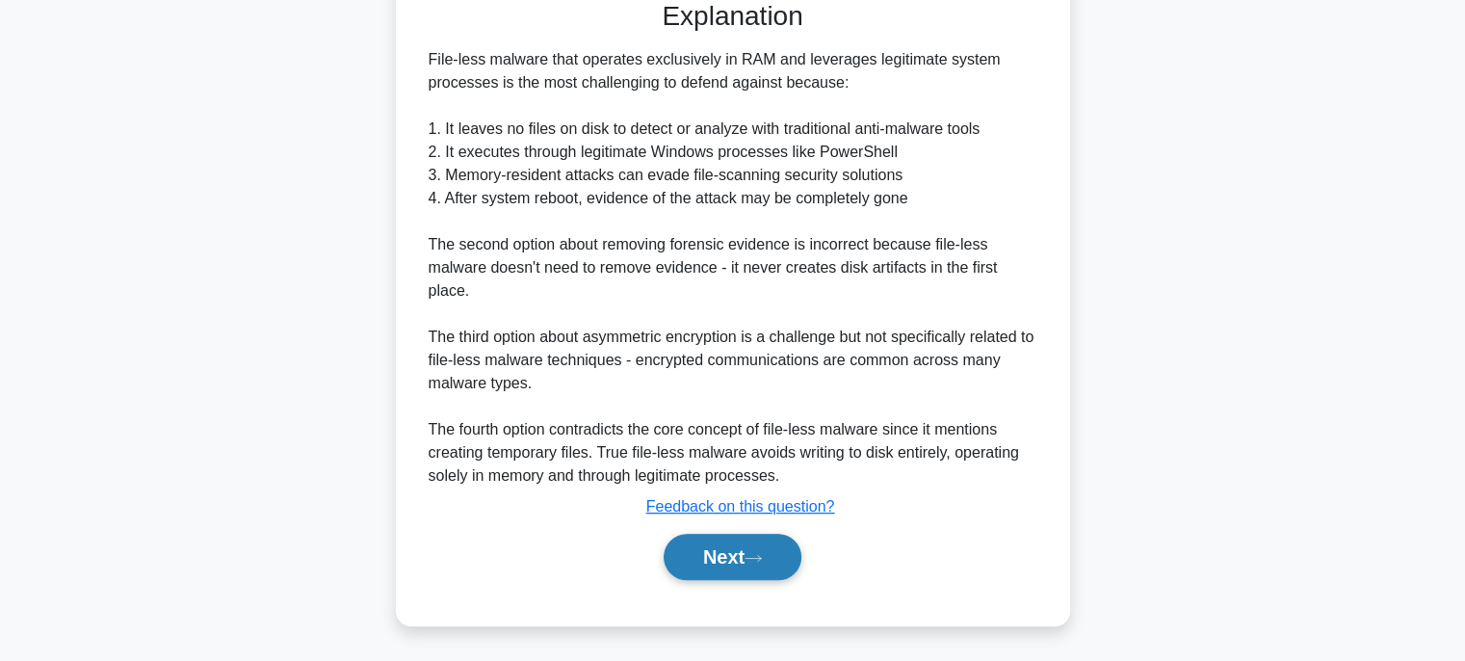
click at [780, 565] on button "Next" at bounding box center [732, 556] width 138 height 46
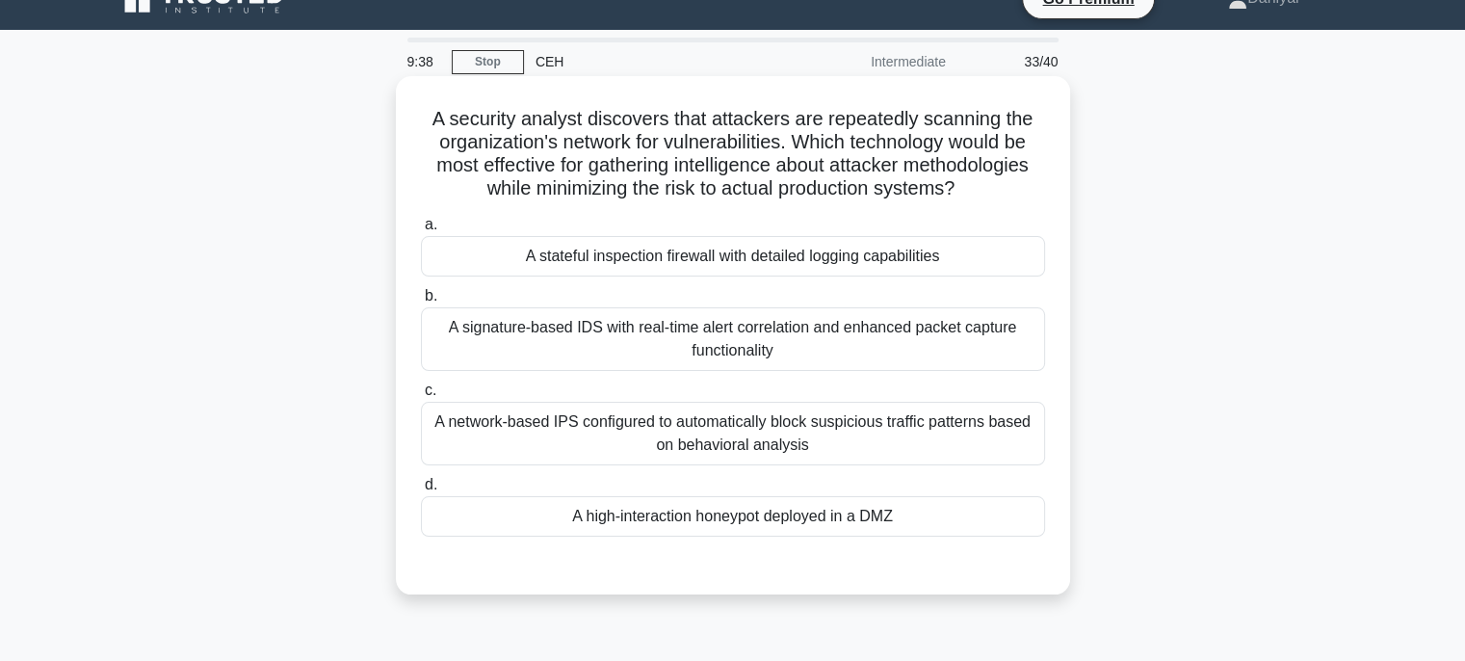
scroll to position [0, 0]
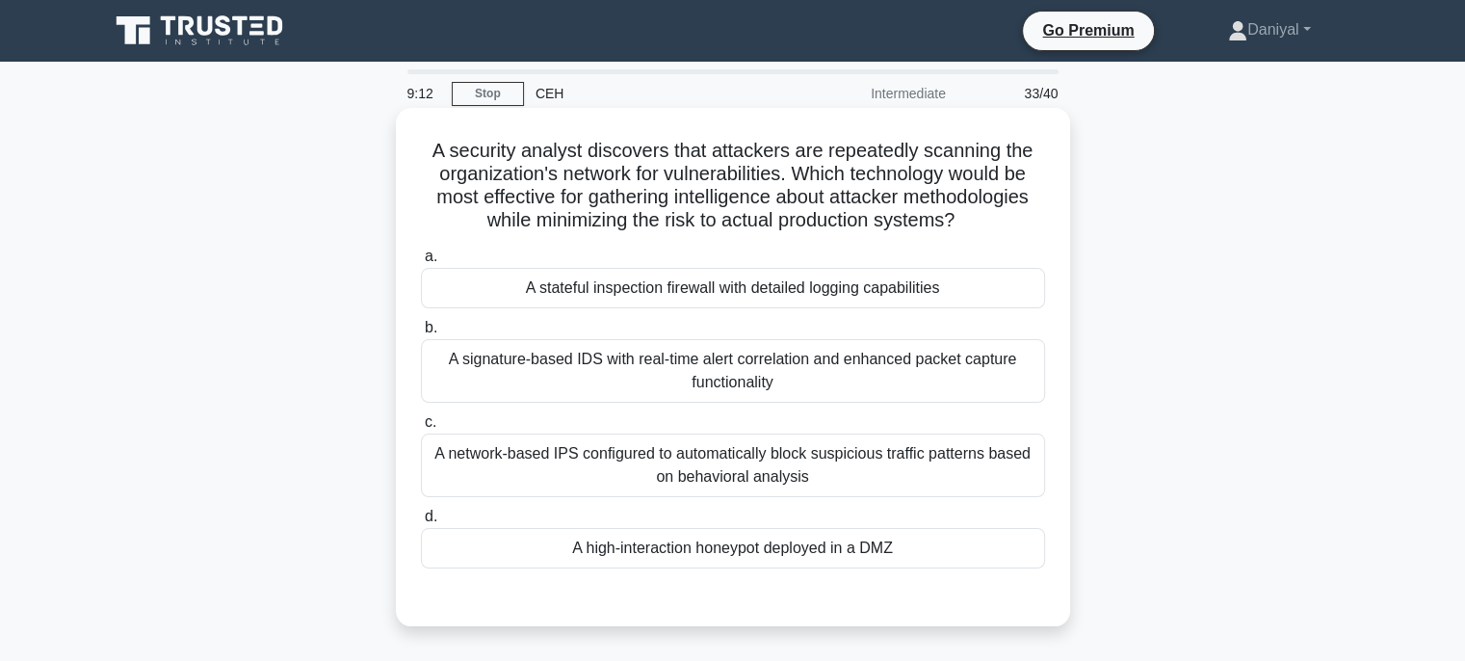
click at [902, 540] on div "A high-interaction honeypot deployed in a DMZ" at bounding box center [733, 548] width 624 height 40
click at [421, 523] on input "d. A high-interaction honeypot deployed in a DMZ" at bounding box center [421, 516] width 0 height 13
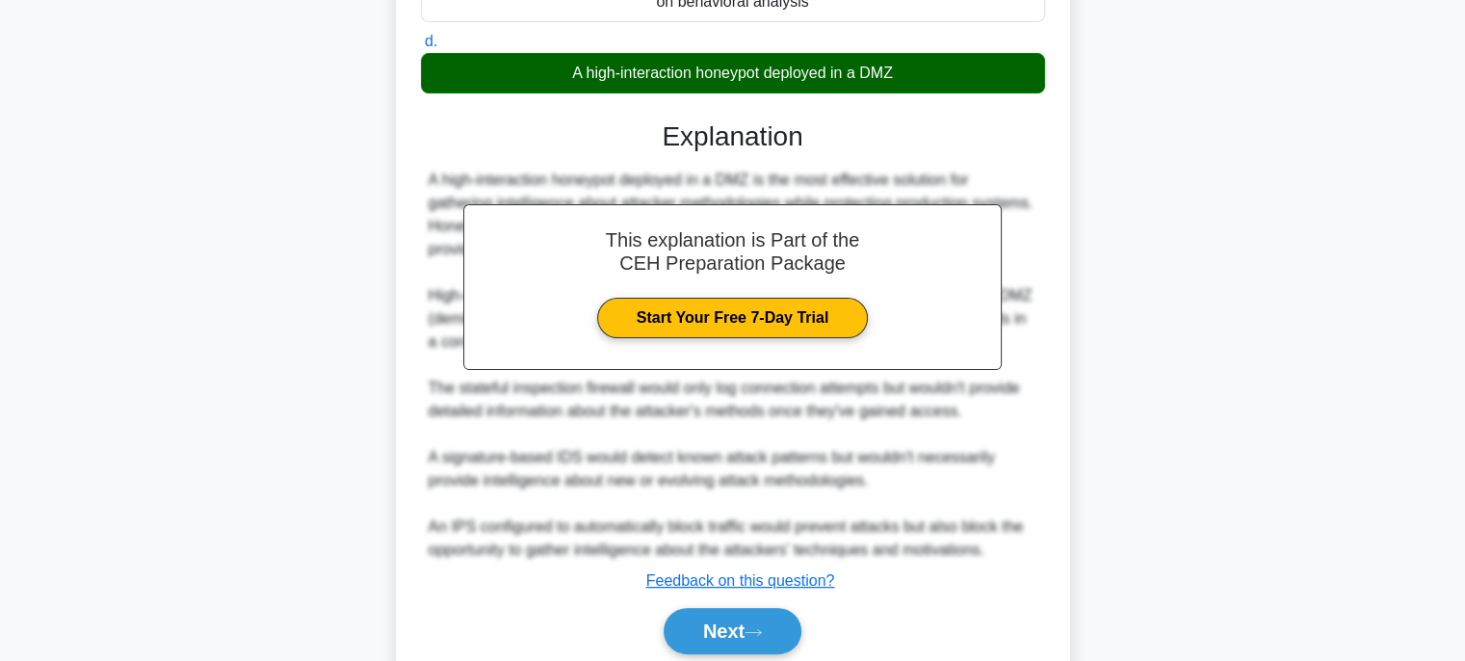
scroll to position [549, 0]
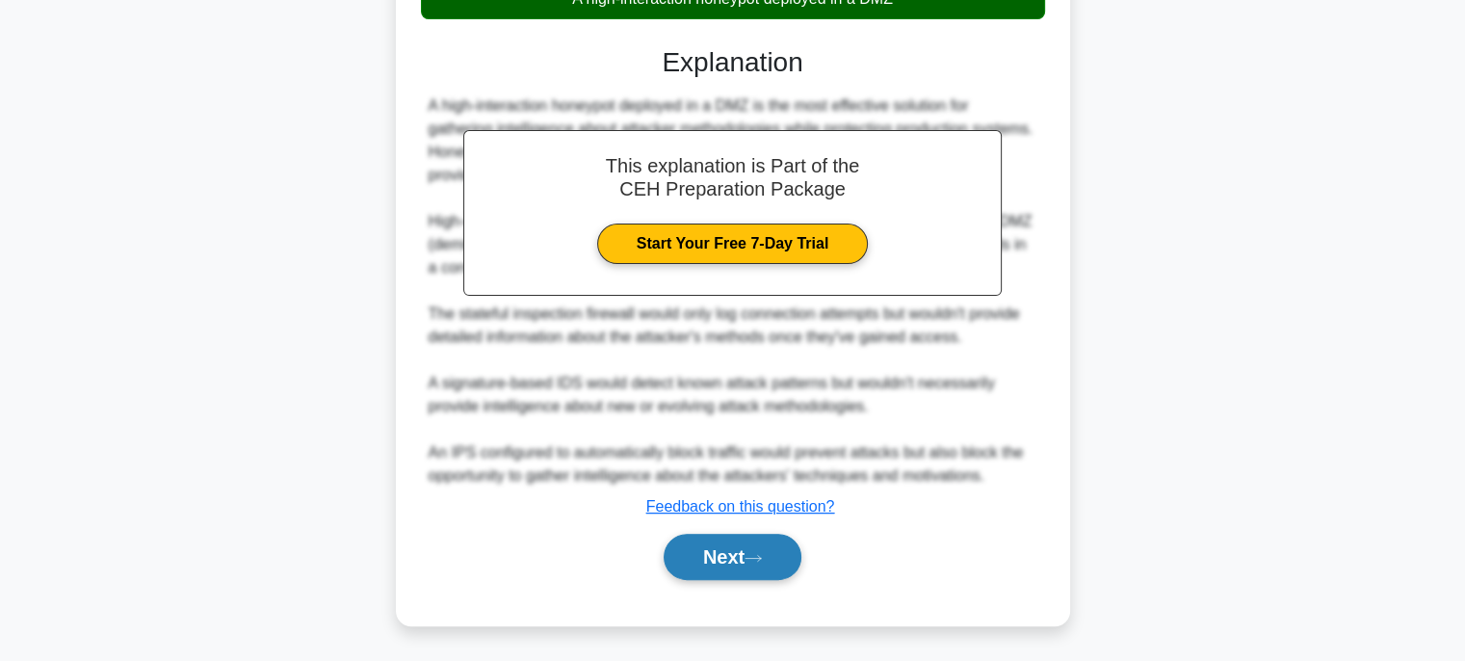
click at [790, 550] on button "Next" at bounding box center [732, 556] width 138 height 46
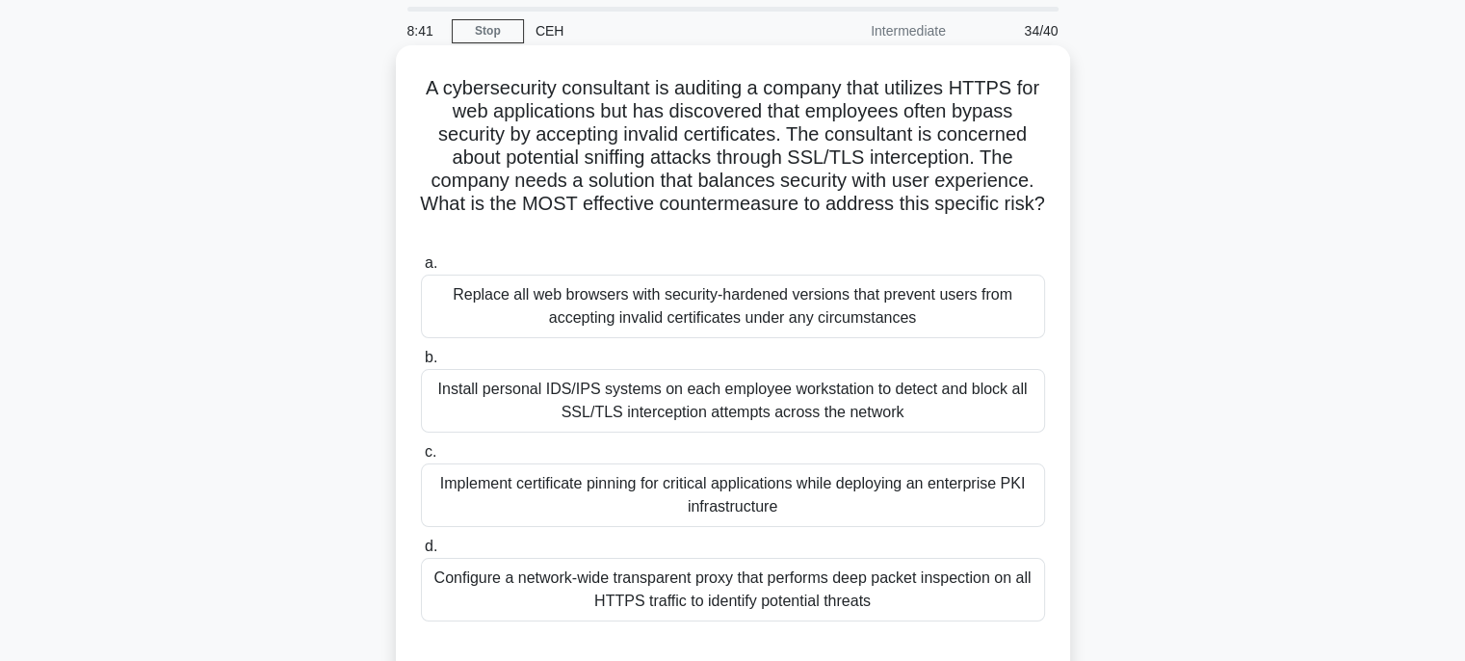
scroll to position [96, 0]
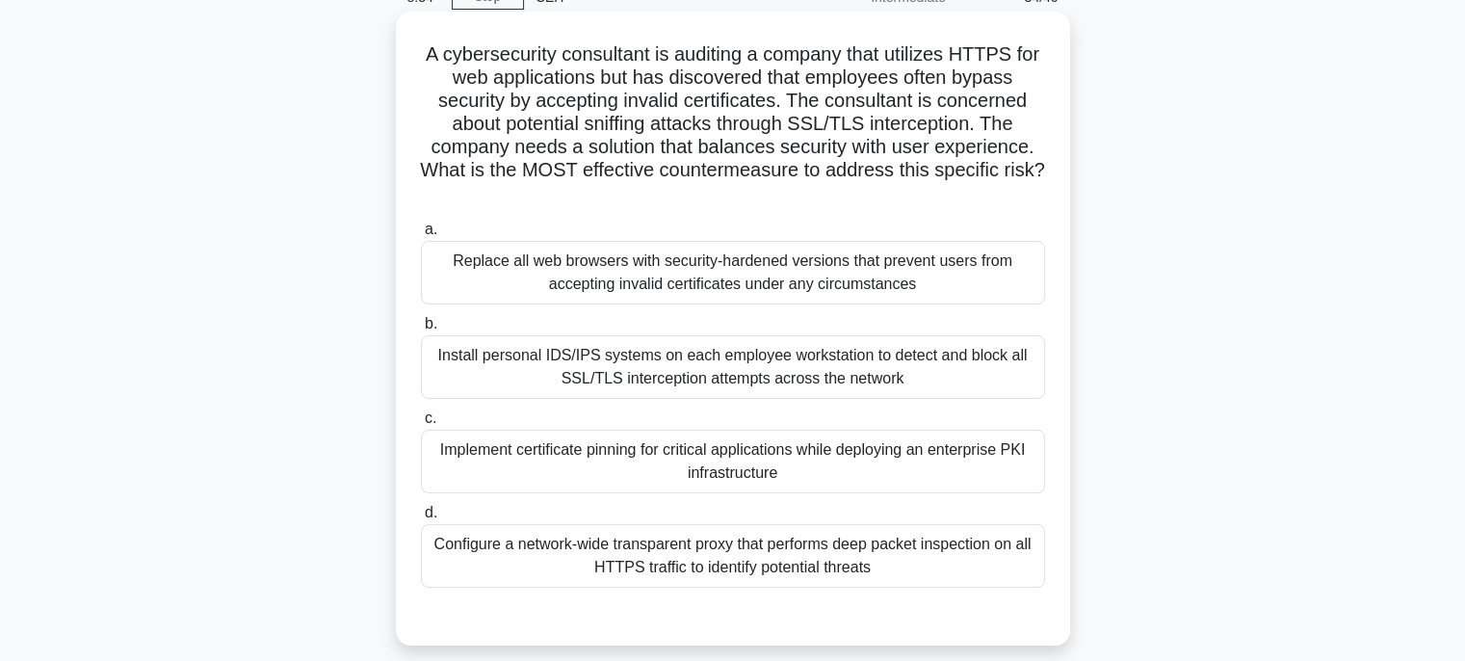
click at [917, 274] on div "Replace all web browsers with security-hardened versions that prevent users fro…" at bounding box center [733, 273] width 624 height 64
click at [421, 236] on input "a. Replace all web browsers with security-hardened versions that prevent users …" at bounding box center [421, 229] width 0 height 13
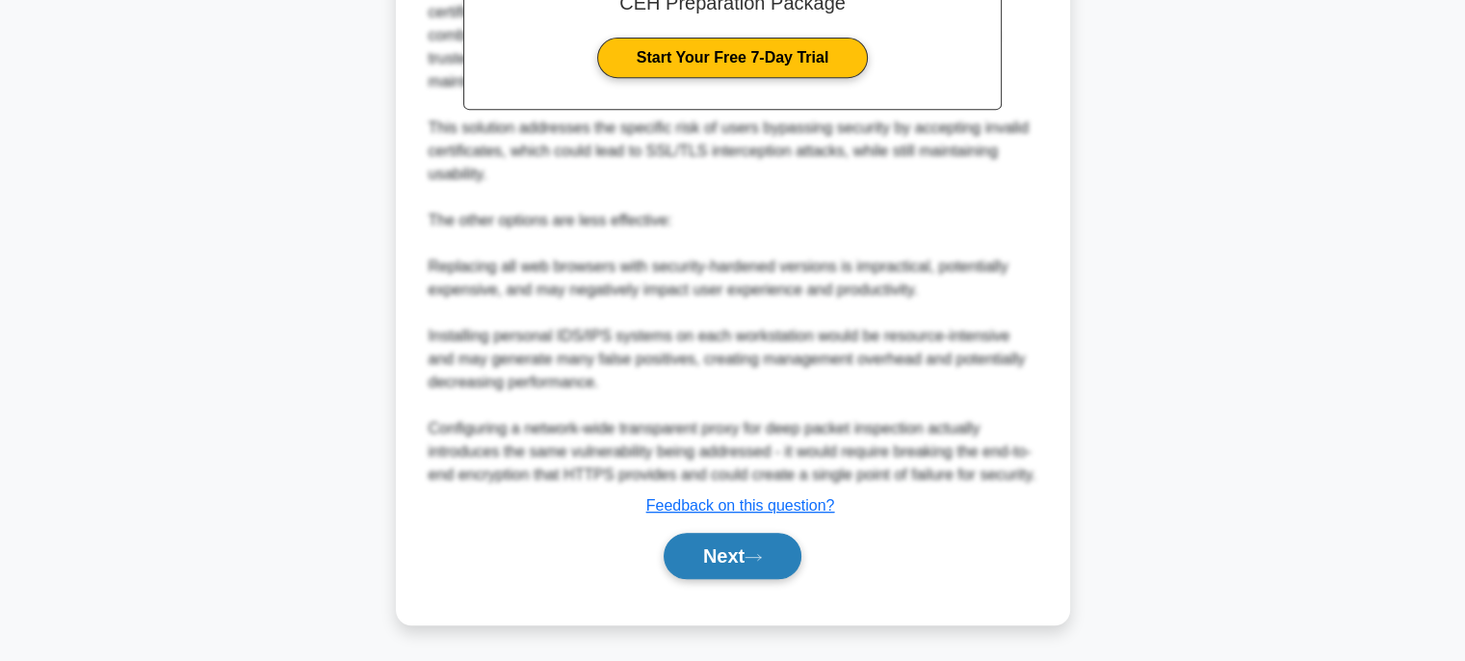
click at [781, 556] on button "Next" at bounding box center [732, 555] width 138 height 46
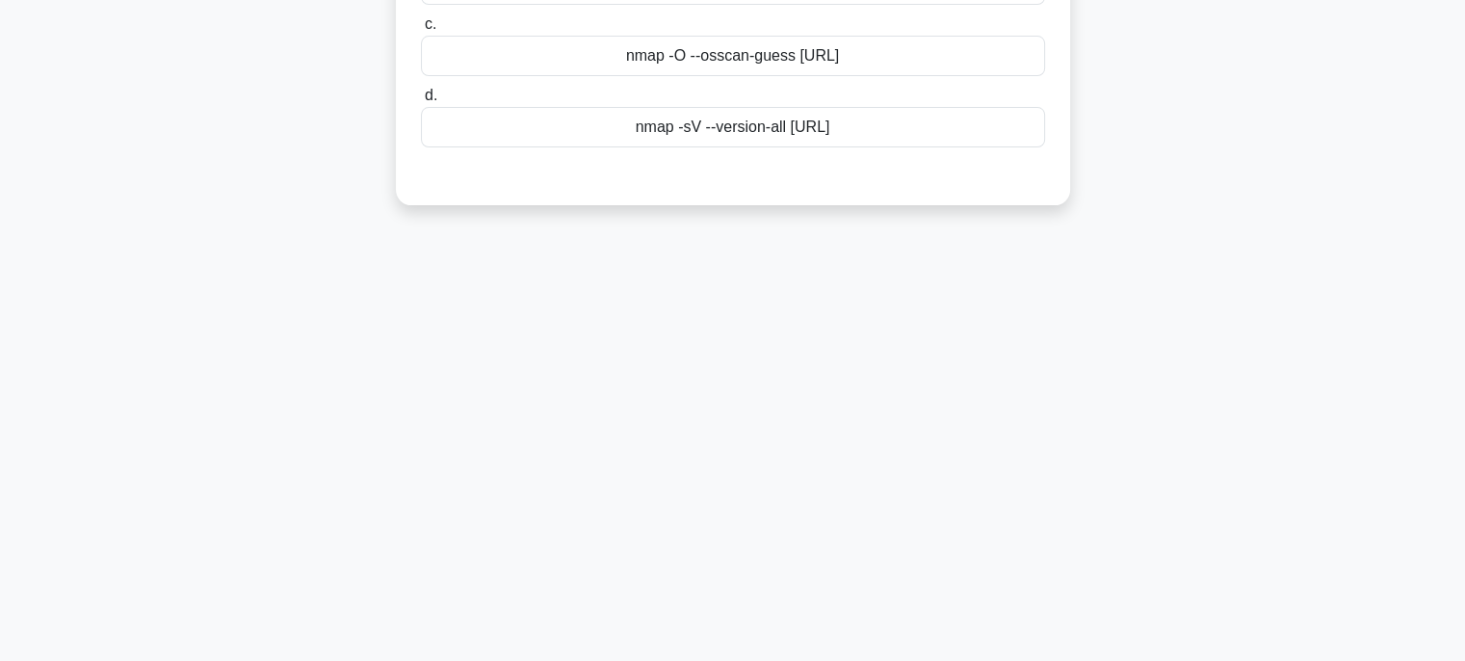
scroll to position [0, 0]
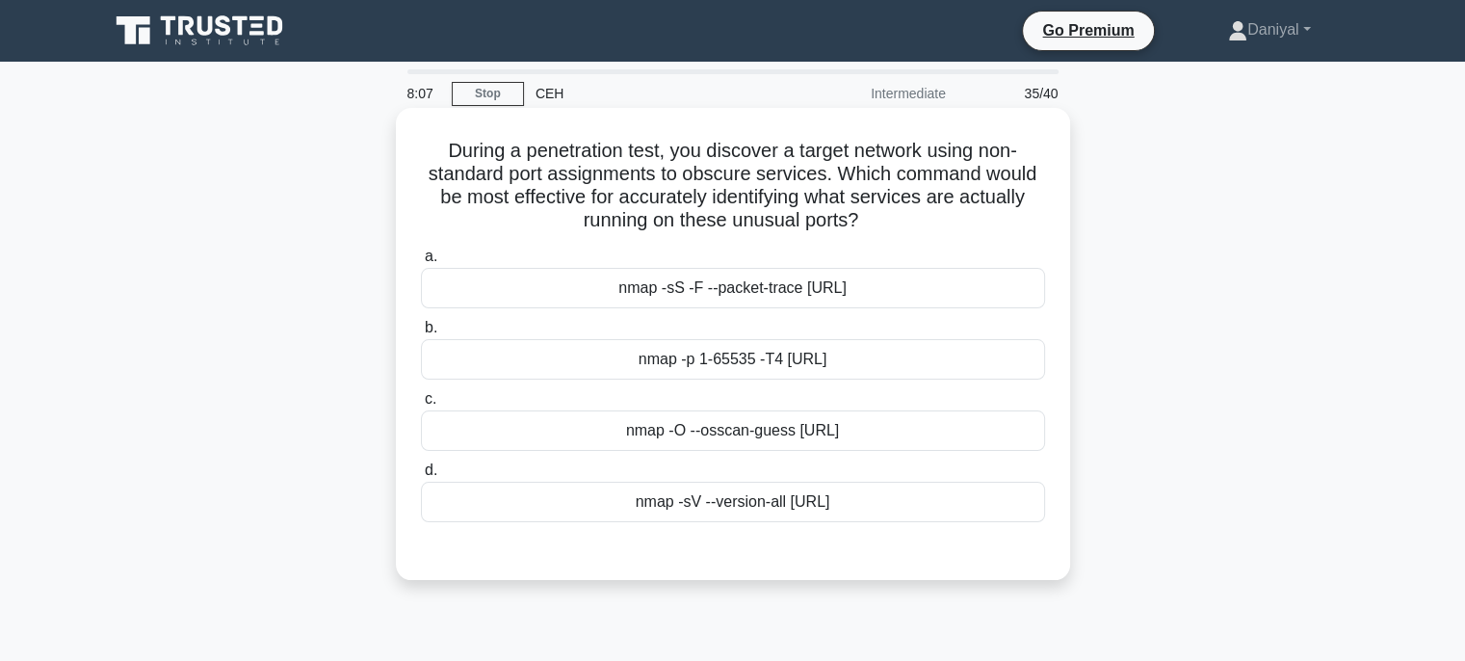
click at [882, 367] on div "nmap -p 1-65535 -T4 [URL]" at bounding box center [733, 359] width 624 height 40
click at [421, 334] on input "b. nmap -p 1-65535 -T4 [URL]" at bounding box center [421, 328] width 0 height 13
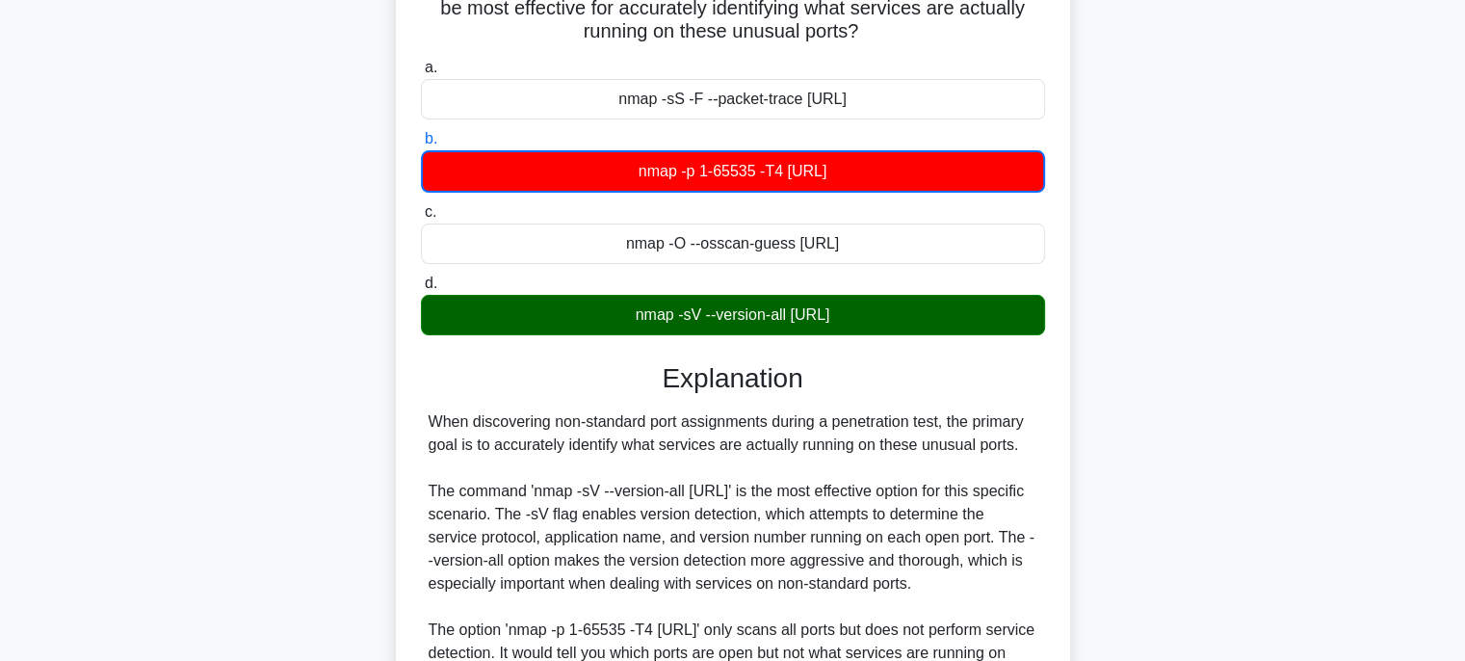
scroll to position [574, 0]
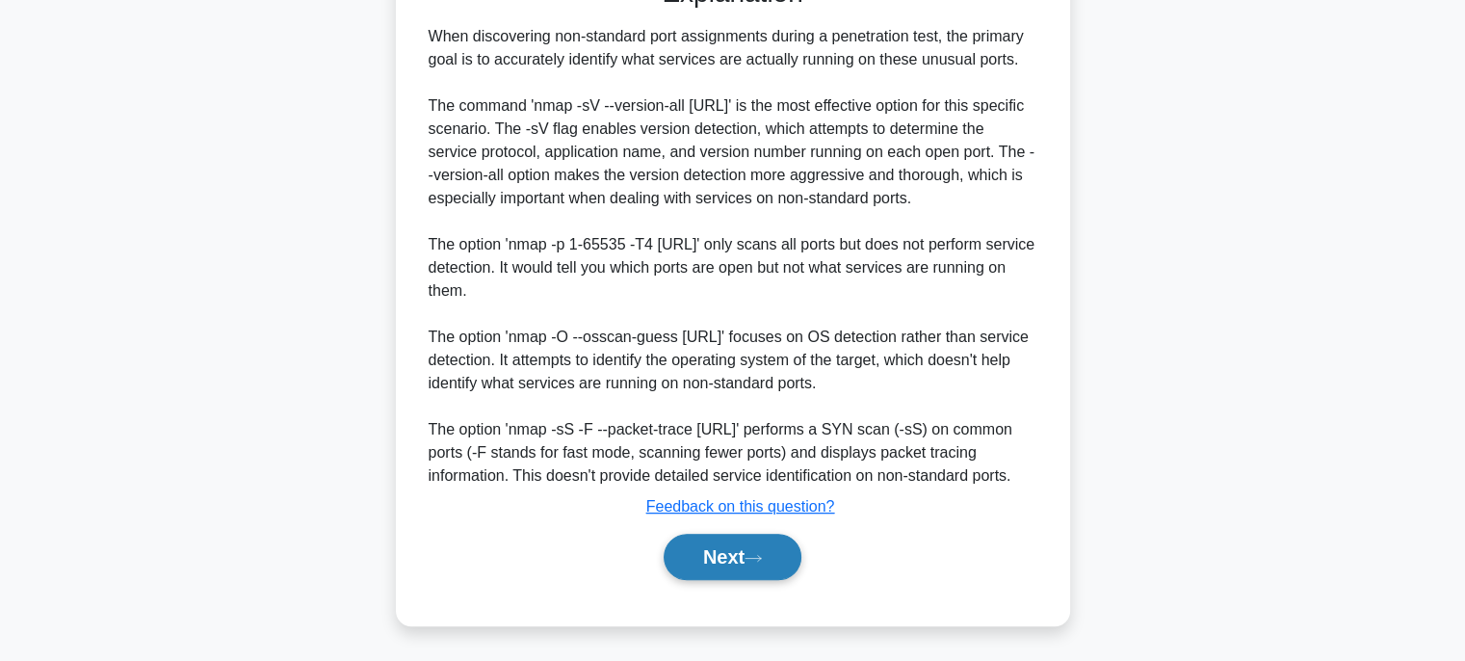
click at [752, 554] on icon at bounding box center [752, 558] width 17 height 11
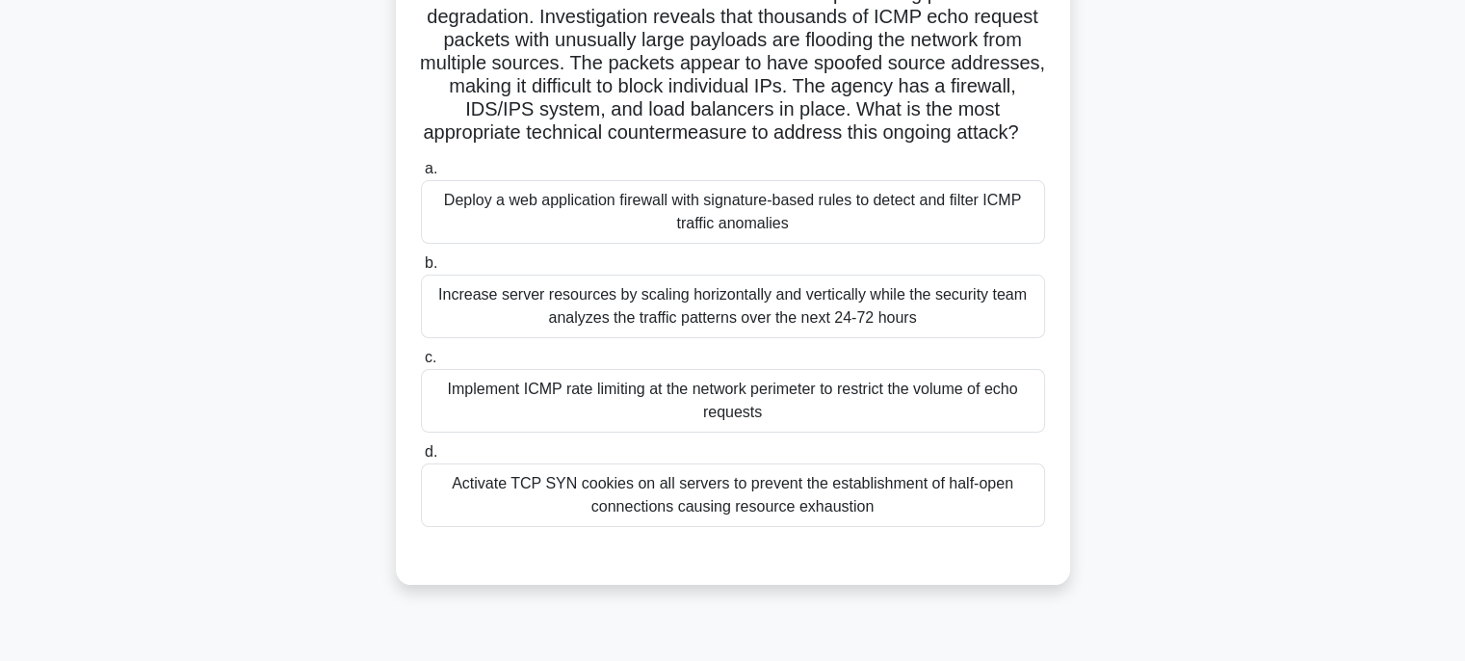
scroll to position [193, 0]
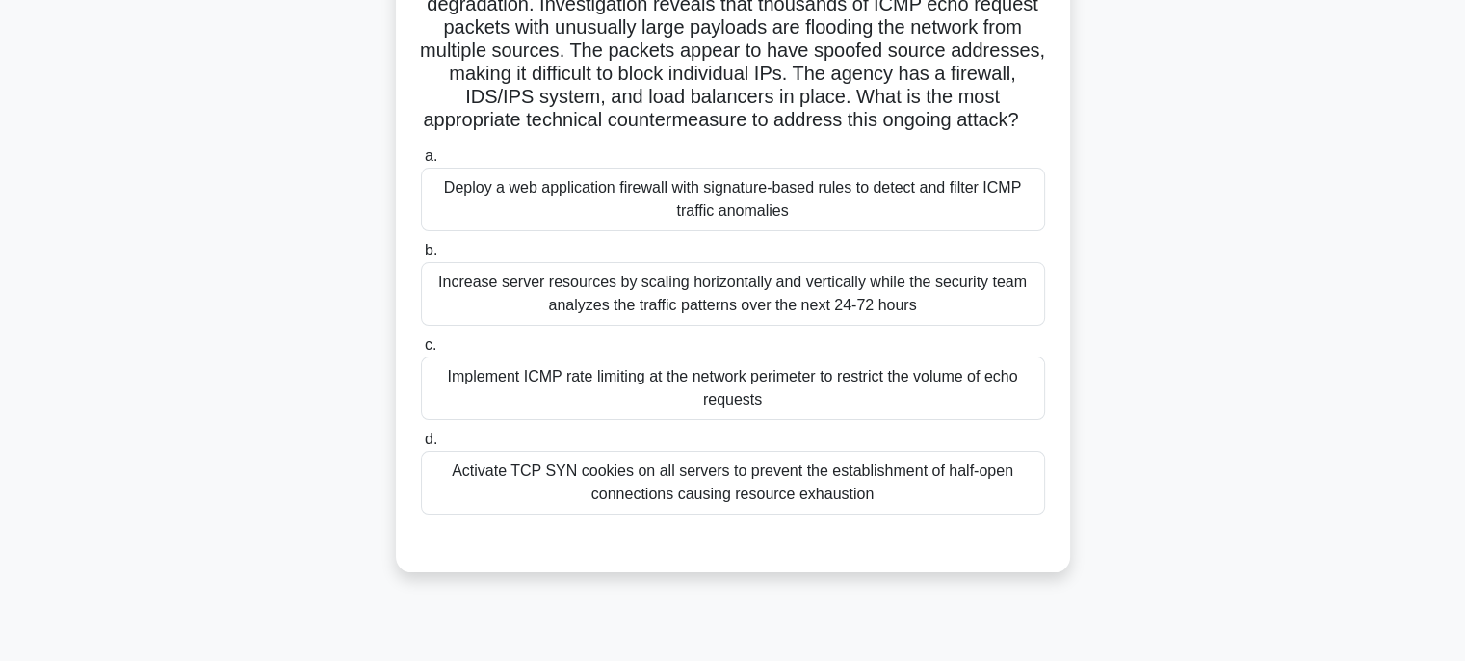
click at [832, 229] on div "Deploy a web application firewall with signature-based rules to detect and filt…" at bounding box center [733, 200] width 624 height 64
click at [421, 163] on input "a. Deploy a web application firewall with signature-based rules to detect and f…" at bounding box center [421, 156] width 0 height 13
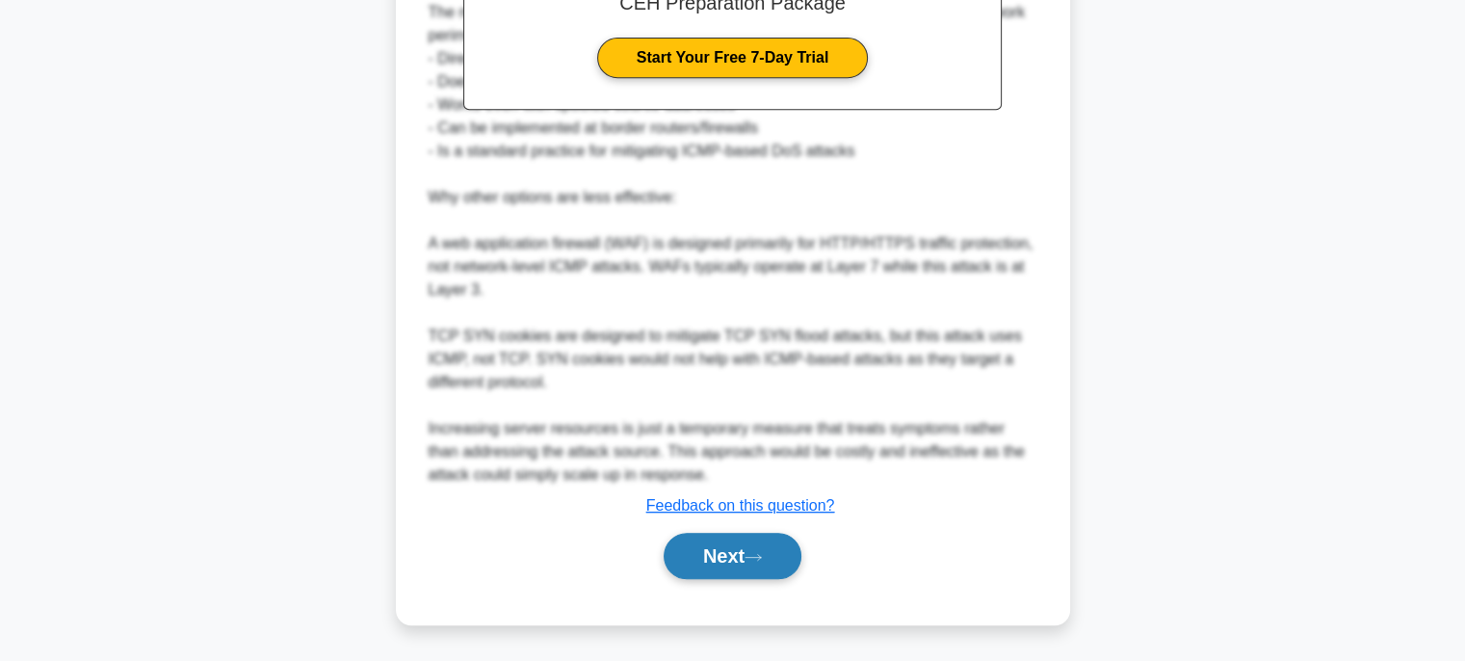
click at [774, 564] on button "Next" at bounding box center [732, 555] width 138 height 46
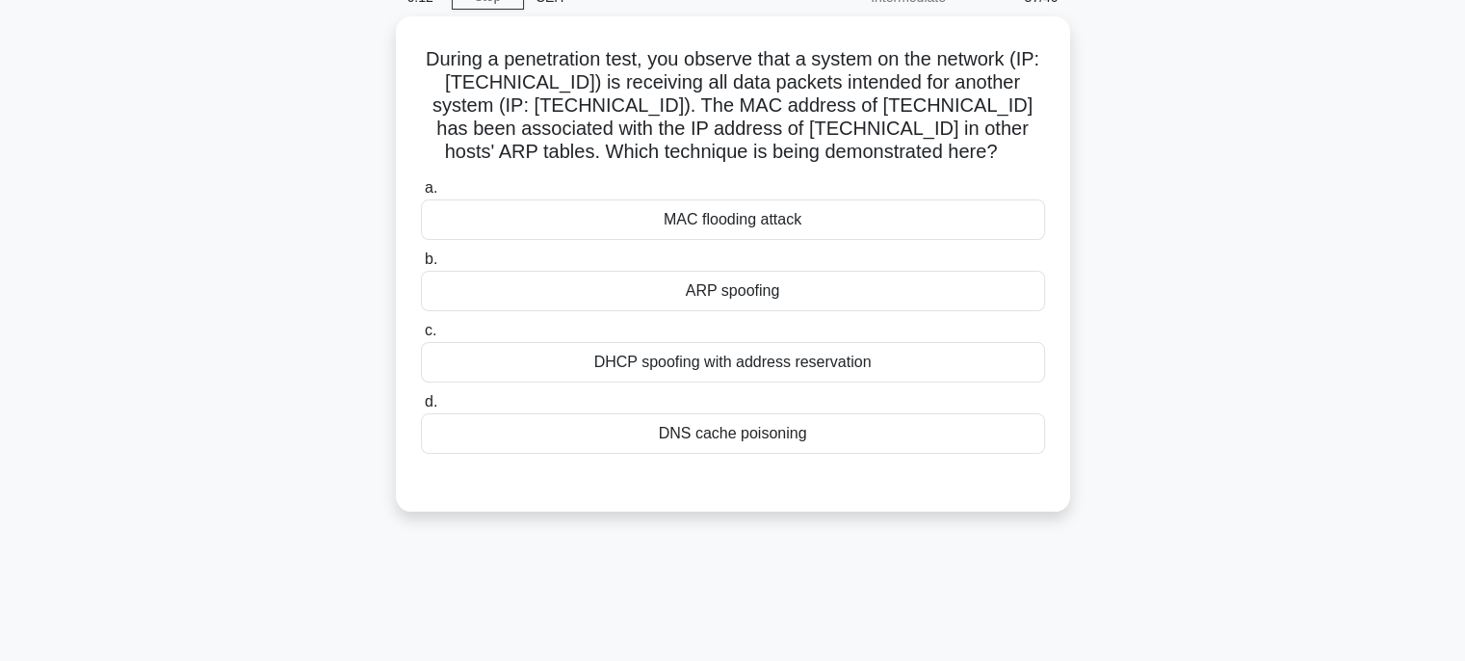
scroll to position [0, 0]
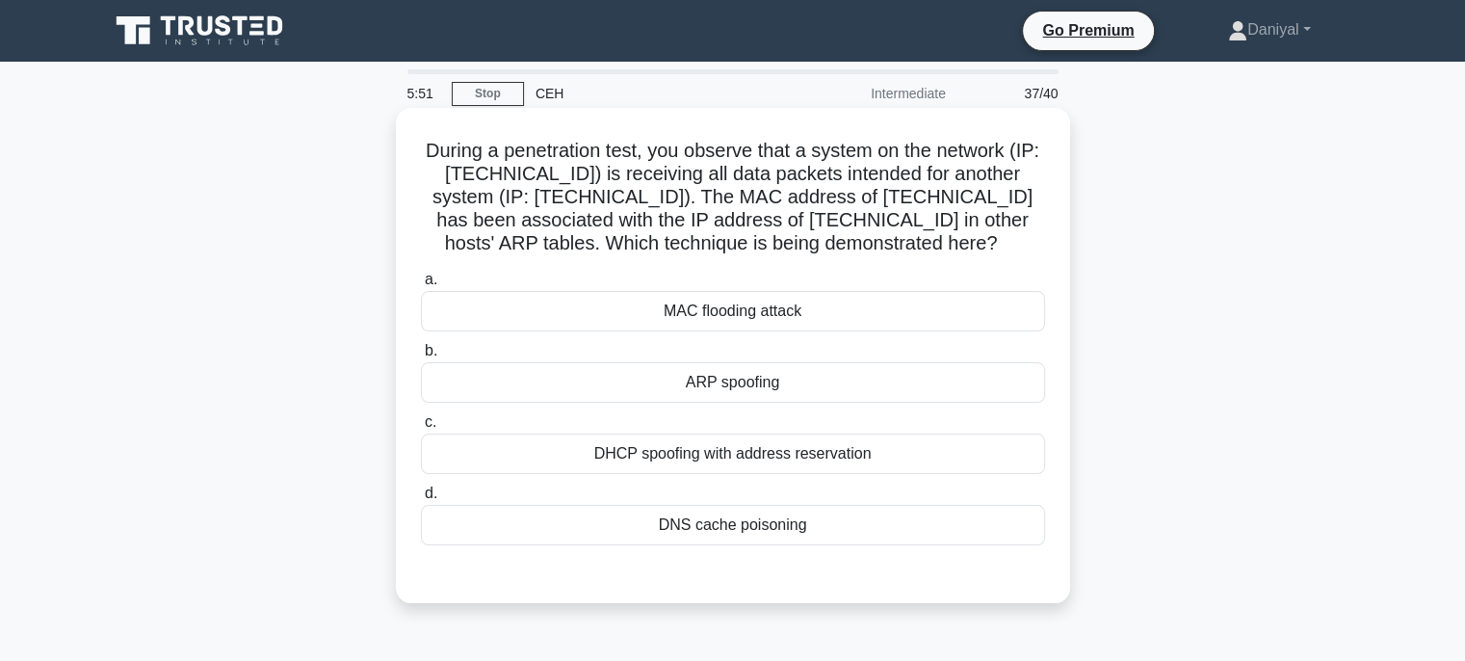
click at [906, 384] on div "ARP spoofing" at bounding box center [733, 382] width 624 height 40
click at [421, 357] on input "[PERSON_NAME] spoofing" at bounding box center [421, 351] width 0 height 13
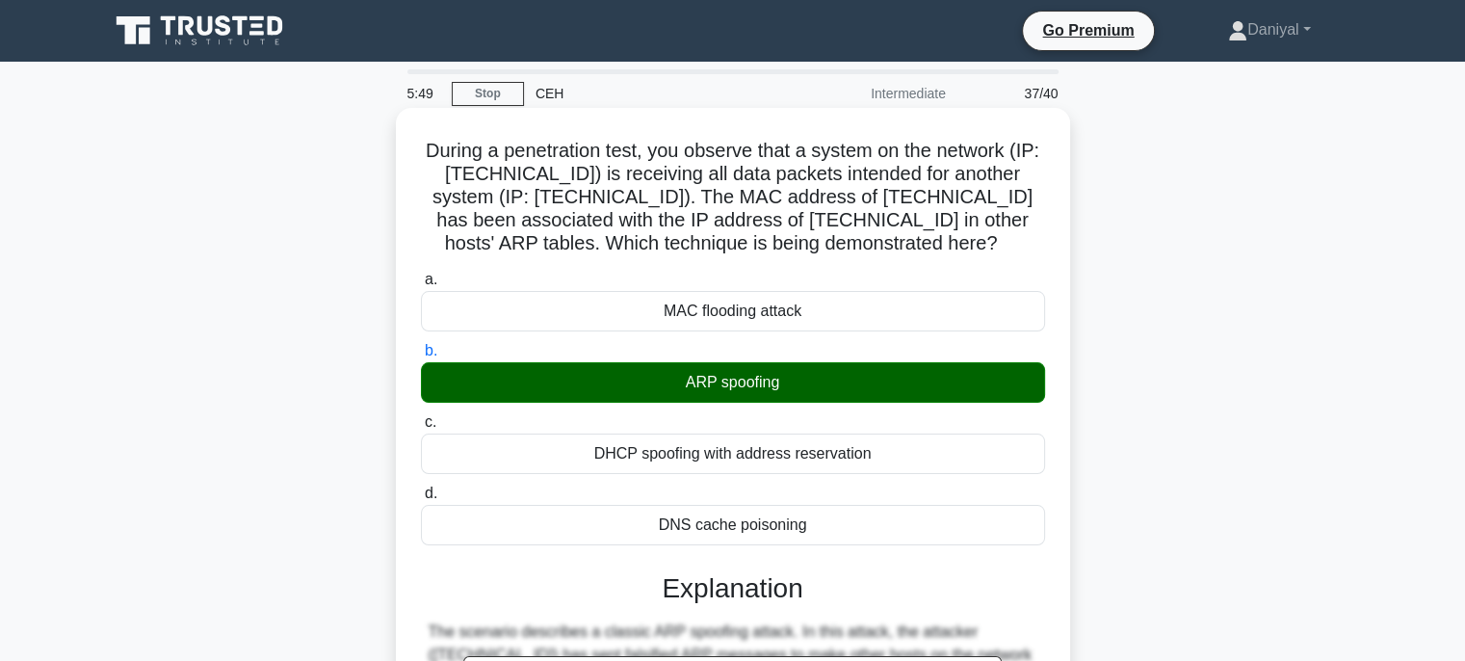
scroll to position [526, 0]
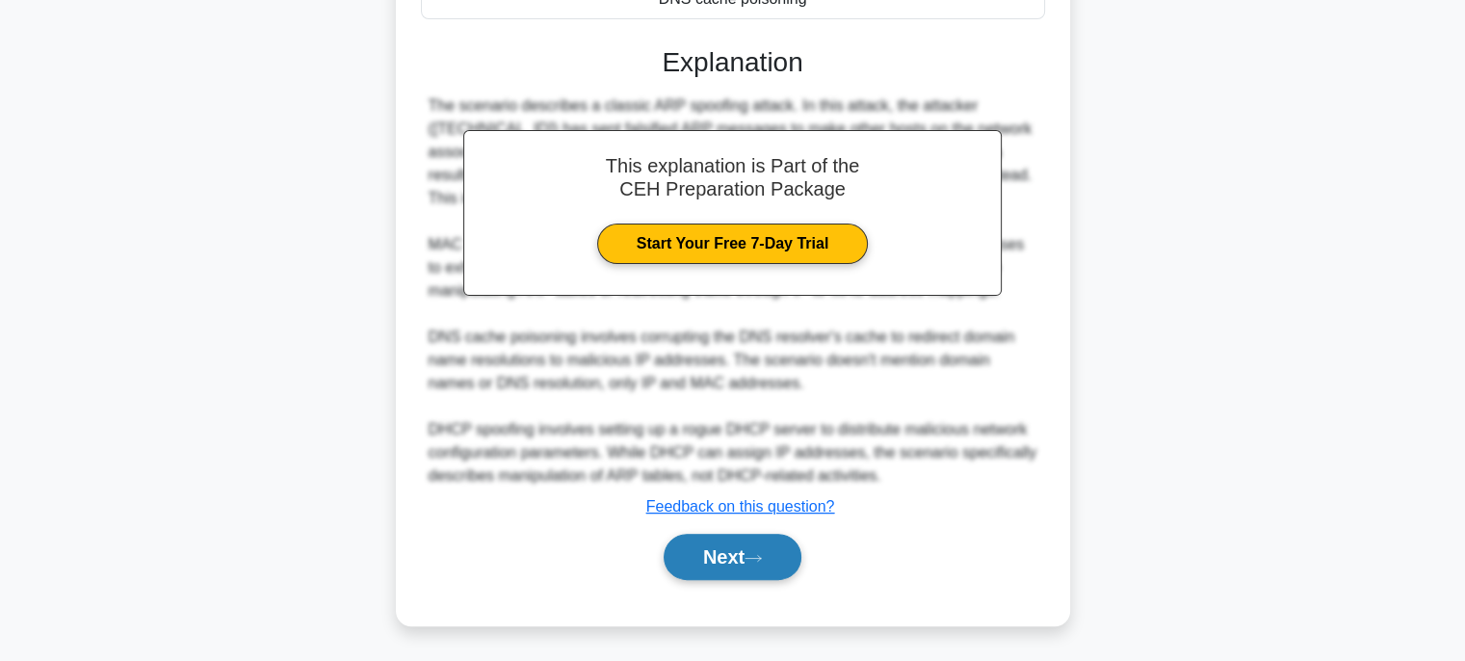
click at [749, 564] on button "Next" at bounding box center [732, 556] width 138 height 46
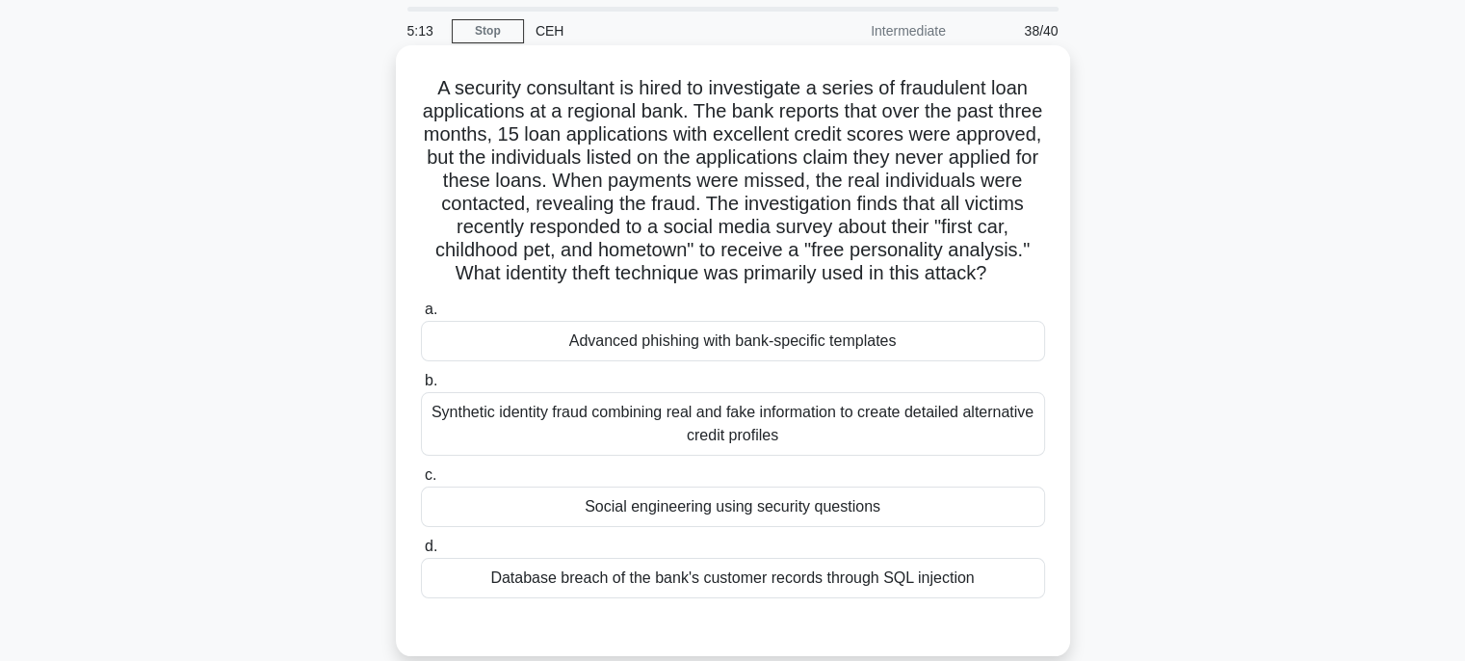
scroll to position [96, 0]
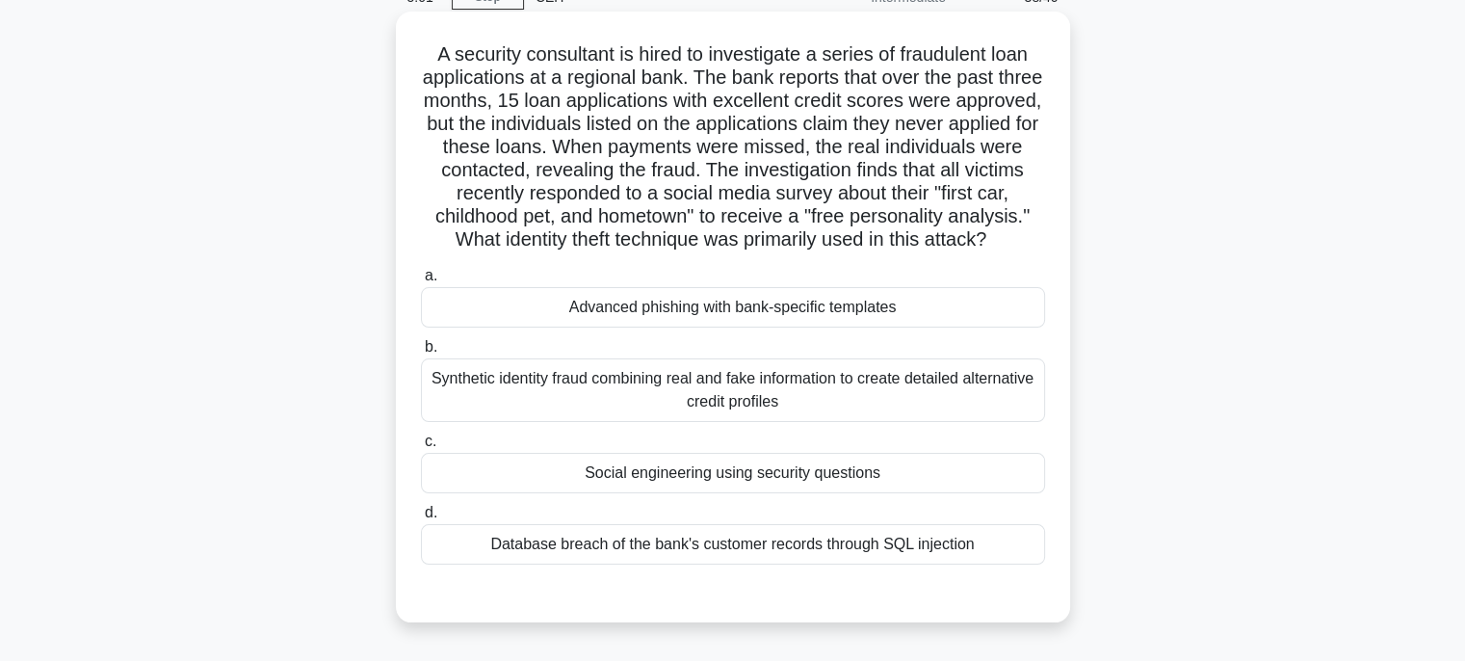
click at [905, 493] on div "Social engineering using security questions" at bounding box center [733, 473] width 624 height 40
click at [421, 448] on input "c. Social engineering using security questions" at bounding box center [421, 441] width 0 height 13
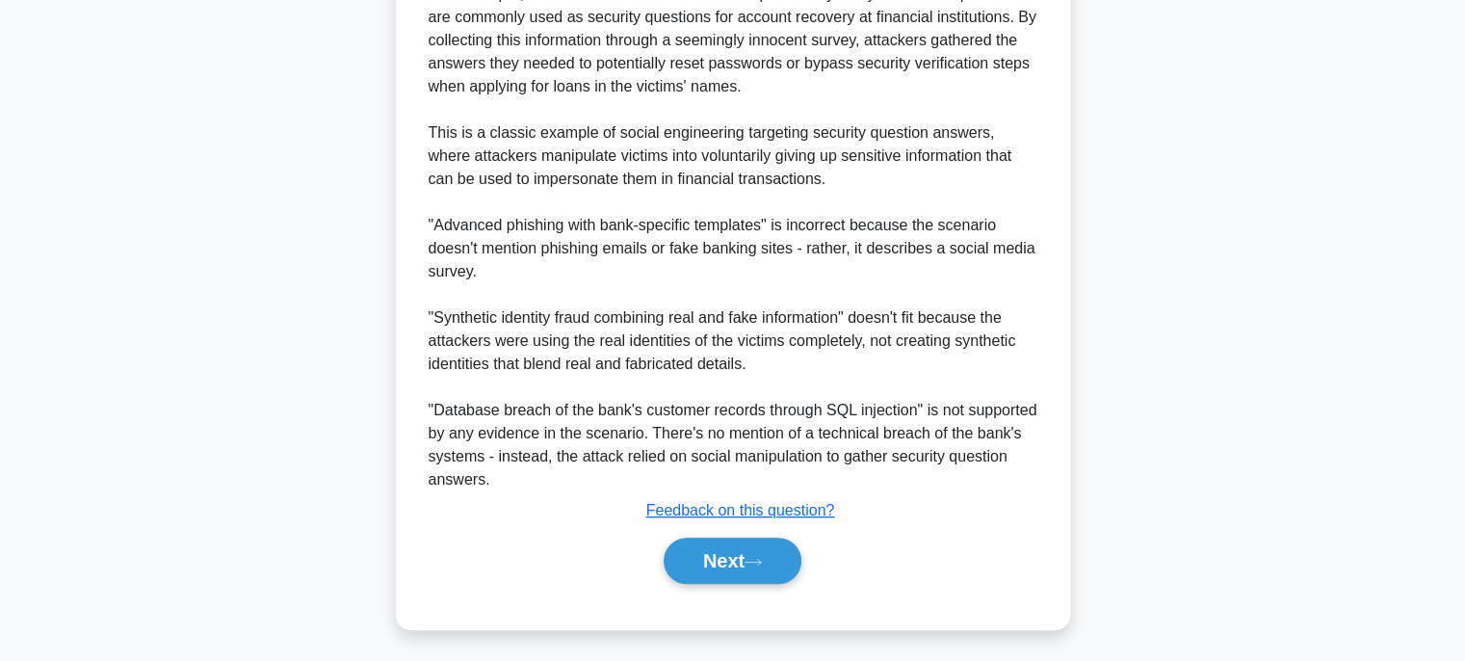
scroll to position [849, 0]
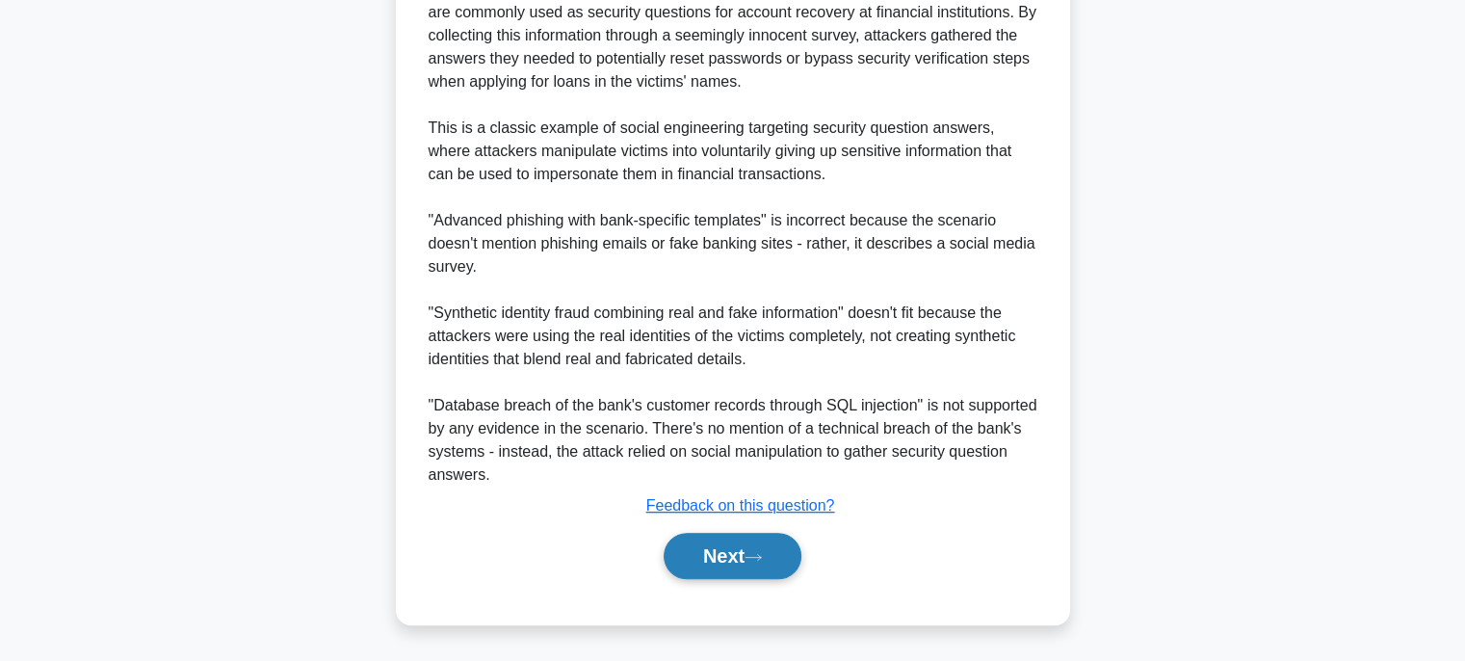
click at [784, 542] on button "Next" at bounding box center [732, 555] width 138 height 46
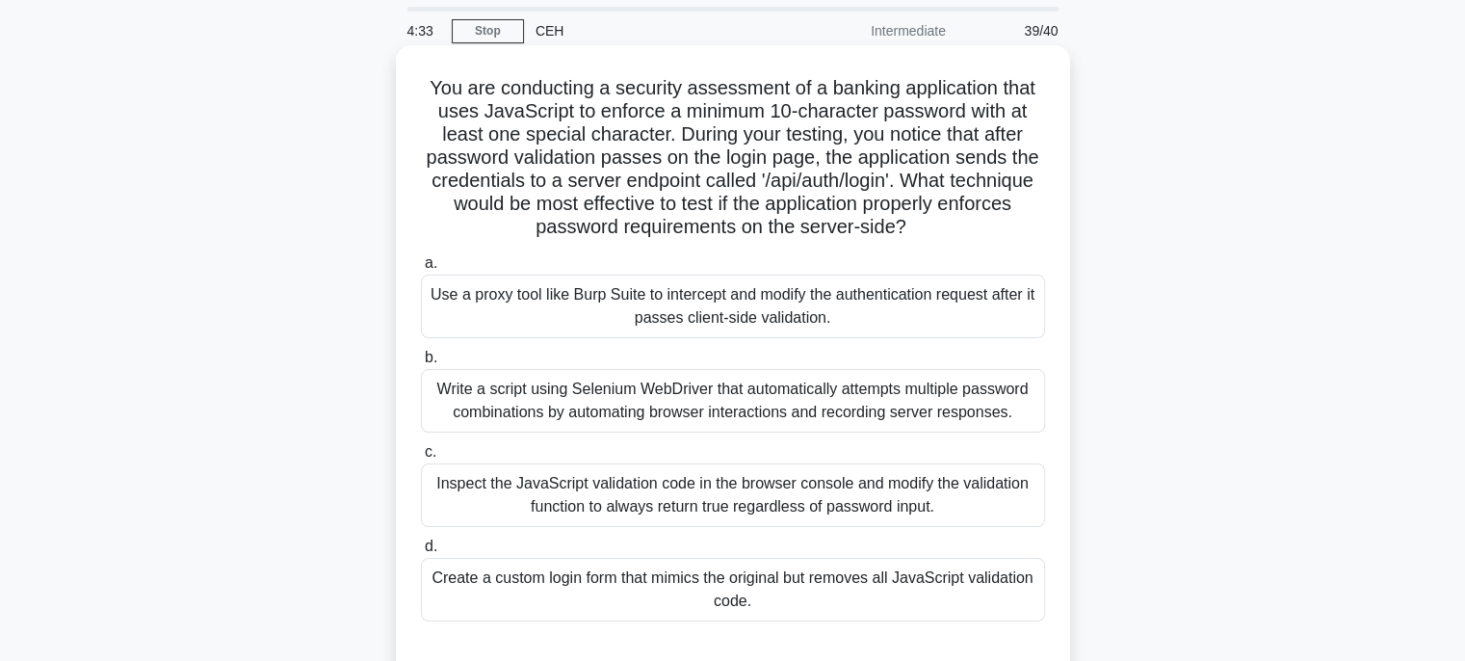
scroll to position [96, 0]
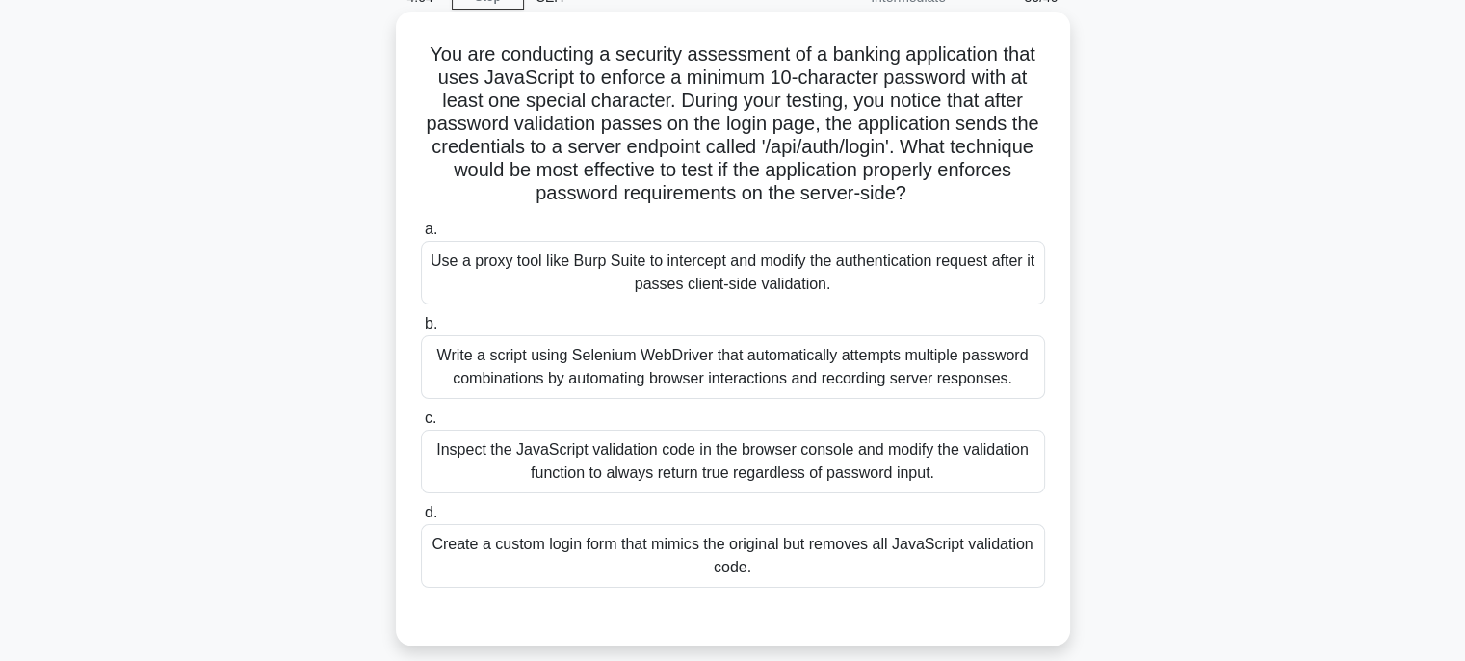
click at [982, 458] on div "Inspect the JavaScript validation code in the browser console and modify the va…" at bounding box center [733, 461] width 624 height 64
click at [421, 425] on input "c. Inspect the JavaScript validation code in the browser console and modify the…" at bounding box center [421, 418] width 0 height 13
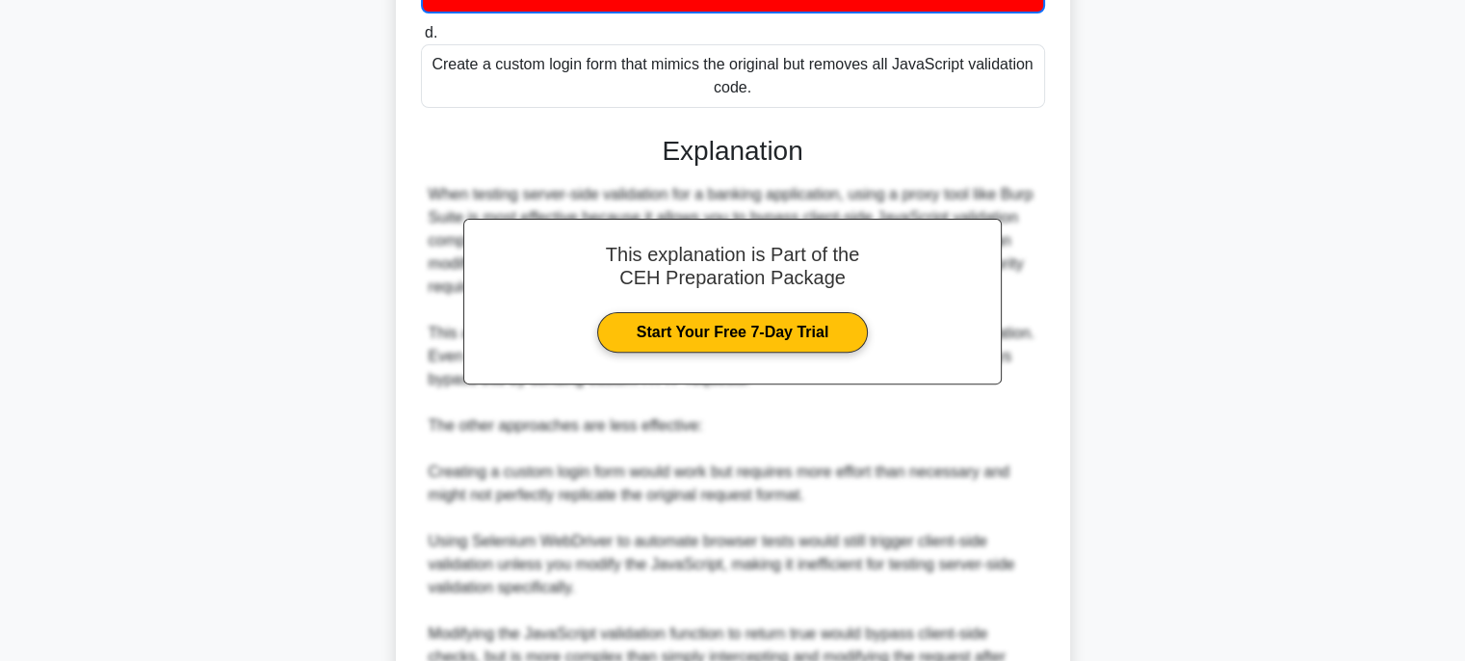
scroll to position [782, 0]
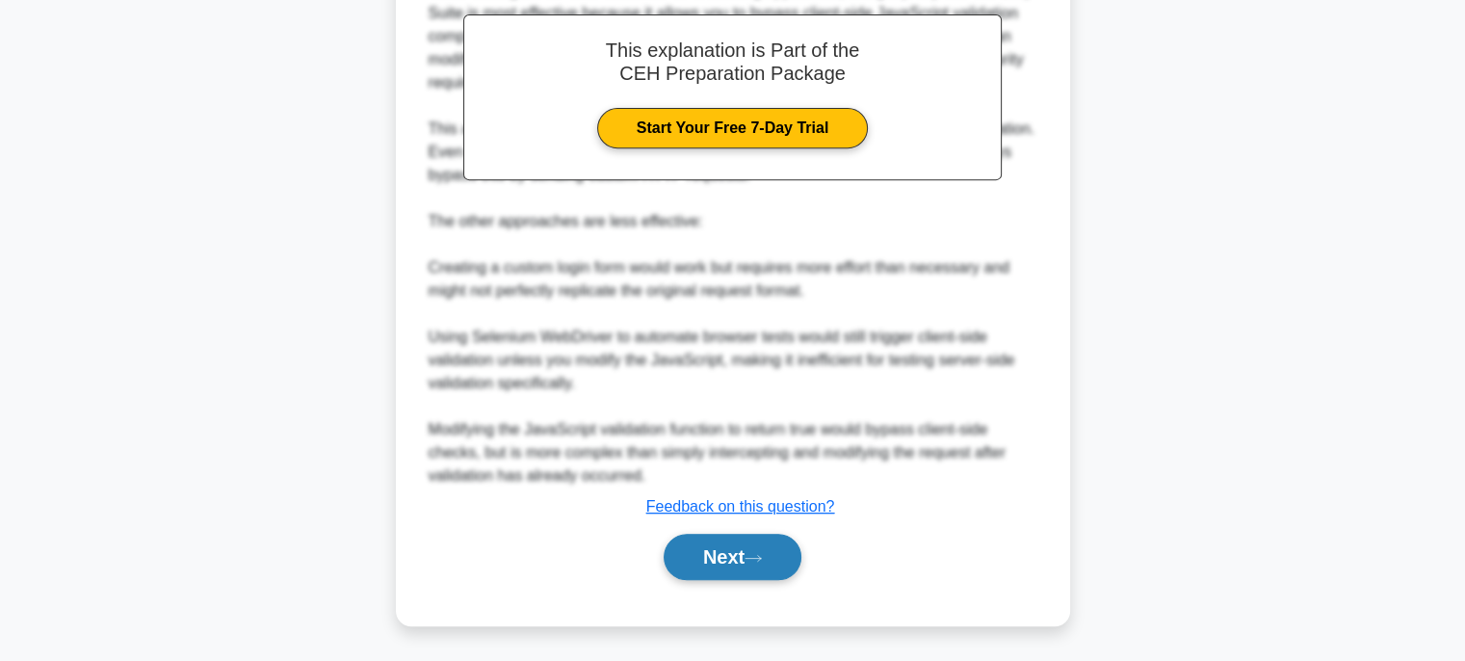
click at [771, 556] on button "Next" at bounding box center [732, 556] width 138 height 46
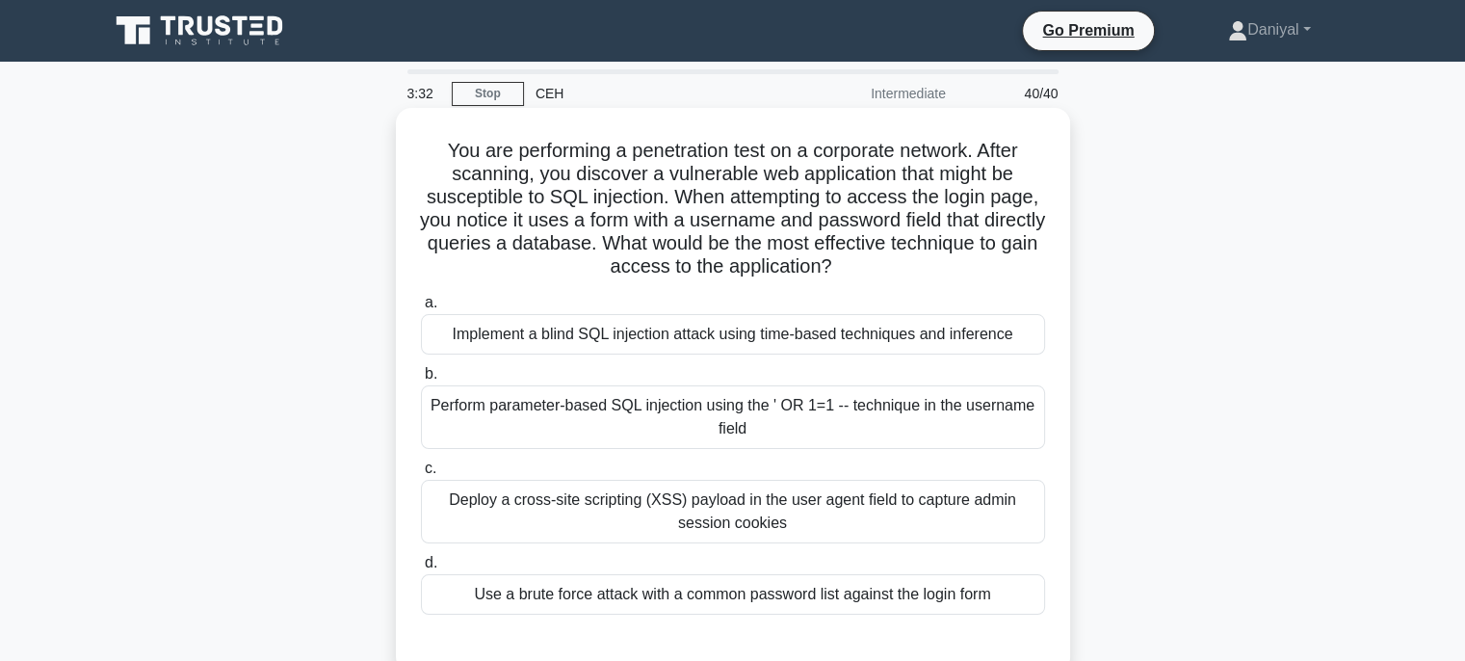
scroll to position [96, 0]
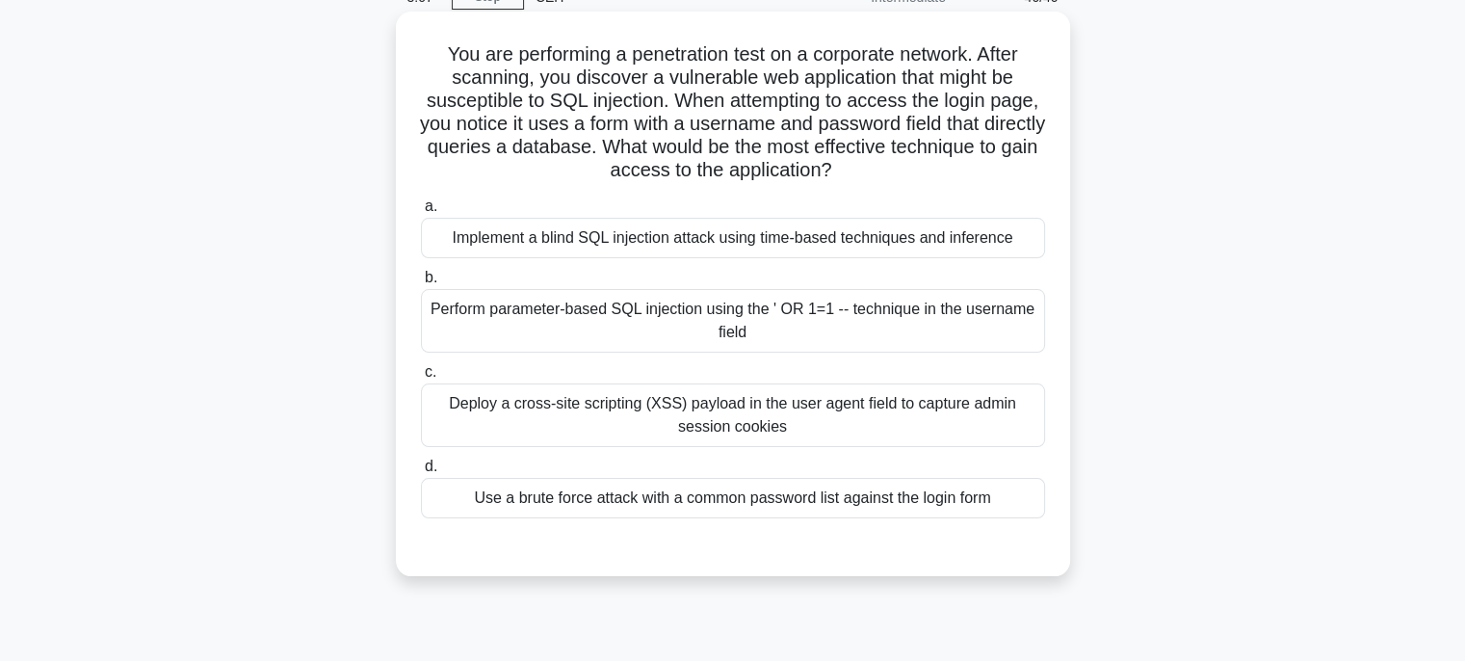
click at [896, 419] on div "Deploy a cross-site scripting (XSS) payload in the user agent field to capture …" at bounding box center [733, 415] width 624 height 64
click at [421, 378] on input "c. Deploy a cross-site scripting (XSS) payload in the user agent field to captu…" at bounding box center [421, 372] width 0 height 13
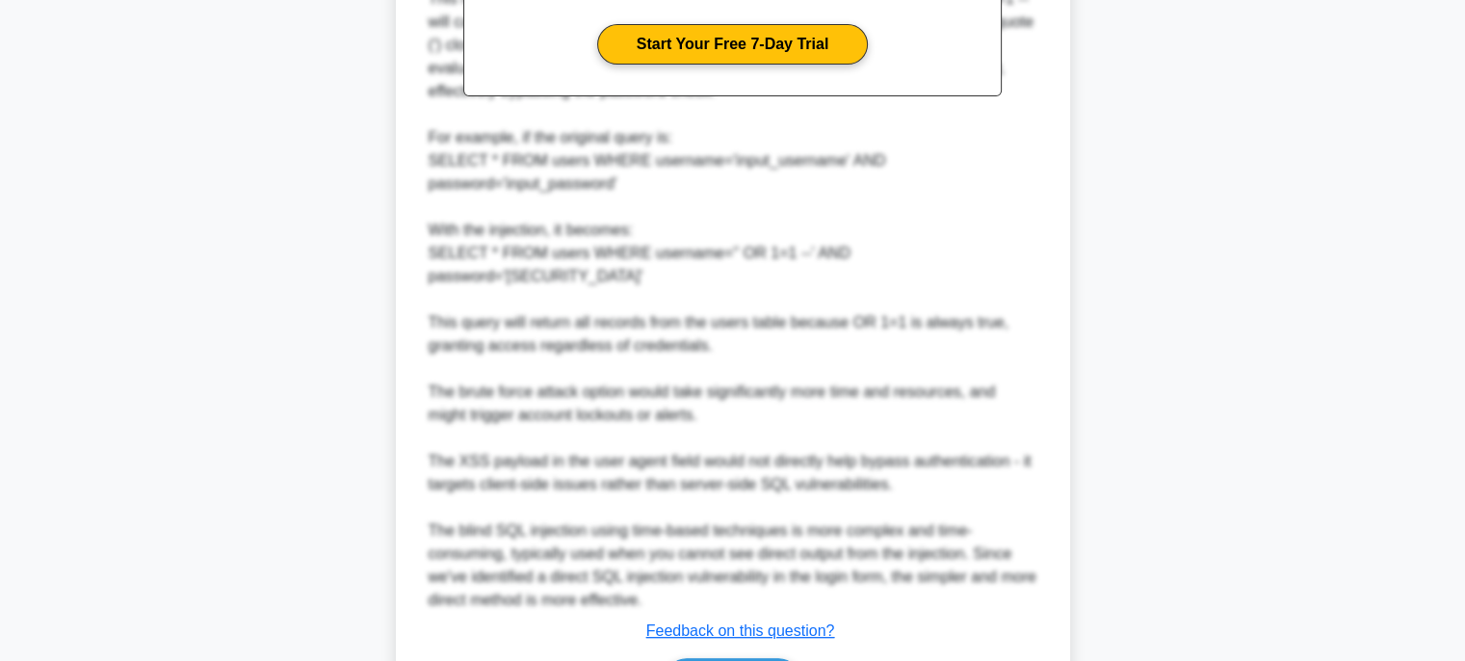
scroll to position [897, 0]
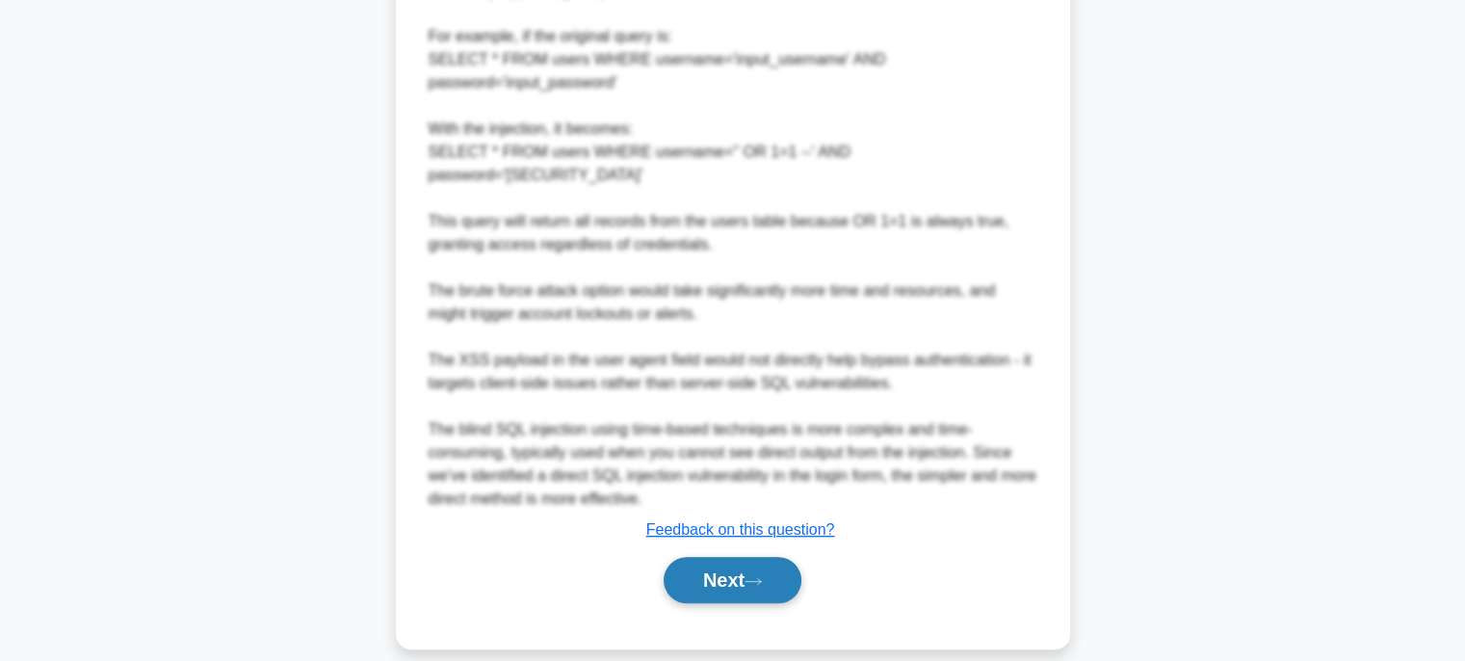
click at [727, 557] on button "Next" at bounding box center [732, 580] width 138 height 46
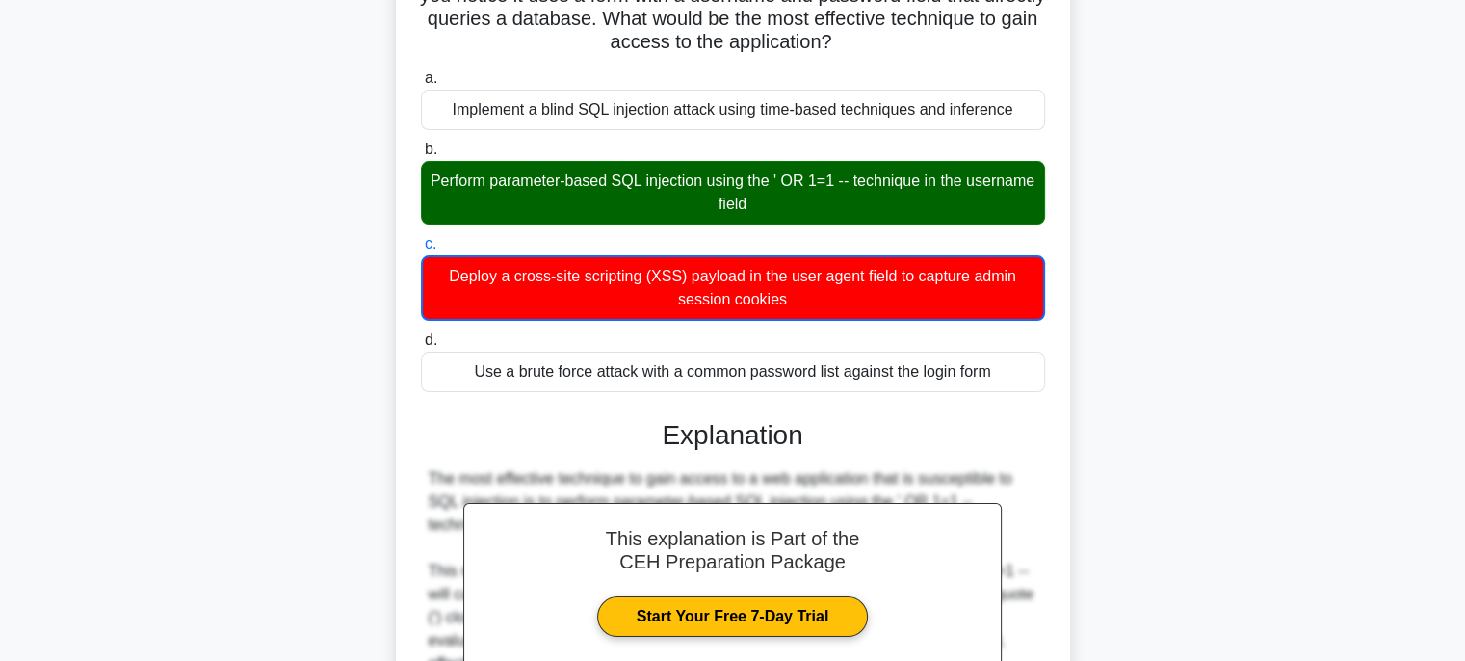
scroll to position [223, 0]
